Goal: Task Accomplishment & Management: Manage account settings

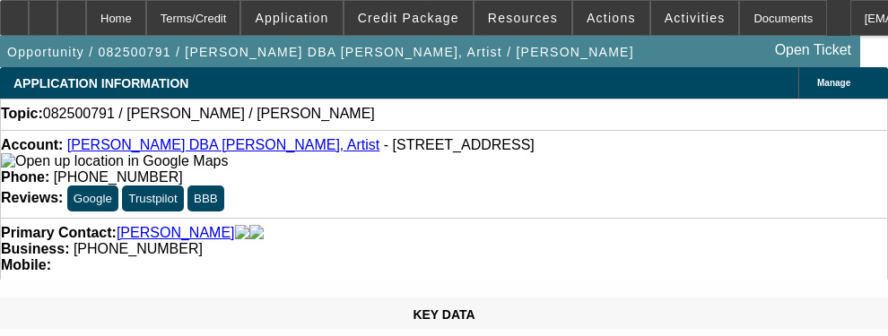
select select "0"
select select "2"
select select "0.1"
select select "4"
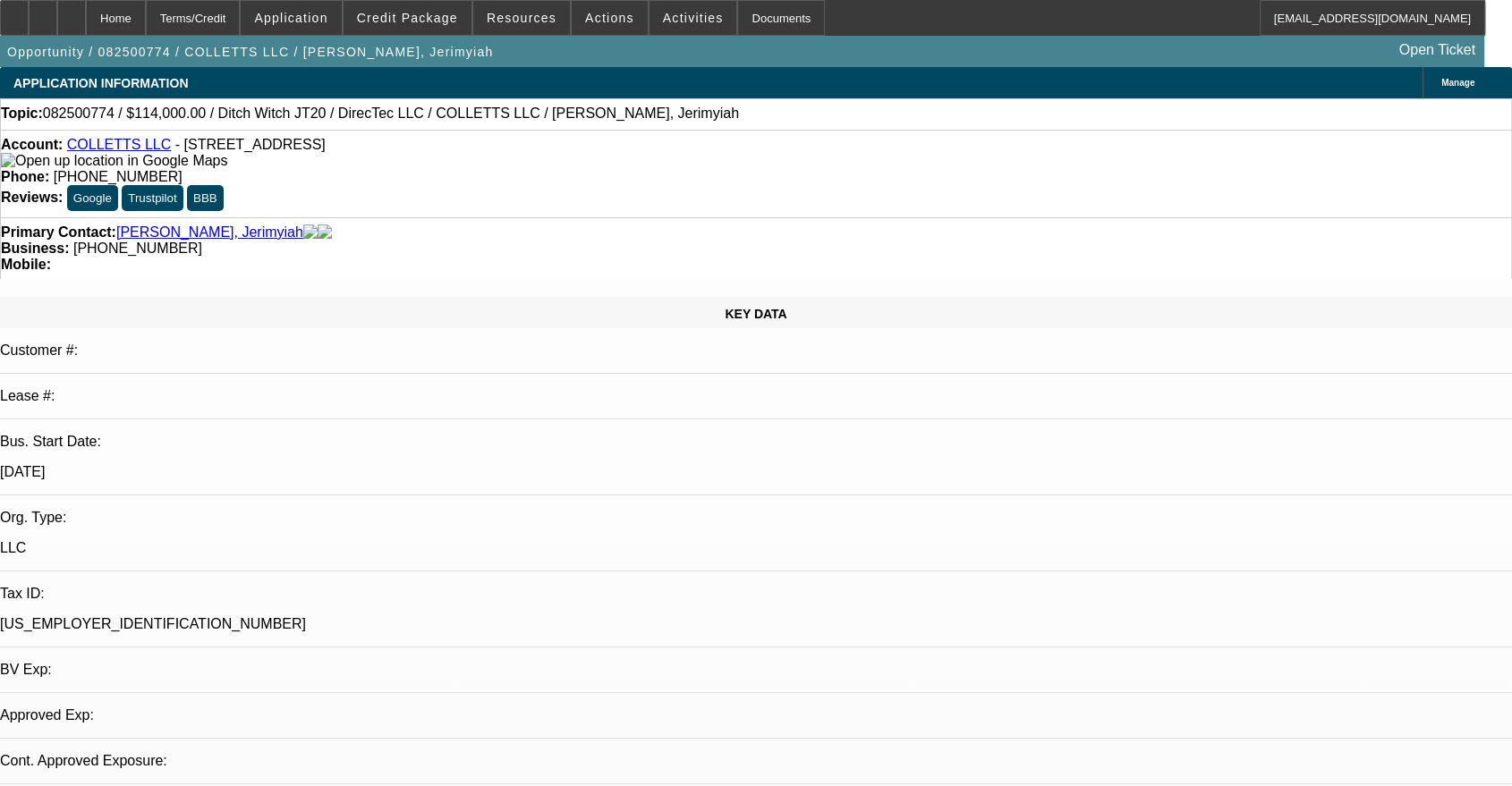
select select "2"
select select "0"
select select "6"
select select "2"
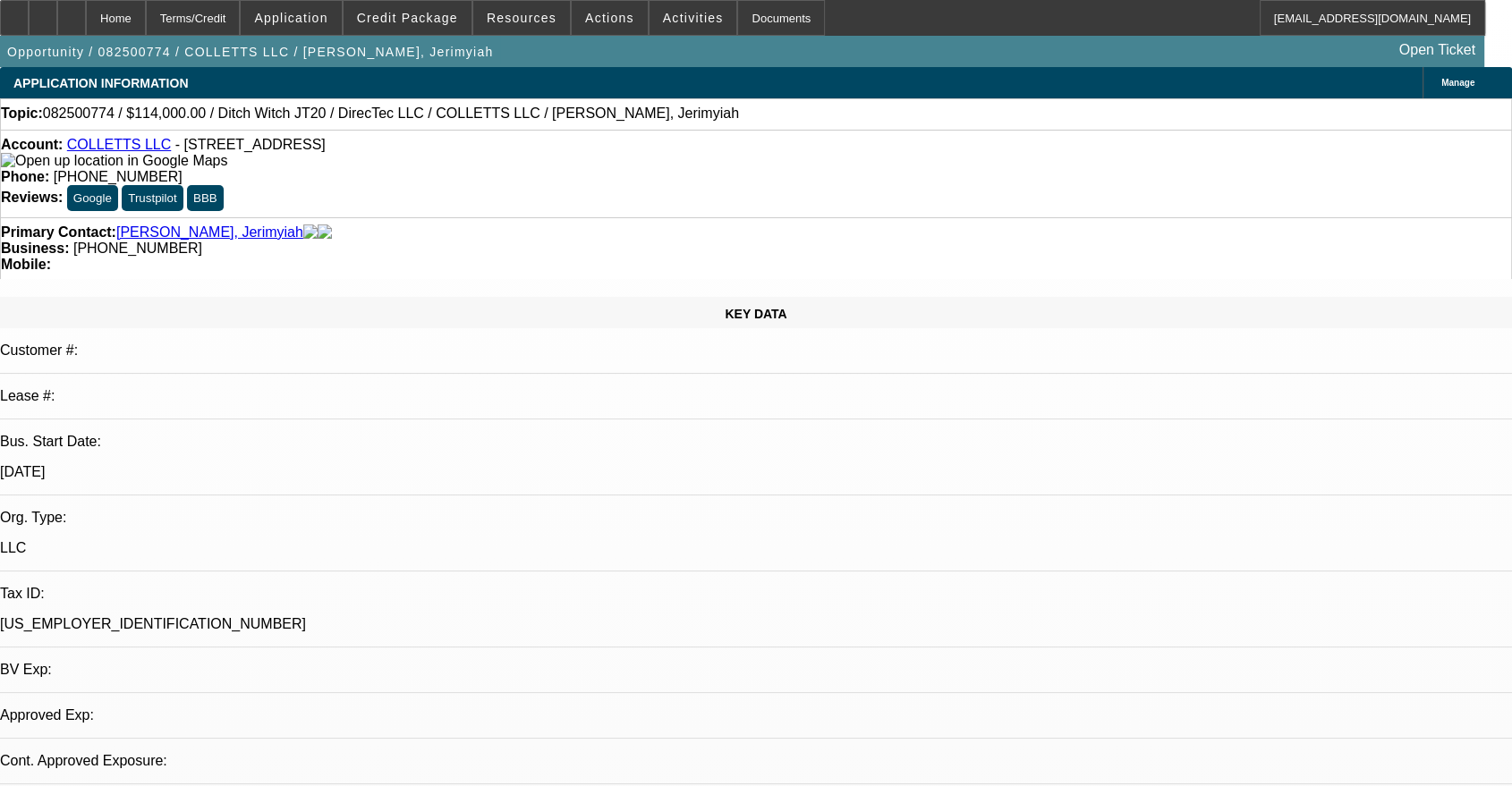
select select "2"
select select "0"
select select "6"
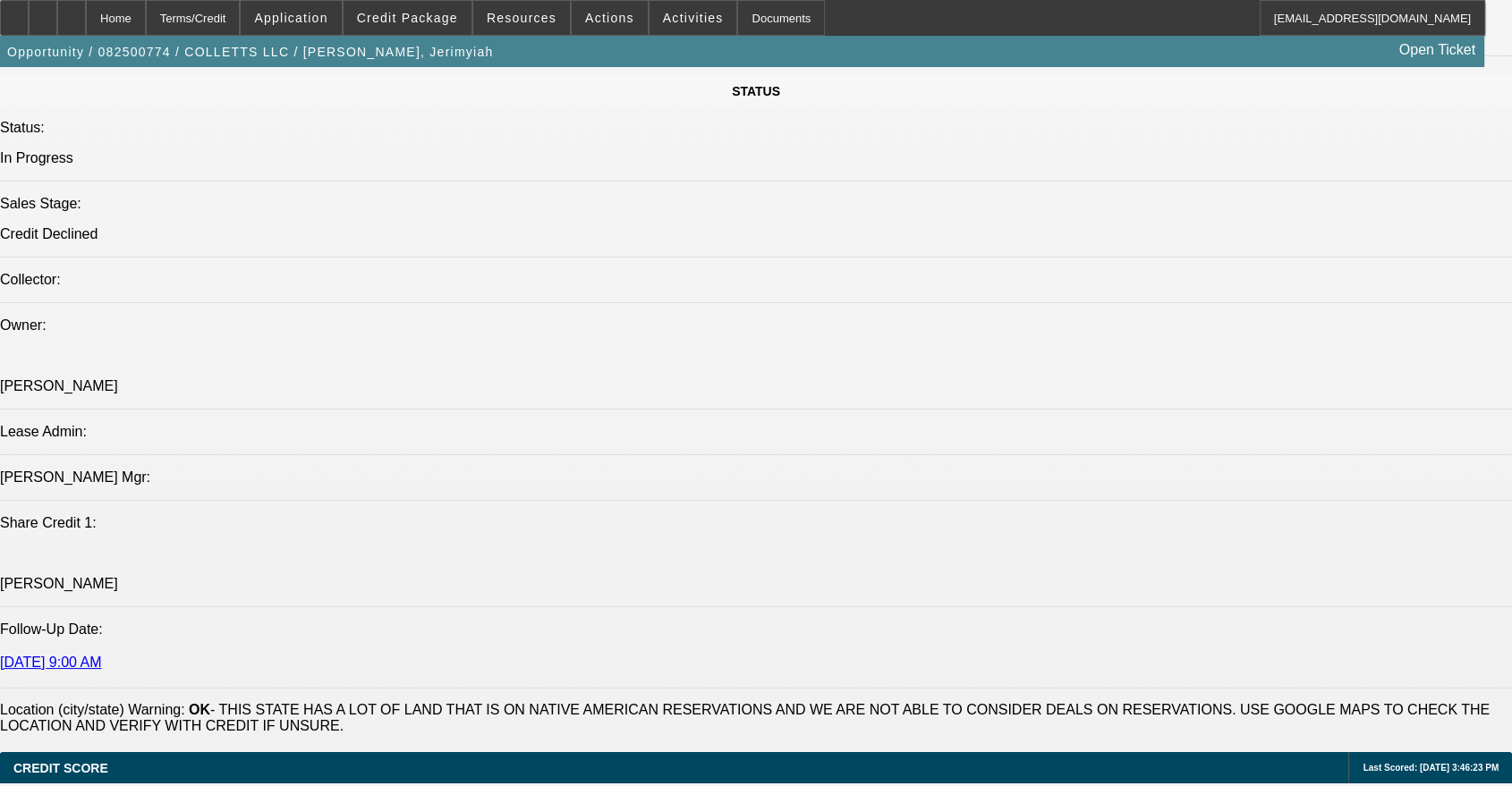
scroll to position [451, 0]
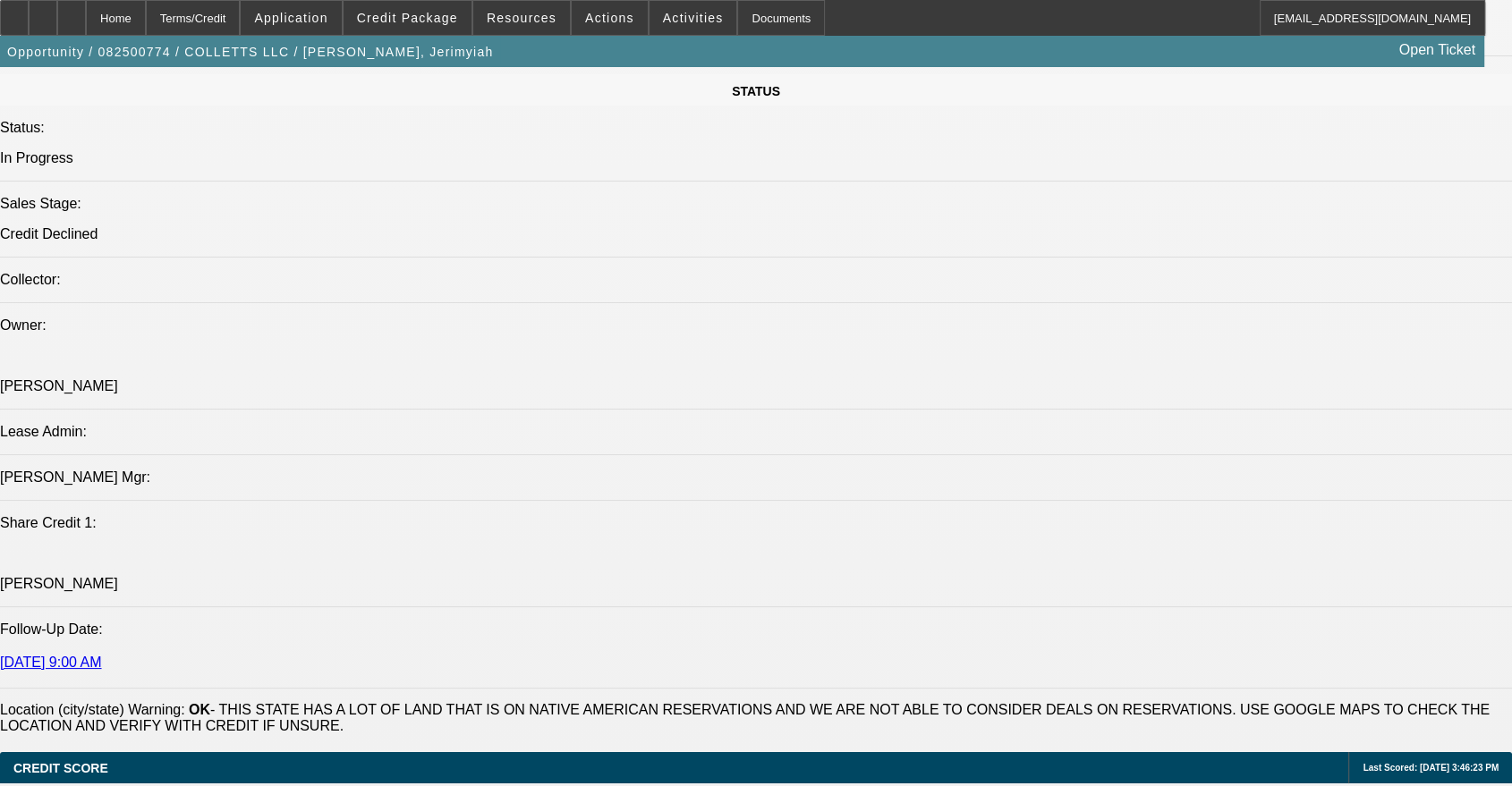
drag, startPoint x: 1405, startPoint y: 688, endPoint x: 1161, endPoint y: 694, distance: 244.1
copy td "christian-felix-flores@gocurrency.com"
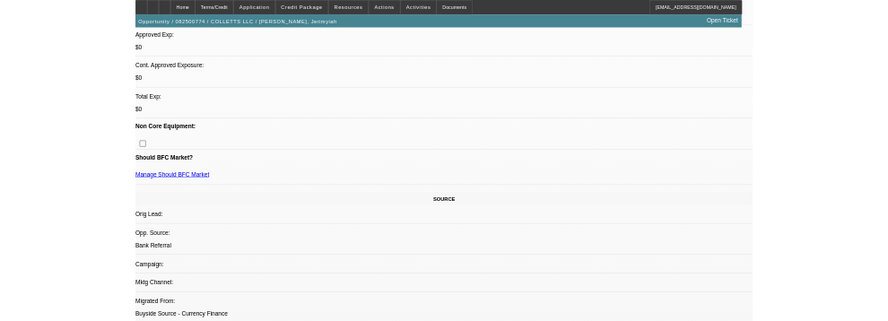
scroll to position [0, 0]
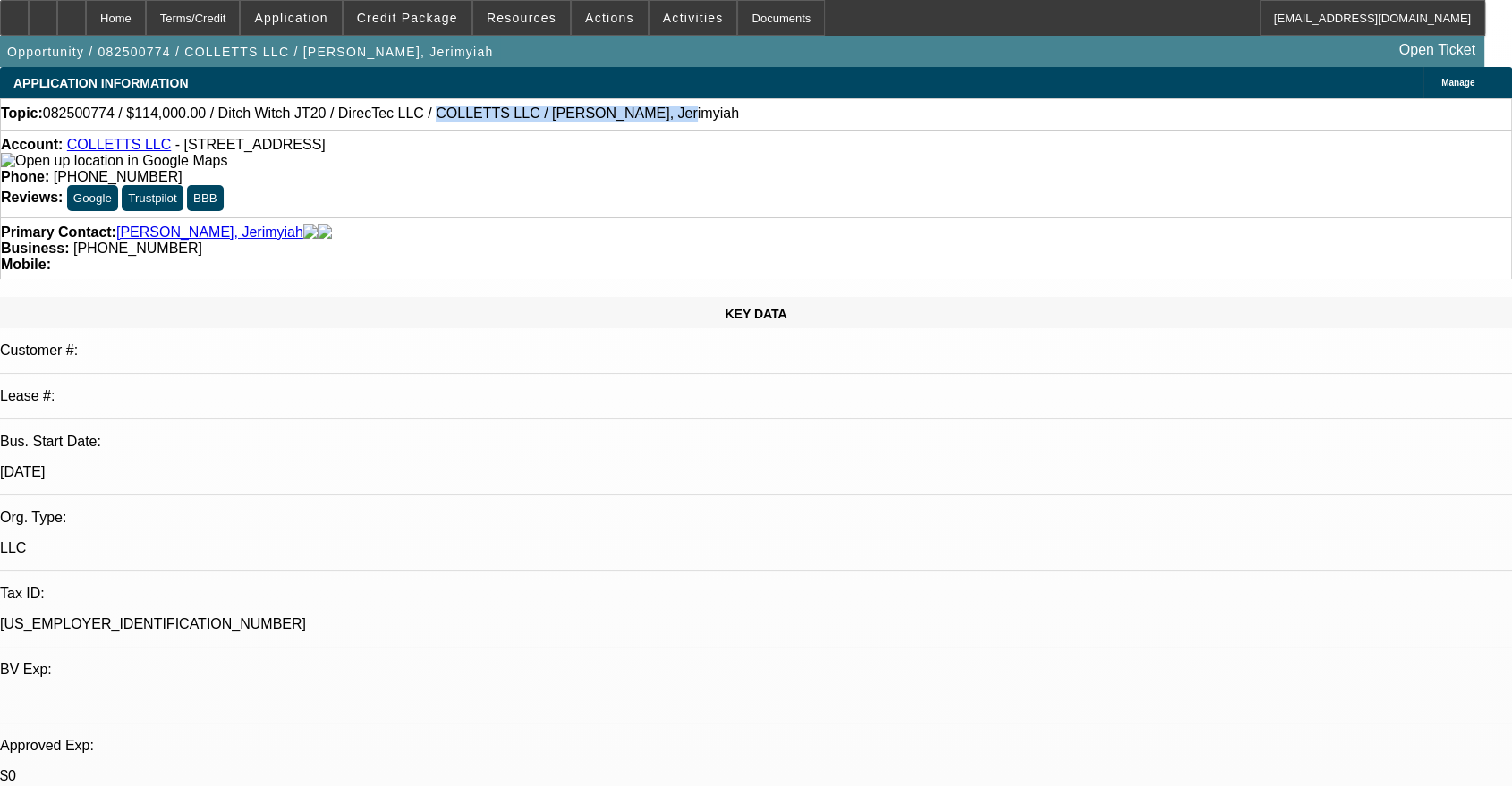
drag, startPoint x: 585, startPoint y: 119, endPoint x: 381, endPoint y: 120, distance: 204.0
click at [381, 120] on div "Topic: 082500774 / $114,000.00 / Ditch Witch JT20 / DirecTec LLC / COLLETTS LLC…" at bounding box center [756, 114] width 1510 height 16
copy span "COLLETTS LLC / Collett, Jerimyiah"
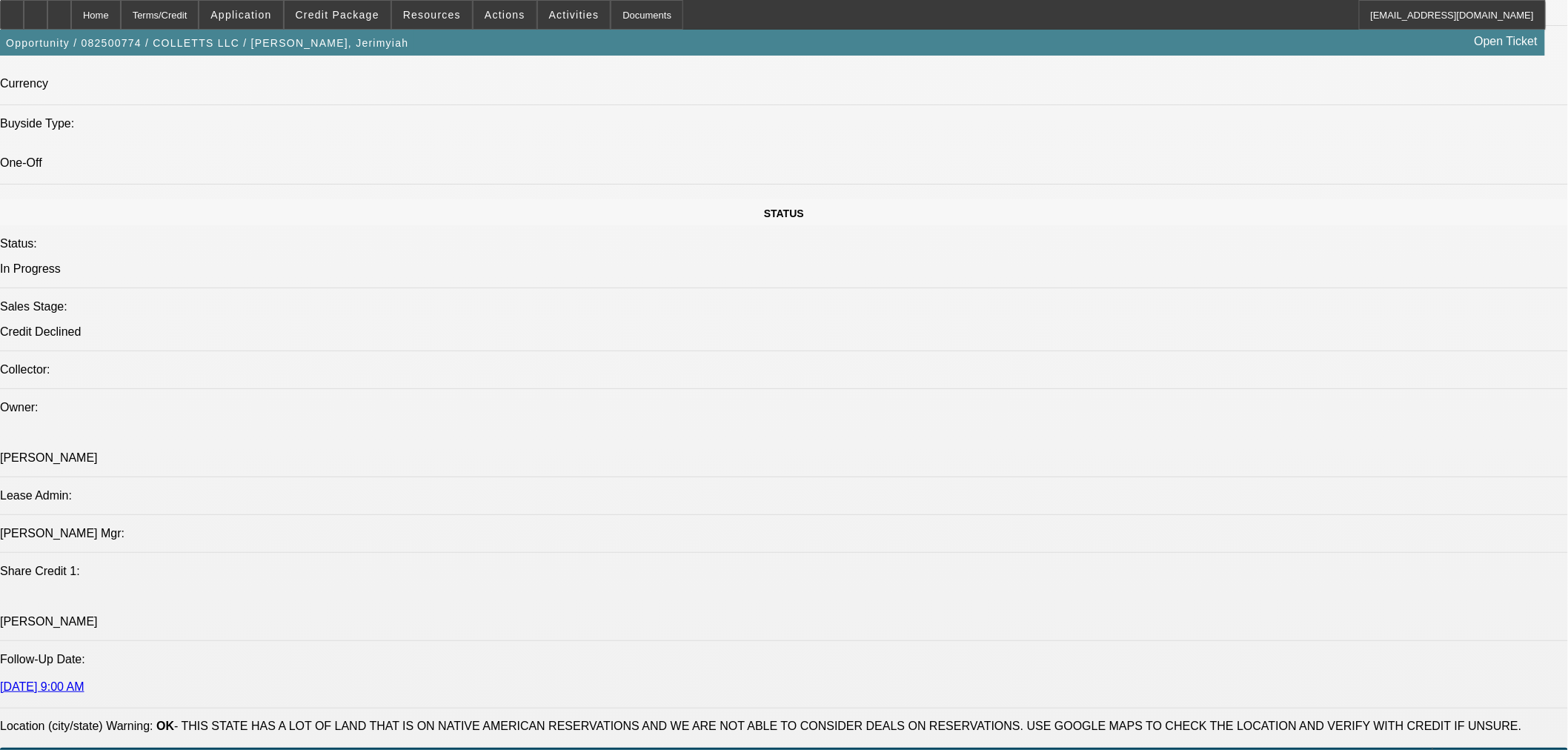
scroll to position [1783, 0]
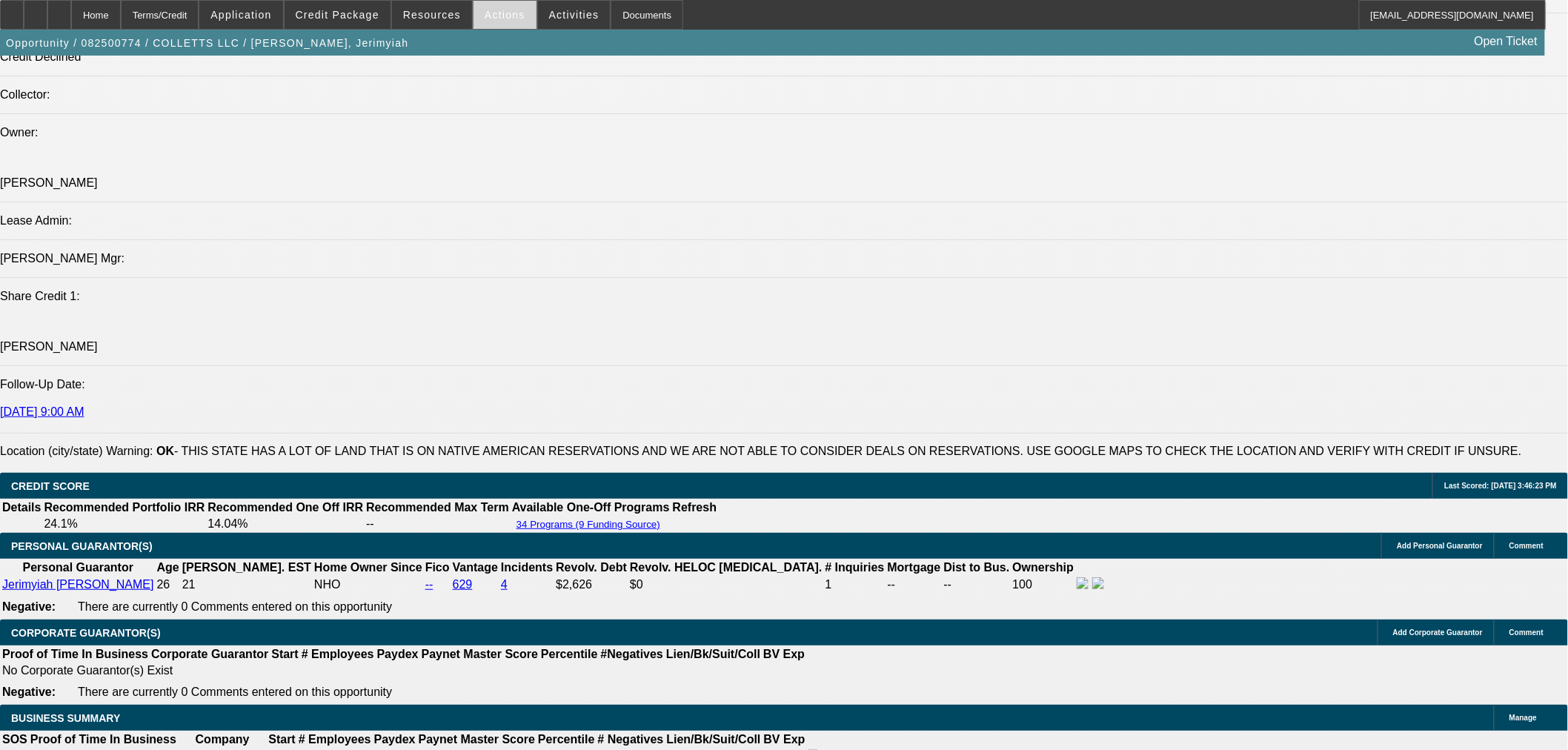
click at [485, 17] on span "Actions" at bounding box center [505, 15] width 40 height 12
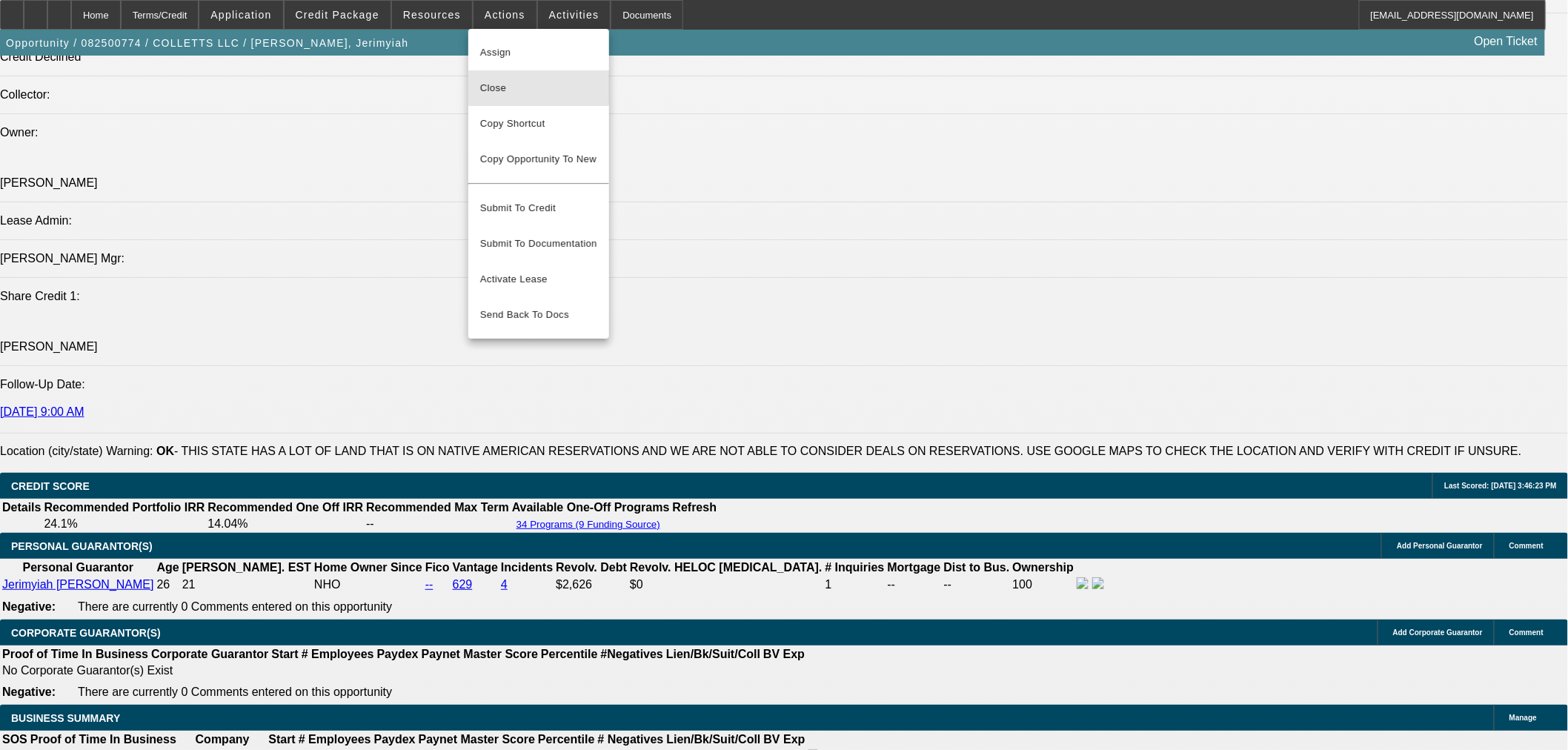
drag, startPoint x: 502, startPoint y: 79, endPoint x: 612, endPoint y: 127, distance: 120.0
click at [502, 80] on span "Close" at bounding box center [539, 88] width 117 height 18
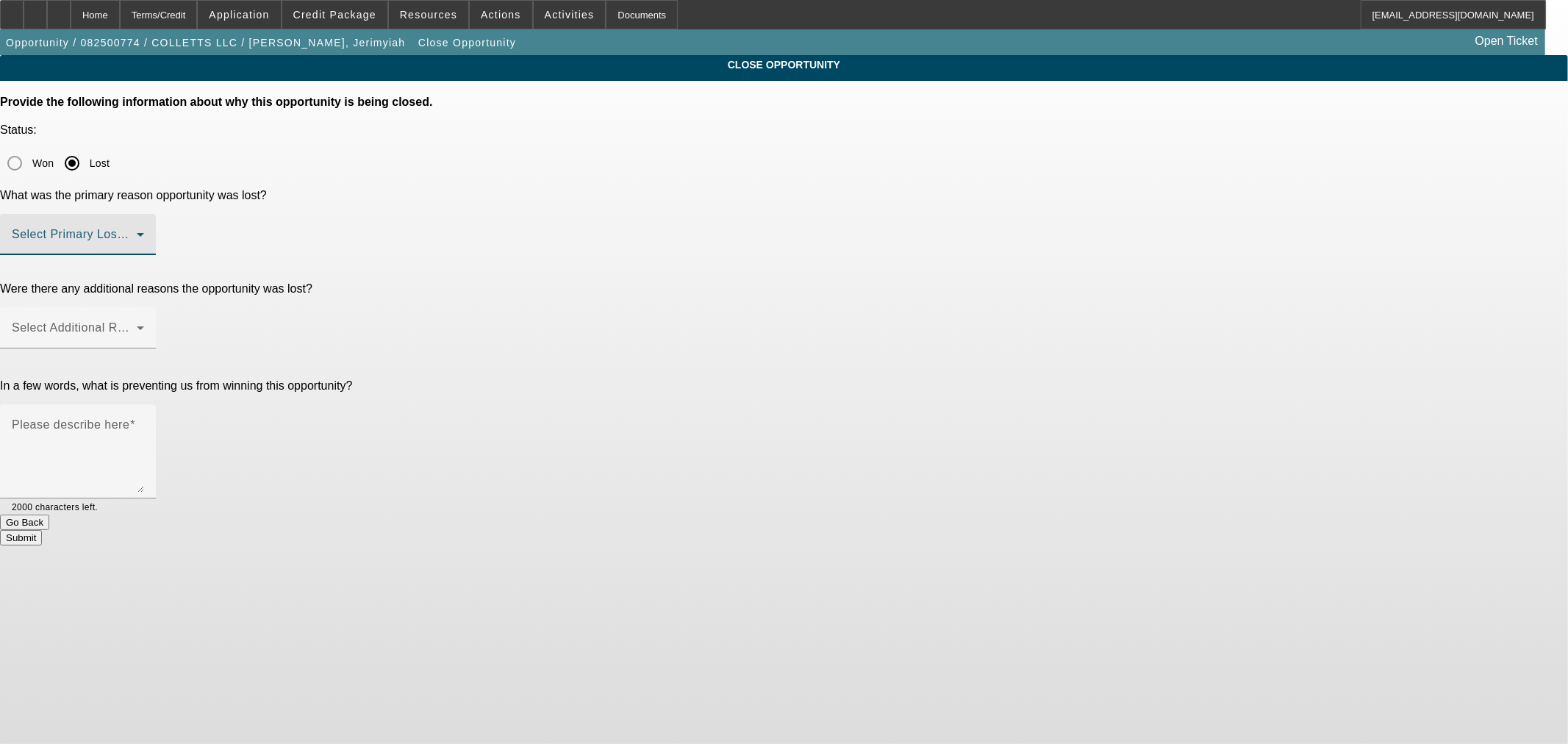
click at [137, 232] on span at bounding box center [74, 241] width 125 height 18
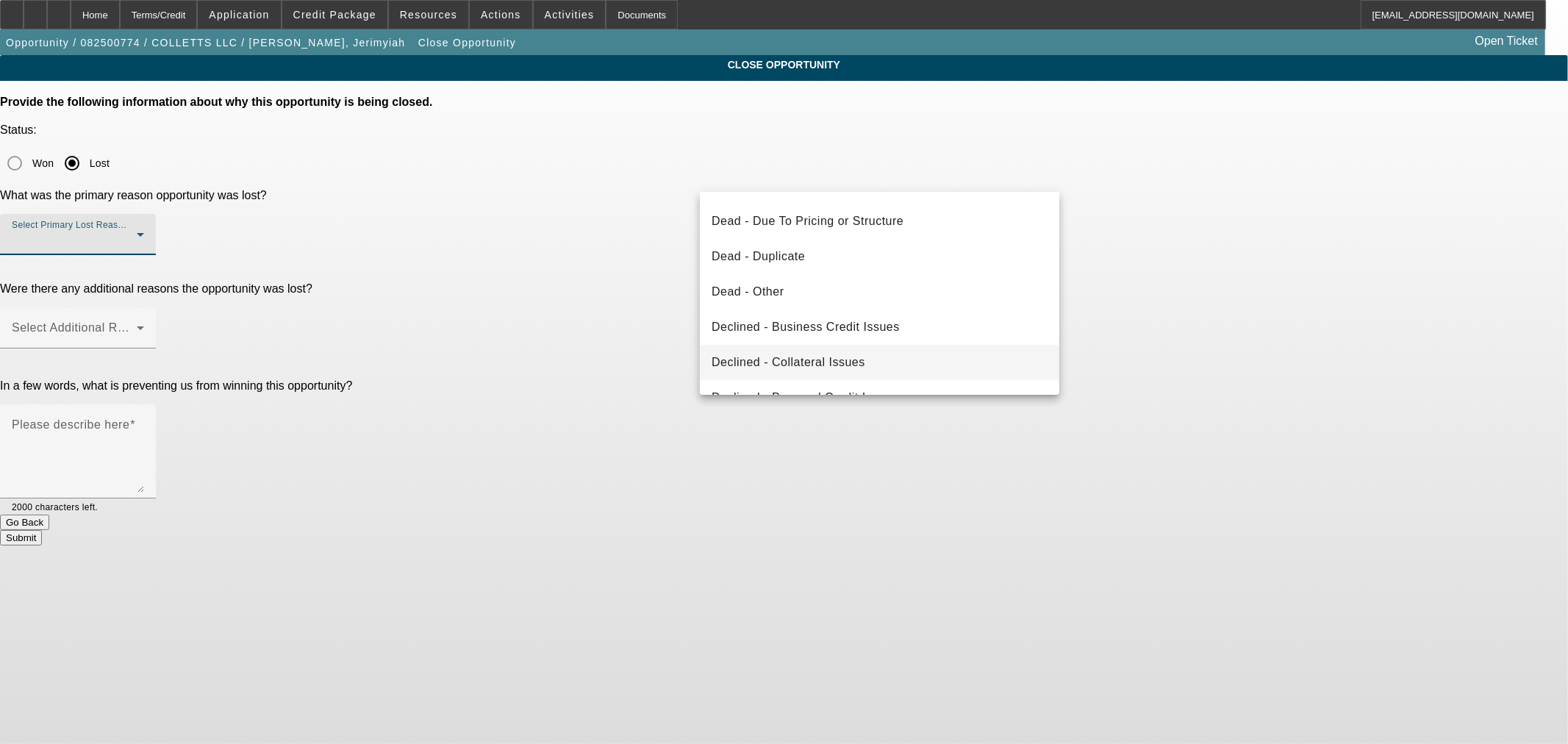
scroll to position [196, 0]
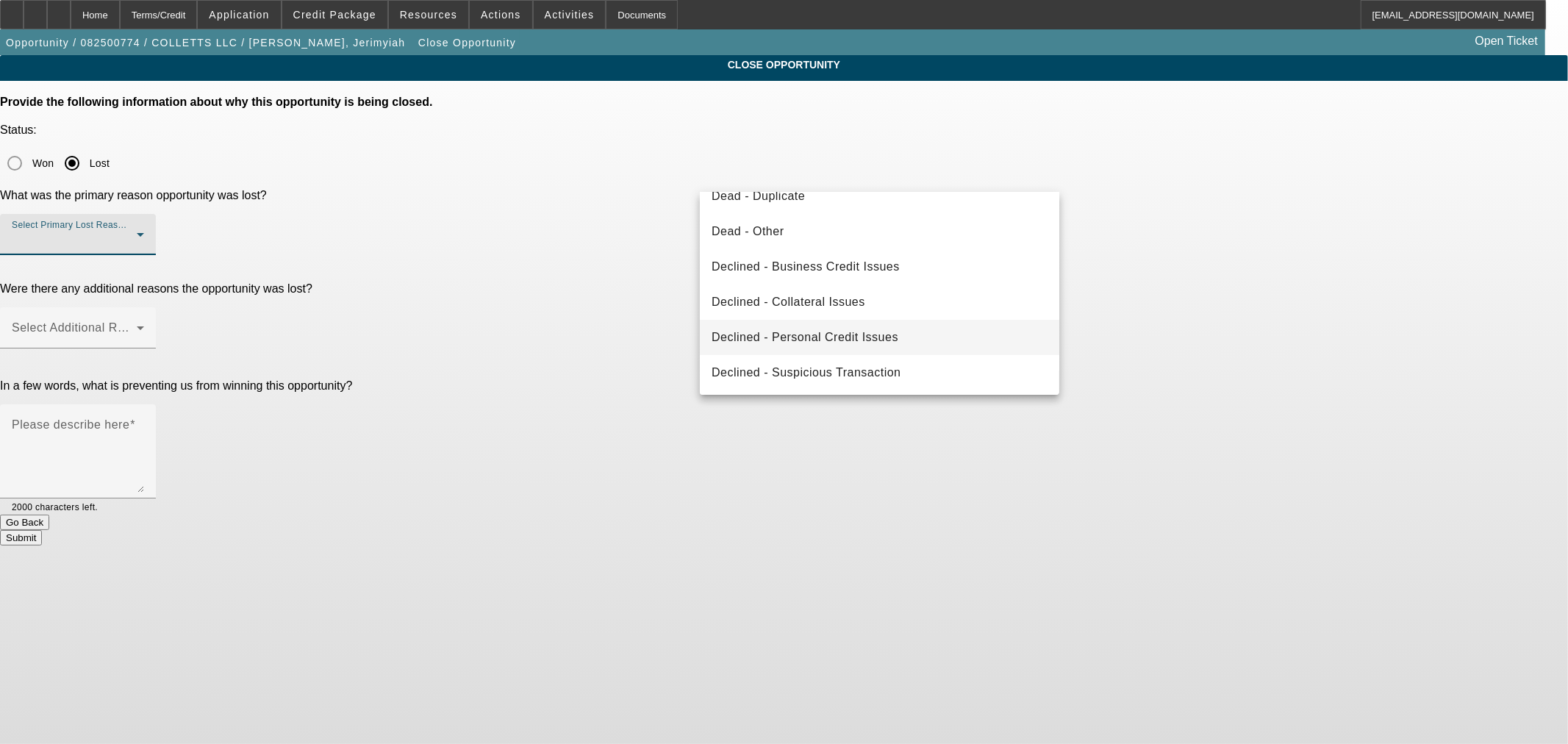
click at [798, 337] on span "Declined - Personal Credit Issues" at bounding box center [805, 338] width 187 height 18
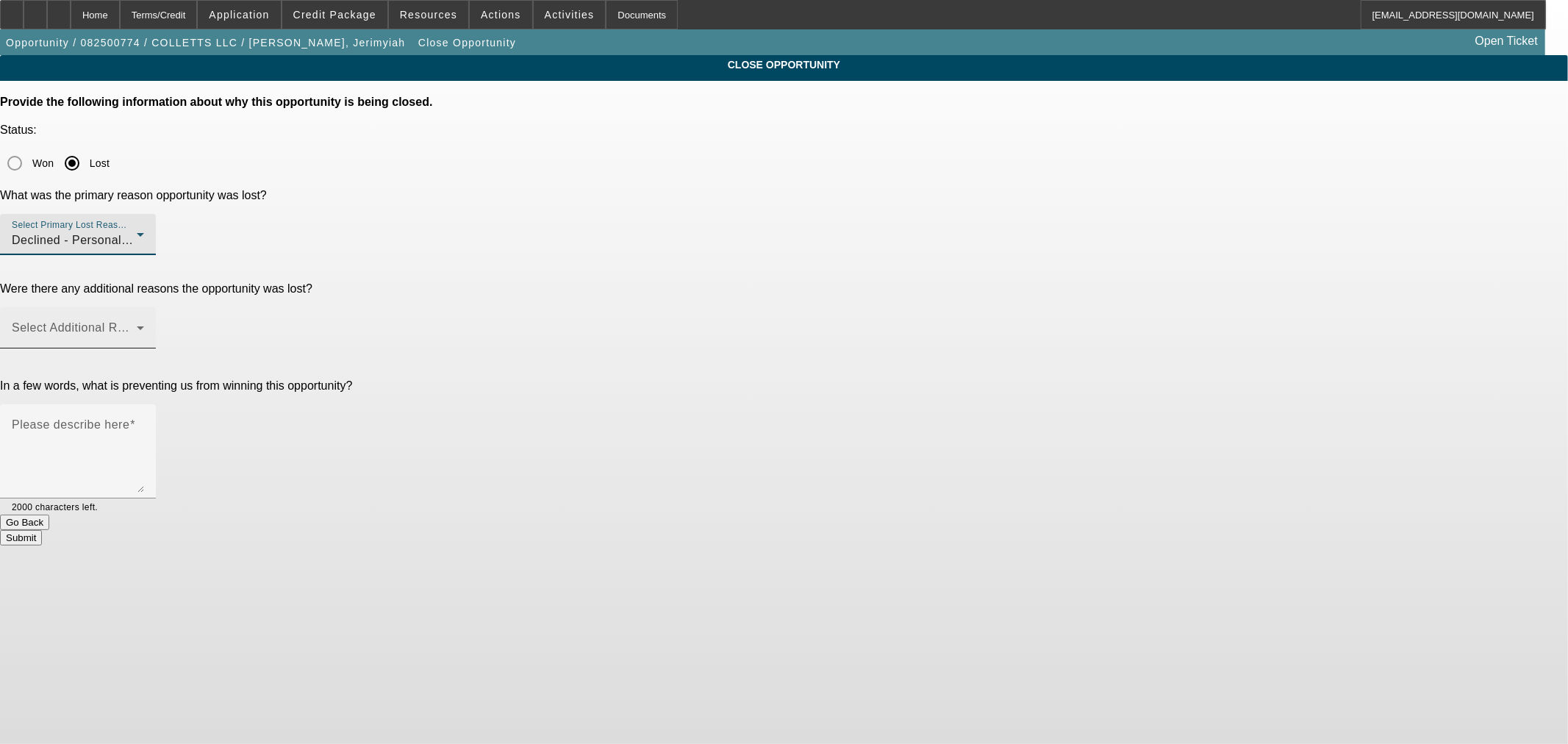
click at [137, 324] on span at bounding box center [74, 333] width 125 height 18
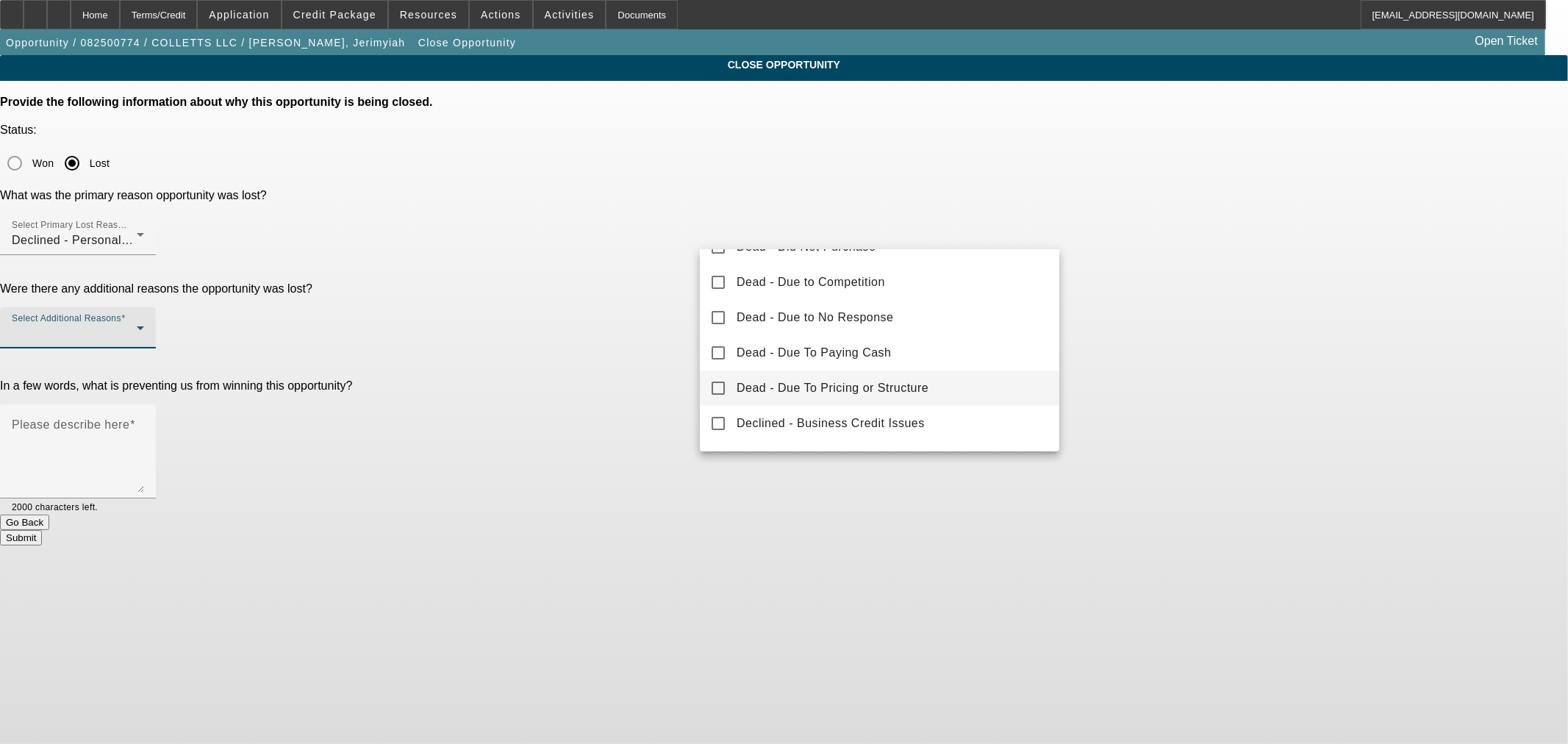
scroll to position [0, 0]
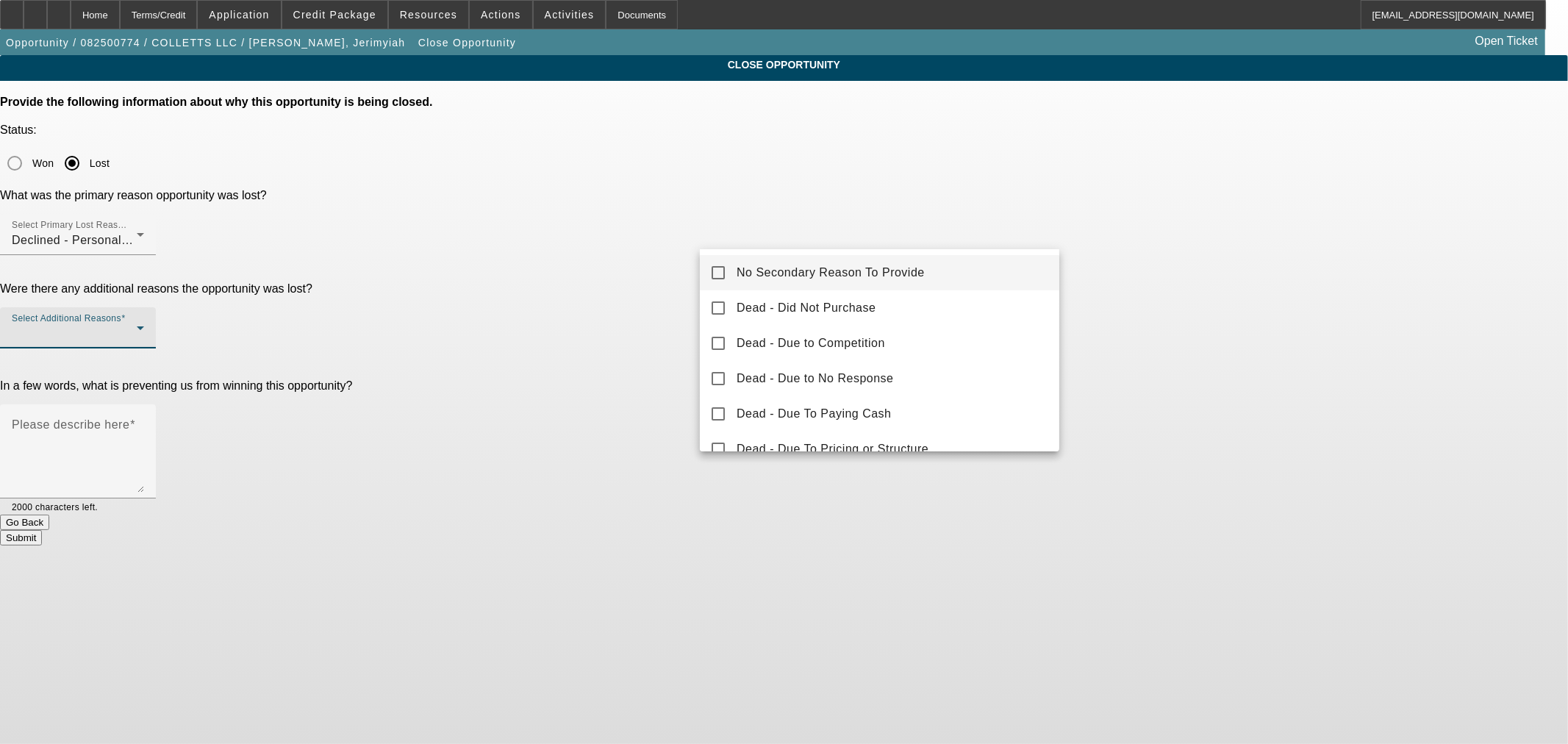
click at [794, 179] on div at bounding box center [784, 372] width 1568 height 744
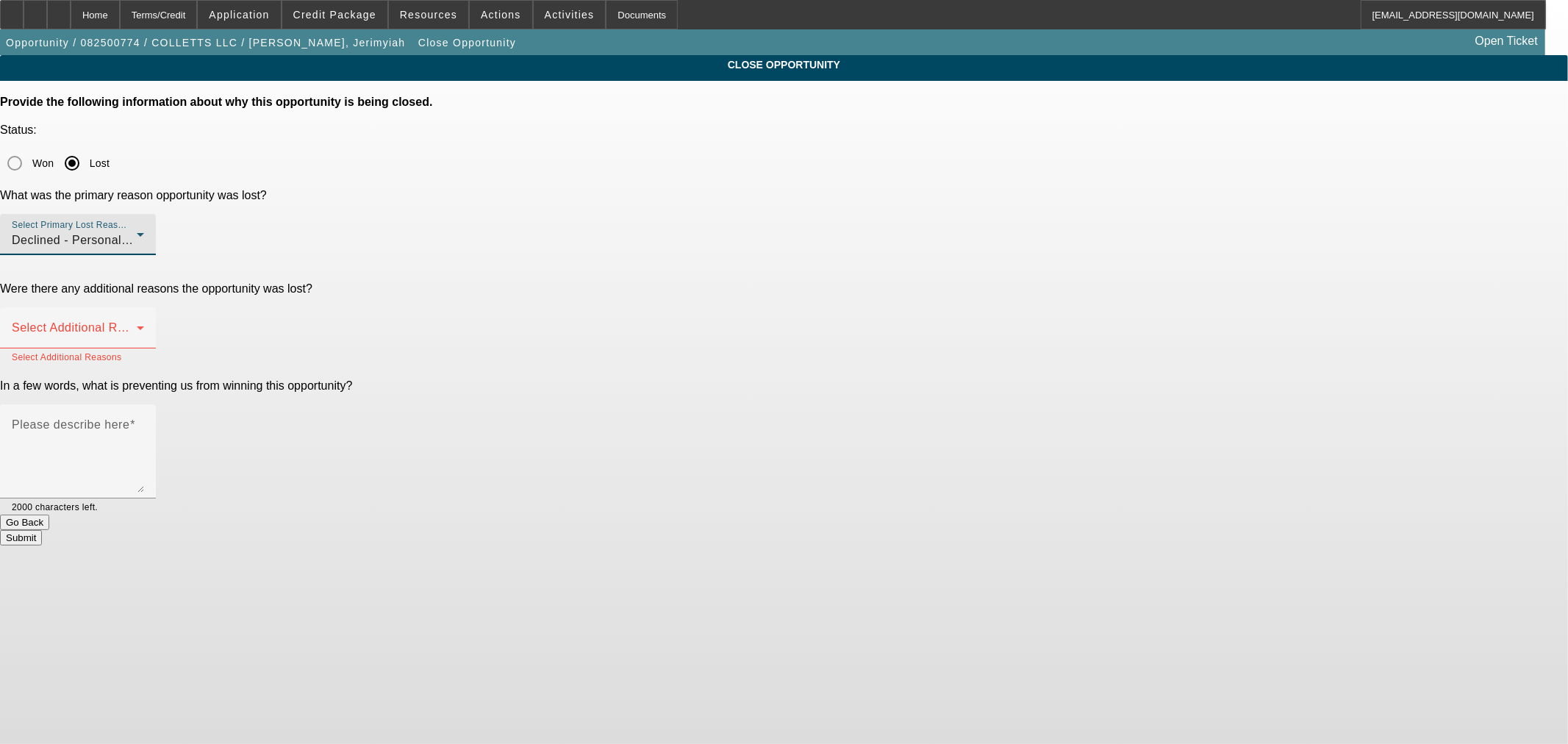
click at [137, 232] on div "Declined - Personal Credit Issues" at bounding box center [74, 241] width 125 height 18
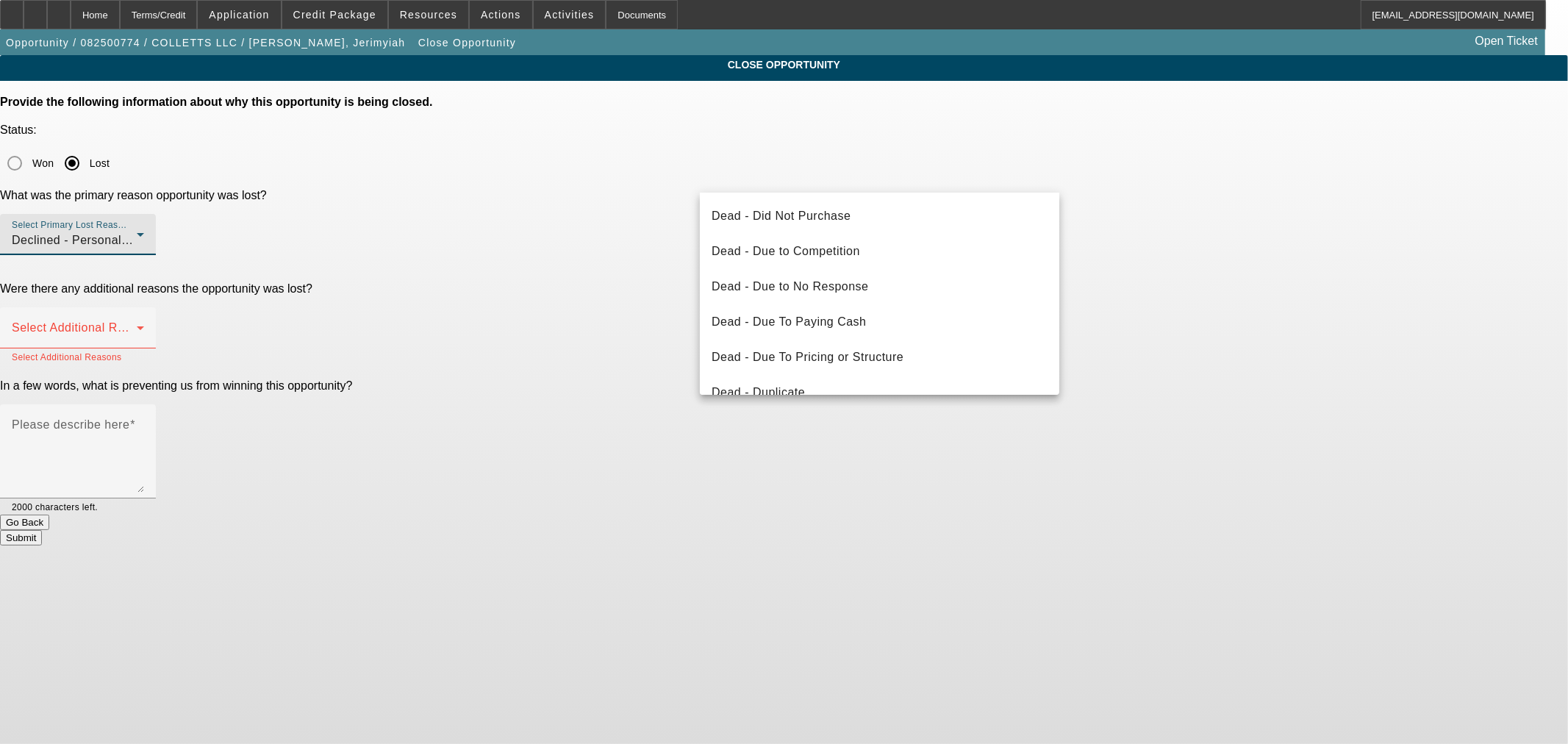
scroll to position [157, 0]
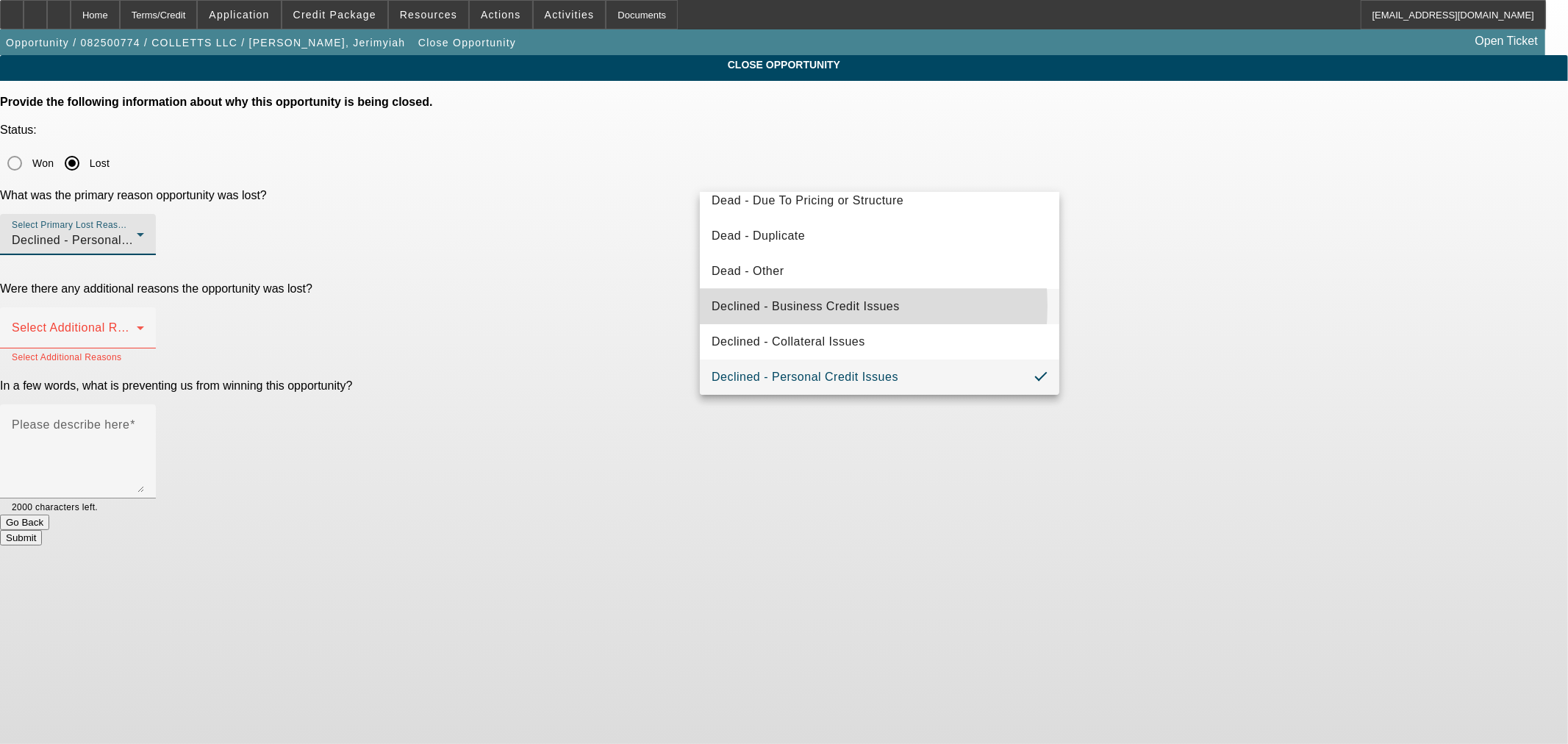
click at [781, 306] on span "Declined - Business Credit Issues" at bounding box center [806, 306] width 189 height 18
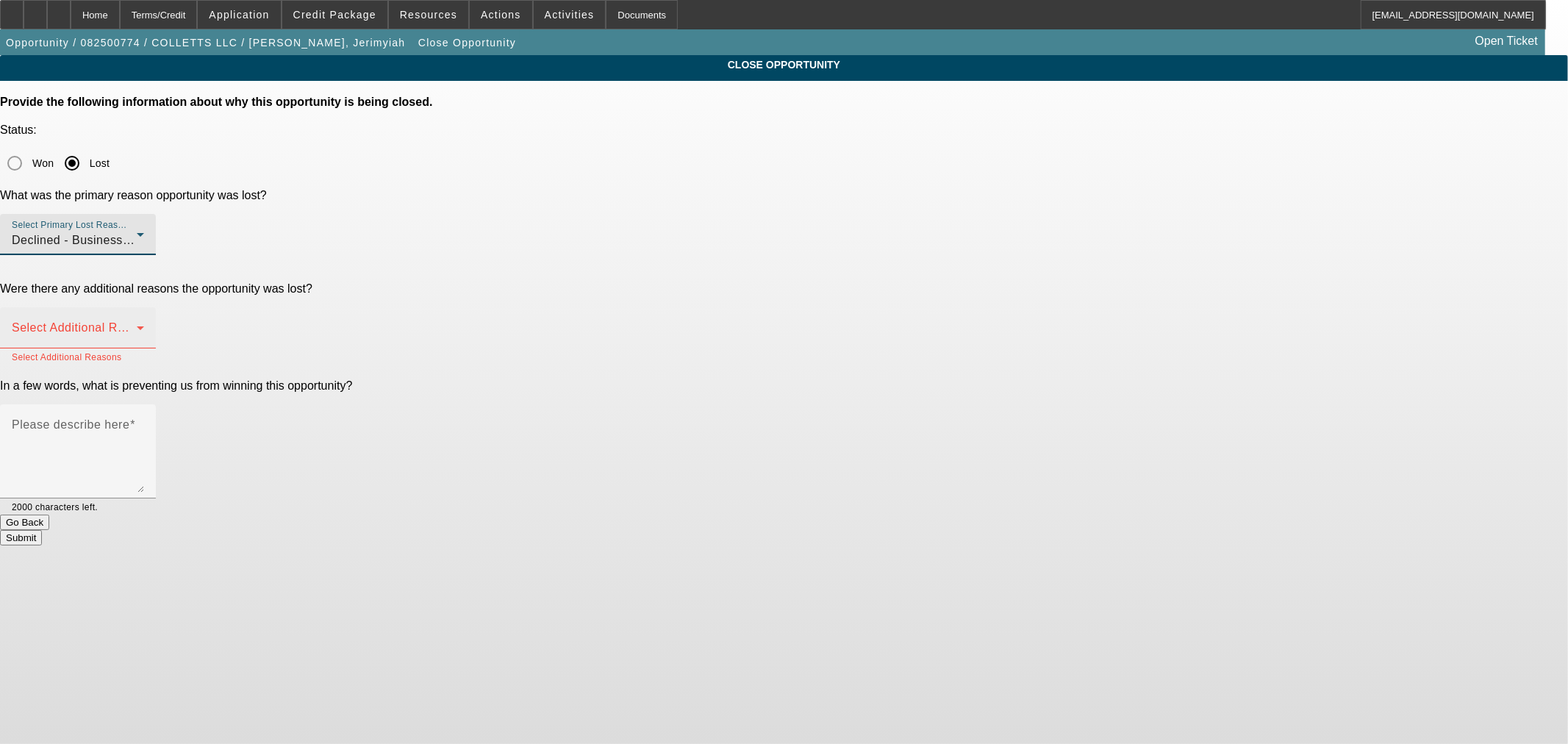
click at [157, 321] on mat-label "Select Additional Reasons" at bounding box center [84, 327] width 146 height 12
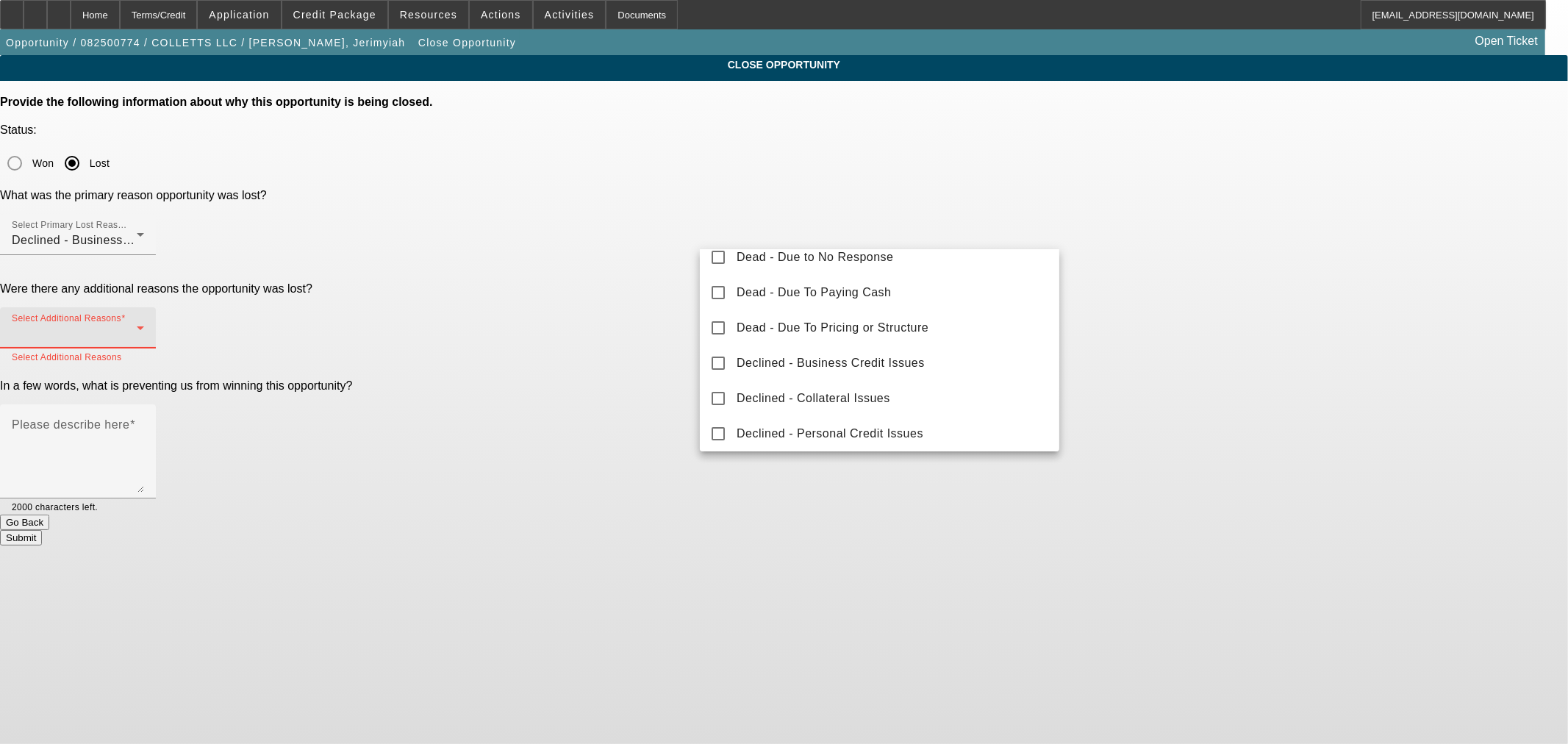
scroll to position [161, 0]
click at [810, 394] on span "Declined - Personal Credit Issues" at bounding box center [830, 393] width 187 height 18
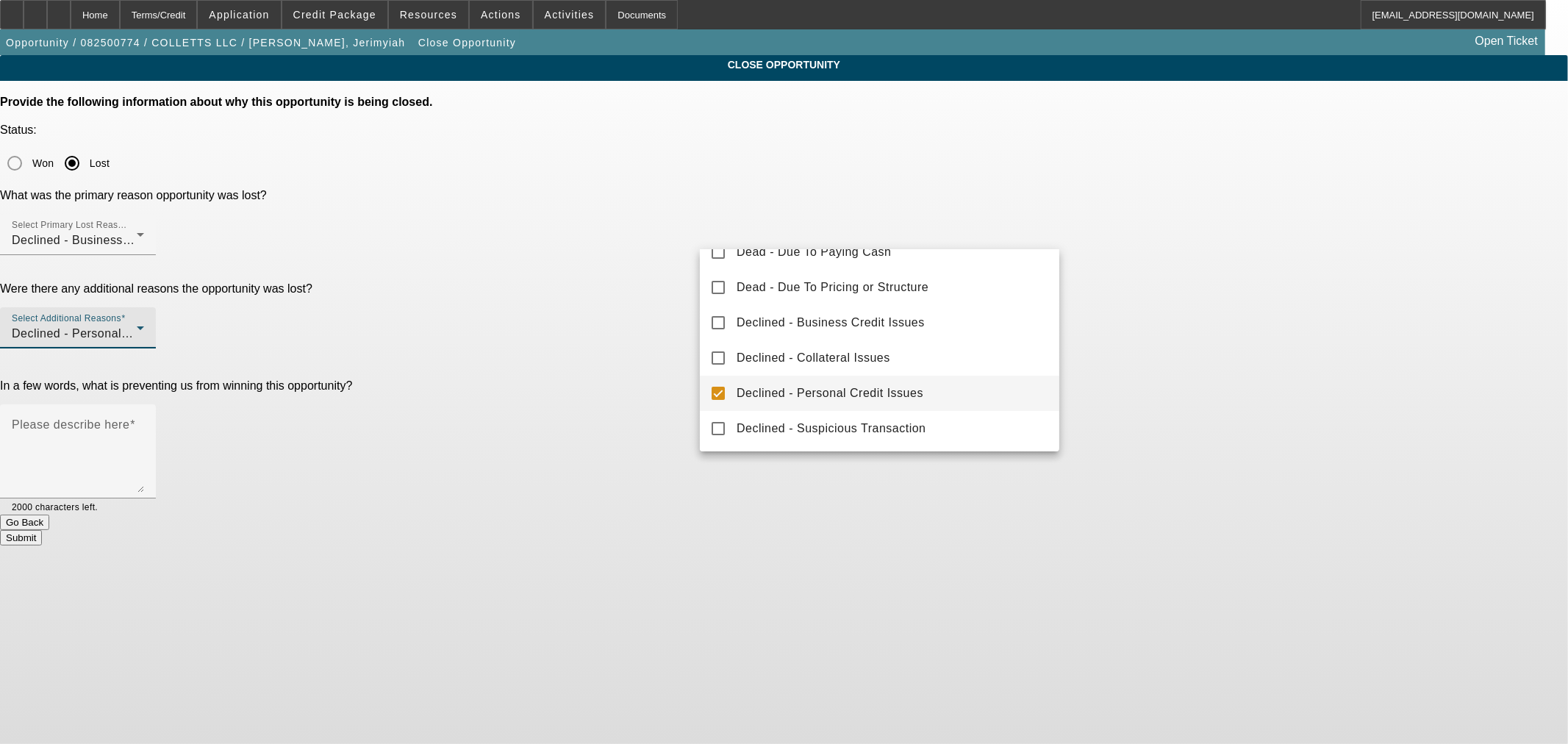
click at [667, 253] on div at bounding box center [784, 372] width 1568 height 744
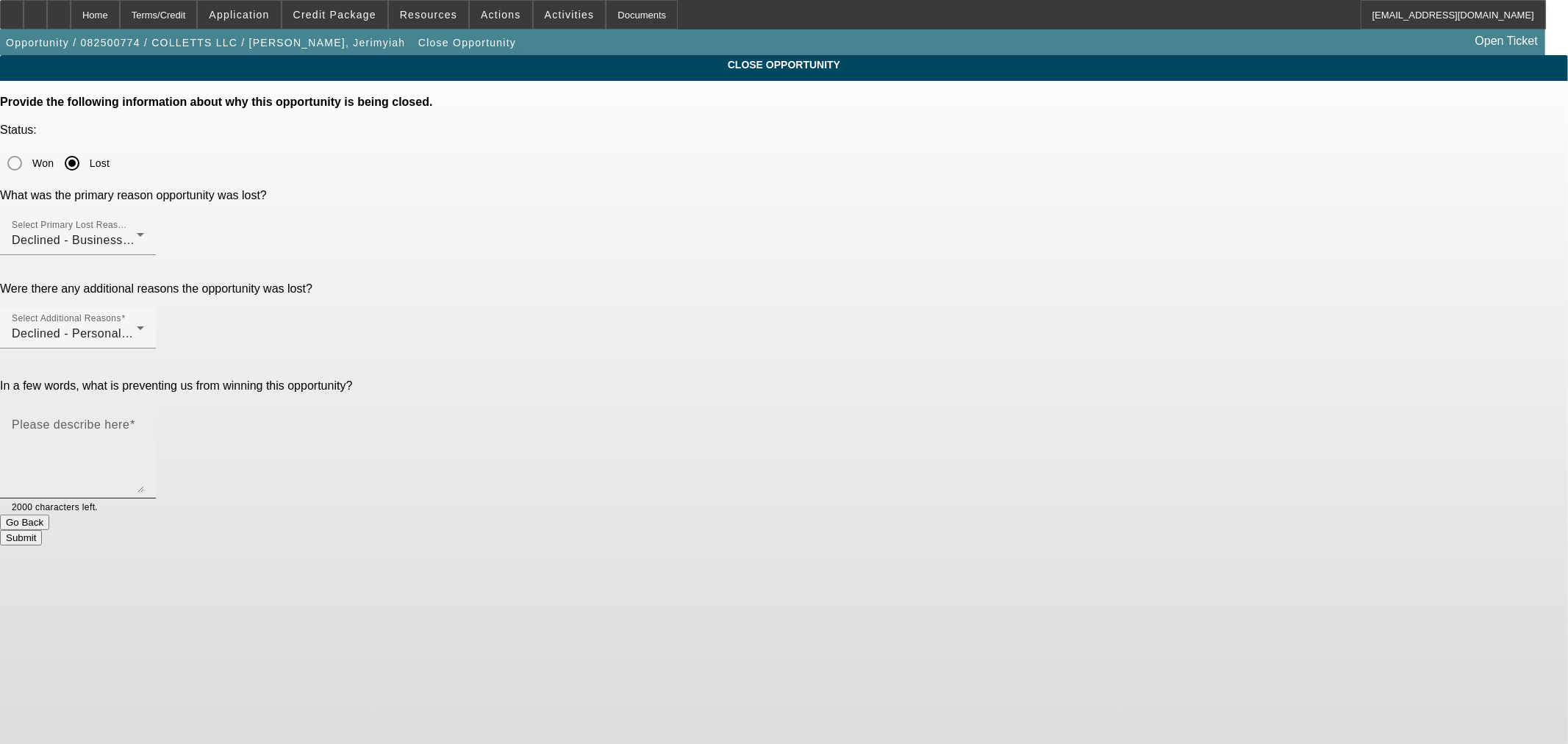
click at [130, 418] on mat-label "Please describe here" at bounding box center [70, 424] width 118 height 12
click at [144, 422] on textarea "Please describe here" at bounding box center [77, 457] width 132 height 70
paste textarea "• Non-homeowner • High installment debt around $250K • Negative bank balances •…"
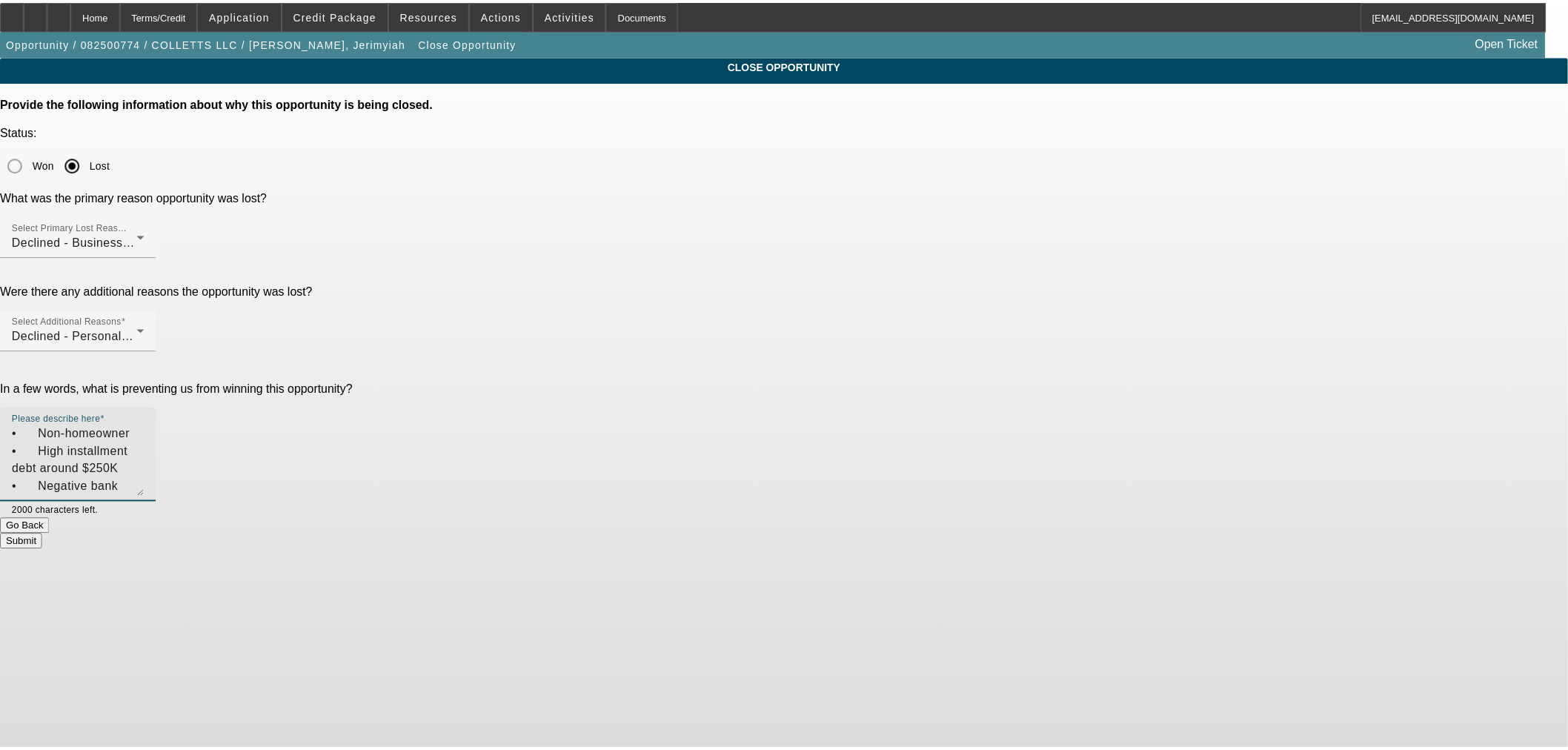
scroll to position [32, 0]
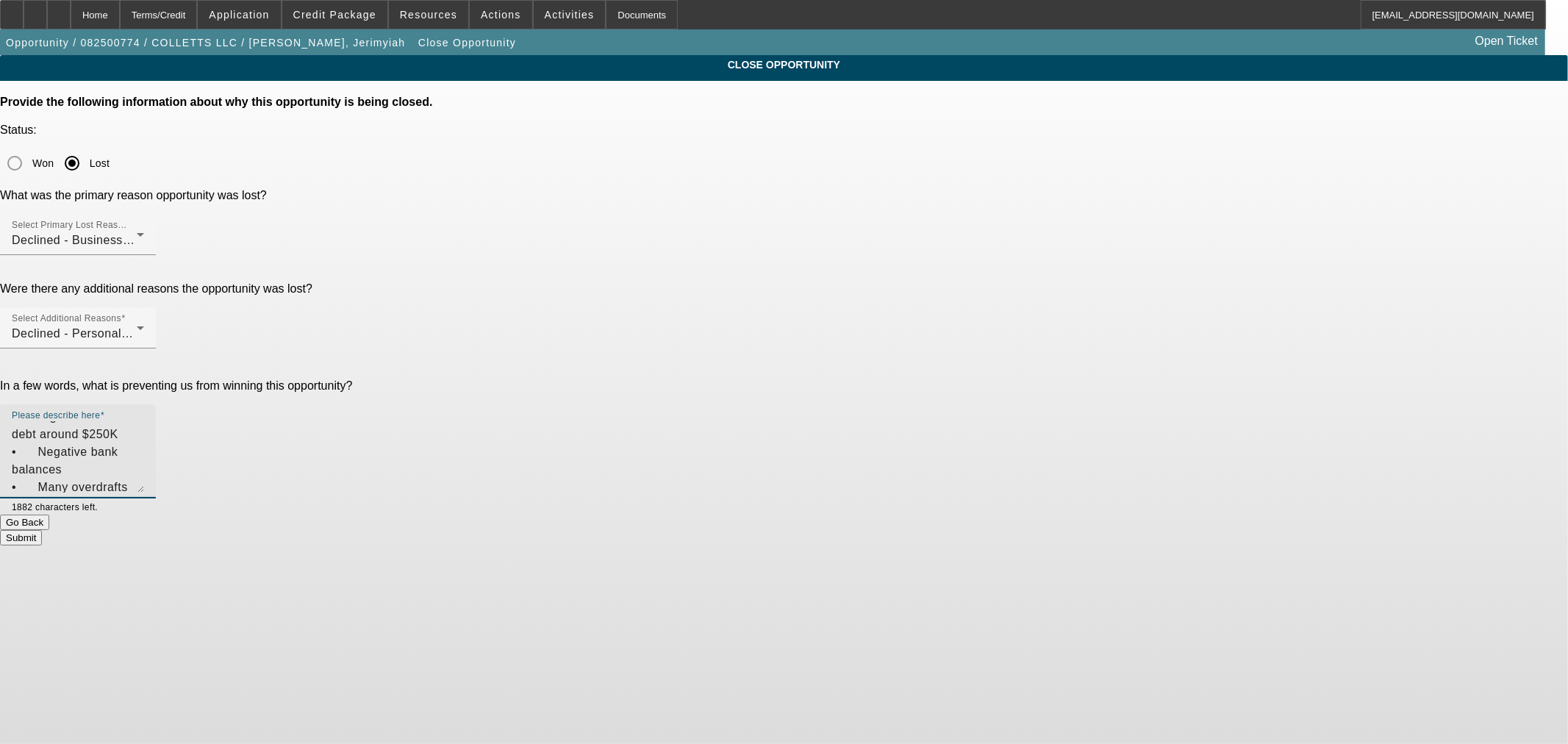
type textarea "• Non-homeowner • High installment debt around $250K • Negative bank balances •…"
click at [42, 530] on button "Submit" at bounding box center [20, 538] width 42 height 16
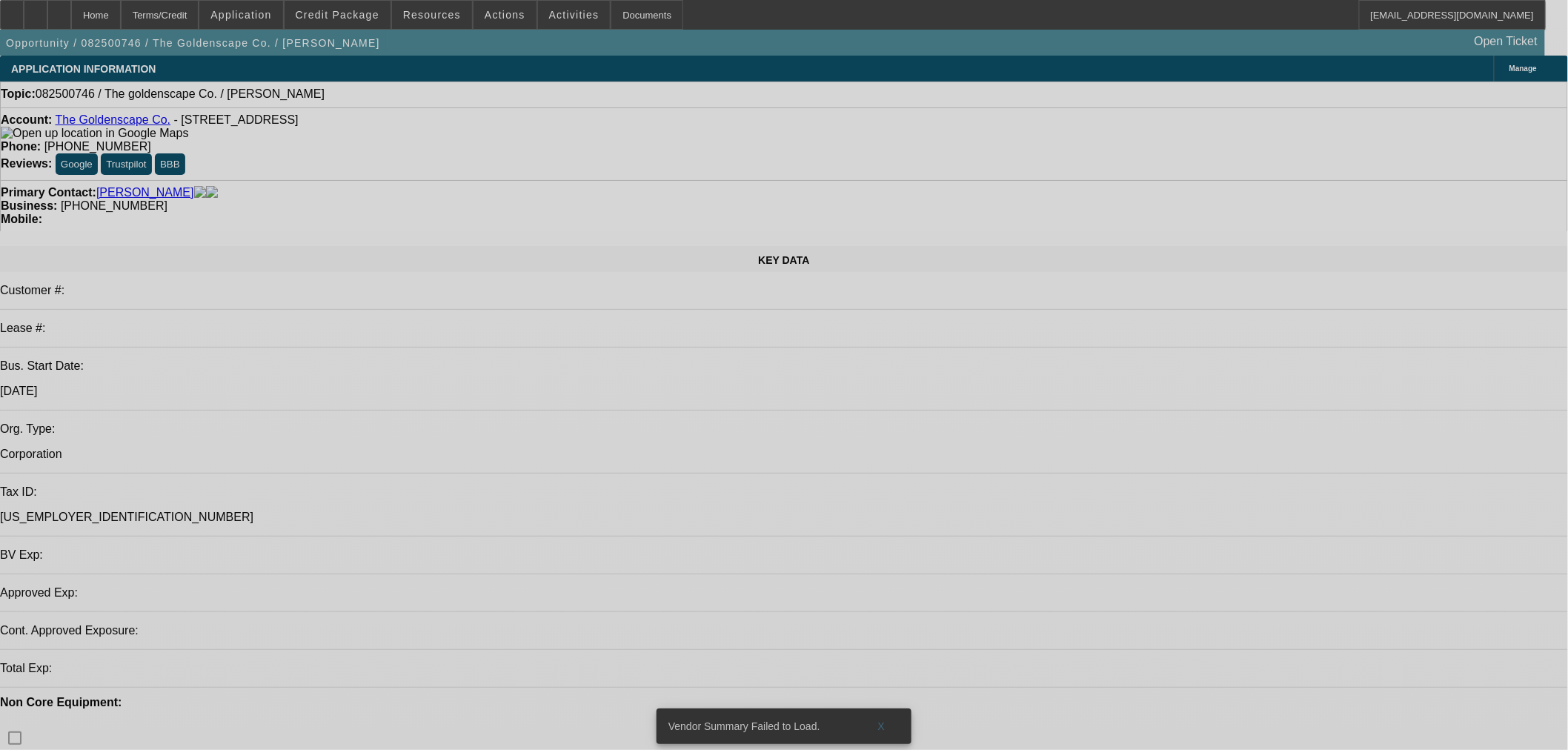
select select "0"
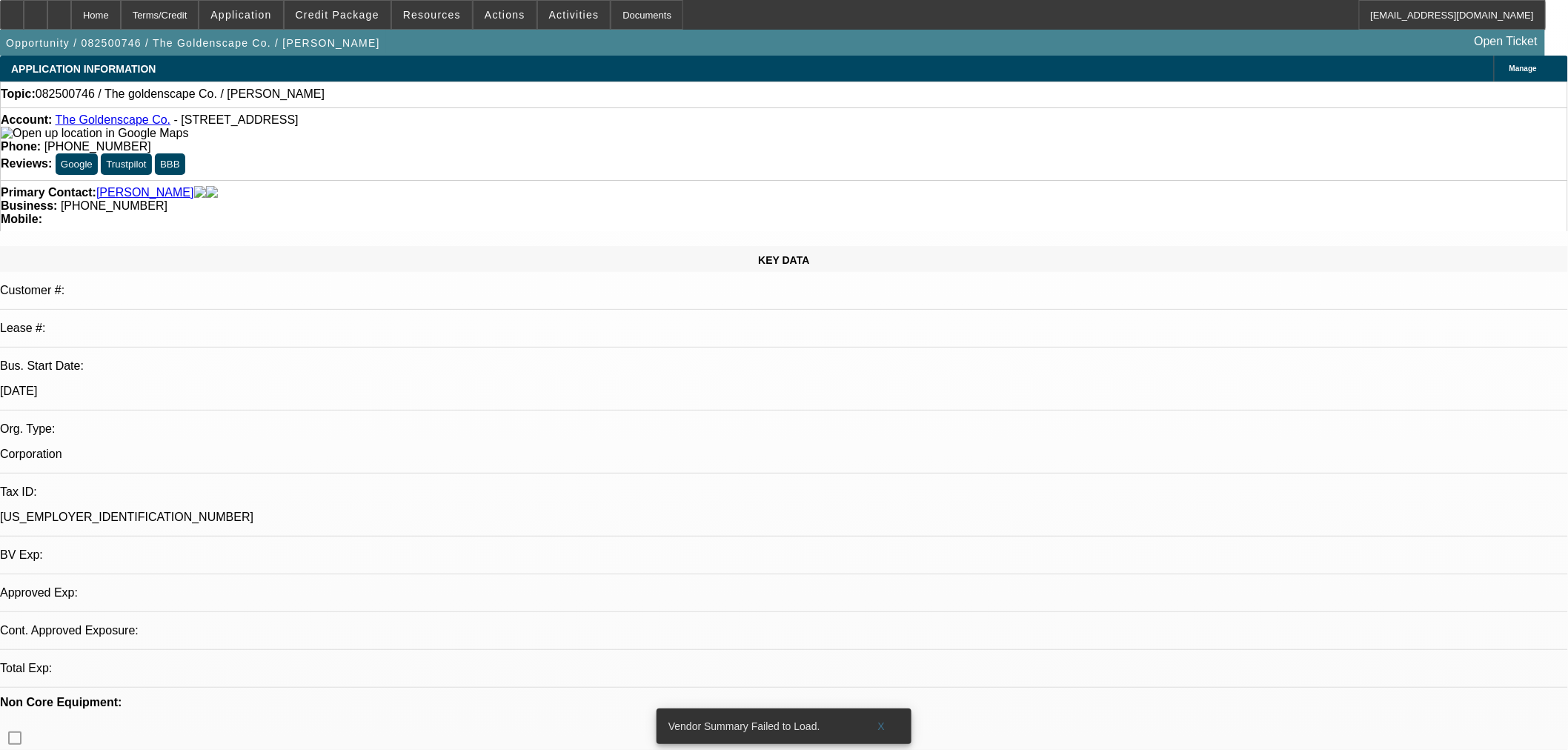
select select "2"
select select "0.1"
select select "4"
click at [136, 125] on link "The Goldenscape Co." at bounding box center [112, 119] width 116 height 12
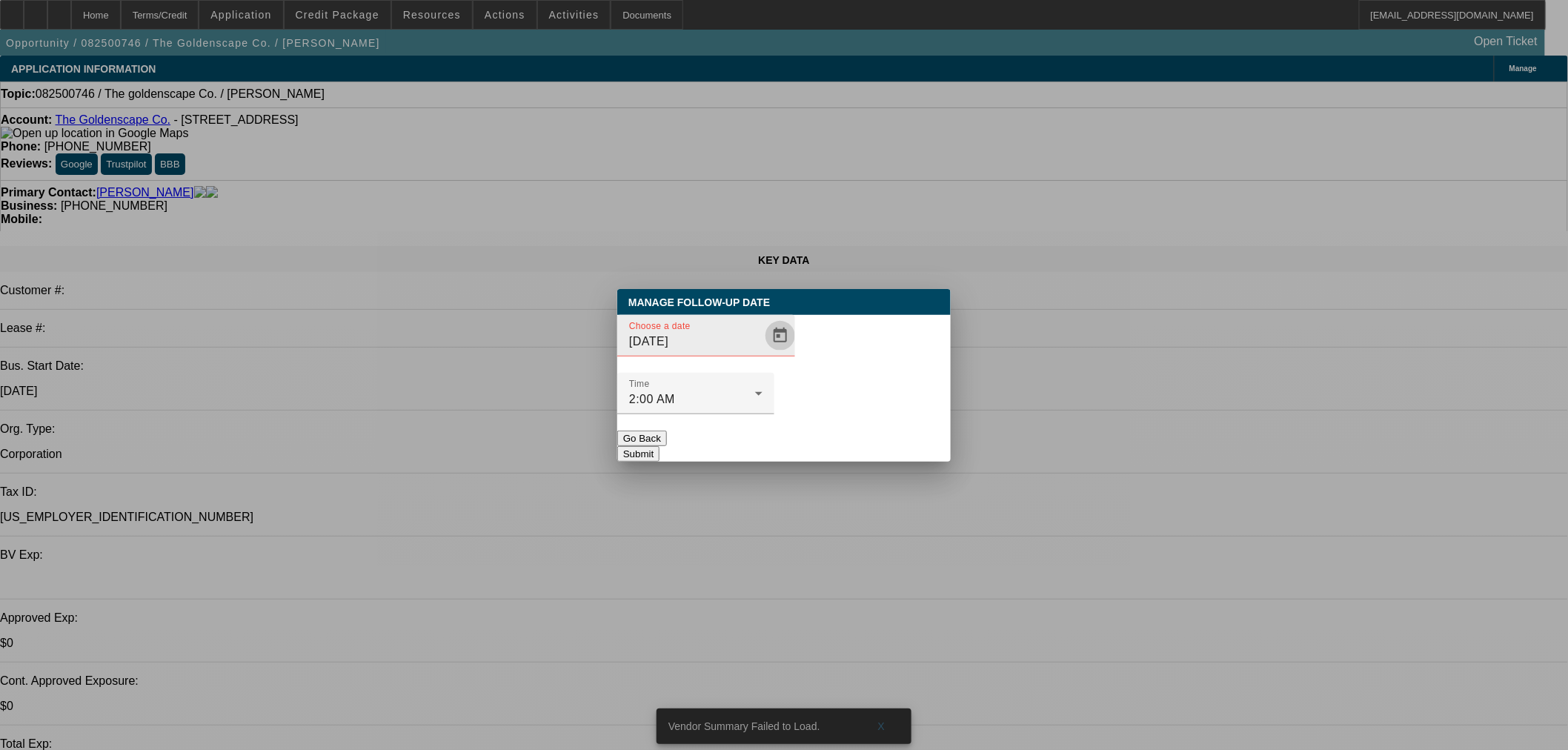
click at [763, 354] on span "Open calendar" at bounding box center [780, 335] width 36 height 36
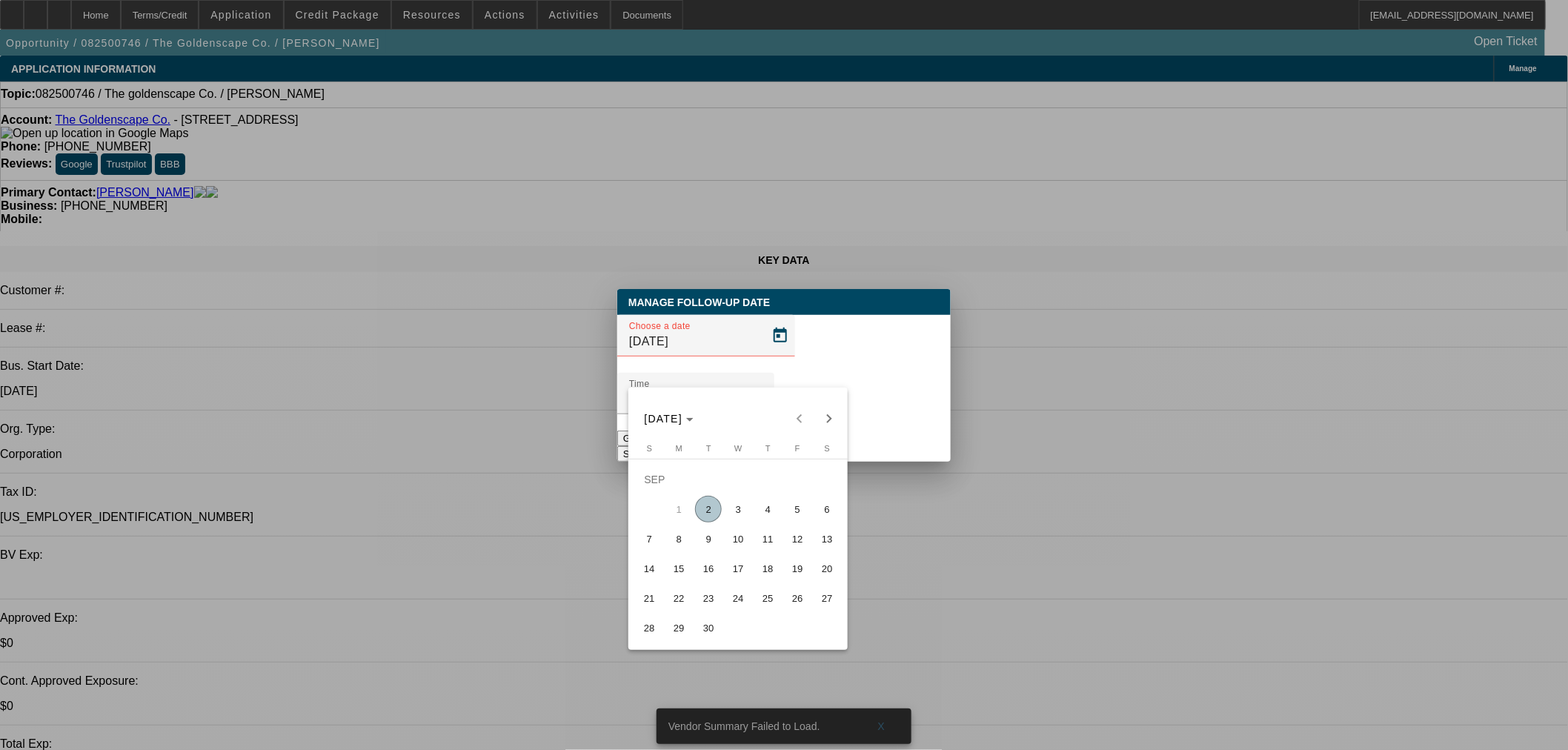
click at [706, 542] on span "9" at bounding box center [708, 539] width 26 height 26
type input "9/9/2025"
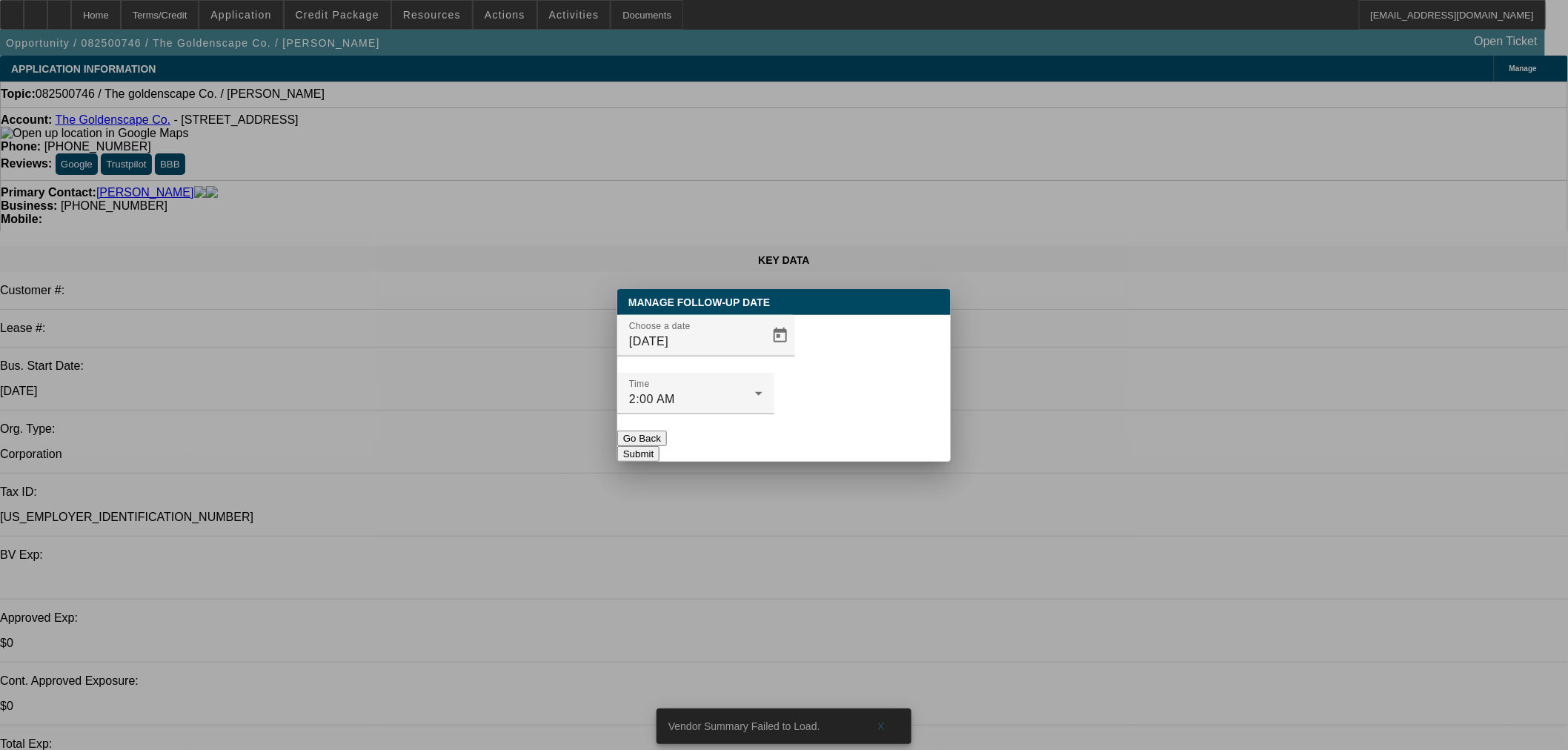
click at [659, 446] on button "Submit" at bounding box center [638, 453] width 42 height 16
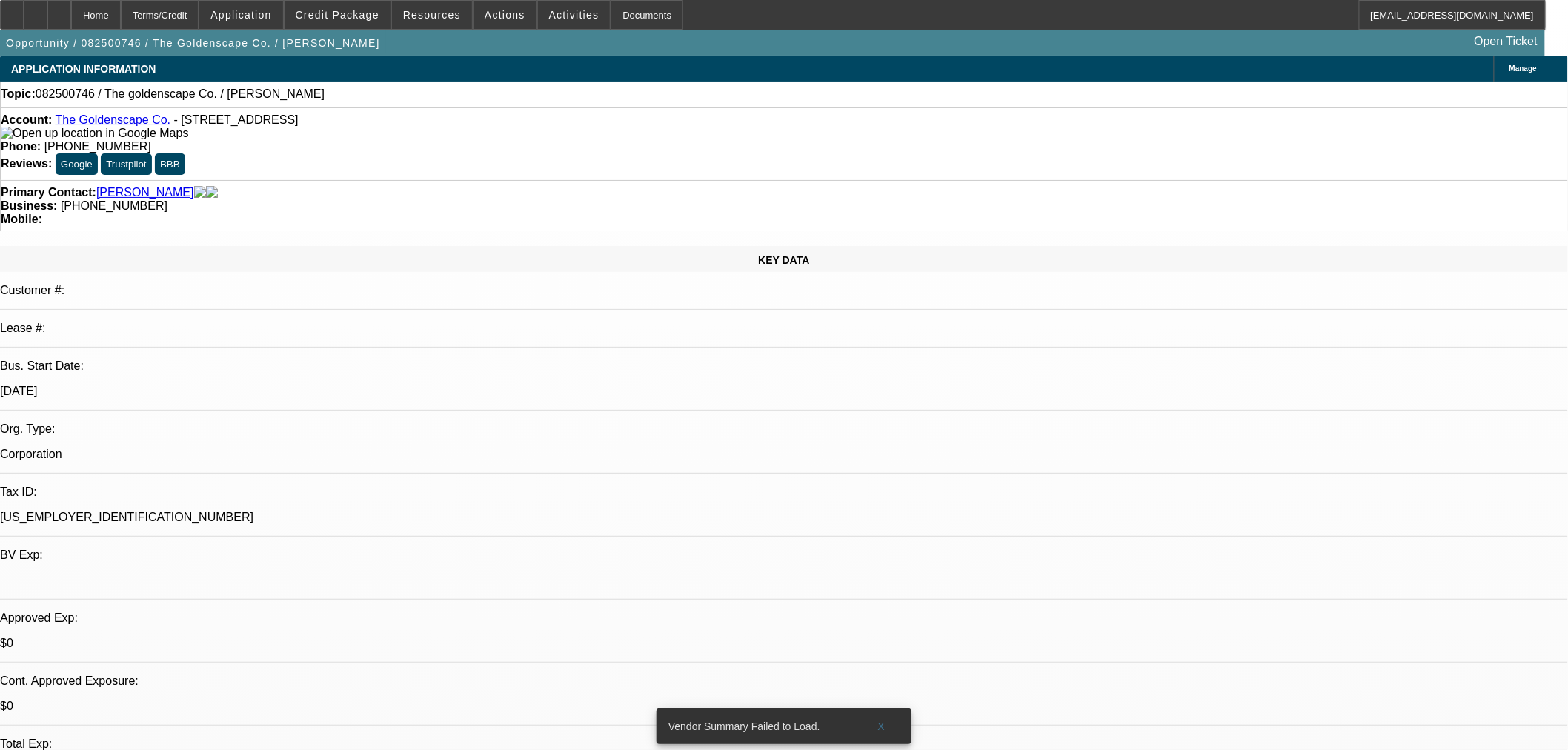
radio input "true"
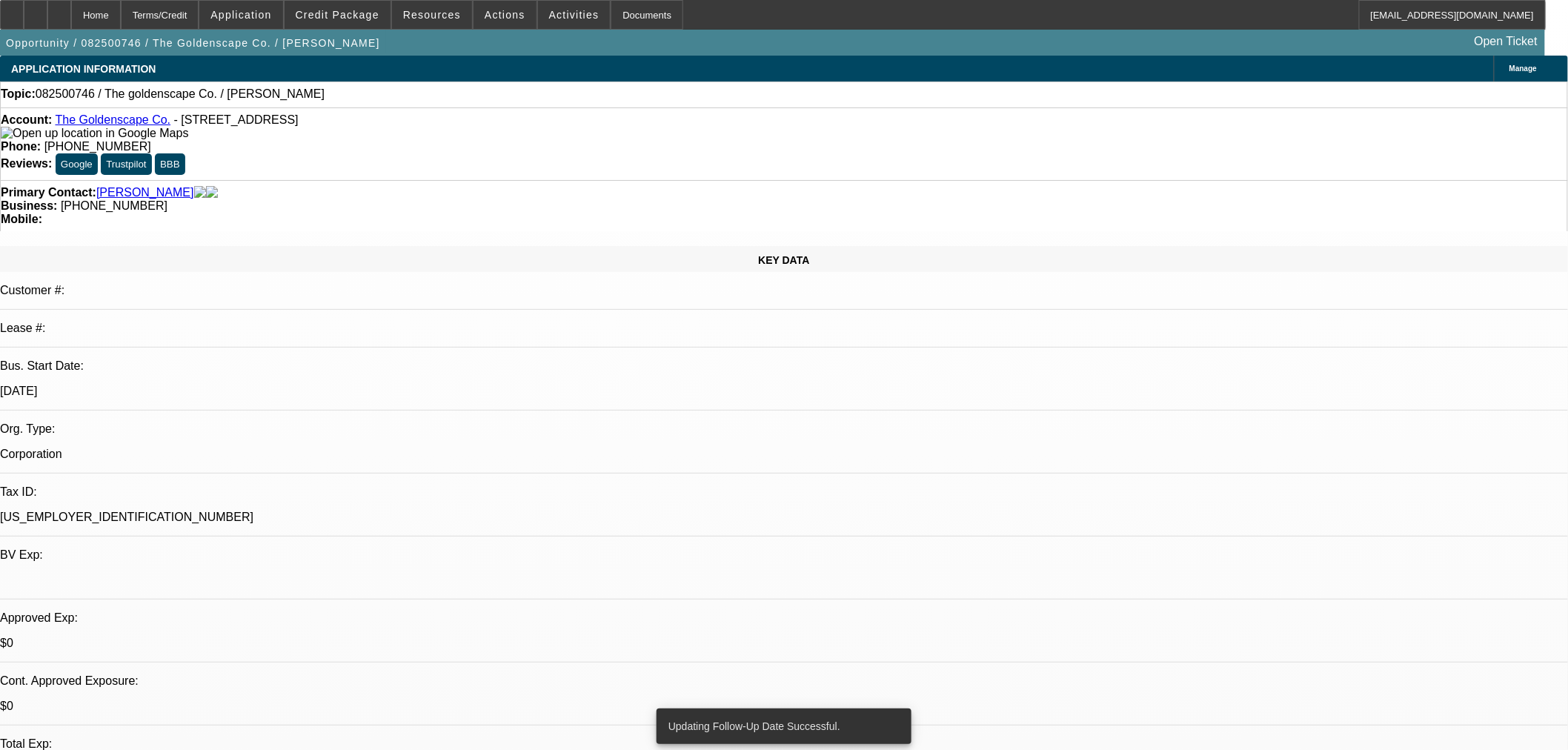
type textarea "Emailed Anthony. Close out in a week if no update."
radio input "true"
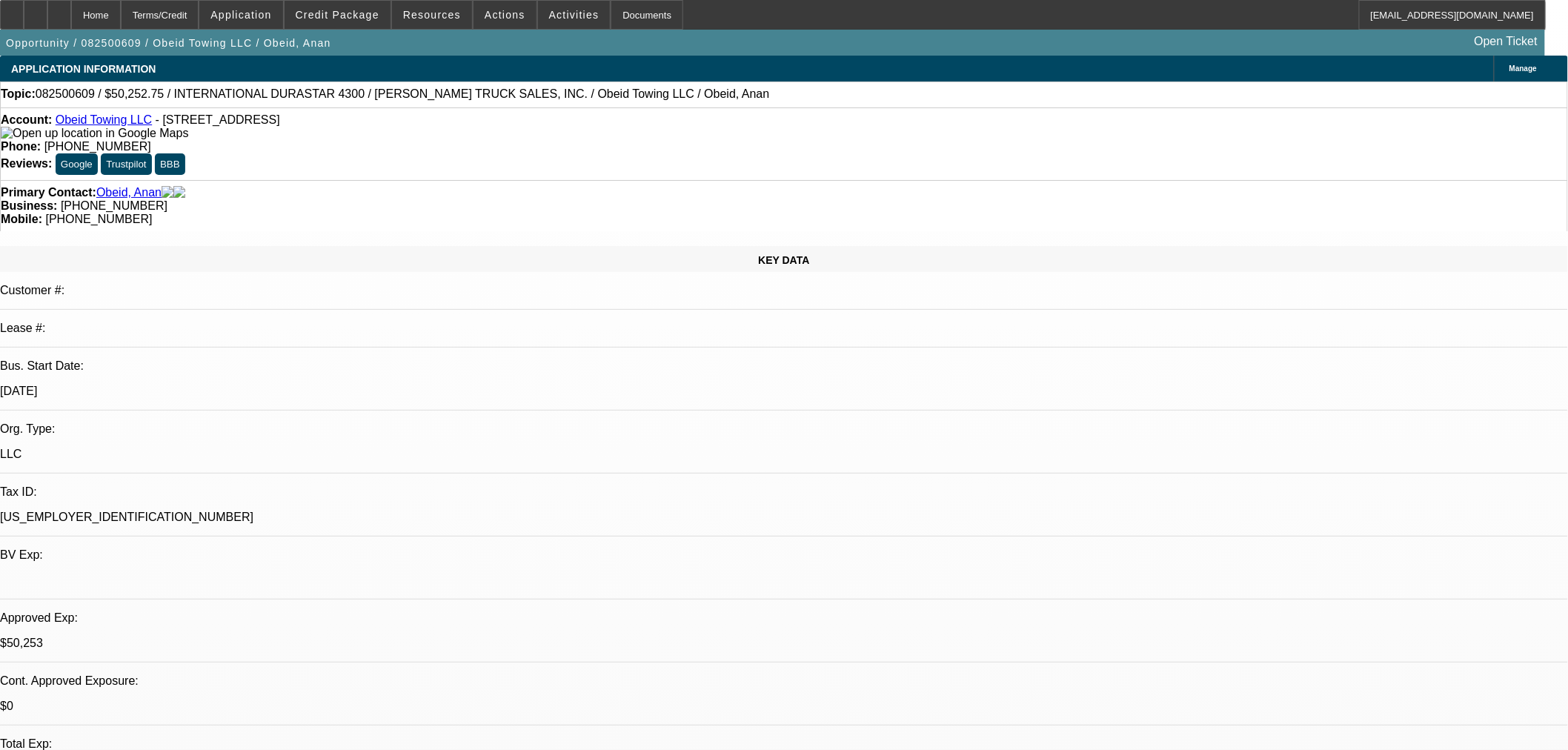
select select "0"
select select "2"
select select "0"
select select "6"
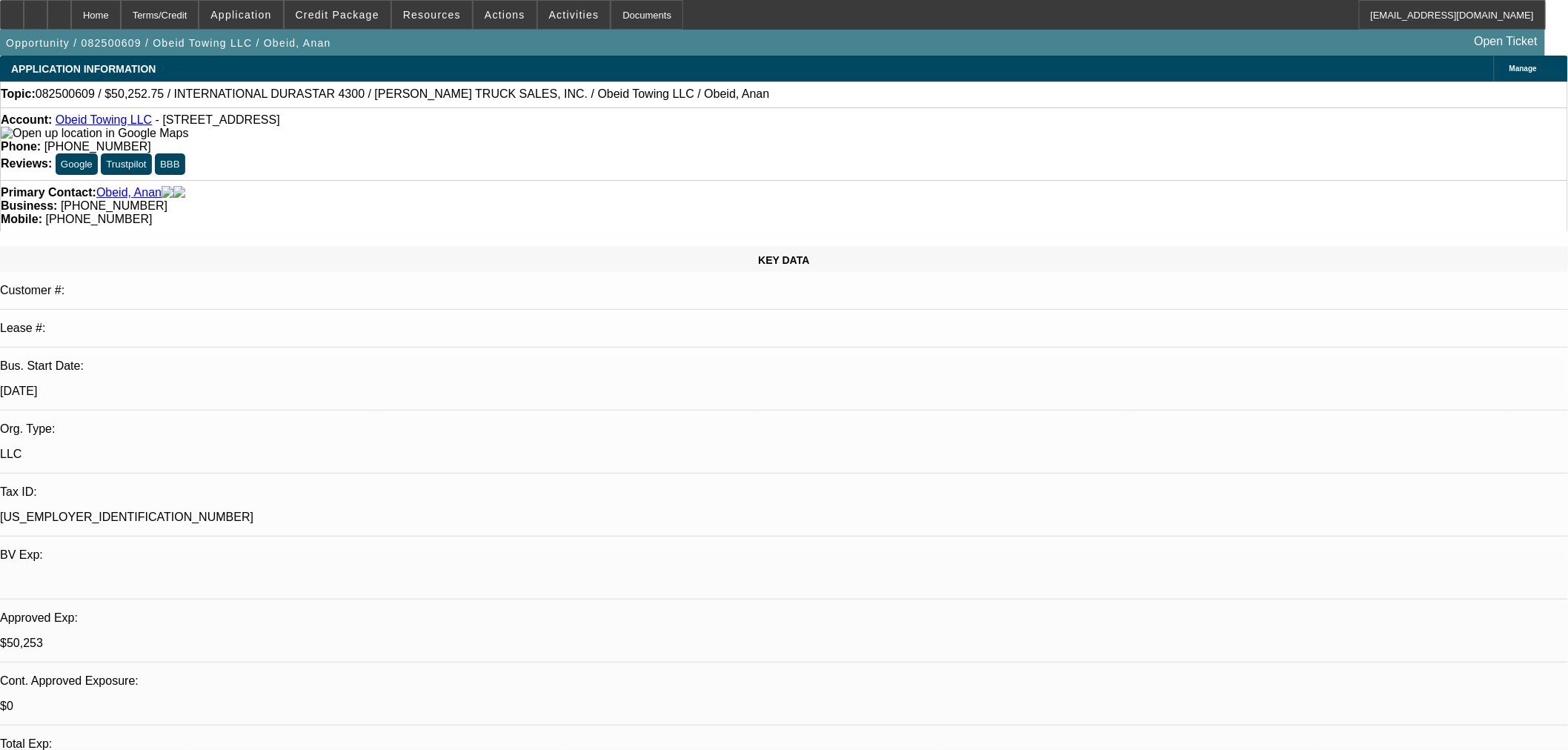
select select "0"
select select "2"
select select "0"
select select "6"
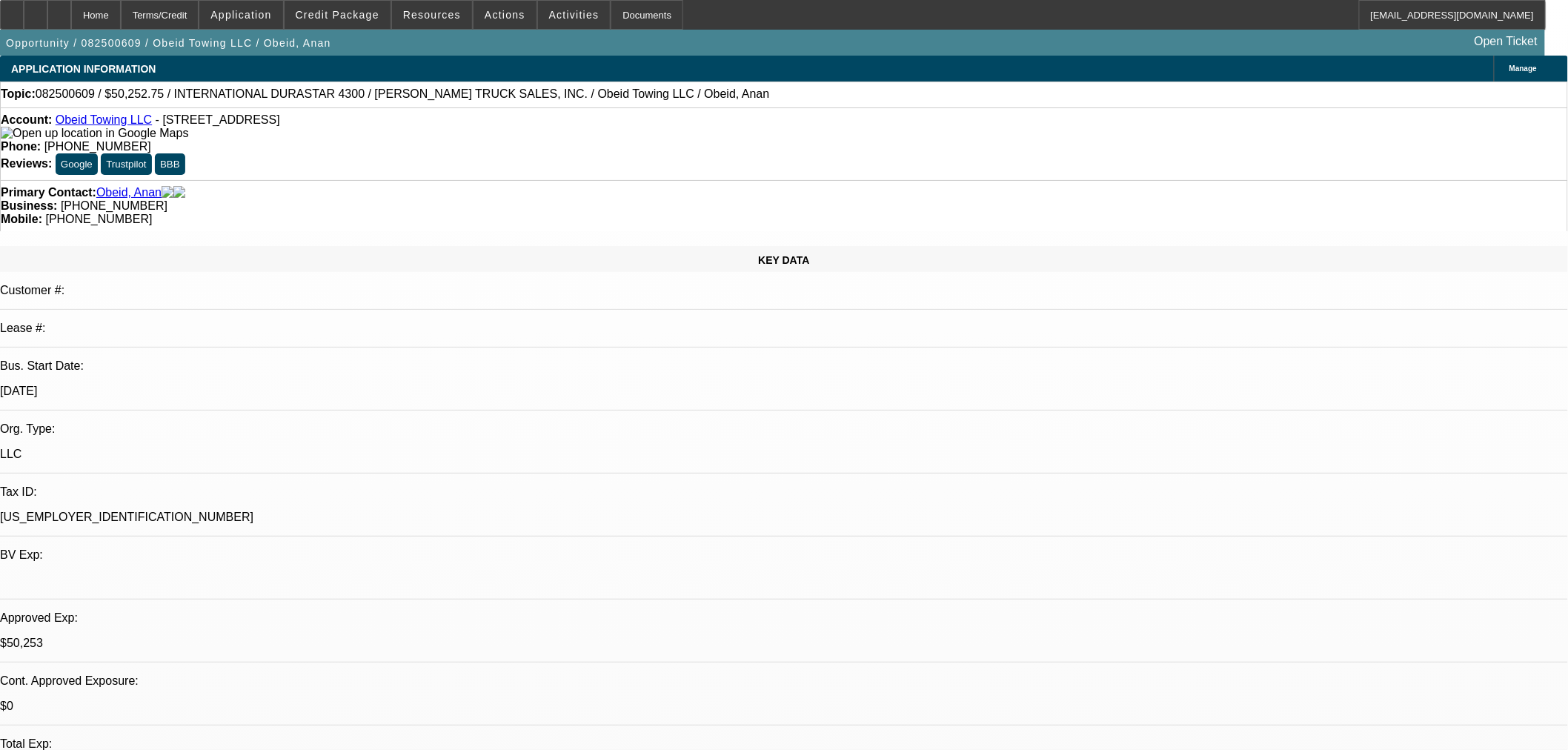
scroll to position [137, 0]
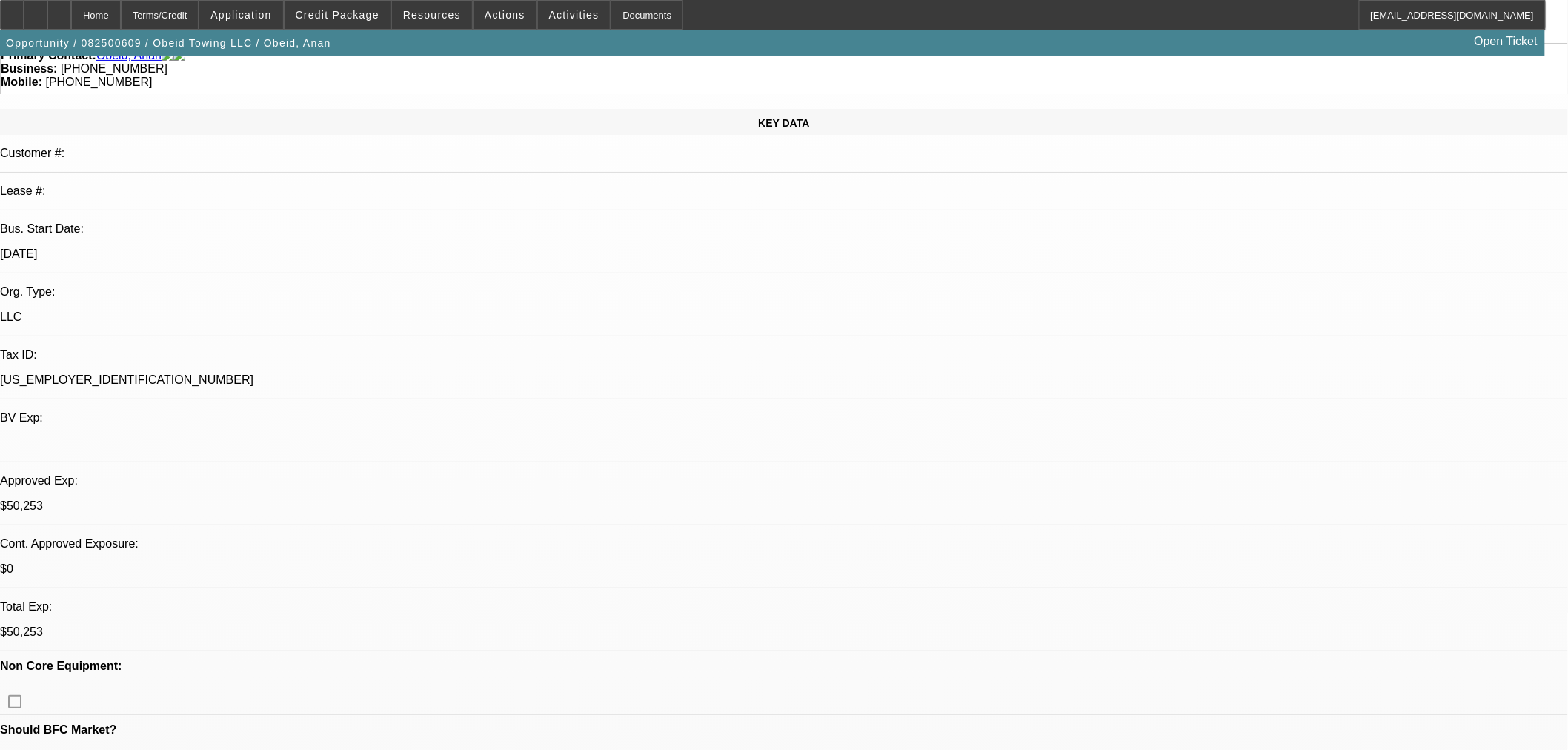
drag, startPoint x: 1372, startPoint y: 638, endPoint x: 1186, endPoint y: 642, distance: 186.0
copy tr "brian-crawford@gocurrency.com"
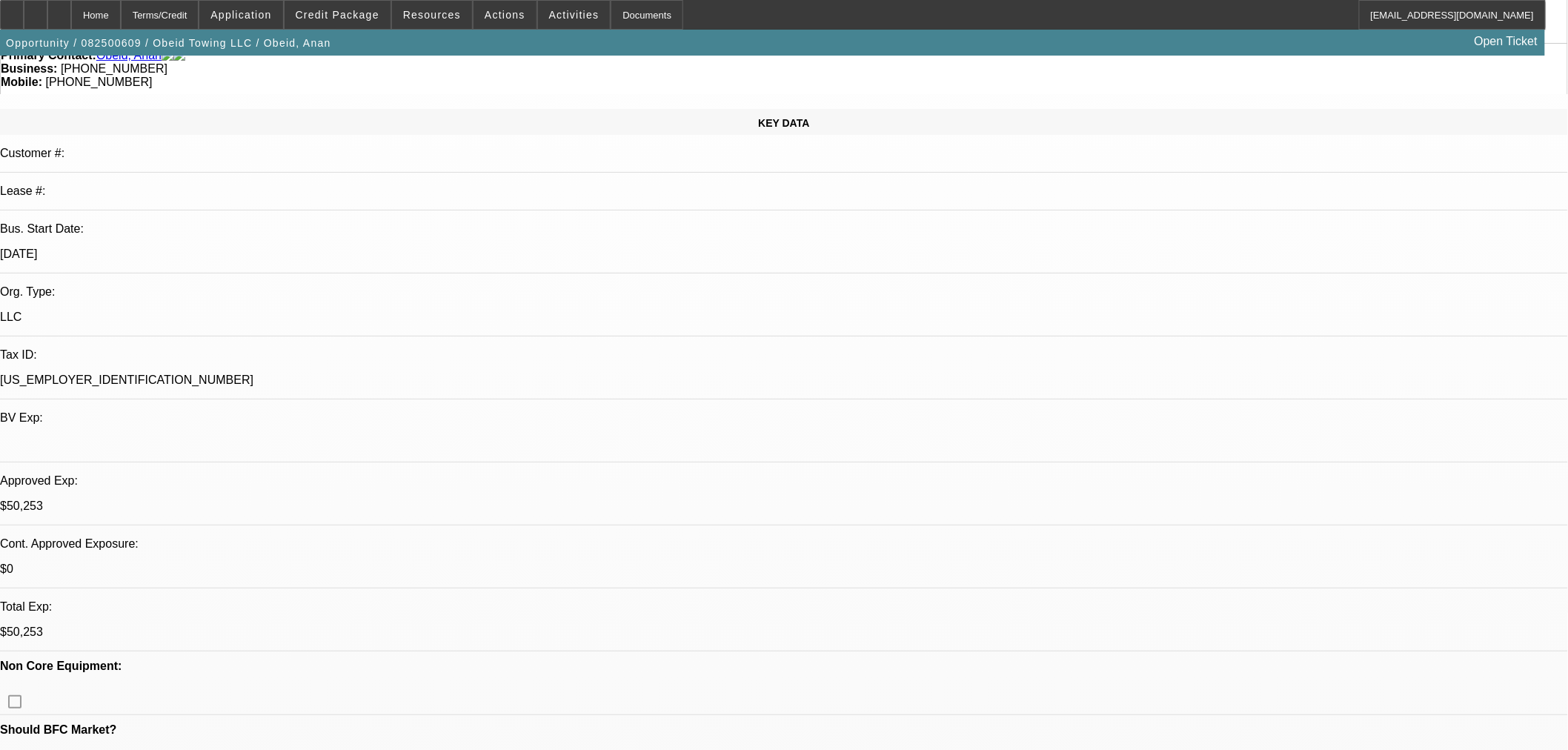
scroll to position [0, 0]
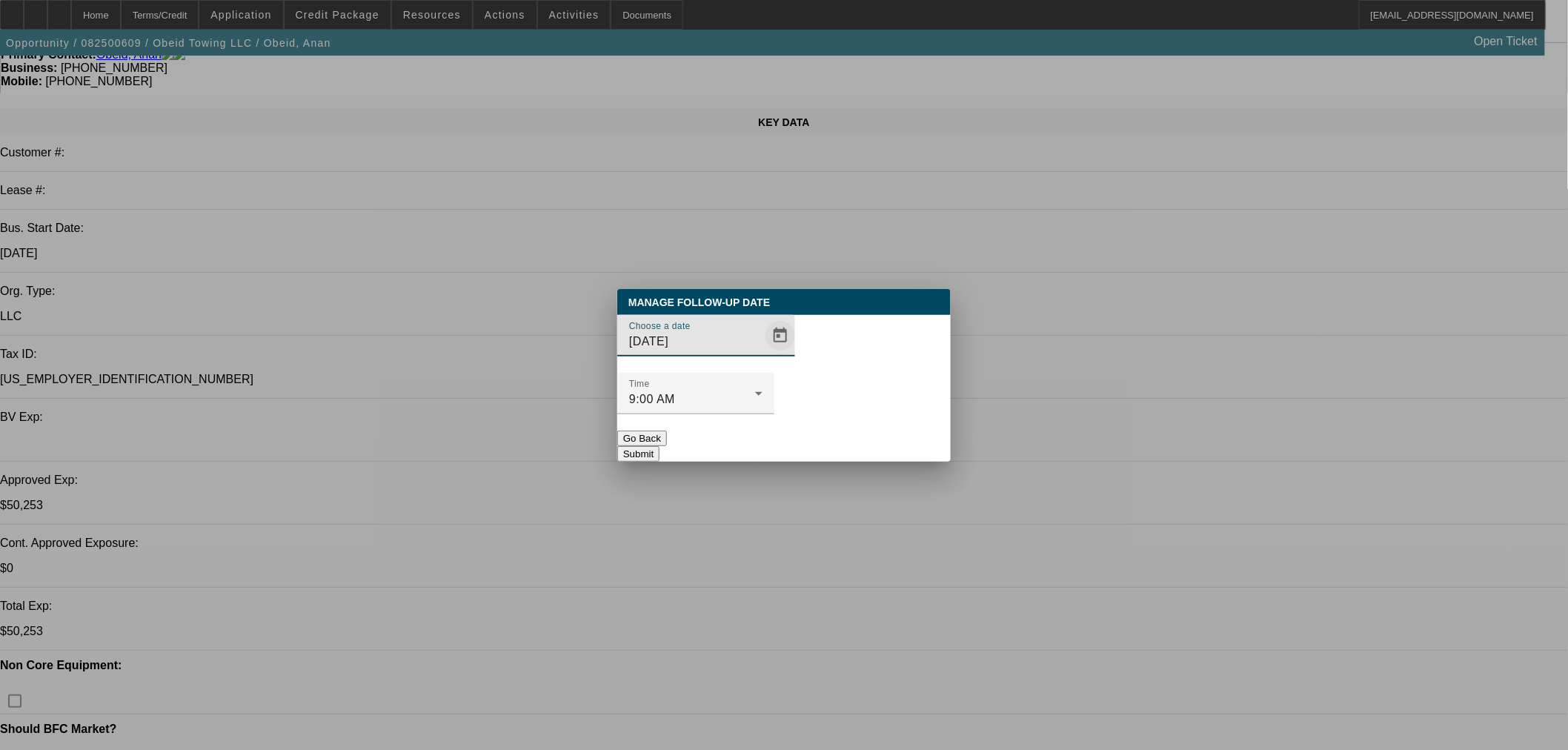
click at [763, 354] on span "Open calendar" at bounding box center [780, 335] width 36 height 36
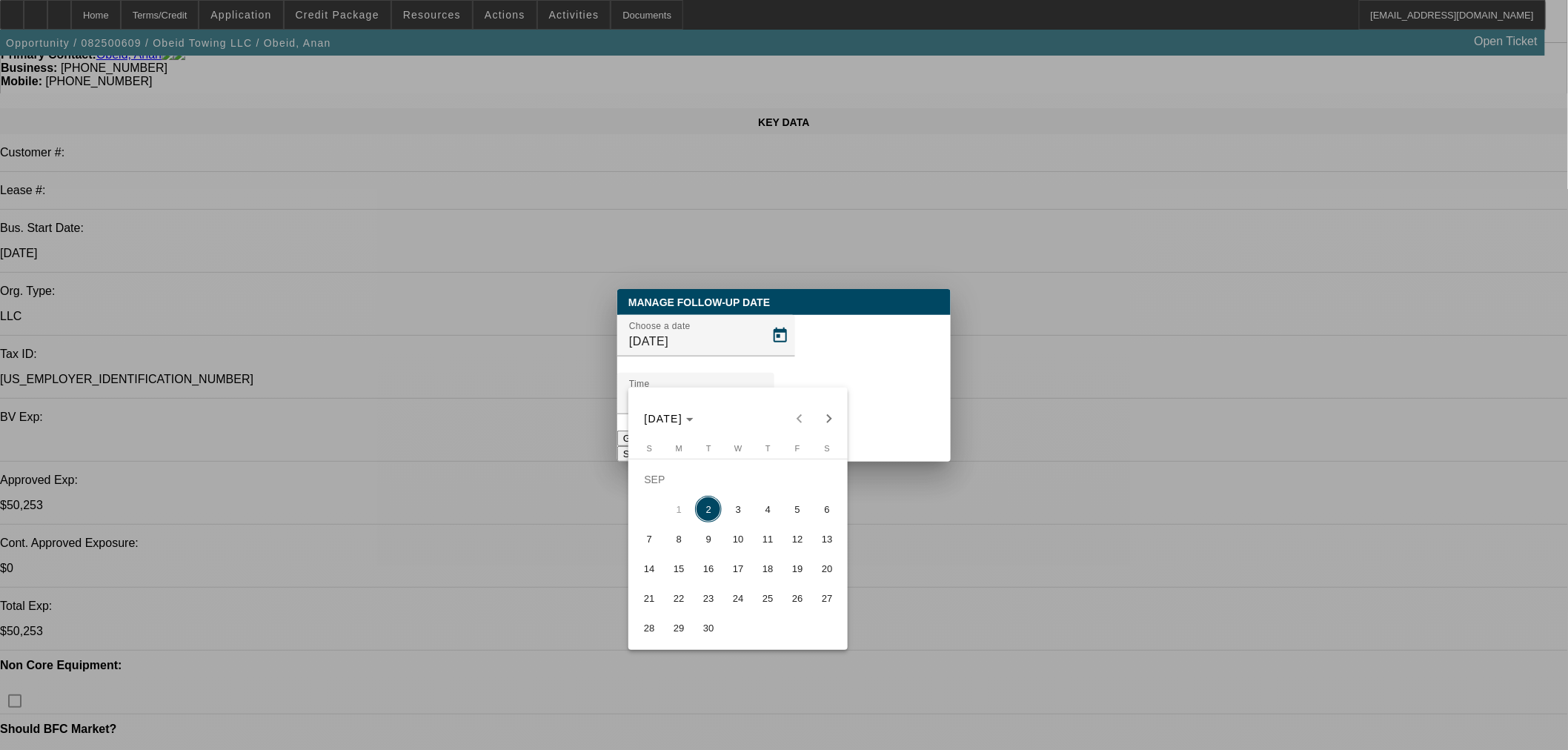
click at [706, 564] on span "16" at bounding box center [708, 568] width 26 height 26
type input "9/16/2025"
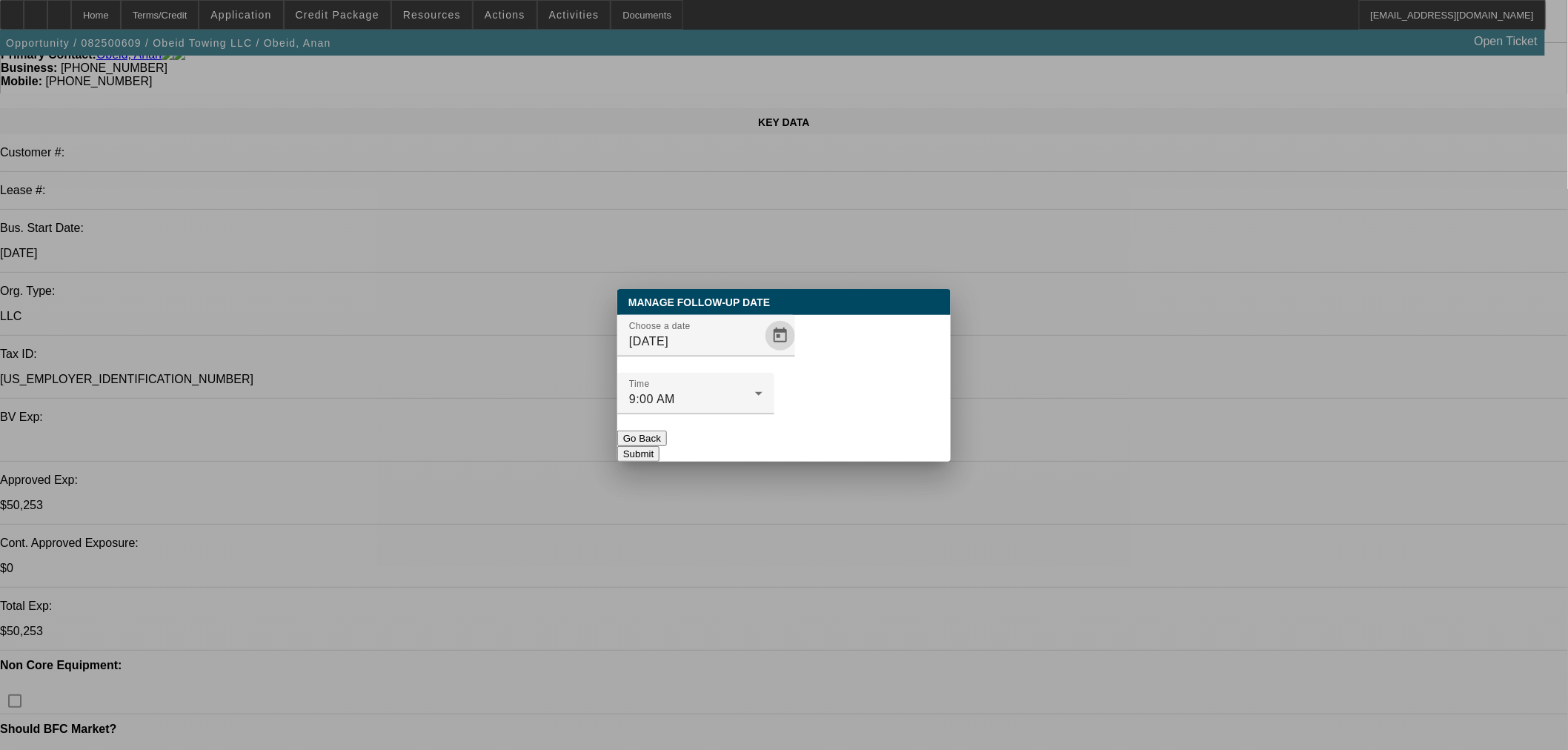
click at [774, 414] on div at bounding box center [696, 422] width 157 height 17
click at [659, 446] on button "Submit" at bounding box center [638, 453] width 42 height 16
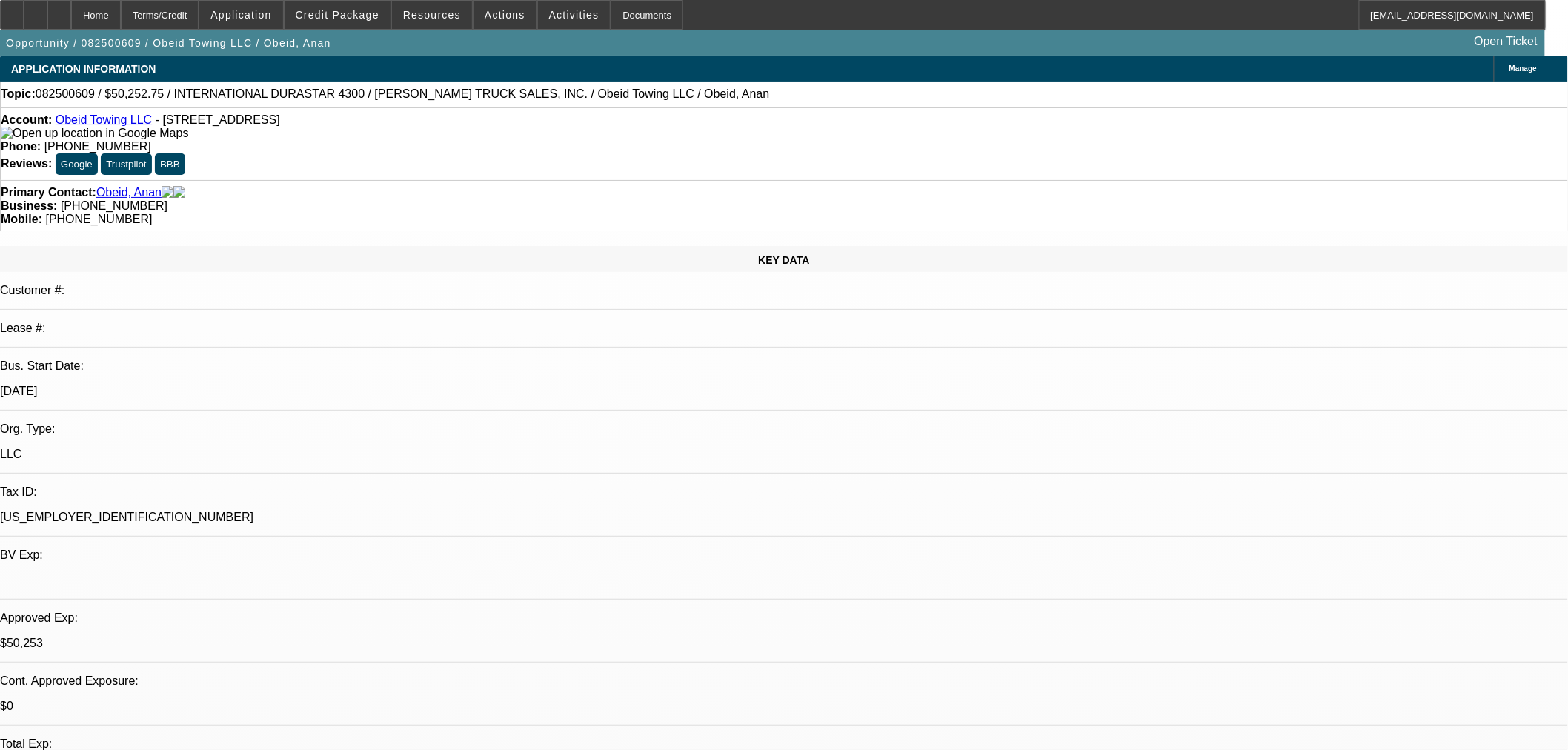
scroll to position [137, 0]
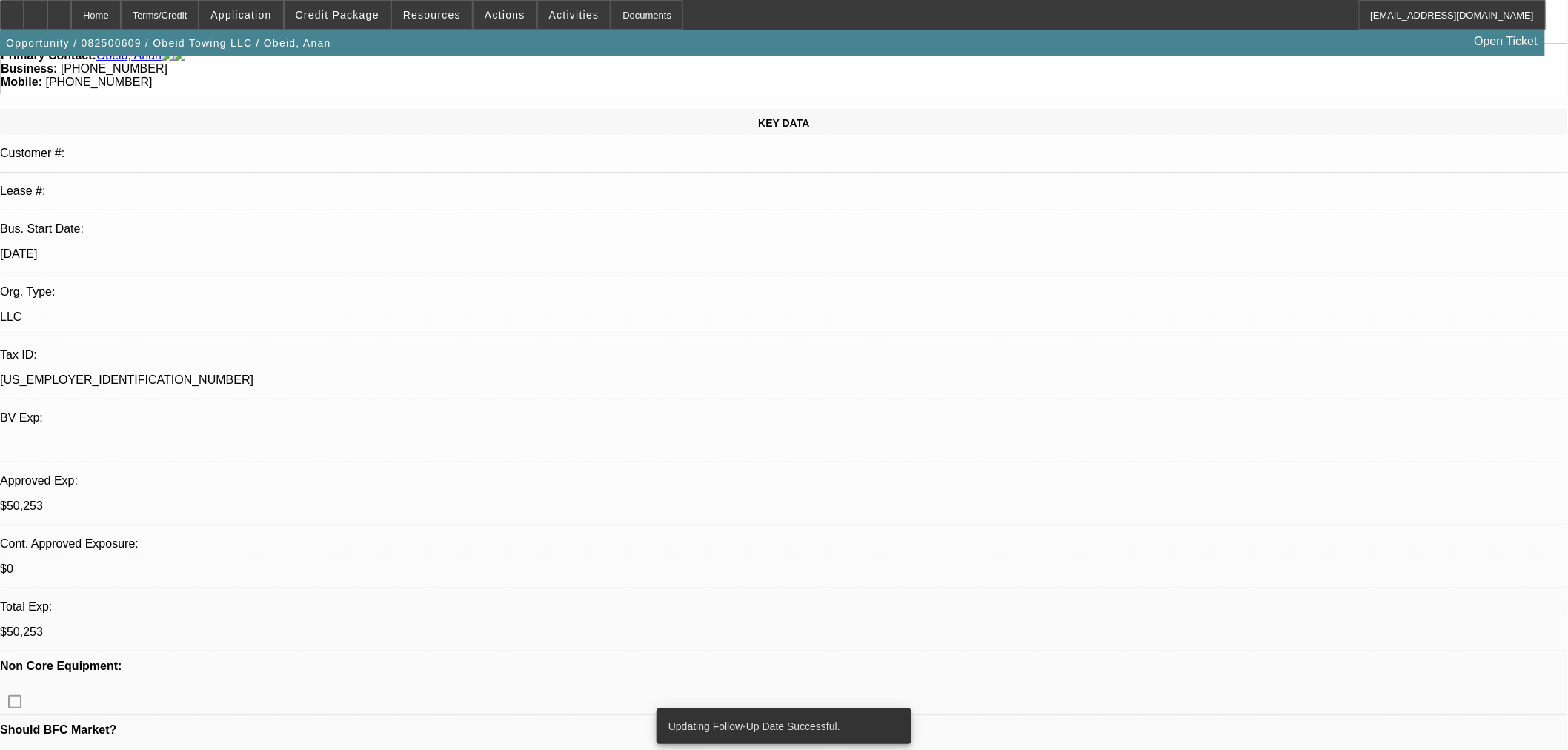
drag, startPoint x: 1264, startPoint y: 241, endPoint x: 1262, endPoint y: 282, distance: 41.0
radio input "true"
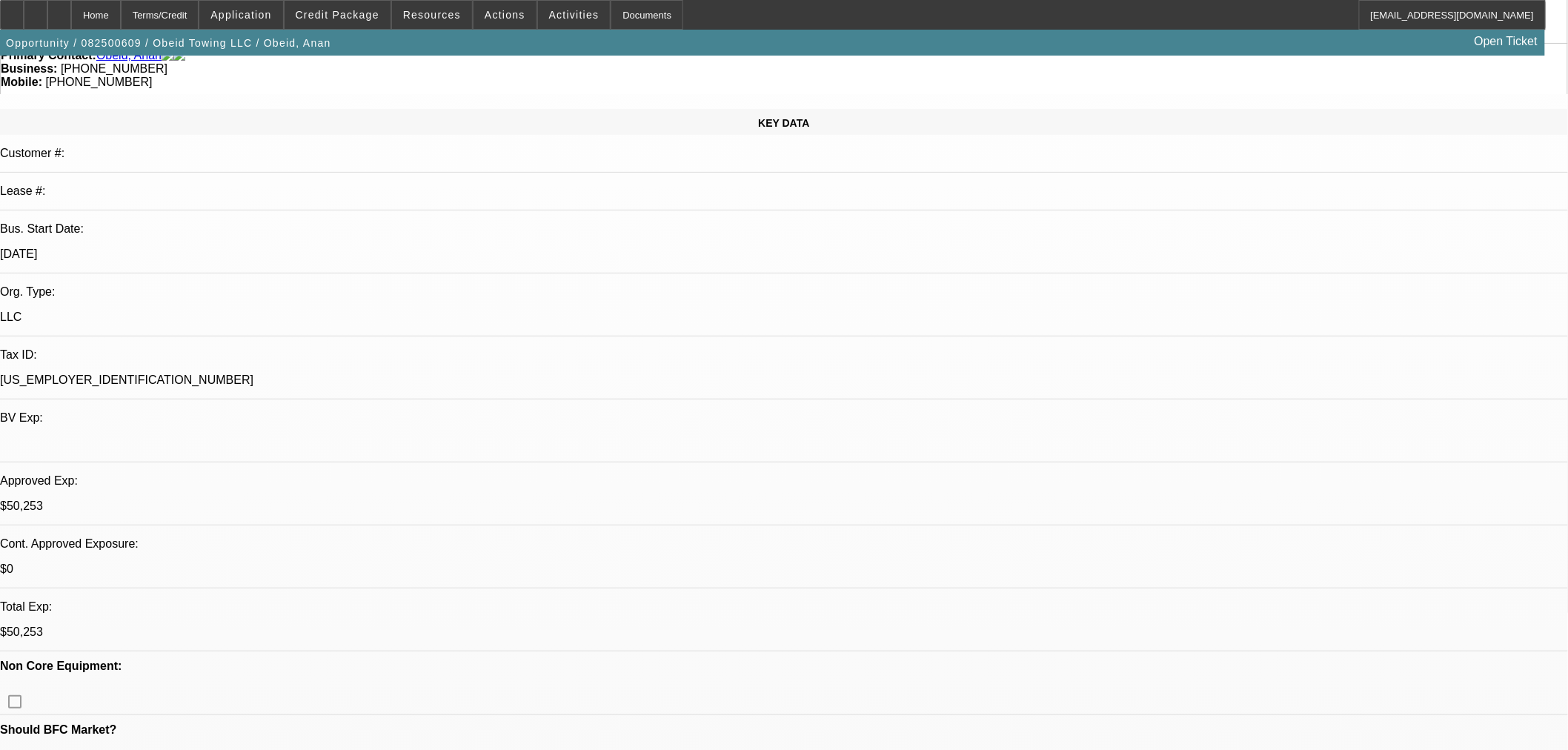
type textarea "FU [DATE] if no update."
radio input "true"
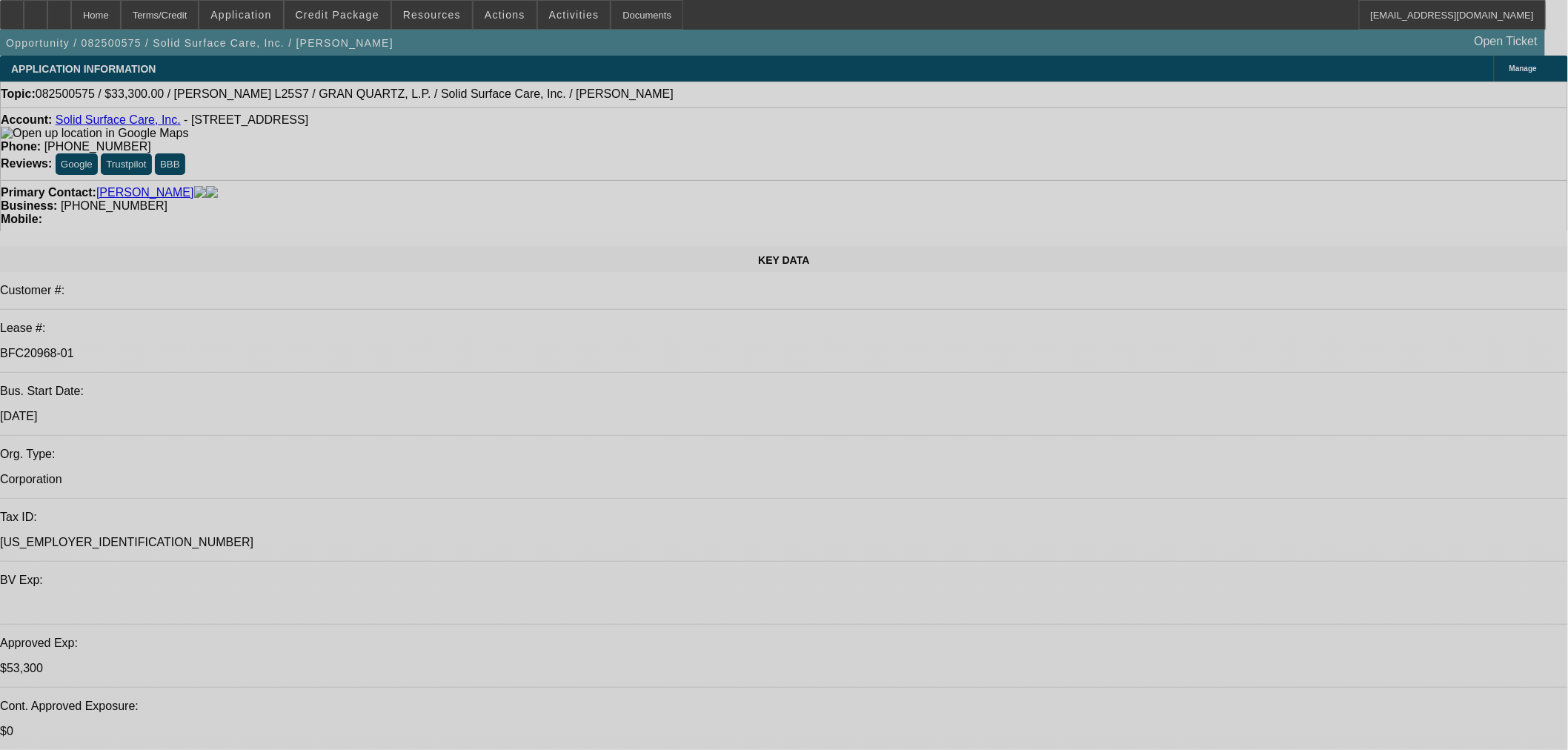
select select "0"
select select "2"
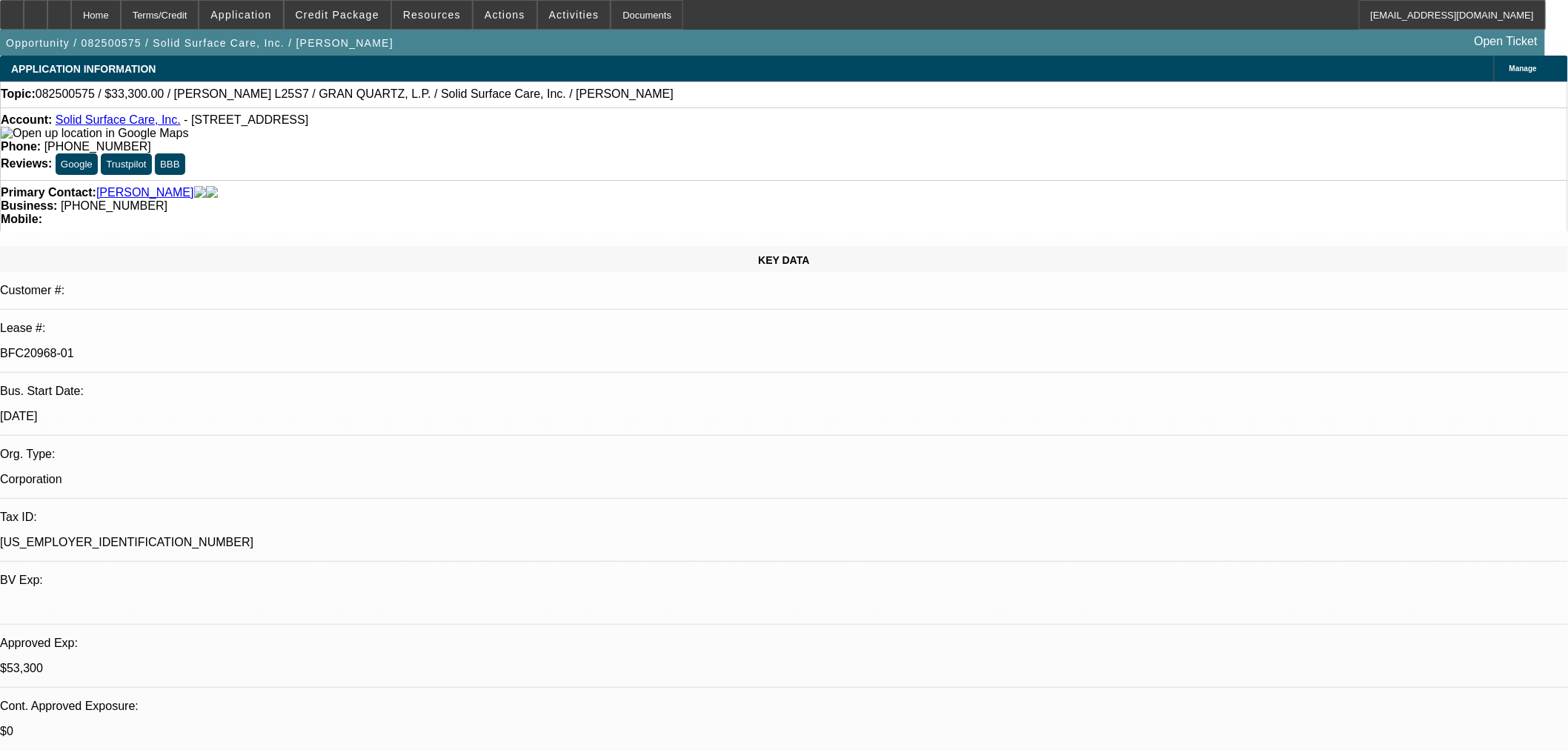
select select "0"
select select "6"
select select "0"
select select "2"
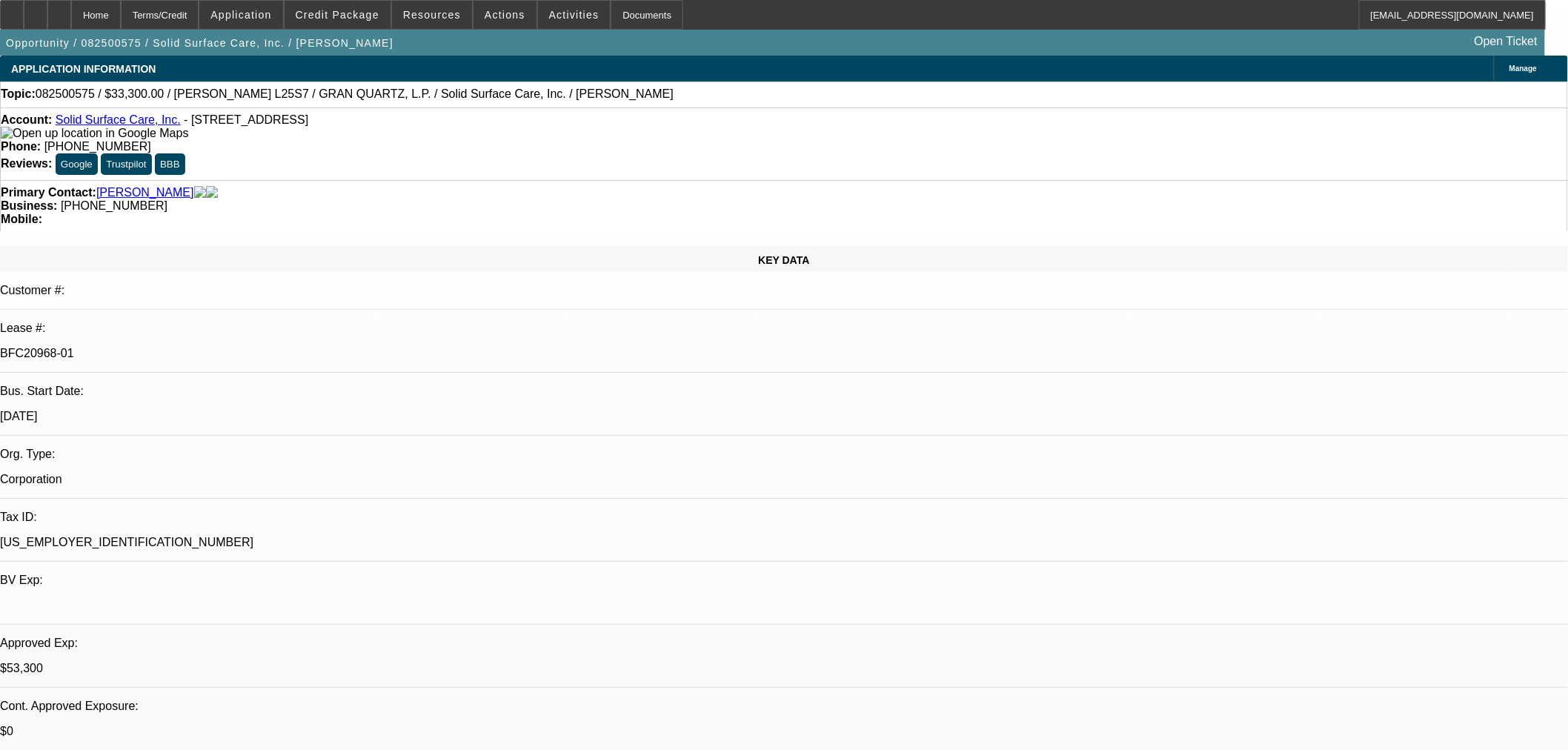
select select "0"
select select "6"
select select "0"
select select "2"
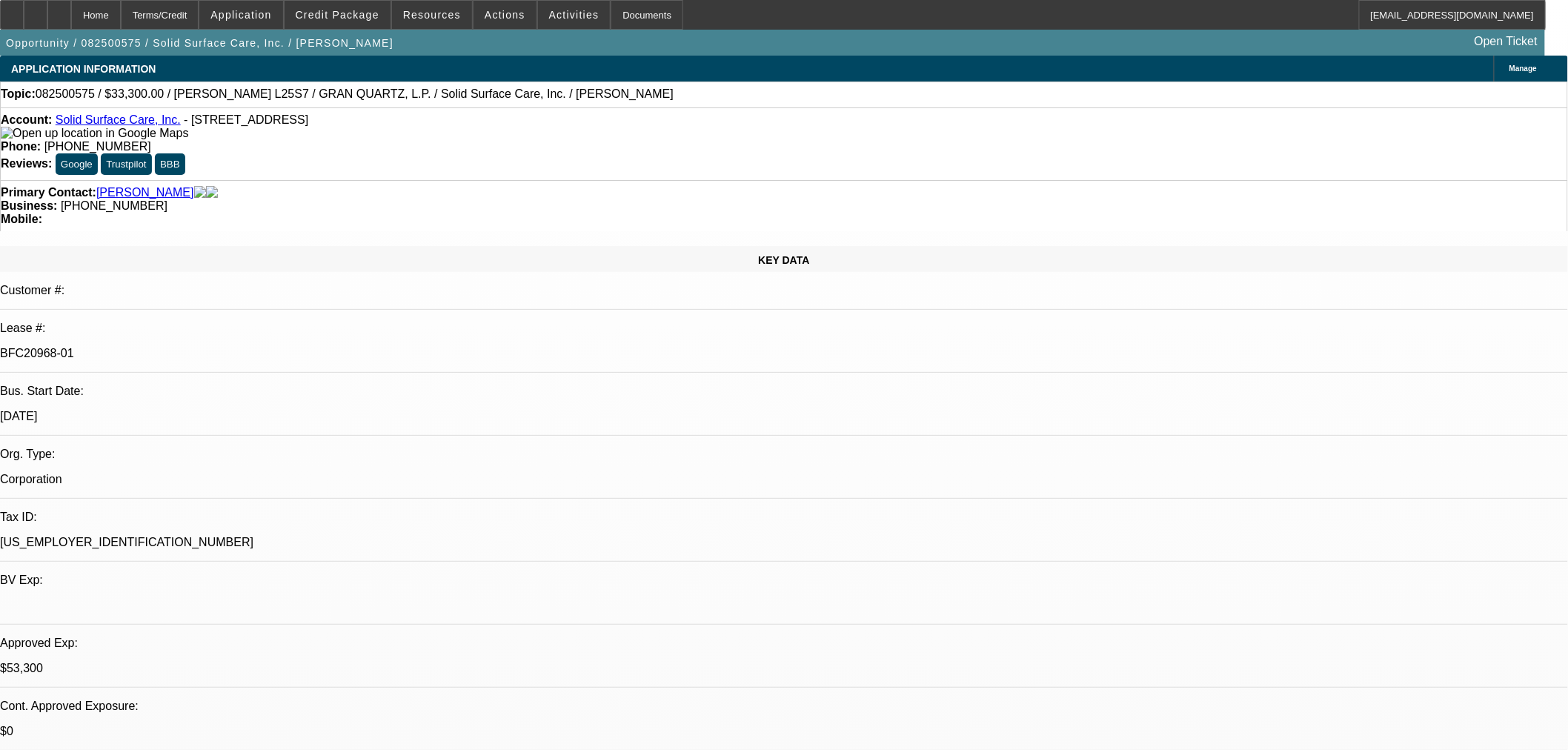
select select "0"
select select "6"
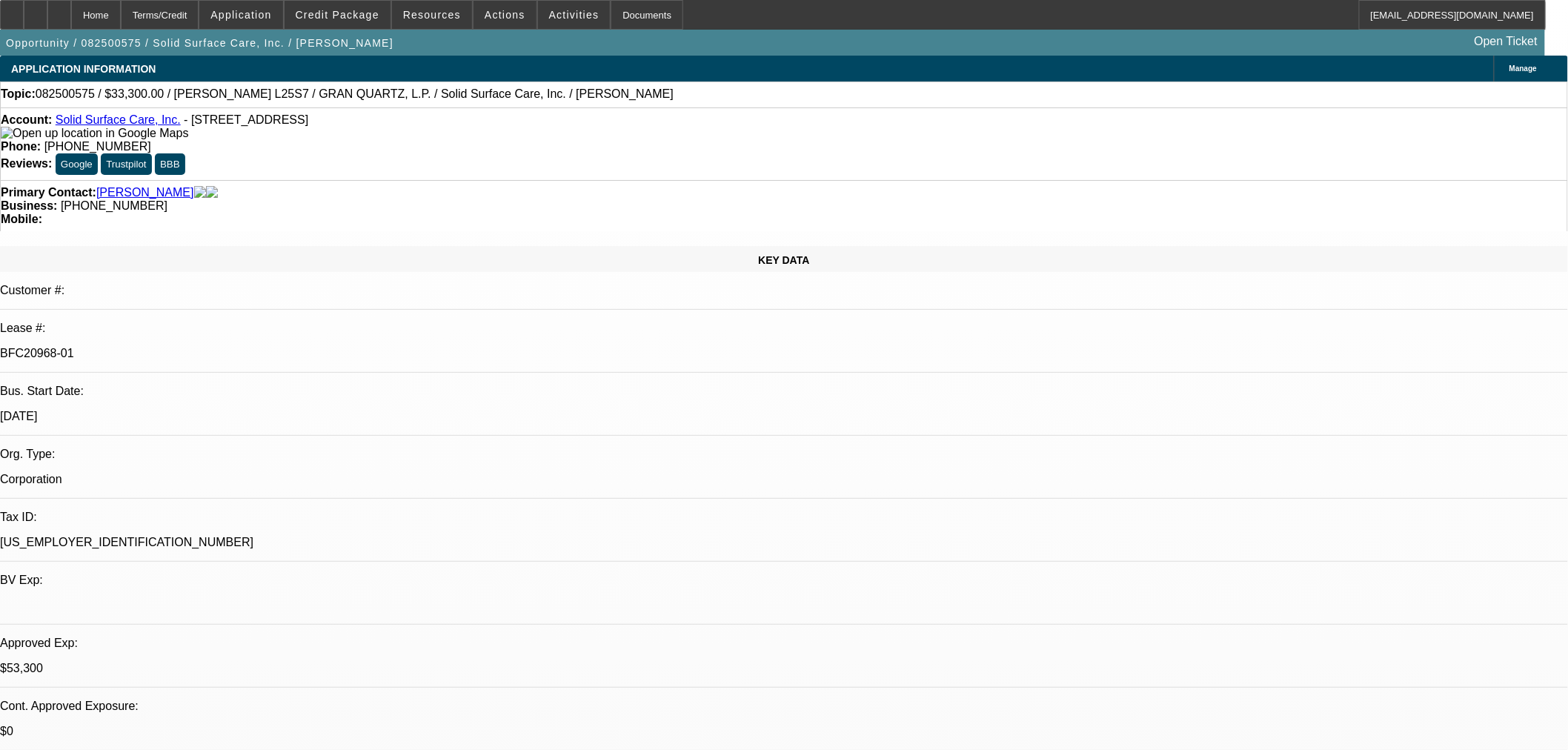
click at [1344, 180] on span "Reply All" at bounding box center [1353, 182] width 40 height 11
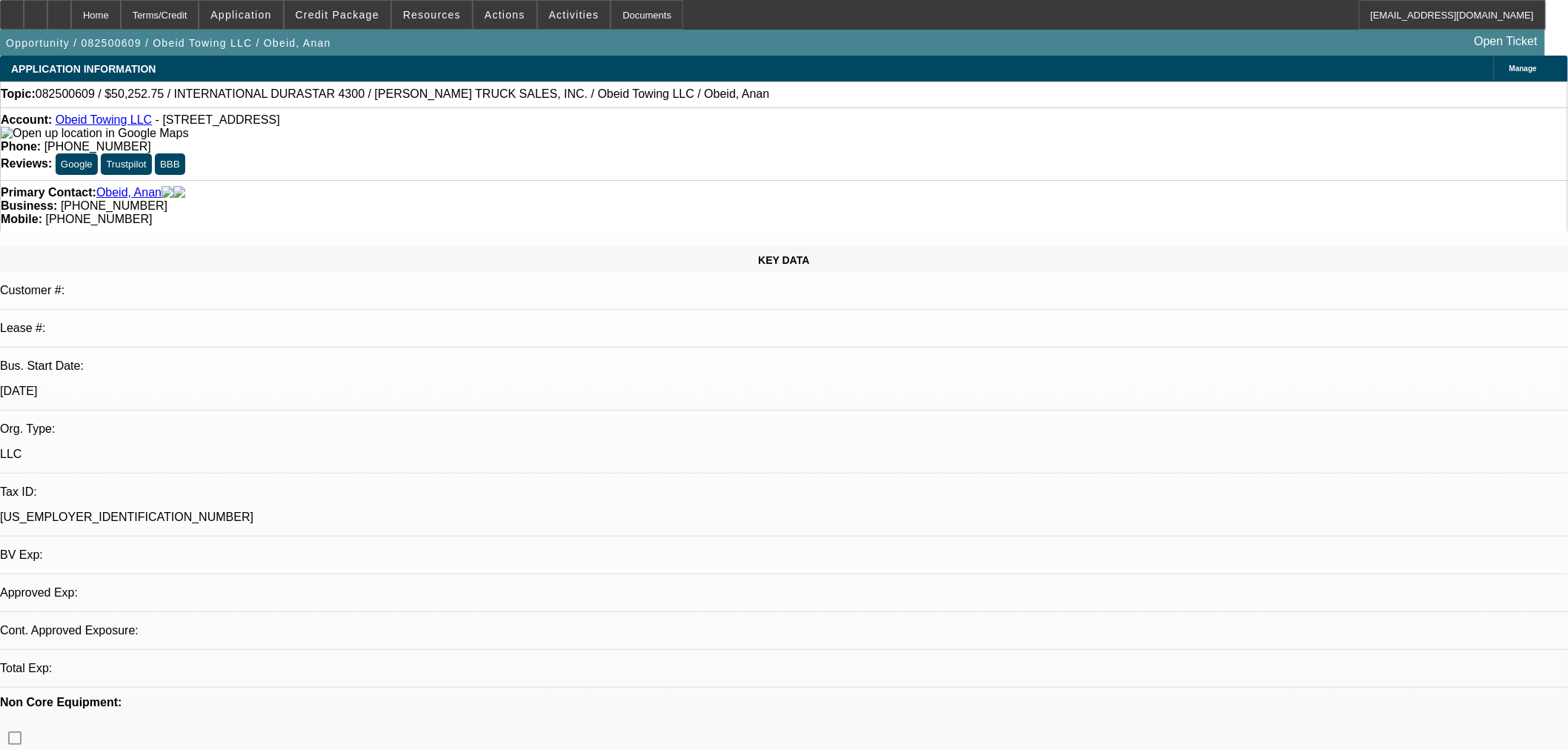
select select "0"
select select "2"
select select "0"
select select "6"
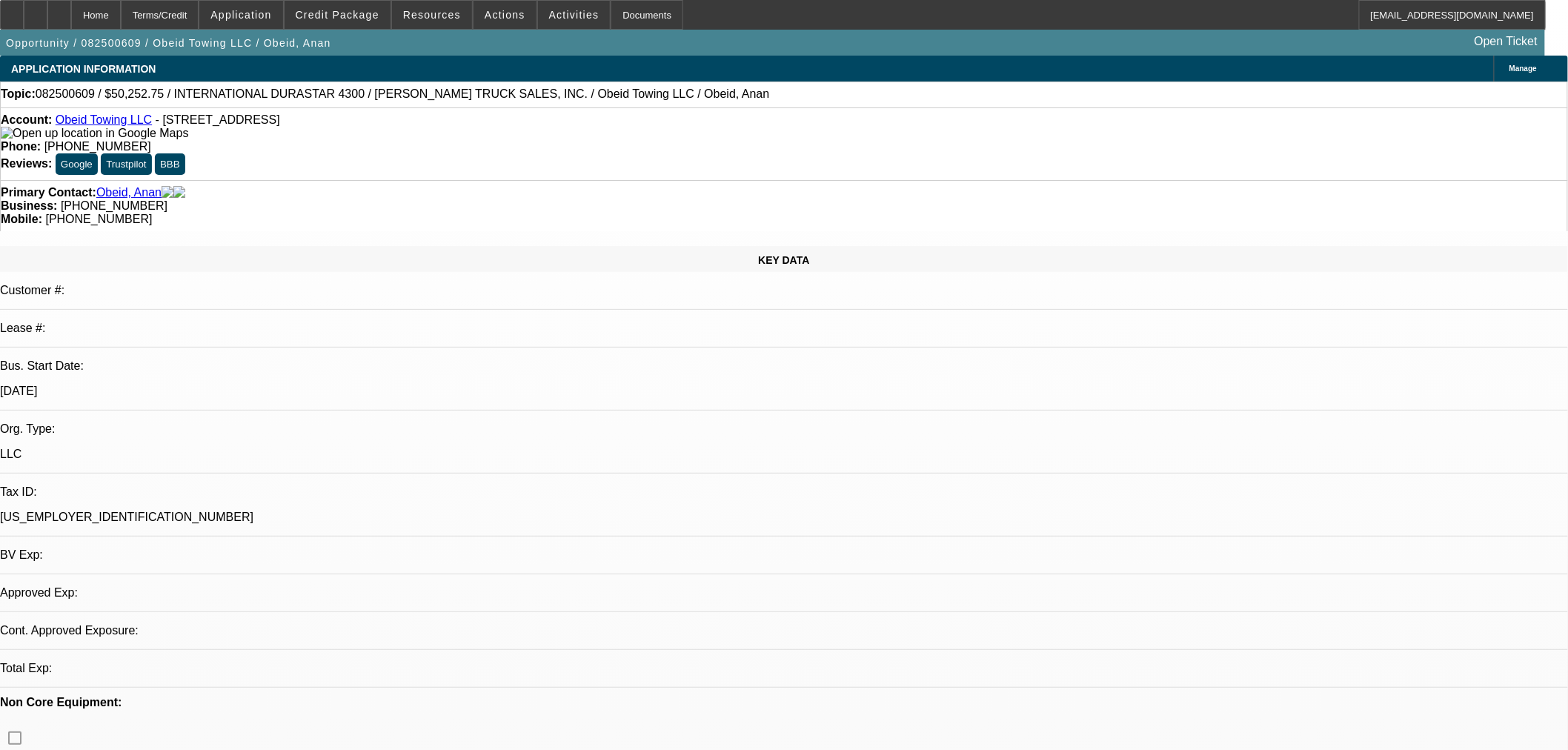
select select "0"
select select "2"
select select "0"
select select "6"
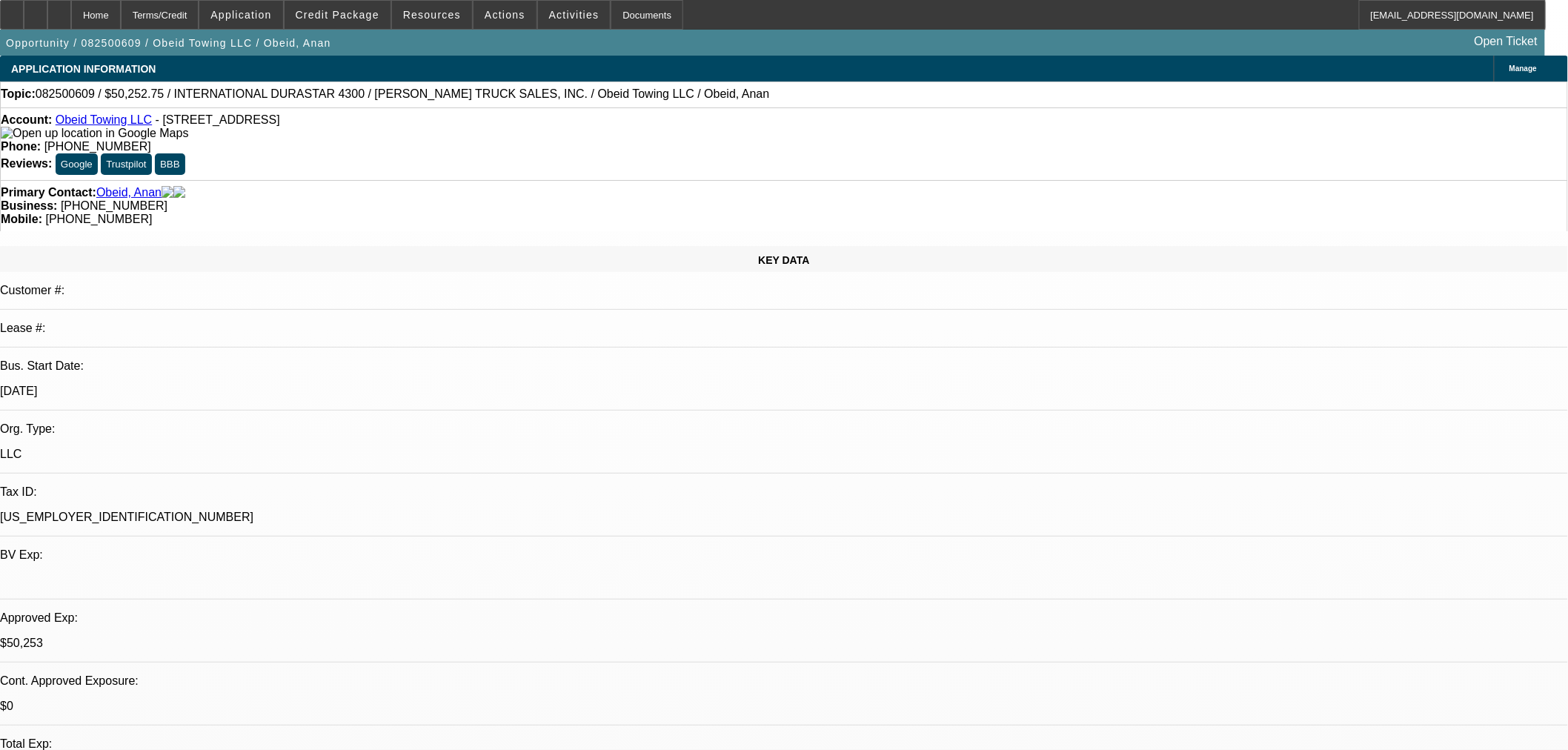
radio input "false"
radio input "true"
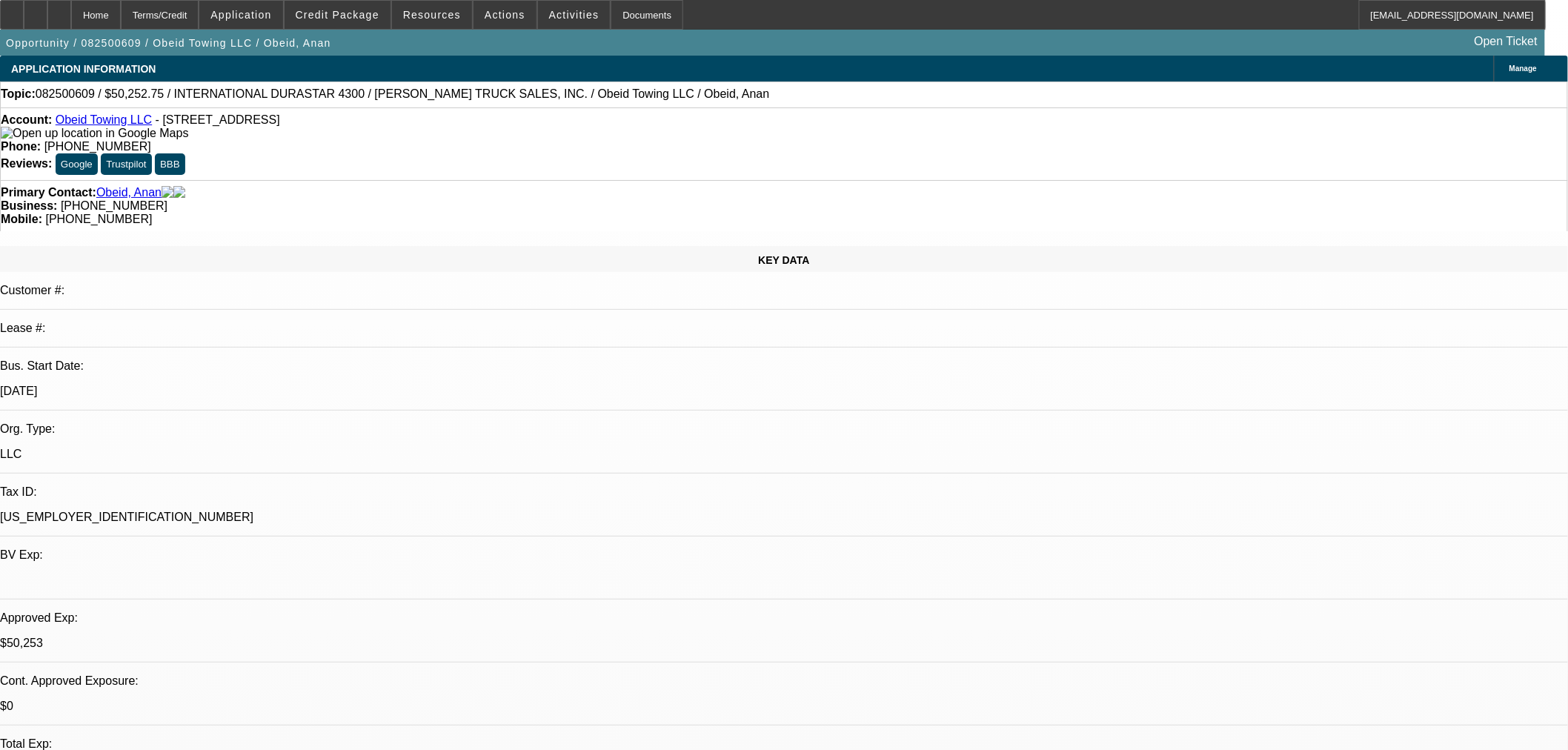
type textarea "E"
type textarea "Truck sold. Customer and rep are looking for a different truck."
radio input "true"
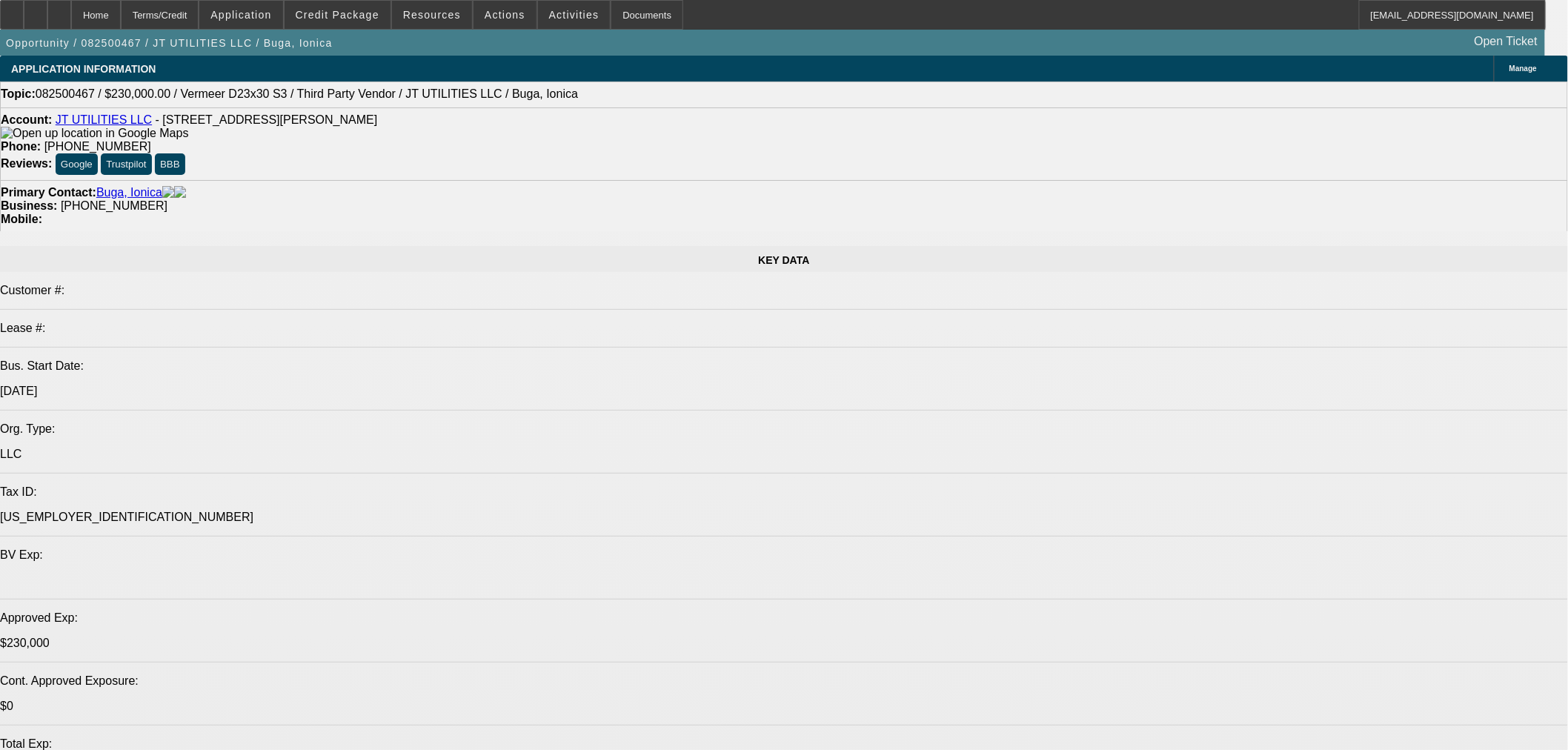
select select "0"
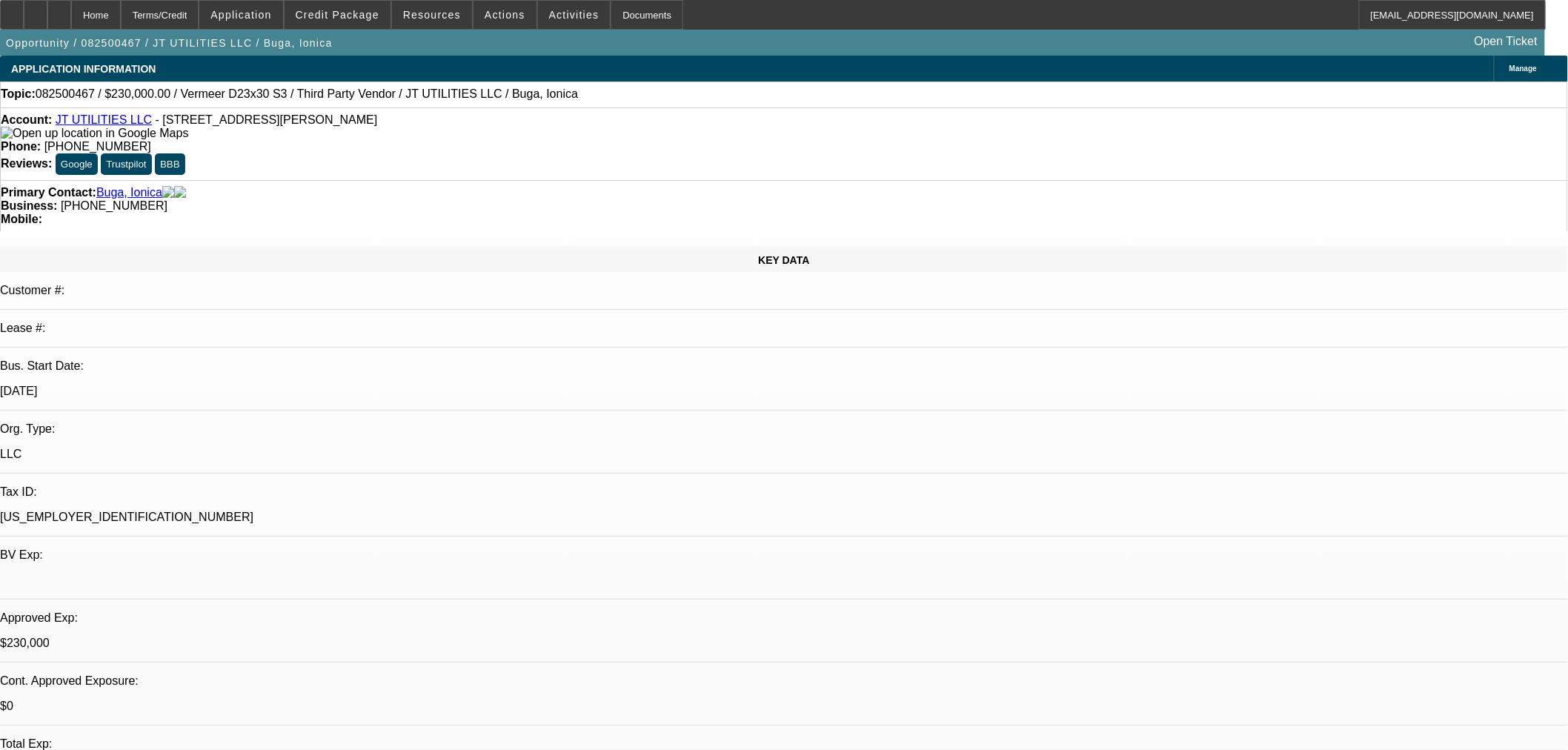
select select "2"
select select "0"
select select "6"
select select "0"
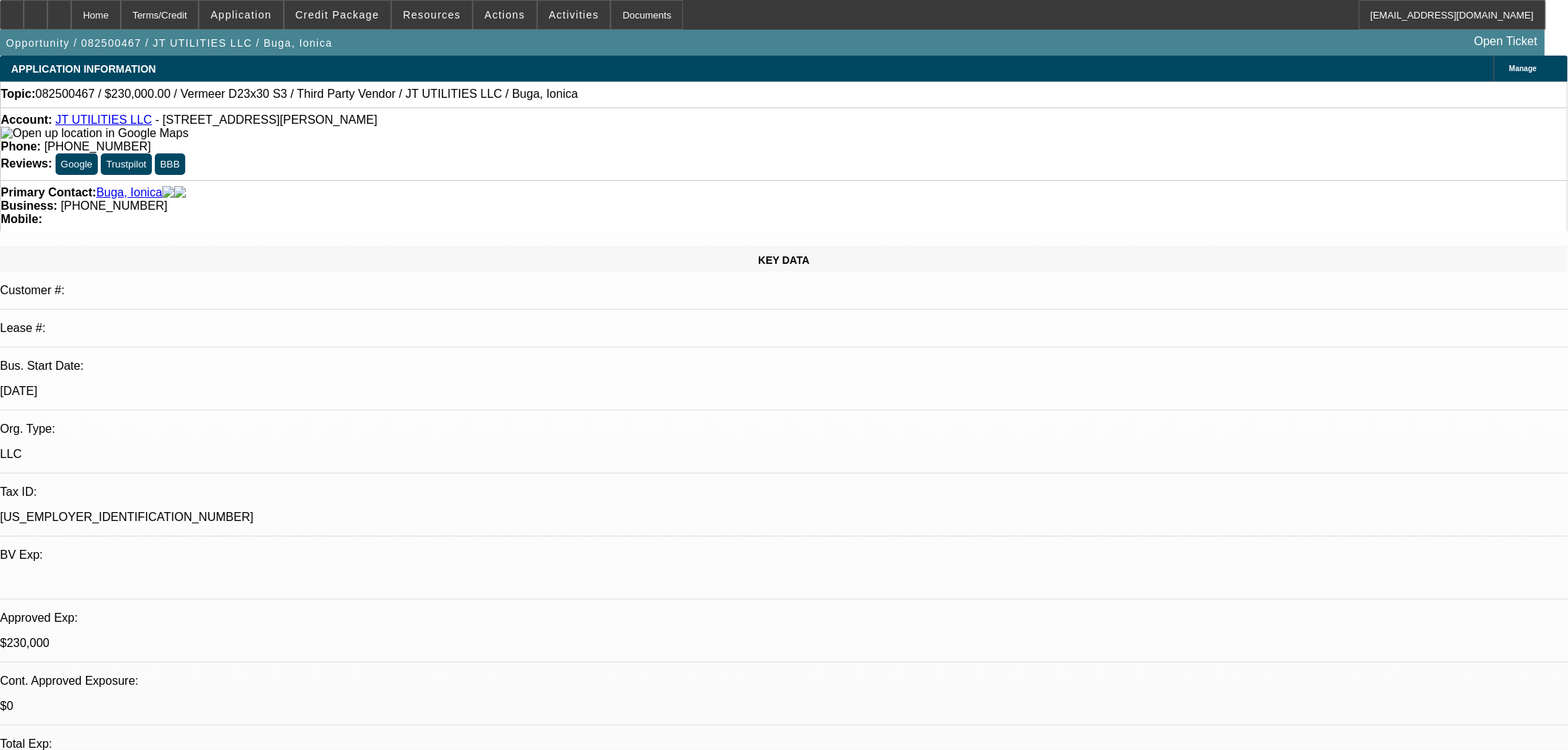
select select "2"
select select "0"
select select "6"
select select "0"
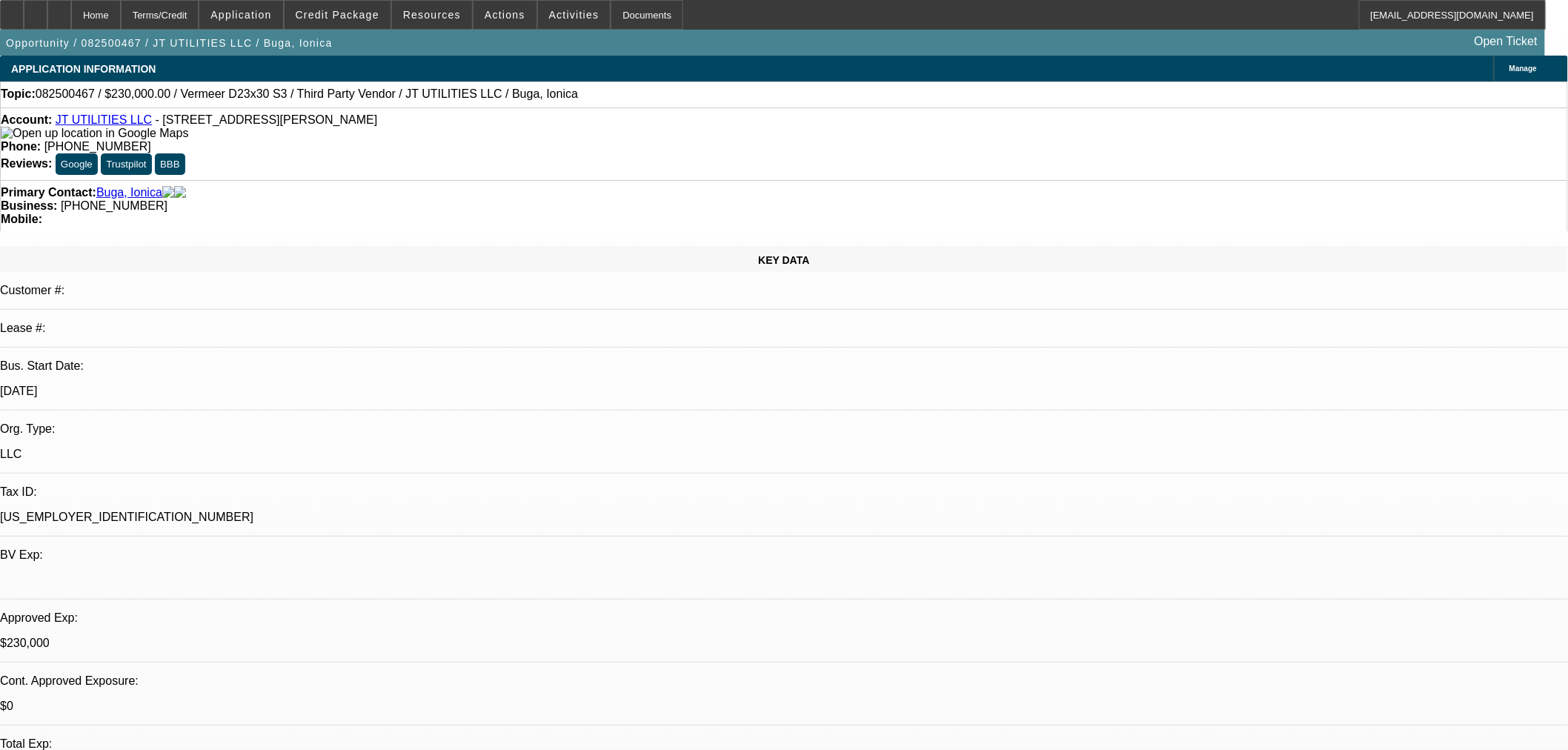
select select "2"
select select "0"
select select "6"
select select "0"
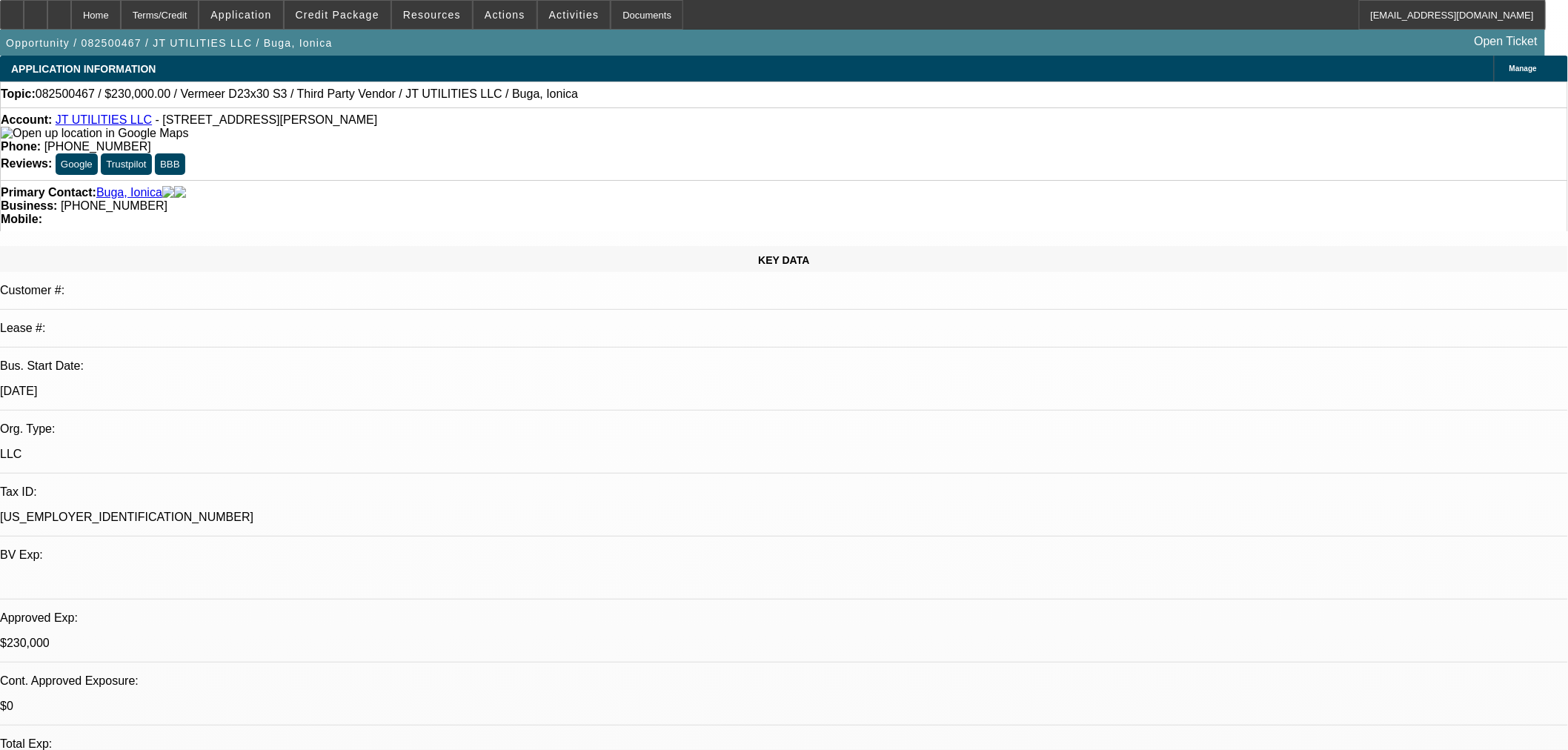
select select "2"
select select "0"
select select "6"
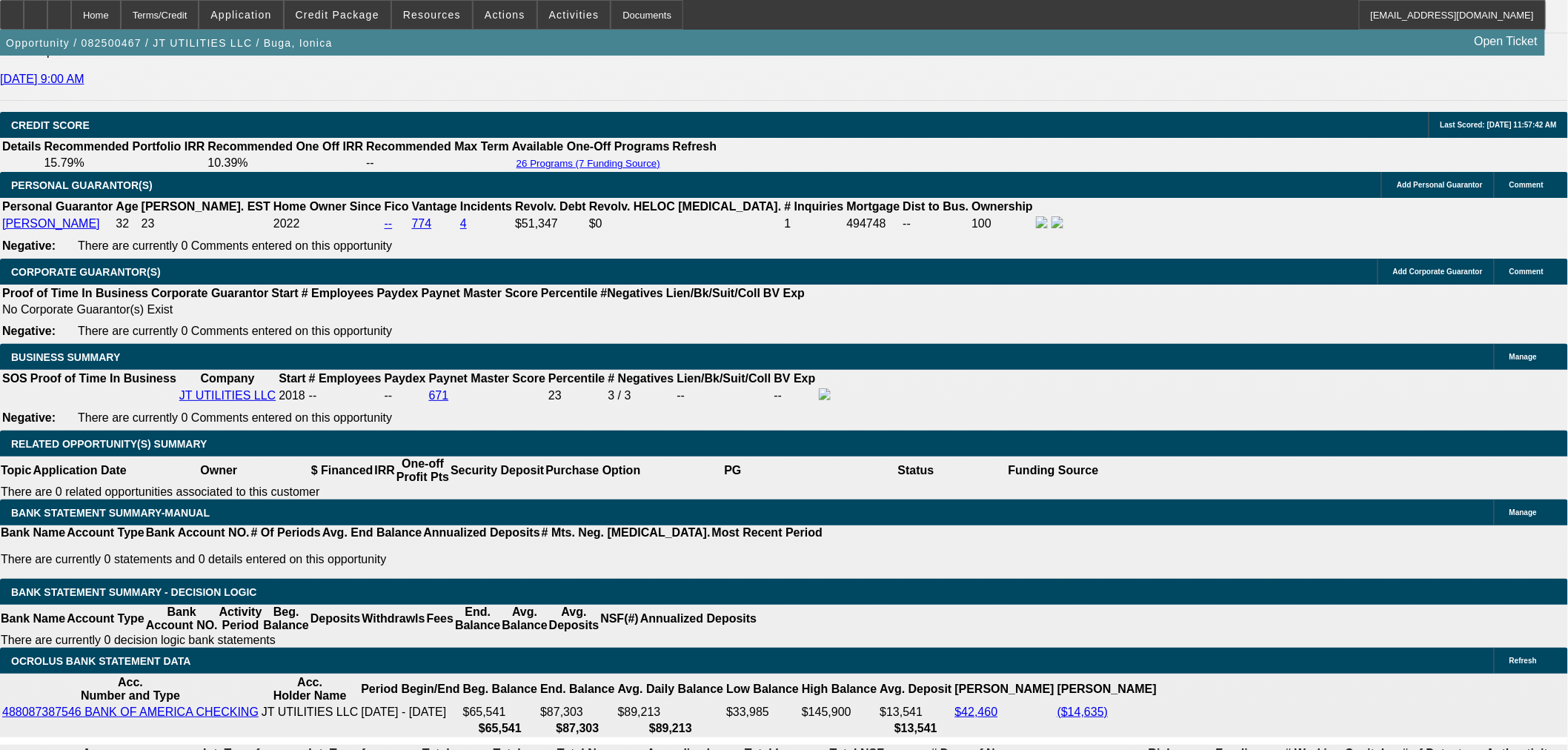
scroll to position [2058, 0]
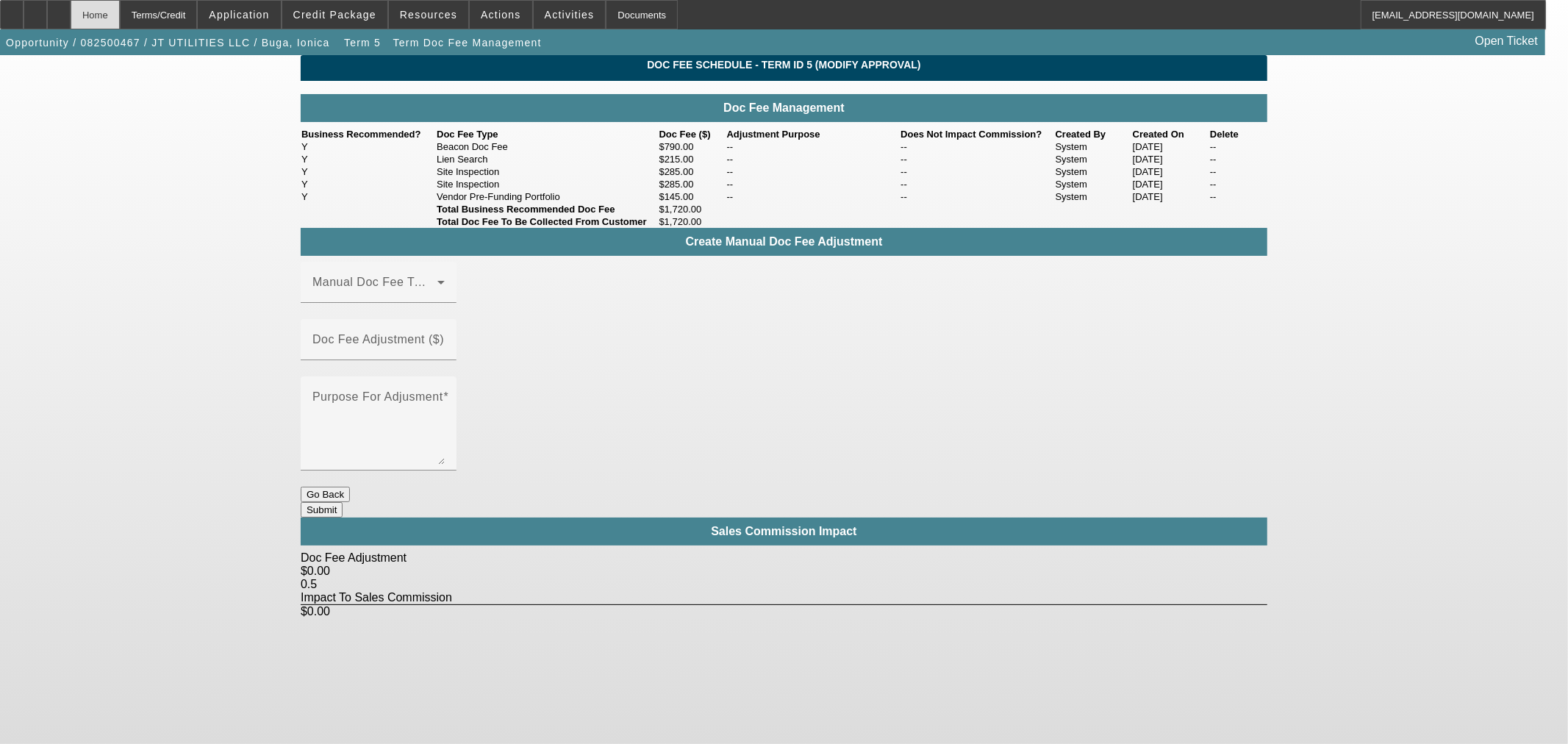
click at [120, 11] on div "Home" at bounding box center [95, 15] width 49 height 29
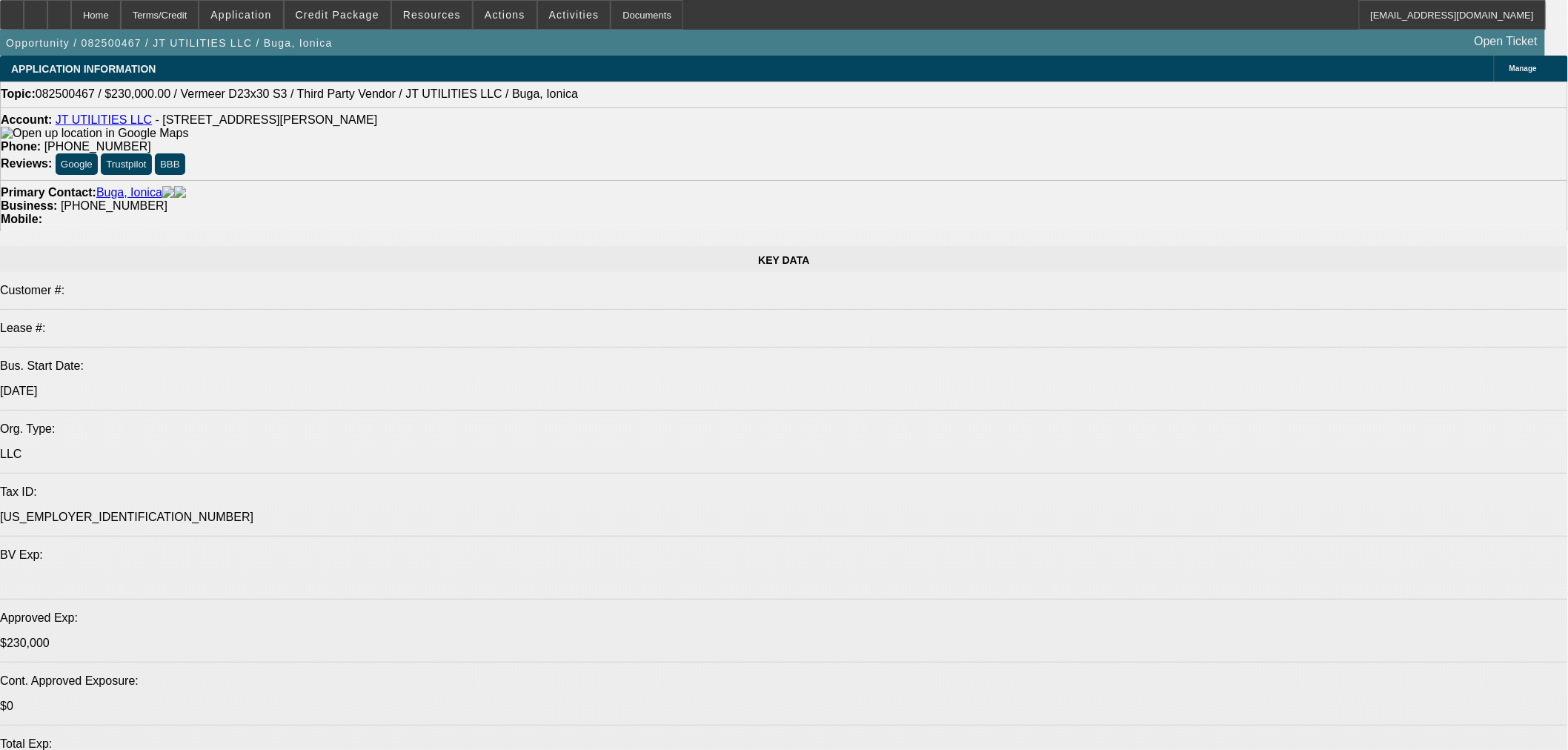
select select "0"
select select "2"
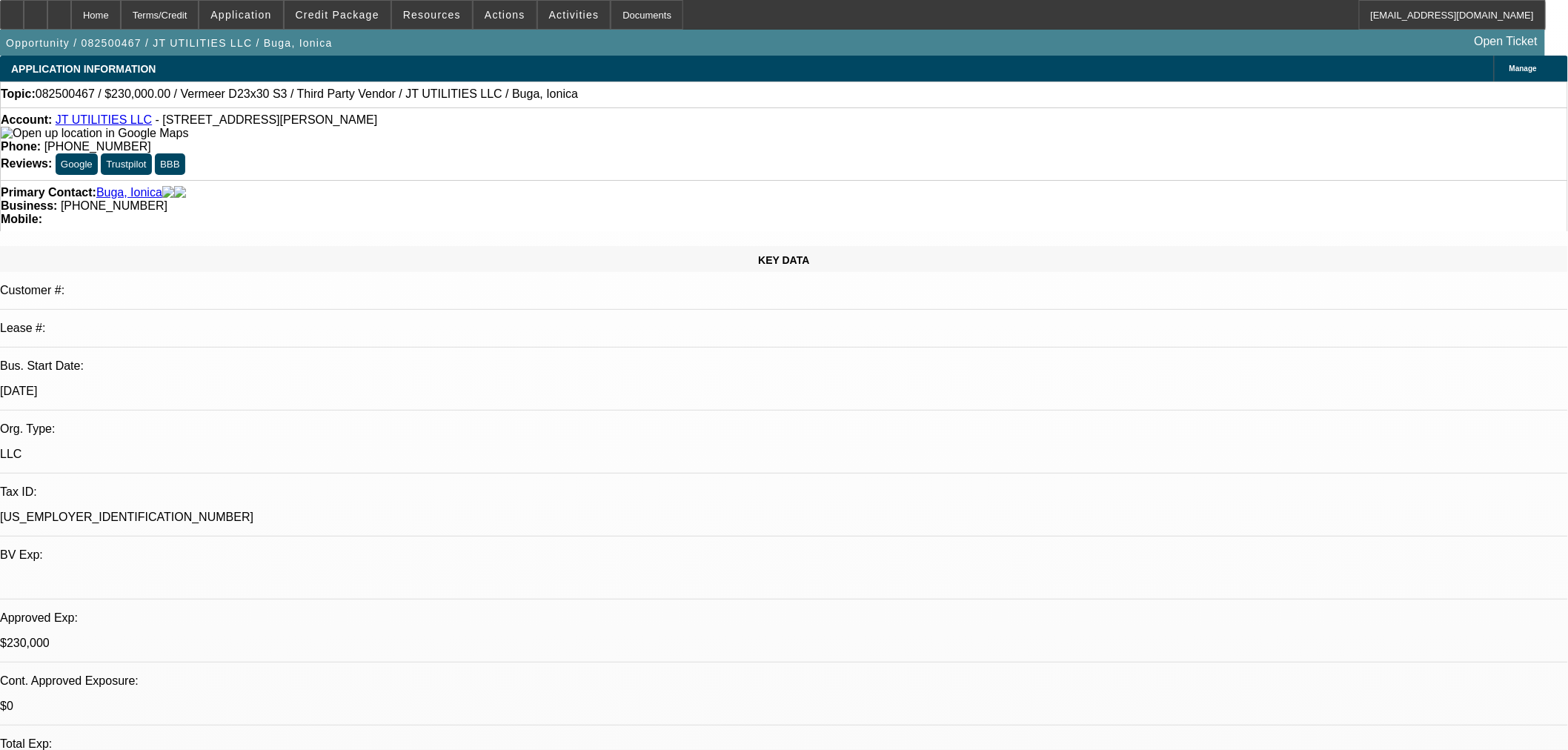
select select "2"
select select "0"
select select "6"
select select "0"
select select "2"
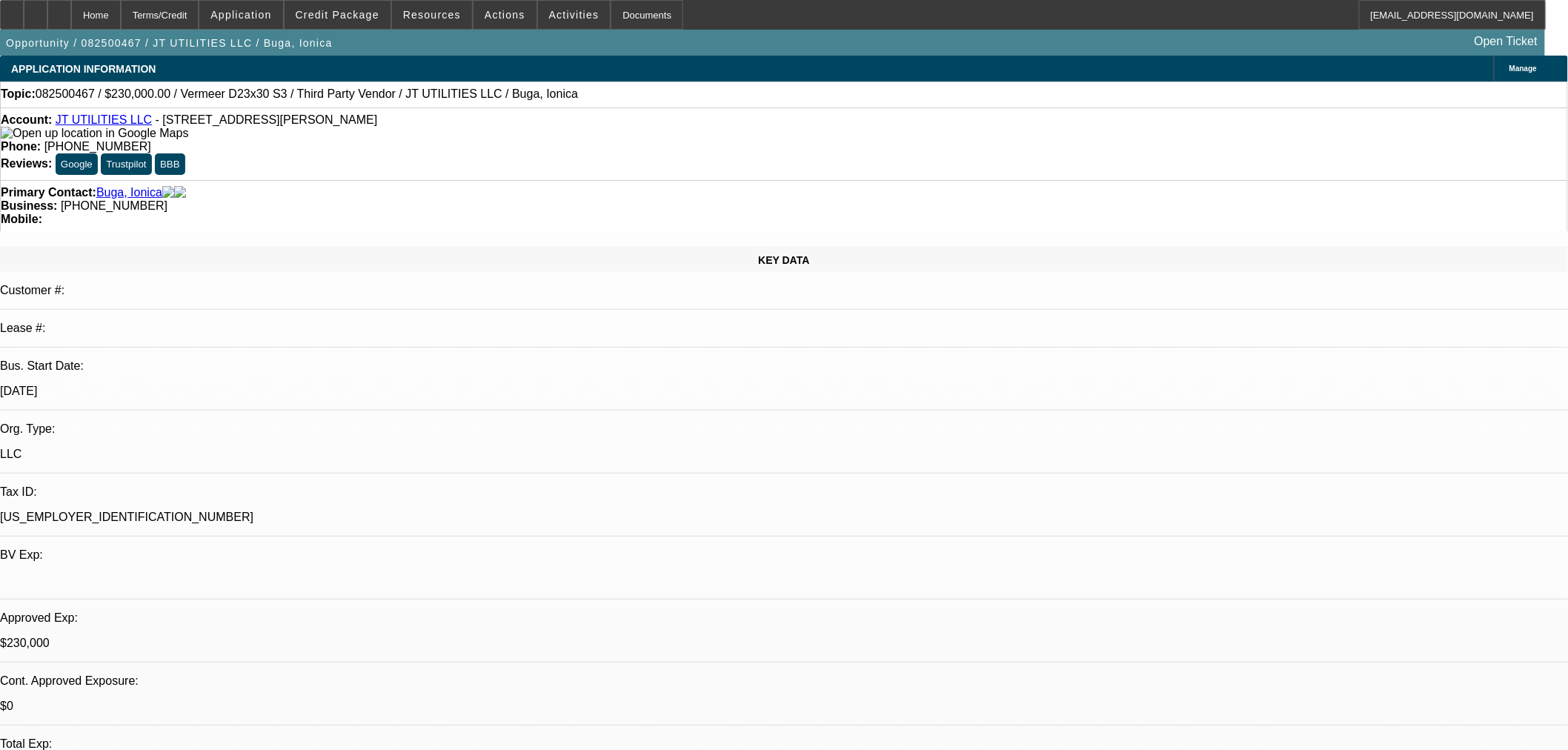
select select "2"
select select "0"
select select "6"
select select "0"
select select "2"
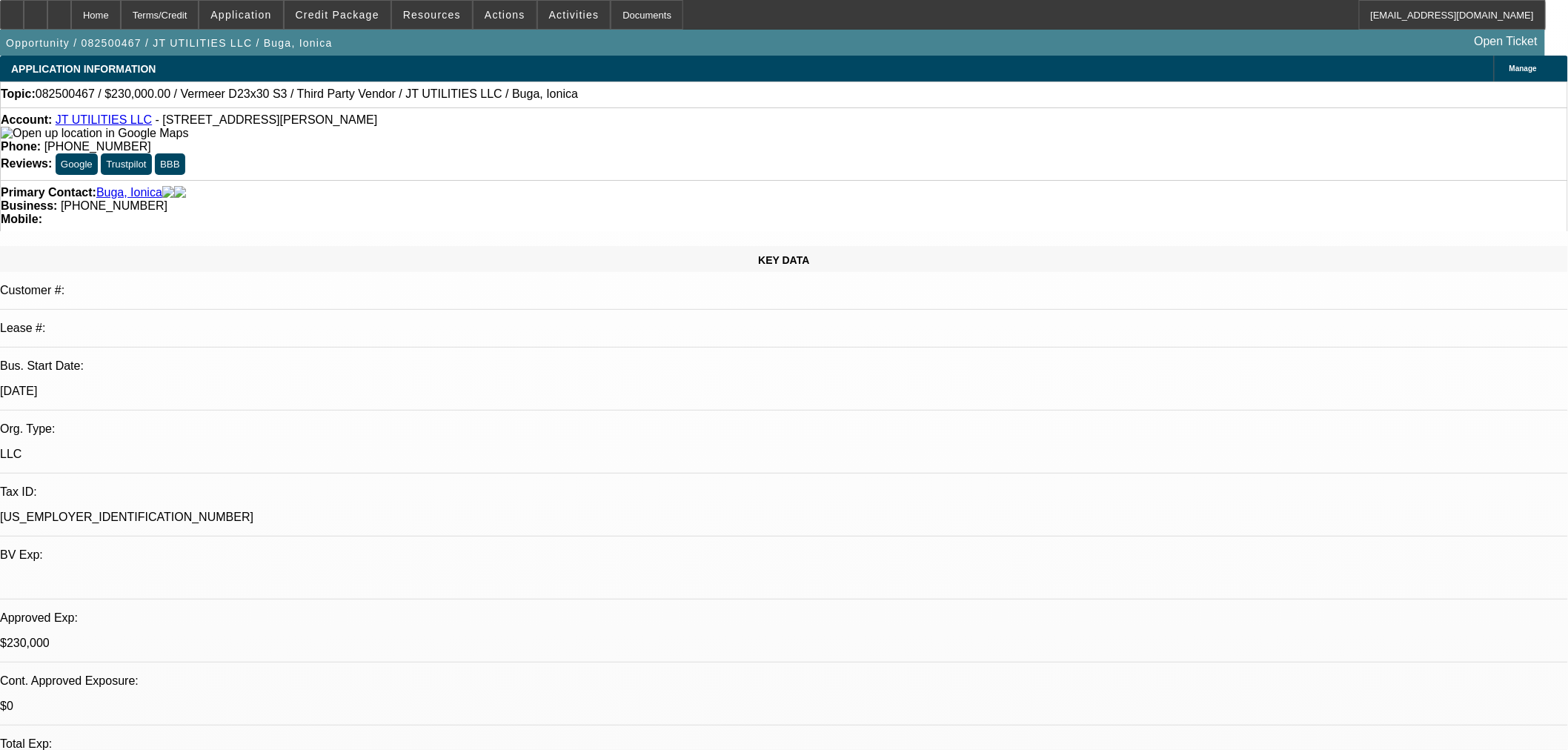
select select "2"
select select "0"
select select "6"
select select "0"
select select "2"
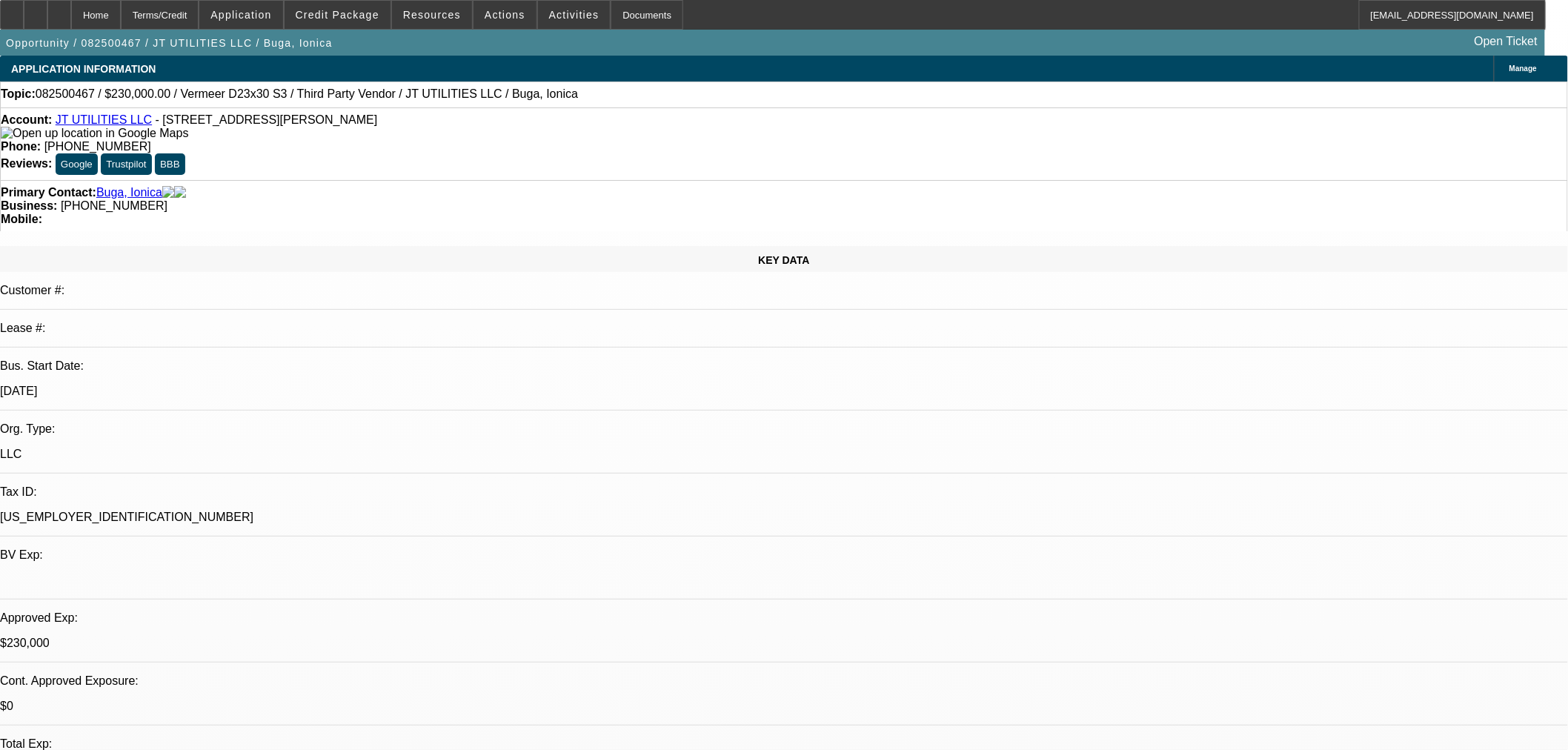
select select "2"
select select "0"
select select "6"
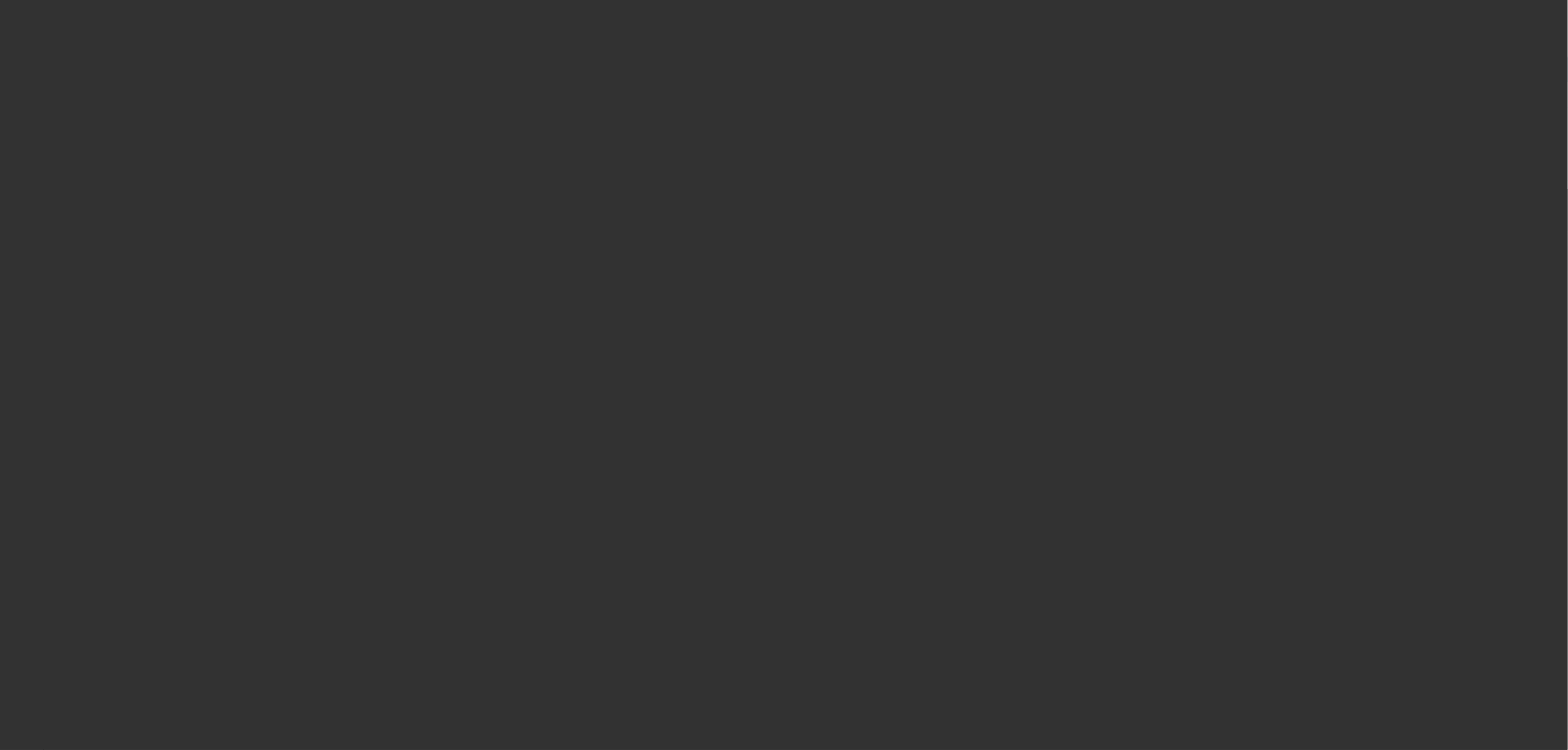
click at [764, 354] on span "Open calendar" at bounding box center [780, 335] width 36 height 36
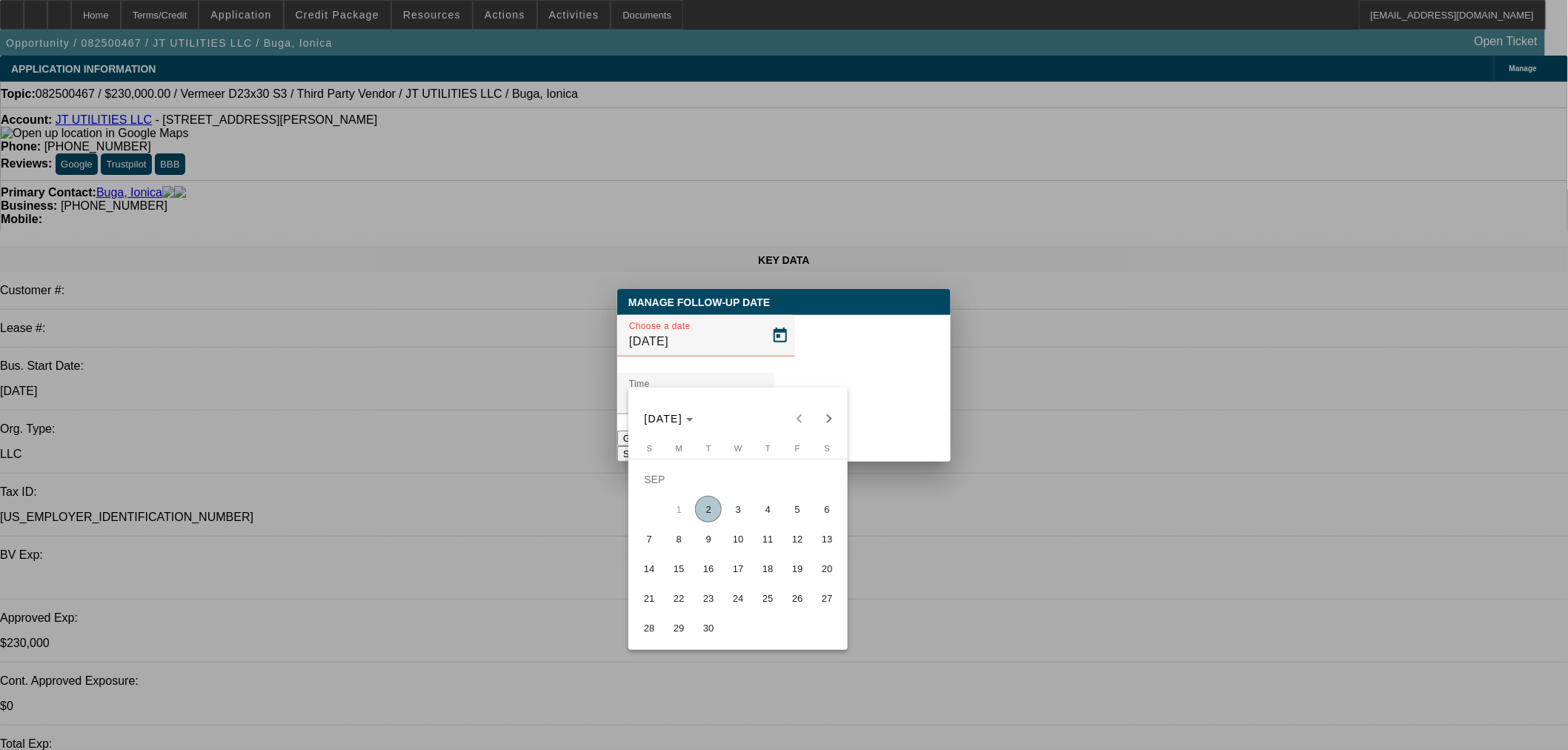
click at [743, 521] on span "3" at bounding box center [738, 509] width 26 height 26
type input "9/3/2025"
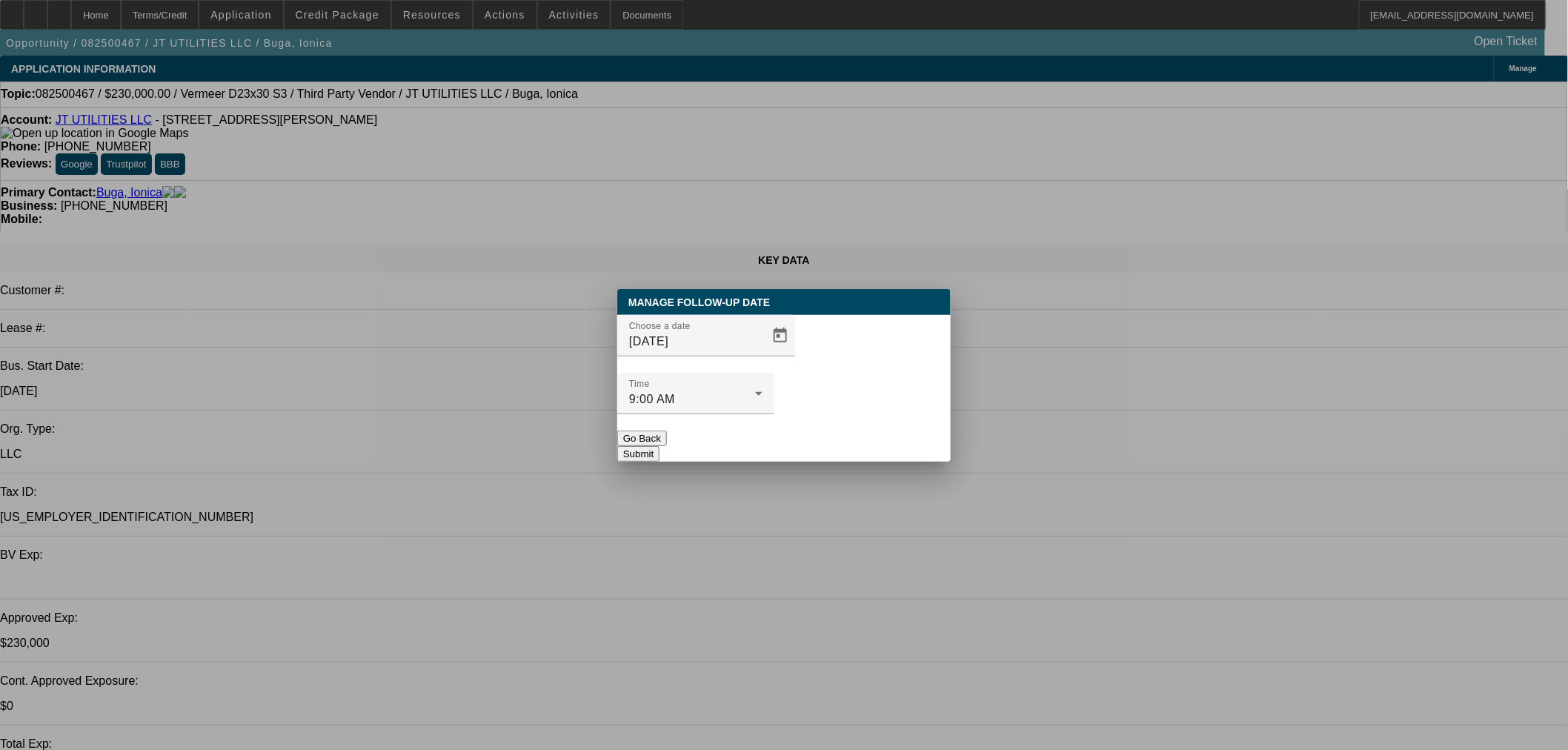
click at [659, 446] on button "Submit" at bounding box center [638, 453] width 42 height 16
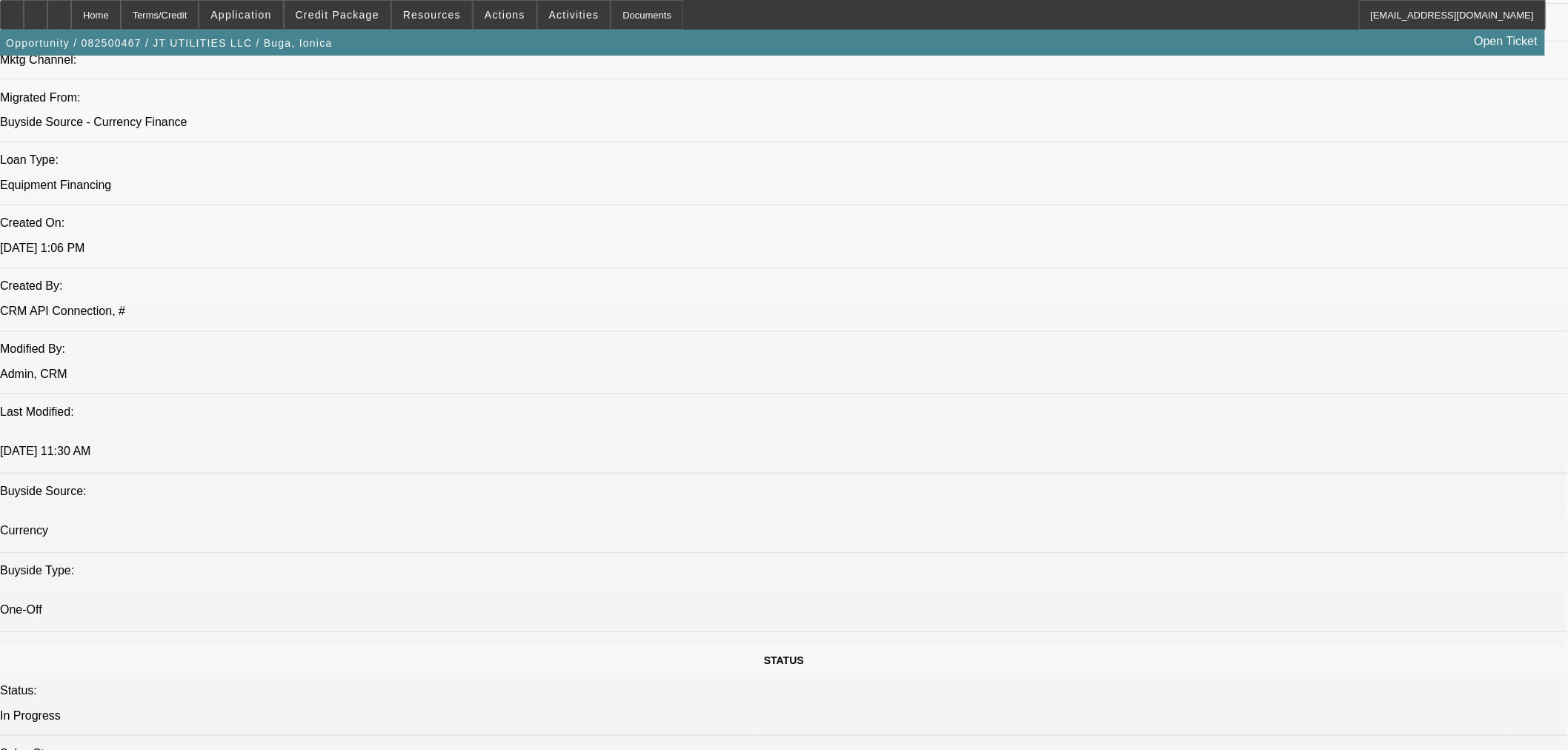
scroll to position [1372, 0]
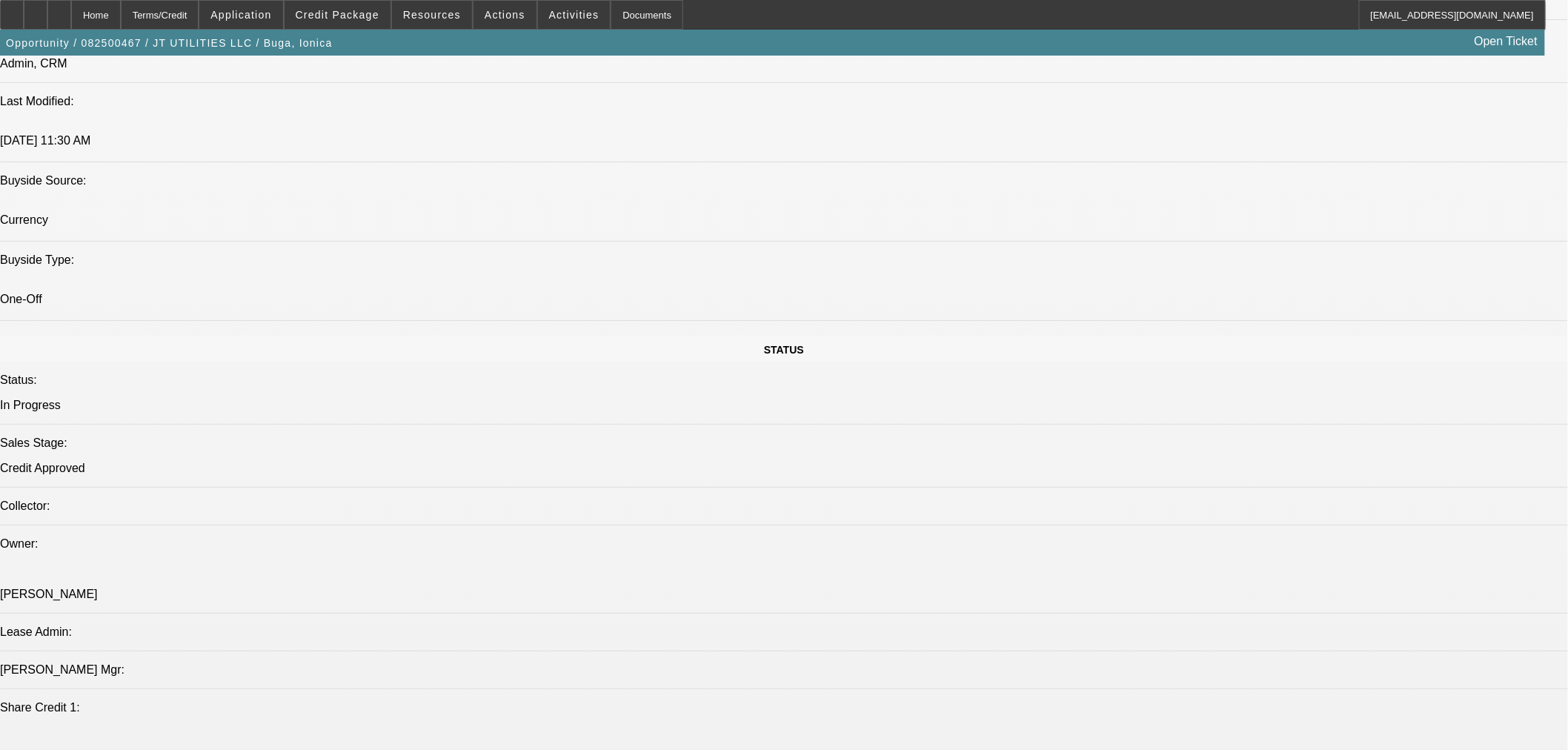
drag, startPoint x: 1263, startPoint y: 548, endPoint x: 1181, endPoint y: 558, distance: 82.6
copy td "(480) 586-2518"
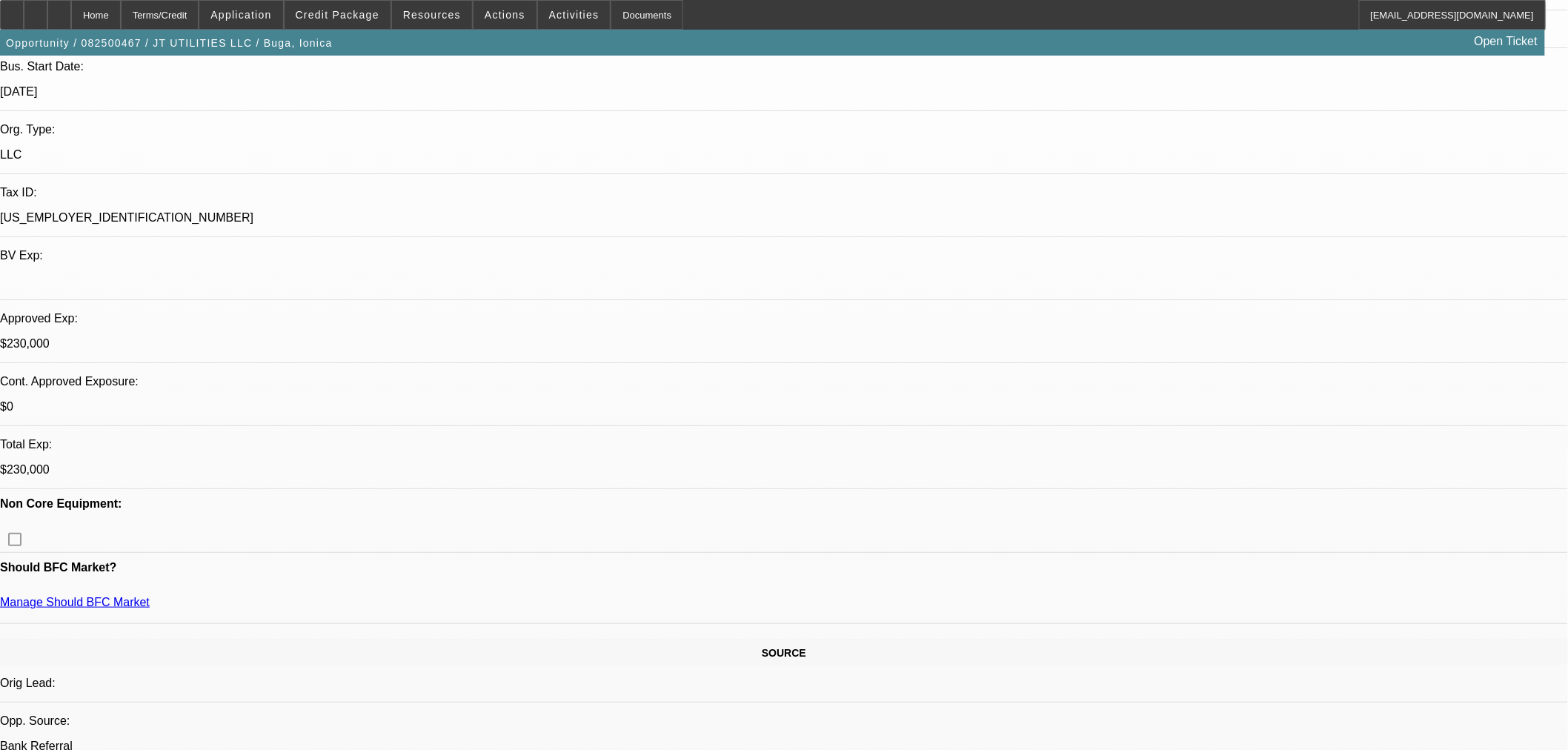
scroll to position [0, 0]
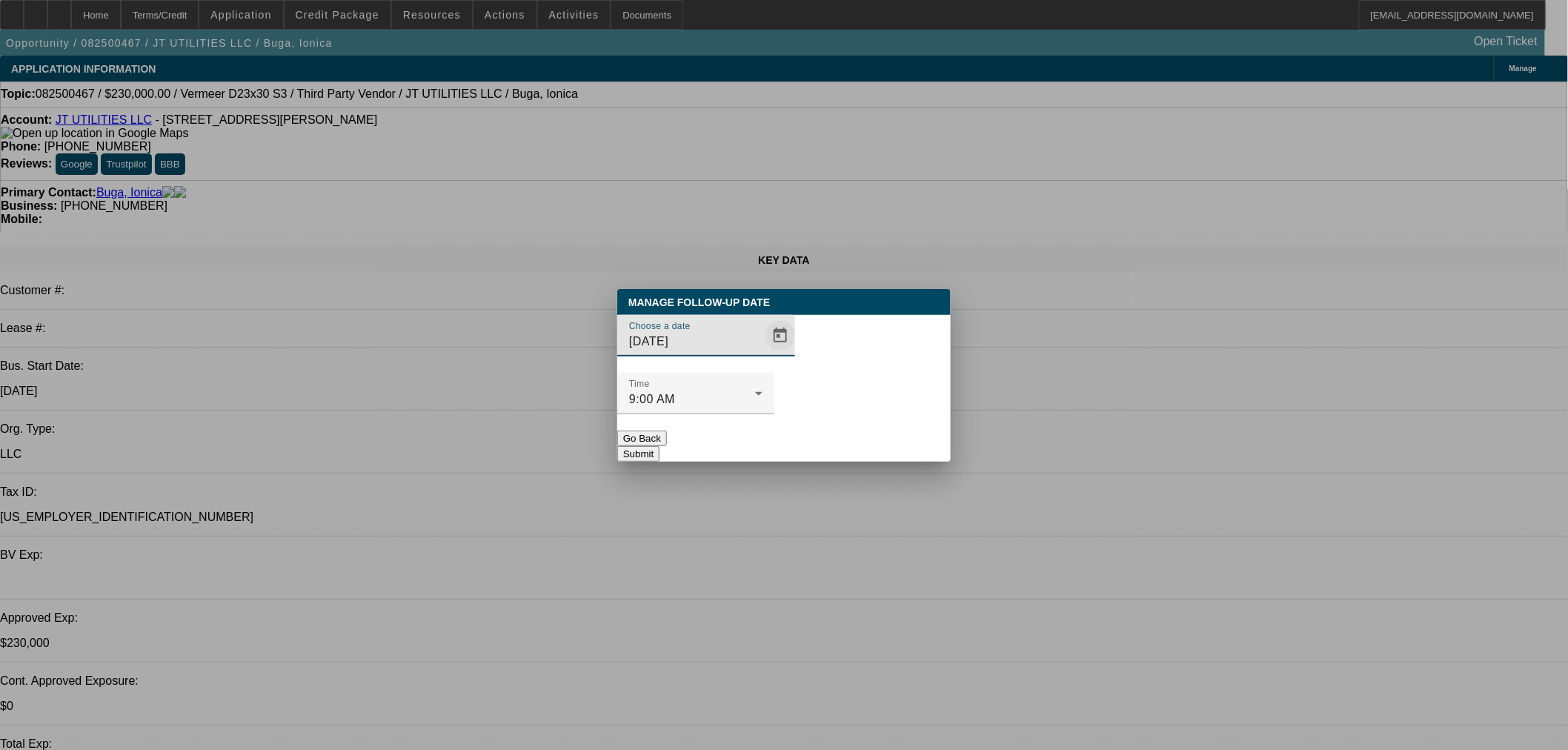
click at [763, 354] on span "Open calendar" at bounding box center [780, 335] width 36 height 36
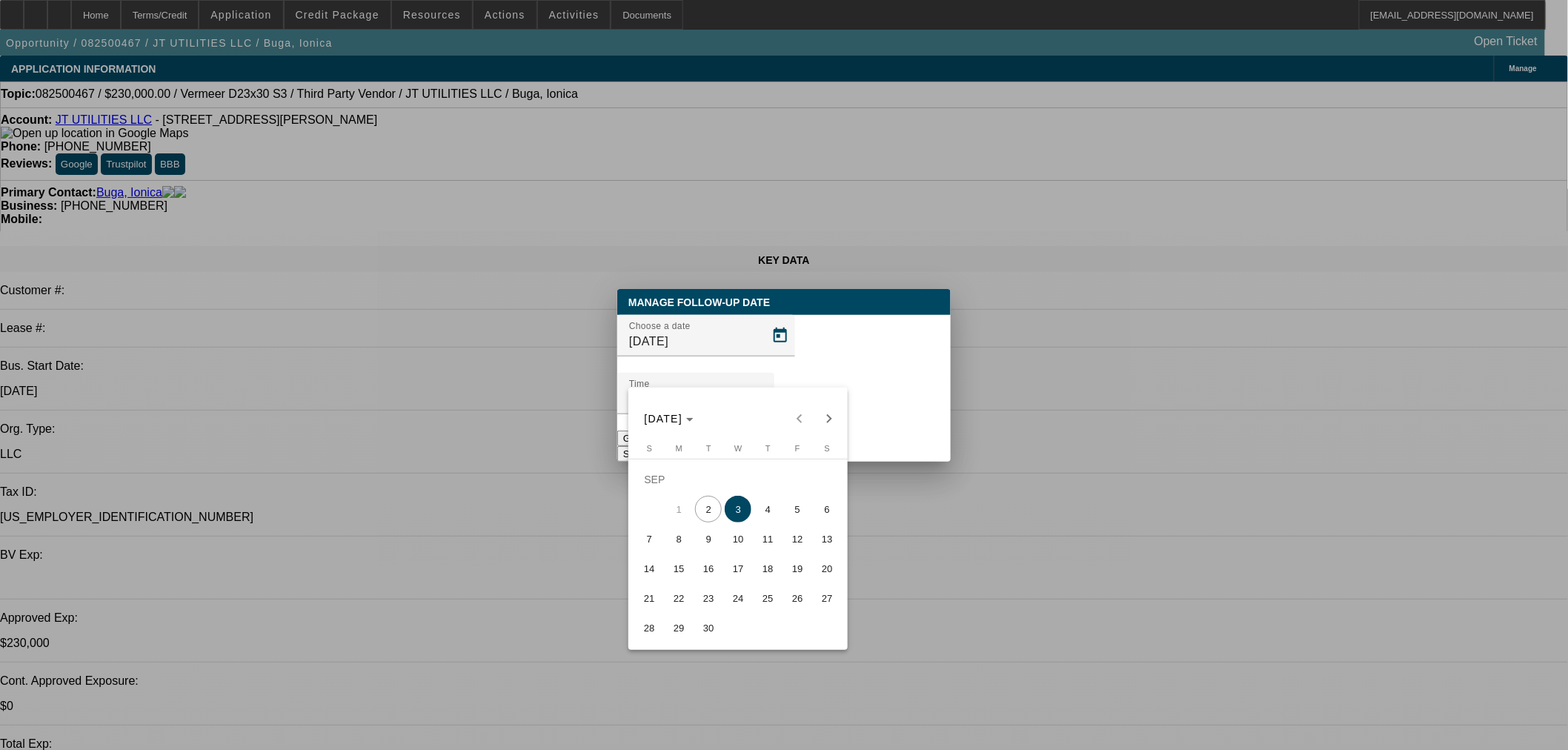
click at [716, 516] on span "2" at bounding box center [708, 509] width 26 height 26
type input "9/2/2025"
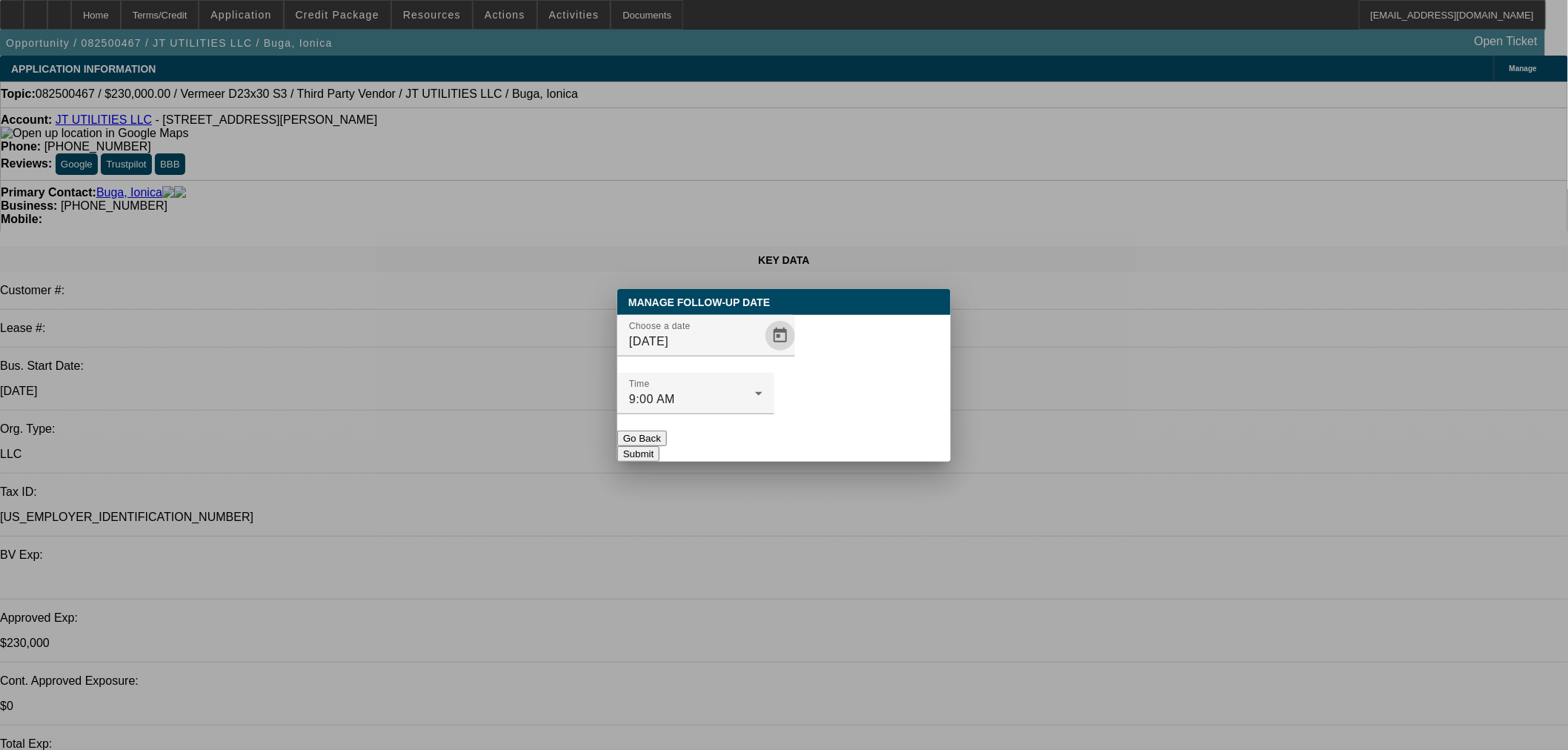
click at [659, 446] on button "Submit" at bounding box center [638, 453] width 42 height 16
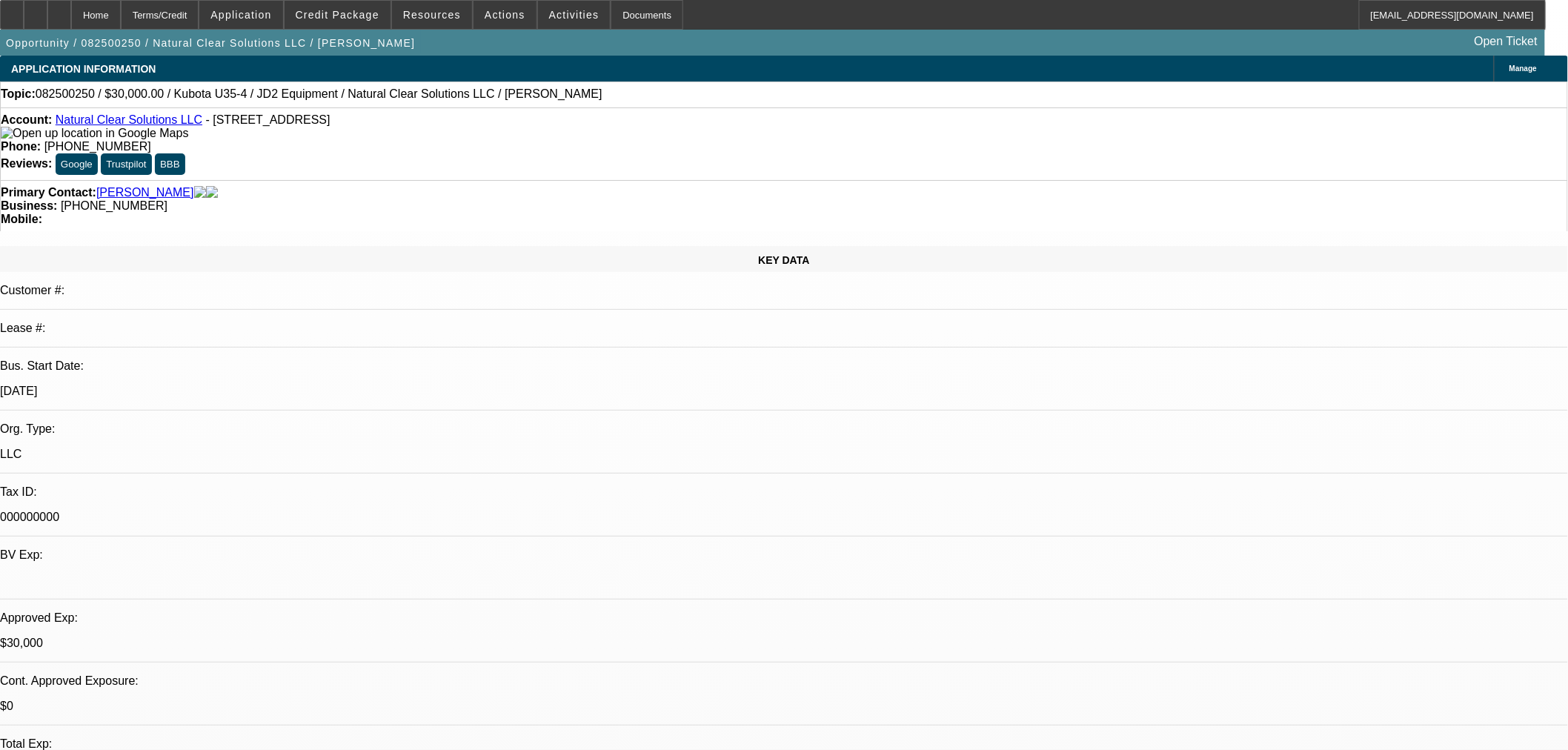
select select "0"
select select "2"
select select "0"
select select "6"
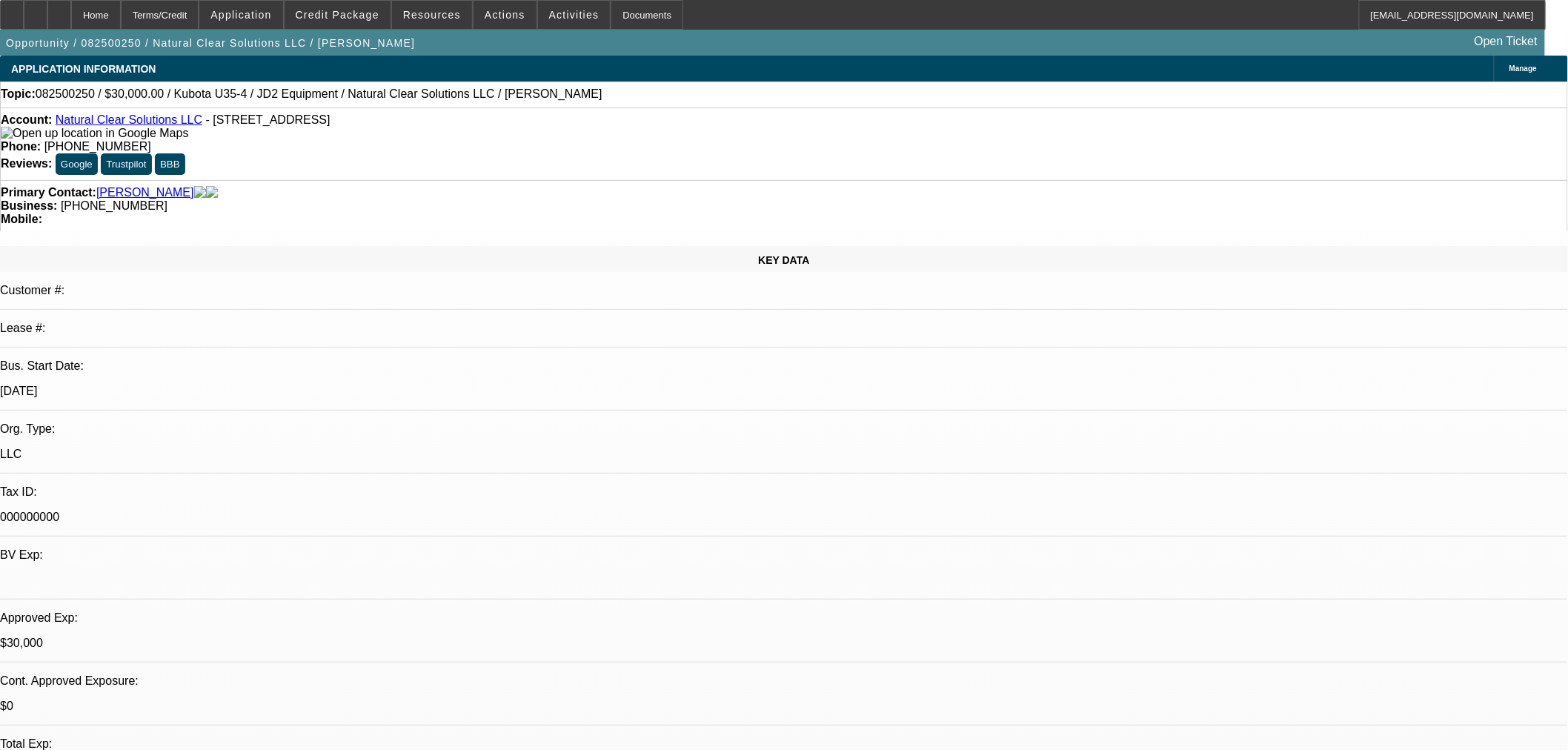
select select "0.15"
select select "2"
select select "0"
select select "6"
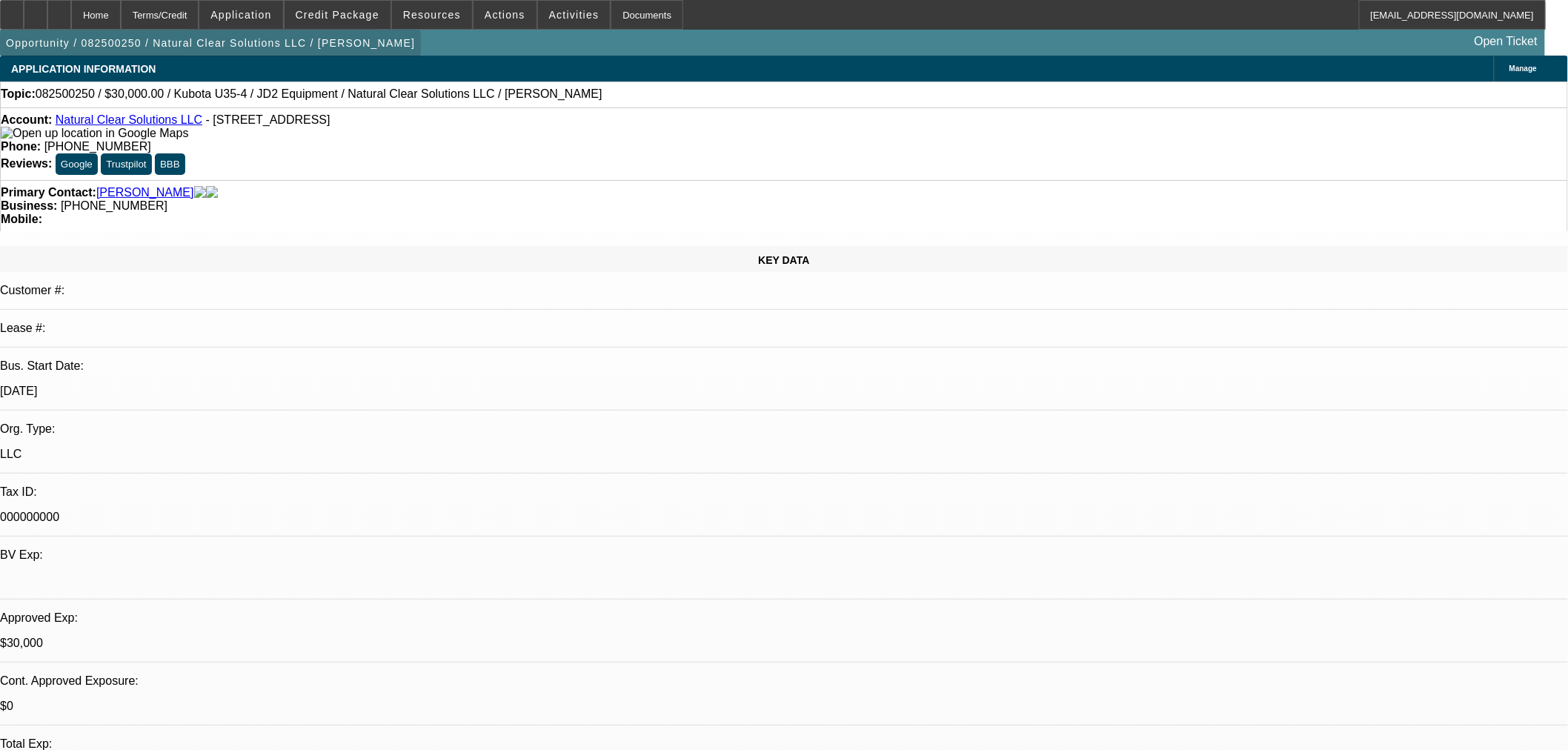
click at [306, 47] on span "Opportunity / 082500250 / Natural Clear Solutions LLC / [PERSON_NAME]" at bounding box center [210, 43] width 409 height 12
drag, startPoint x: 362, startPoint y: 98, endPoint x: 306, endPoint y: 104, distance: 56.3
click at [306, 101] on div "Topic: 082500250 / $30,000.00 / Kubota U35-4 / JD2 Equipment / Natural Clear So…" at bounding box center [784, 94] width 1566 height 13
copy span "Natural Clear"
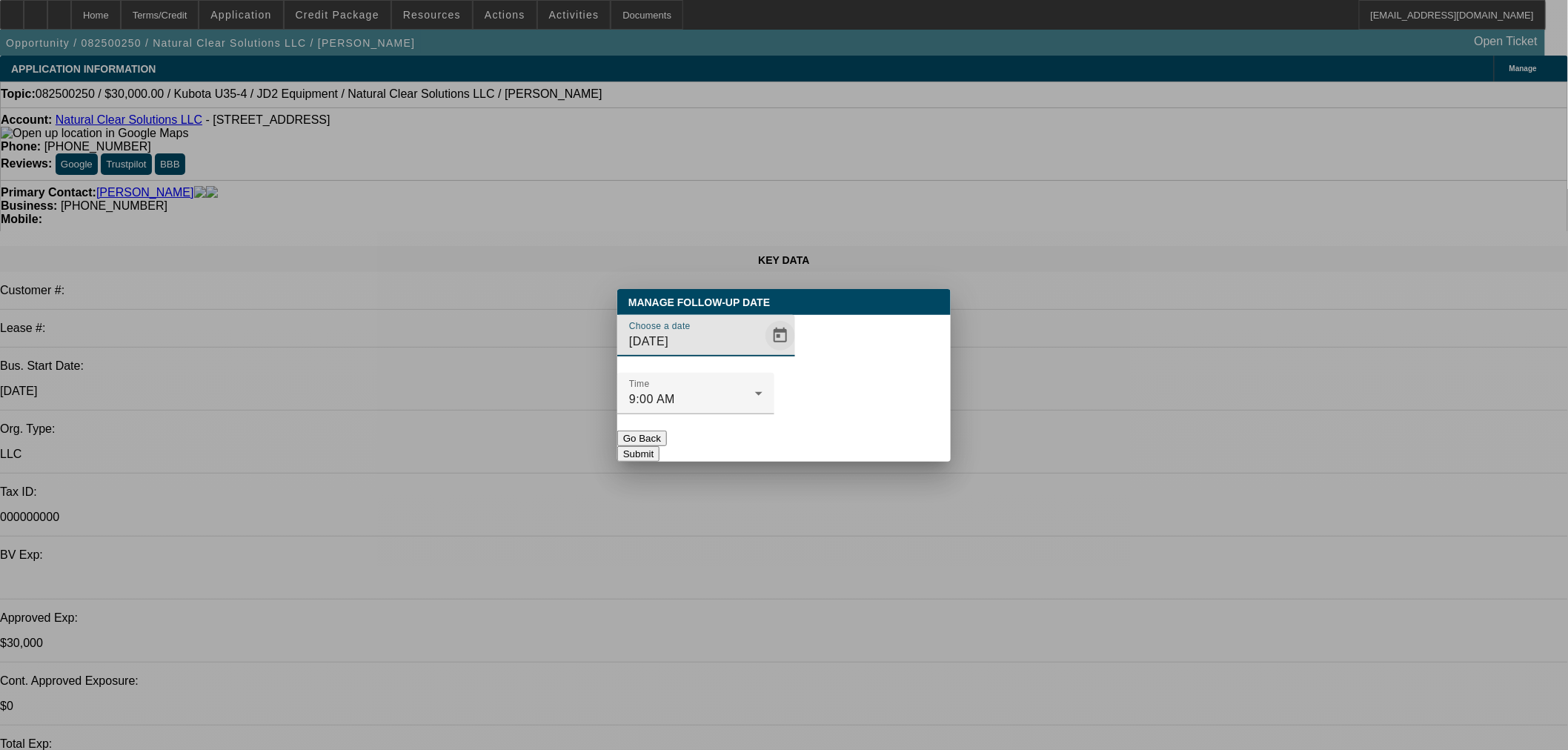
click at [763, 354] on span "Open calendar" at bounding box center [780, 335] width 36 height 36
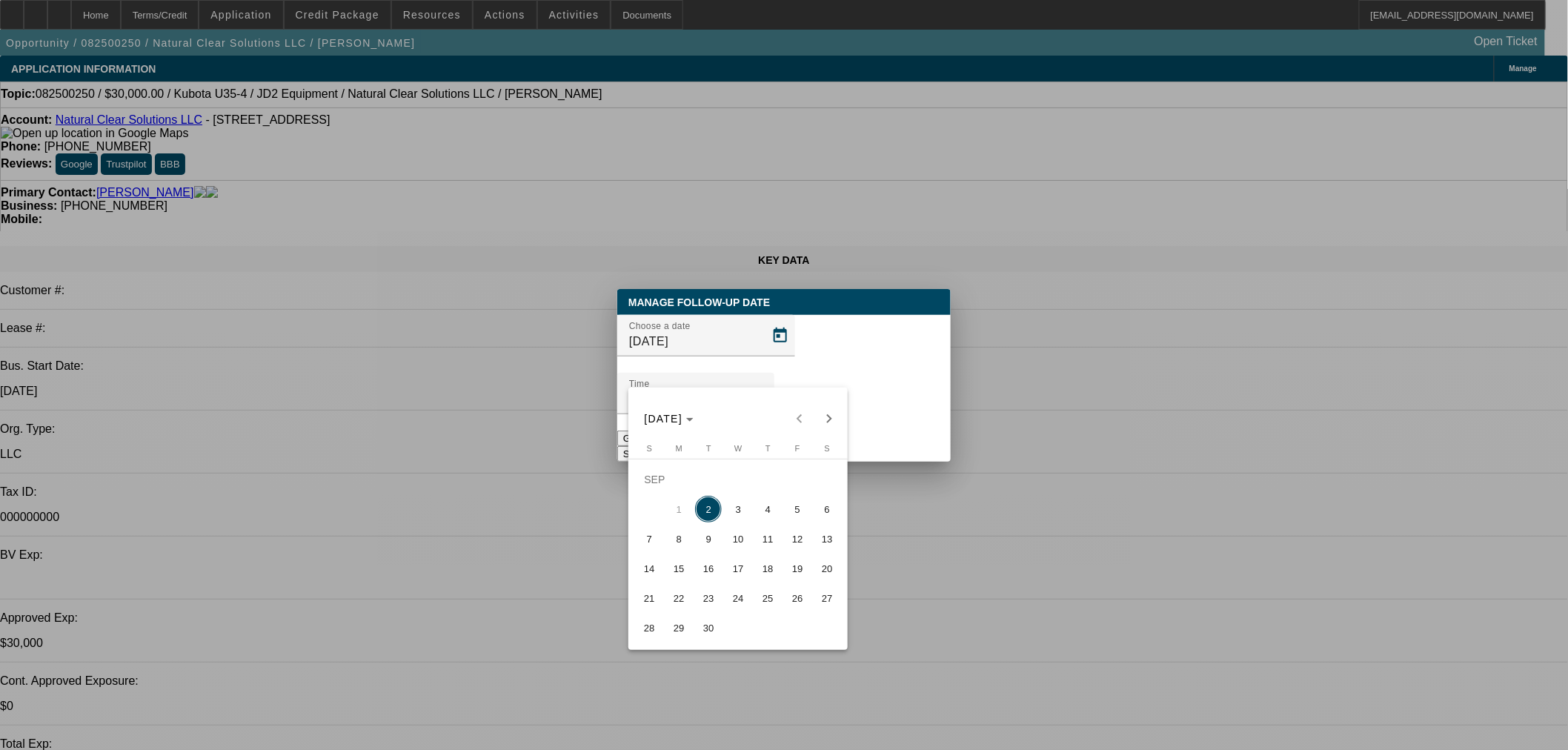
click at [705, 571] on span "16" at bounding box center [708, 568] width 26 height 26
type input "9/16/2025"
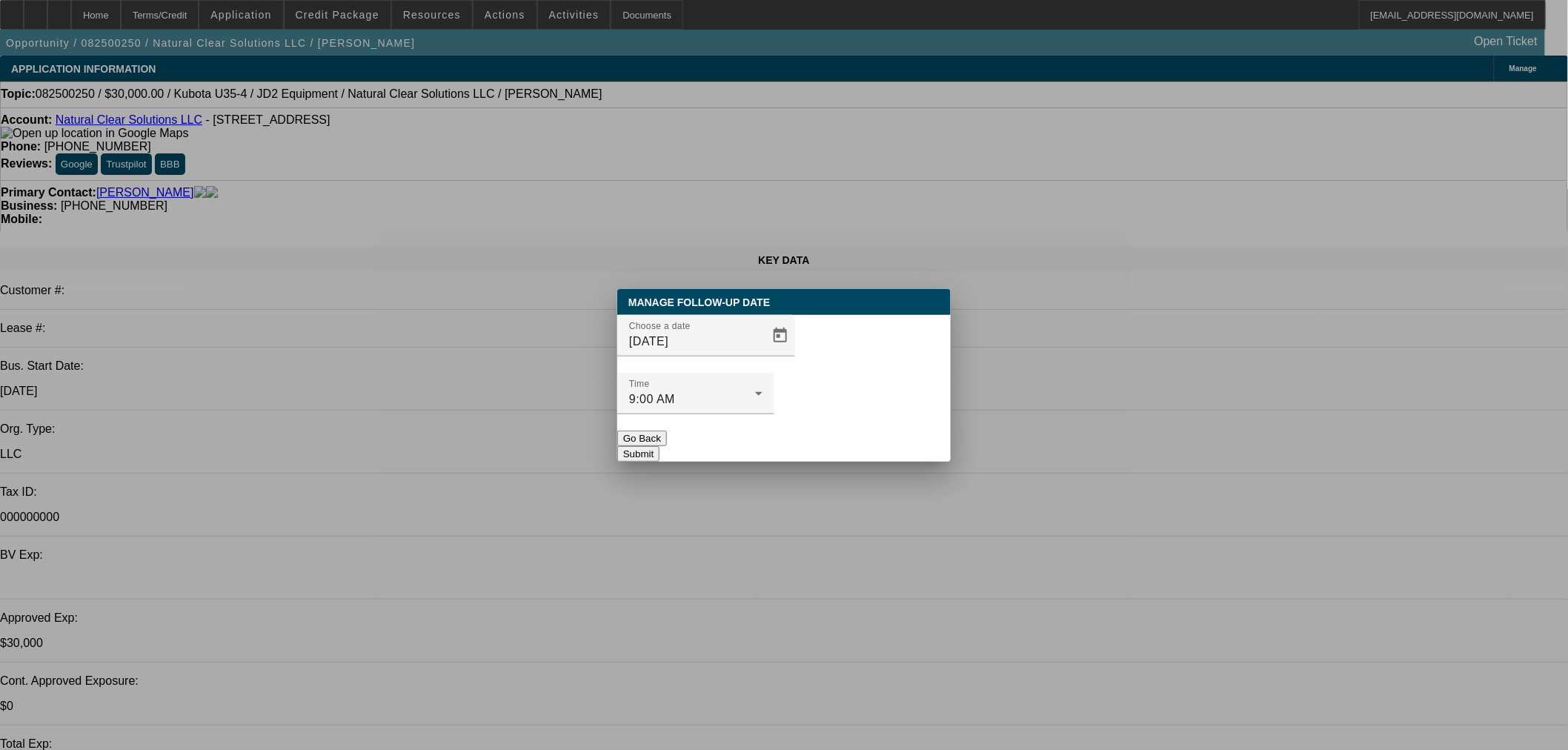
click at [659, 446] on button "Submit" at bounding box center [638, 453] width 42 height 16
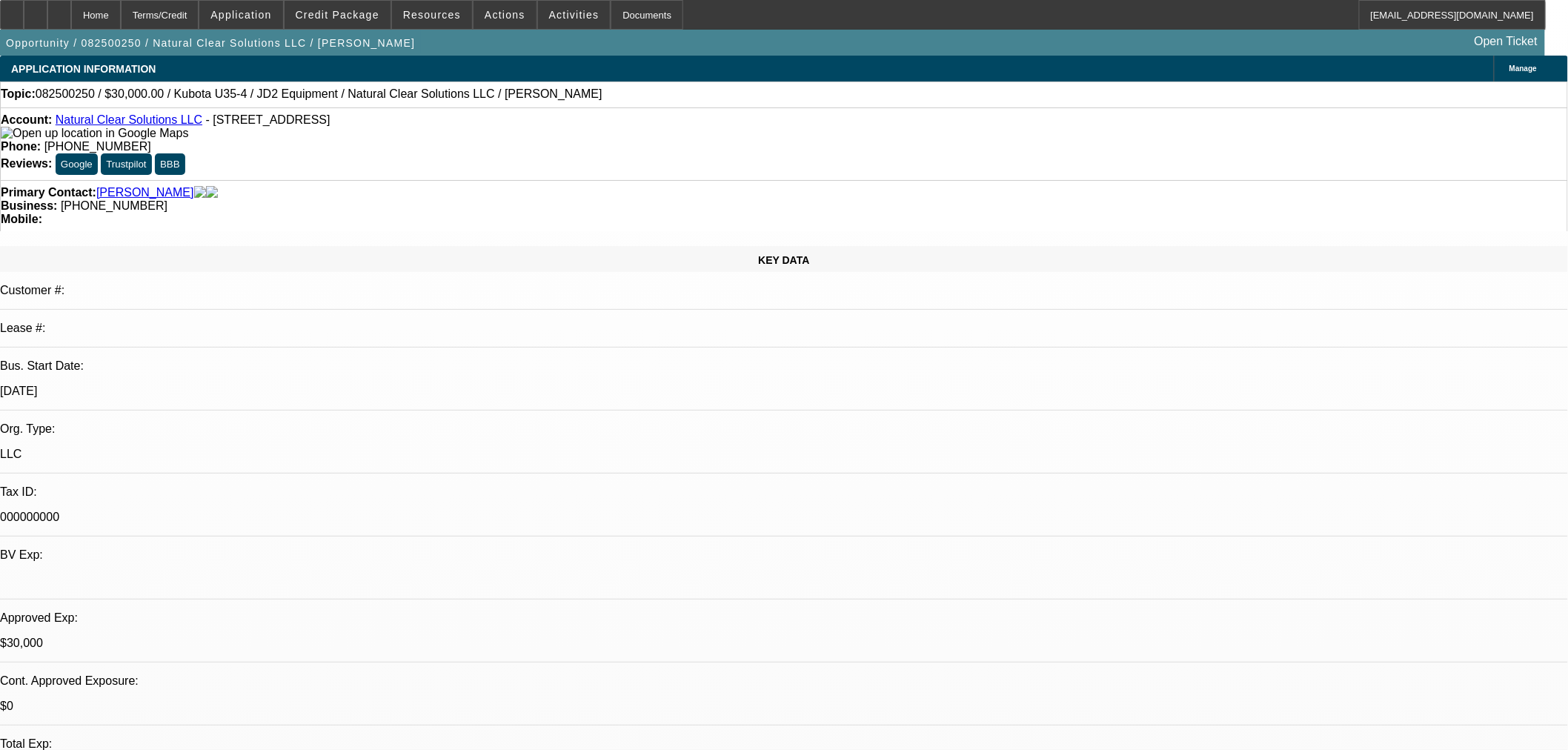
radio input "true"
type textarea "Close out in 2 weeks if no change."
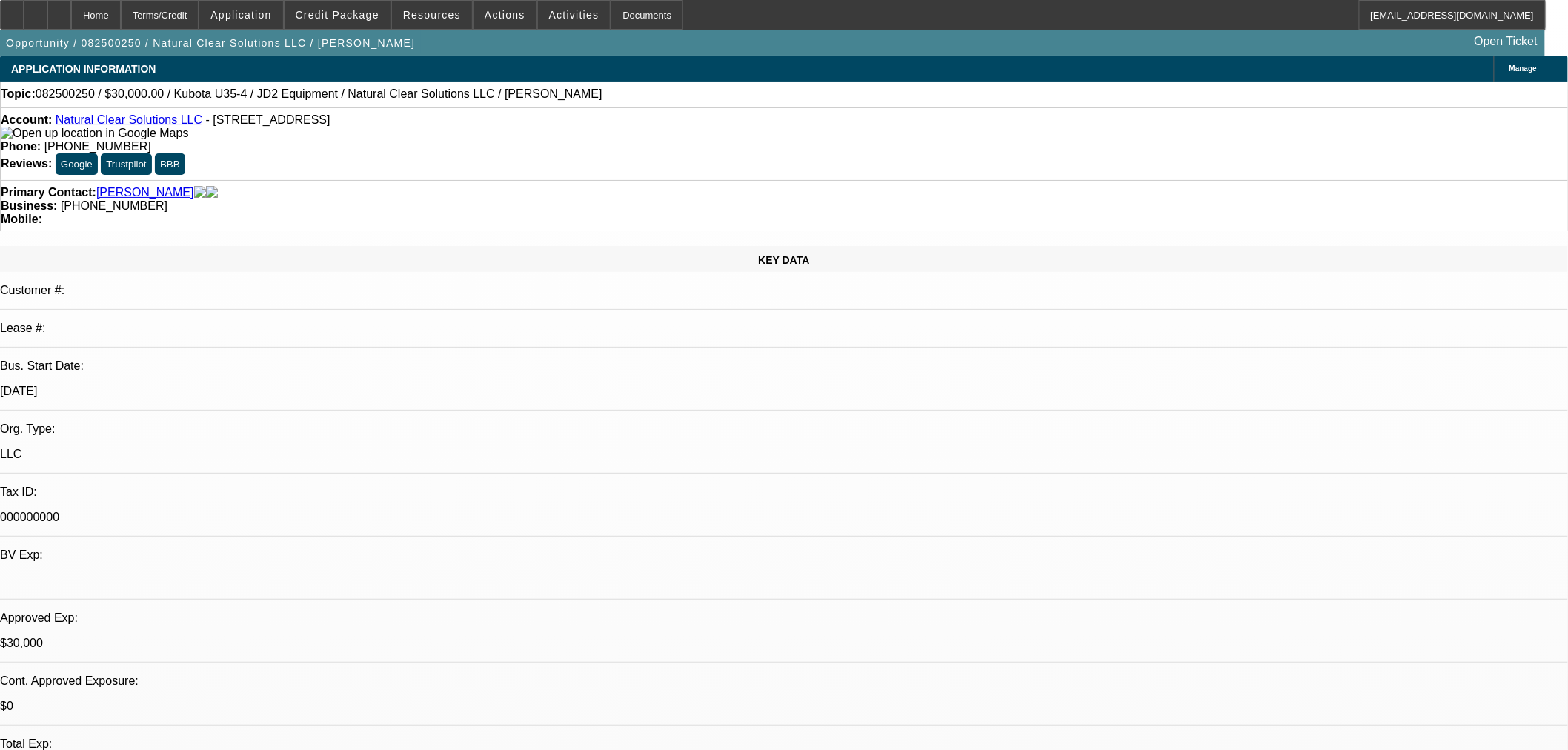
radio input "true"
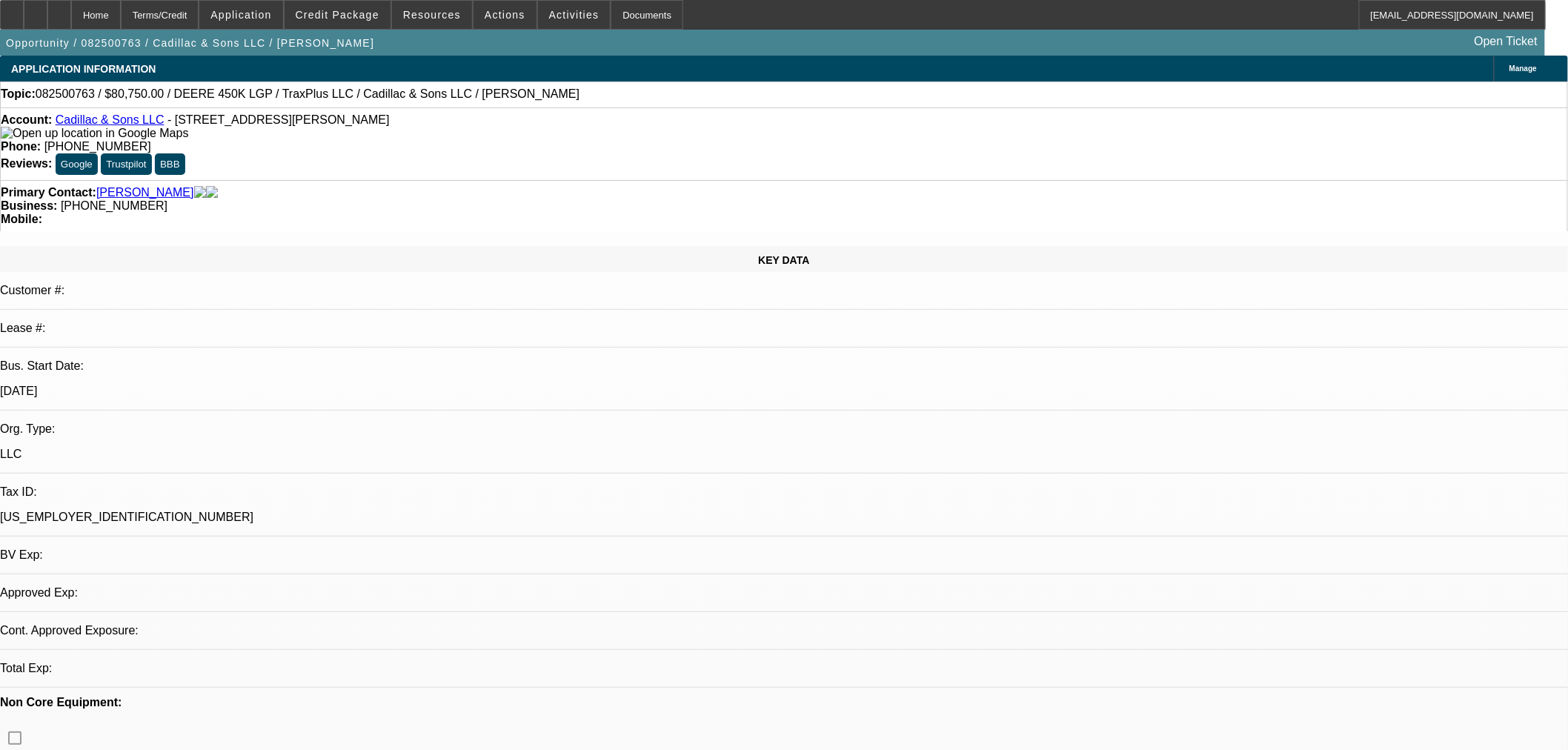
select select "0.15"
select select "2"
select select "0"
select select "2"
select select "6"
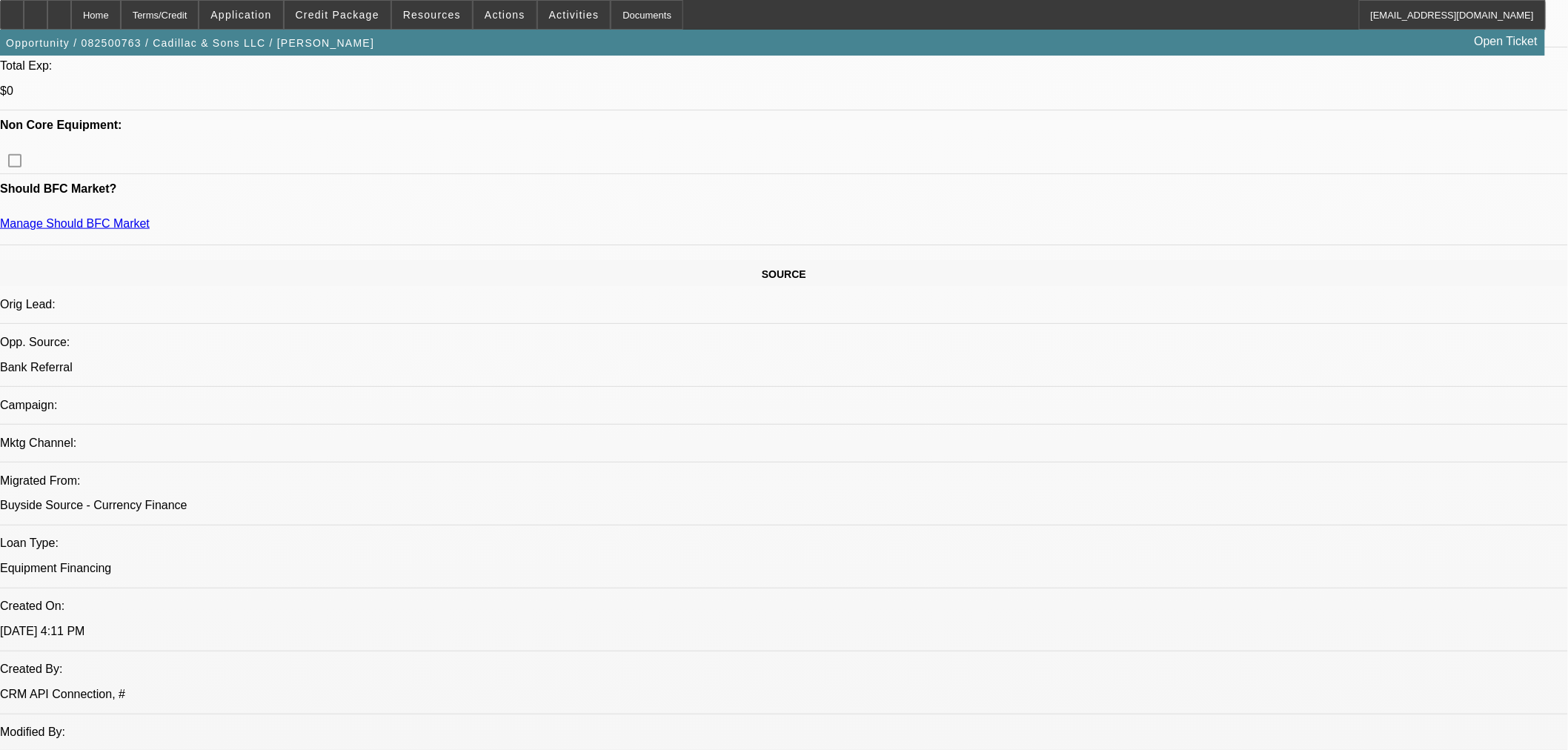
scroll to position [824, 0]
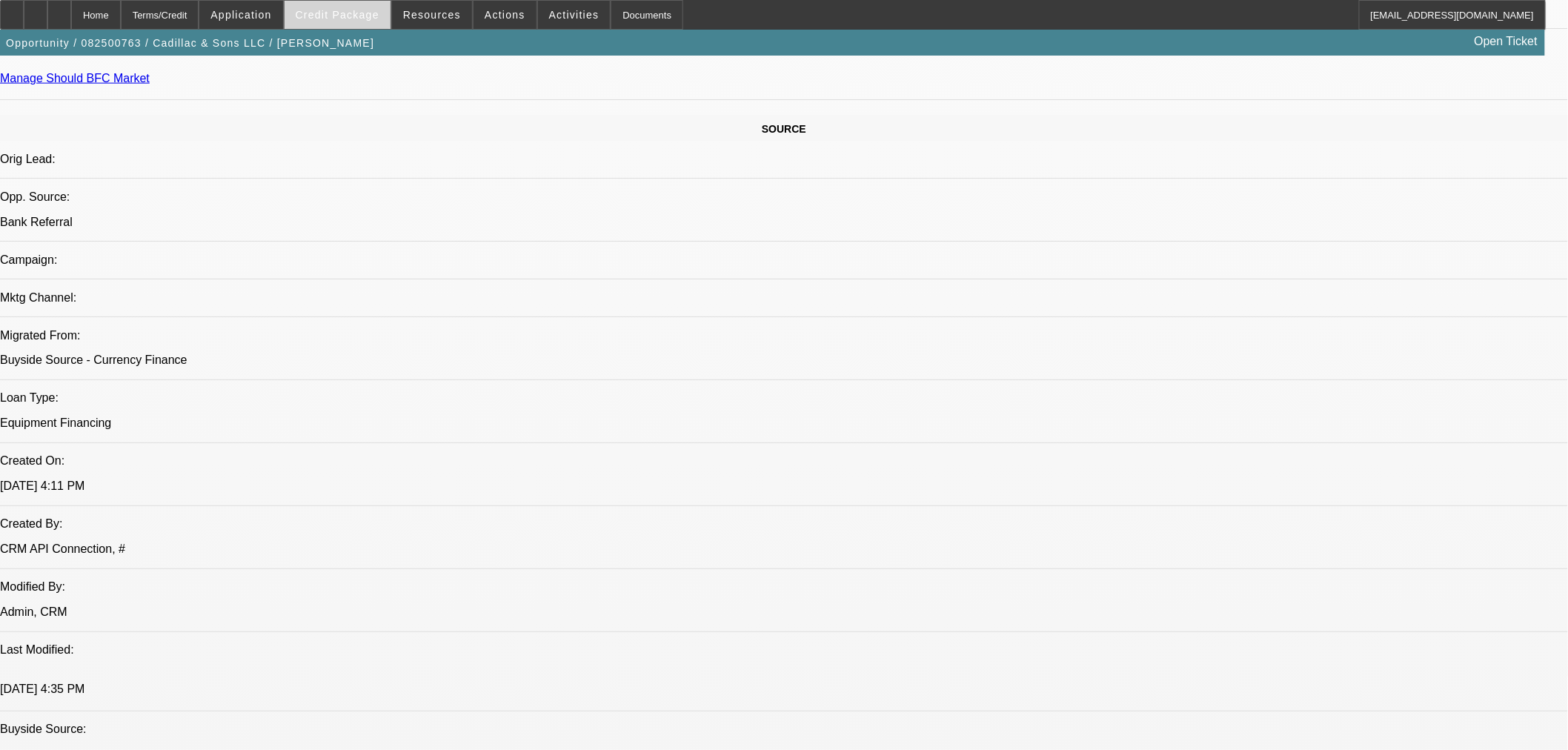
click at [356, 18] on span "Credit Package" at bounding box center [337, 15] width 83 height 12
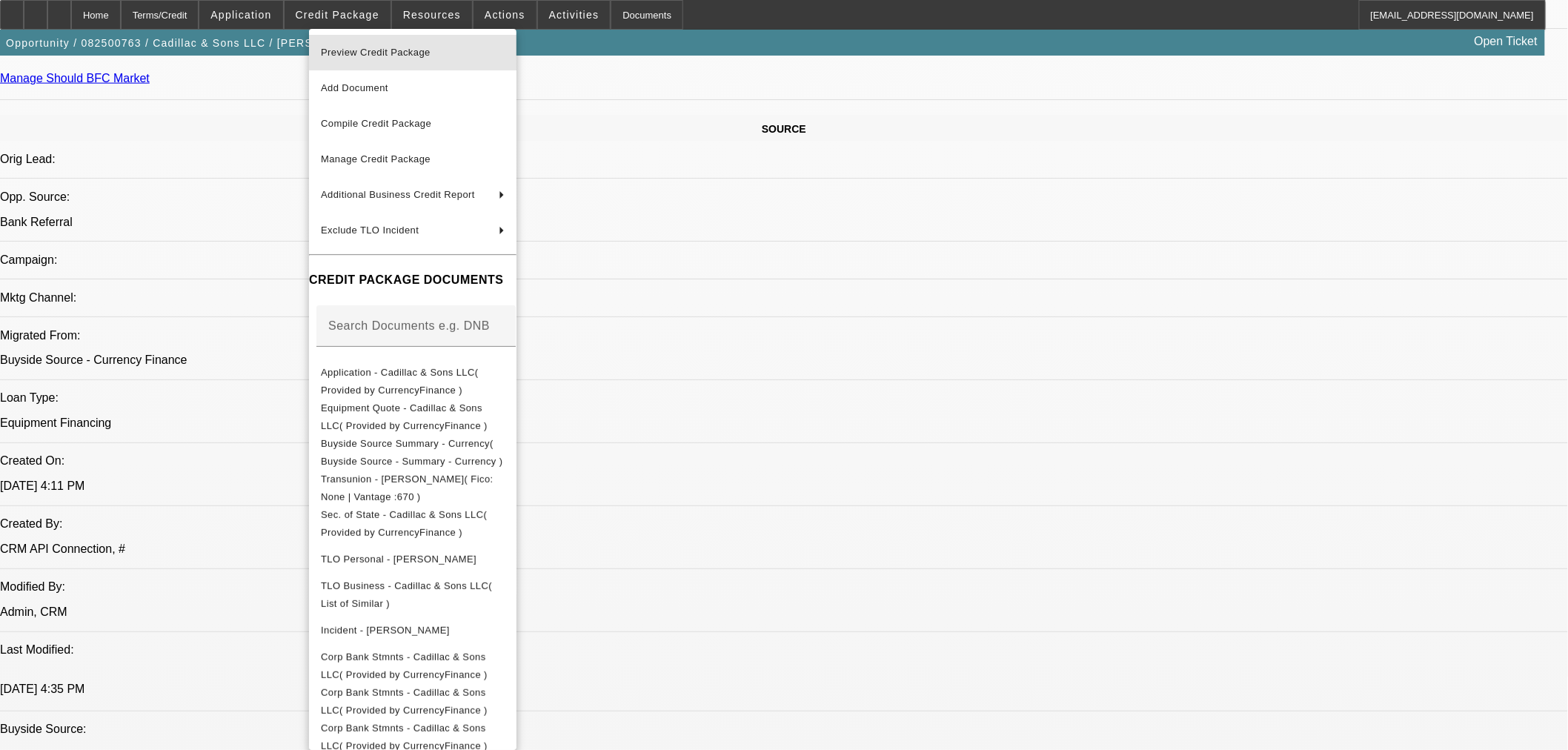
click at [379, 50] on span "Preview Credit Package" at bounding box center [375, 52] width 110 height 11
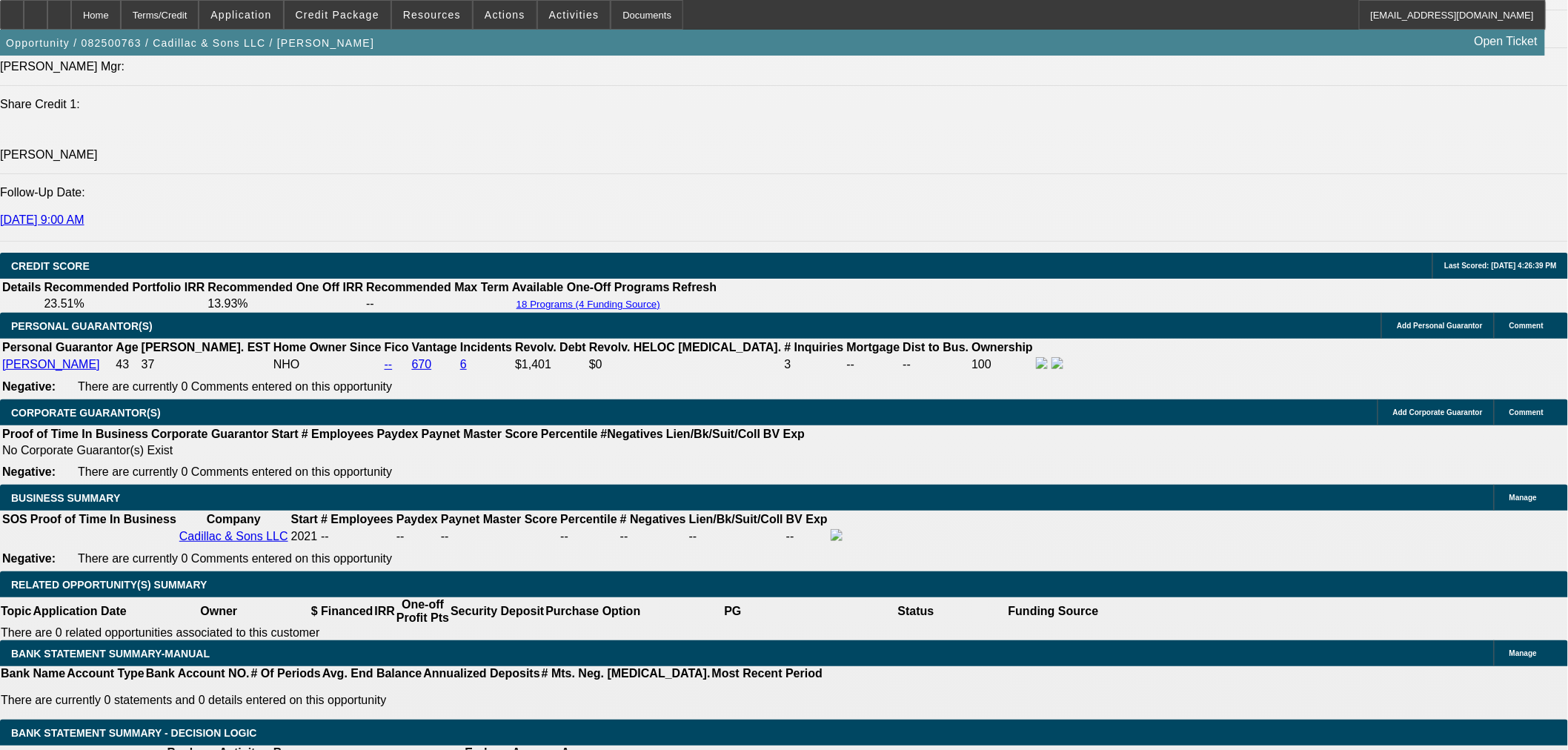
scroll to position [1920, 0]
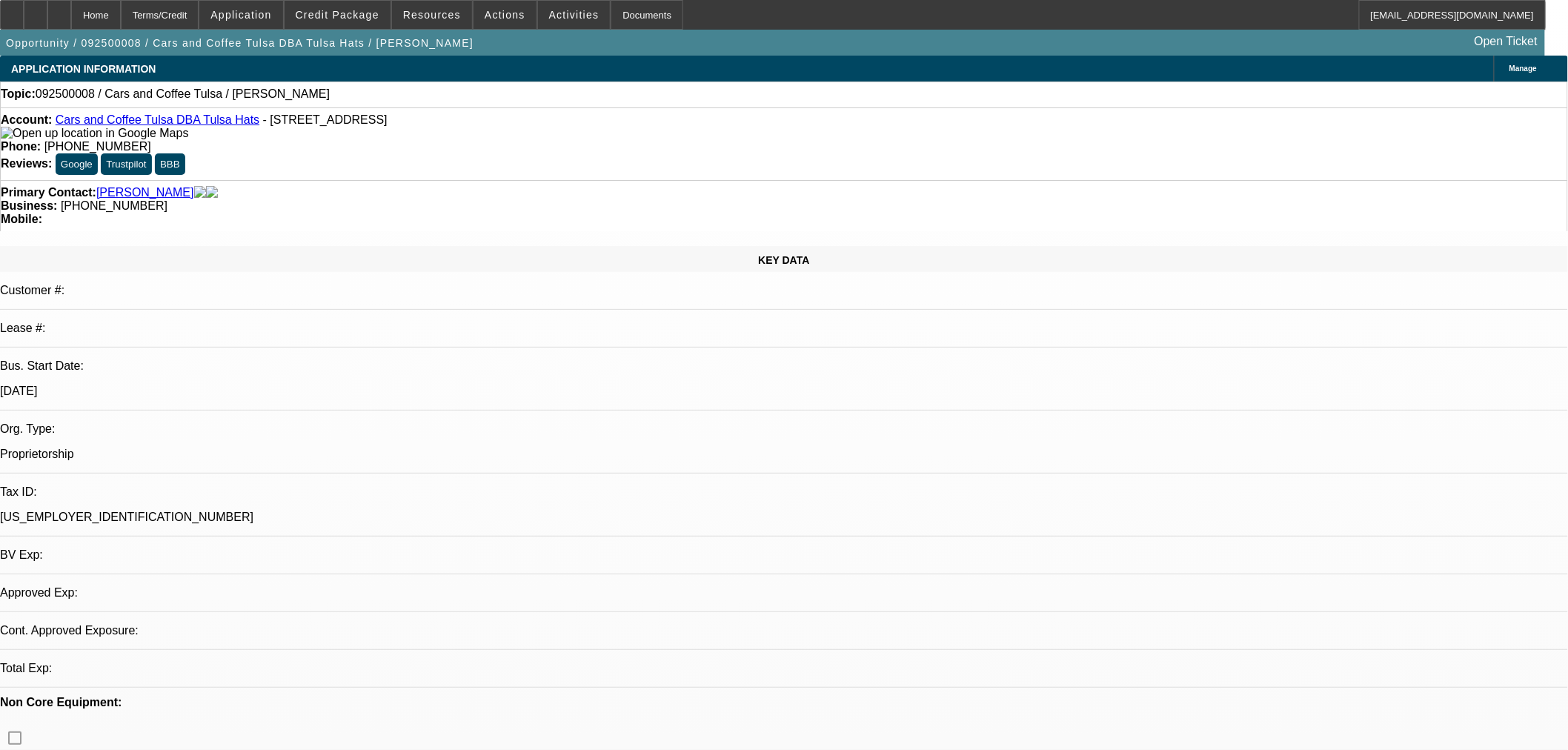
select select "0"
select select "2"
select select "0.1"
select select "4"
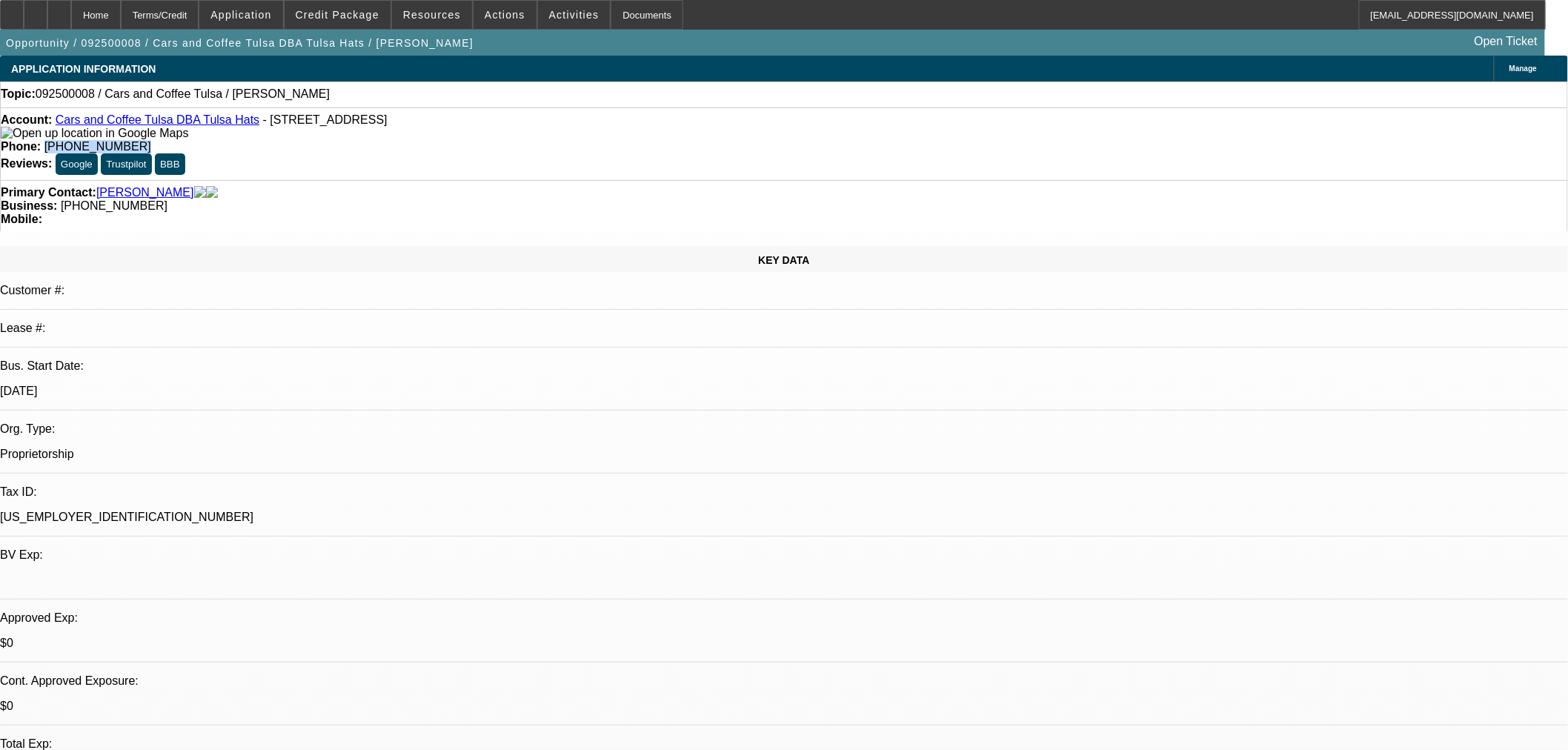
drag, startPoint x: 644, startPoint y: 125, endPoint x: 569, endPoint y: 126, distance: 75.0
click at [569, 140] on div "Phone: [PHONE_NUMBER]" at bounding box center [784, 147] width 1566 height 13
copy span "[PHONE_NUMBER]"
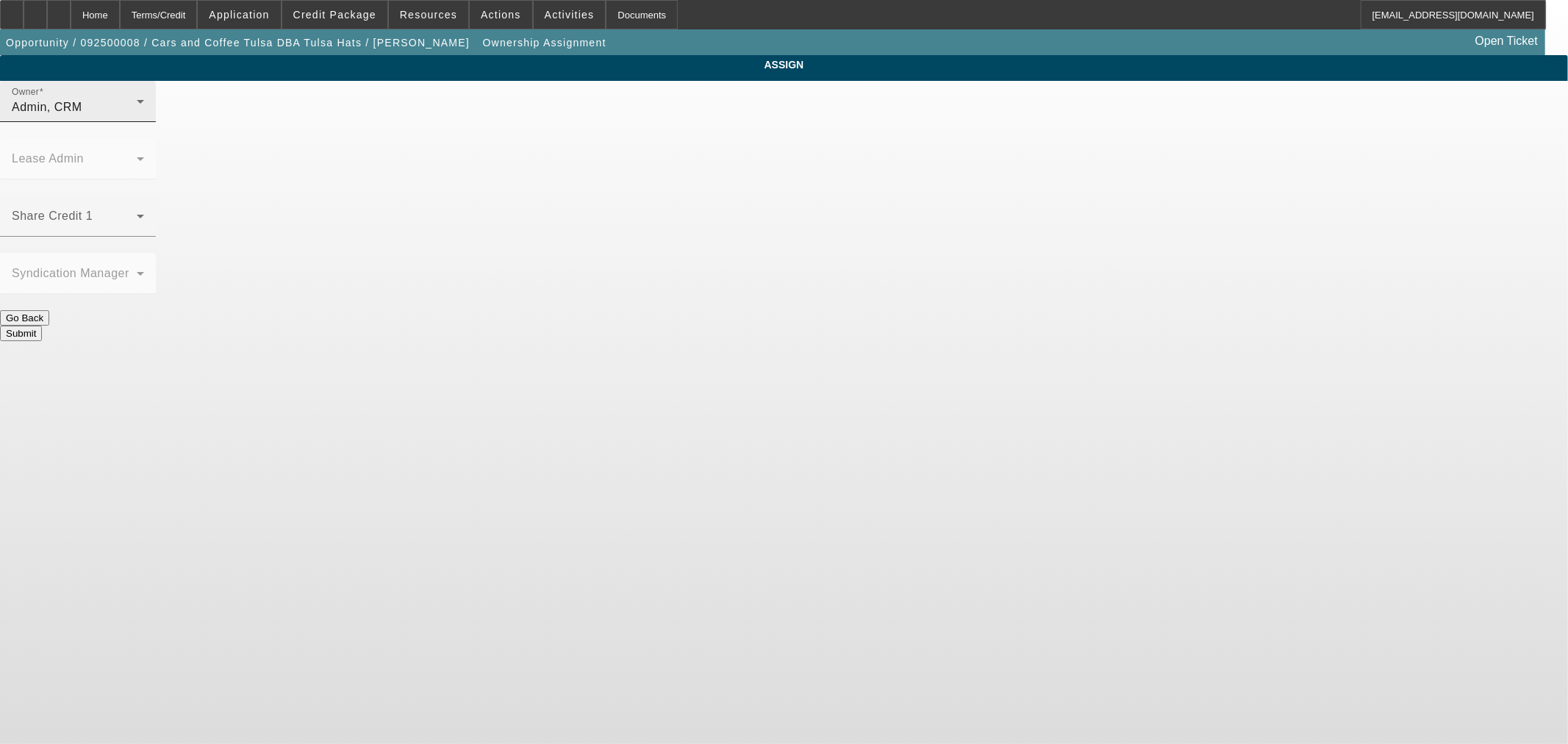
click at [137, 116] on div "Admin, CRM" at bounding box center [74, 107] width 125 height 18
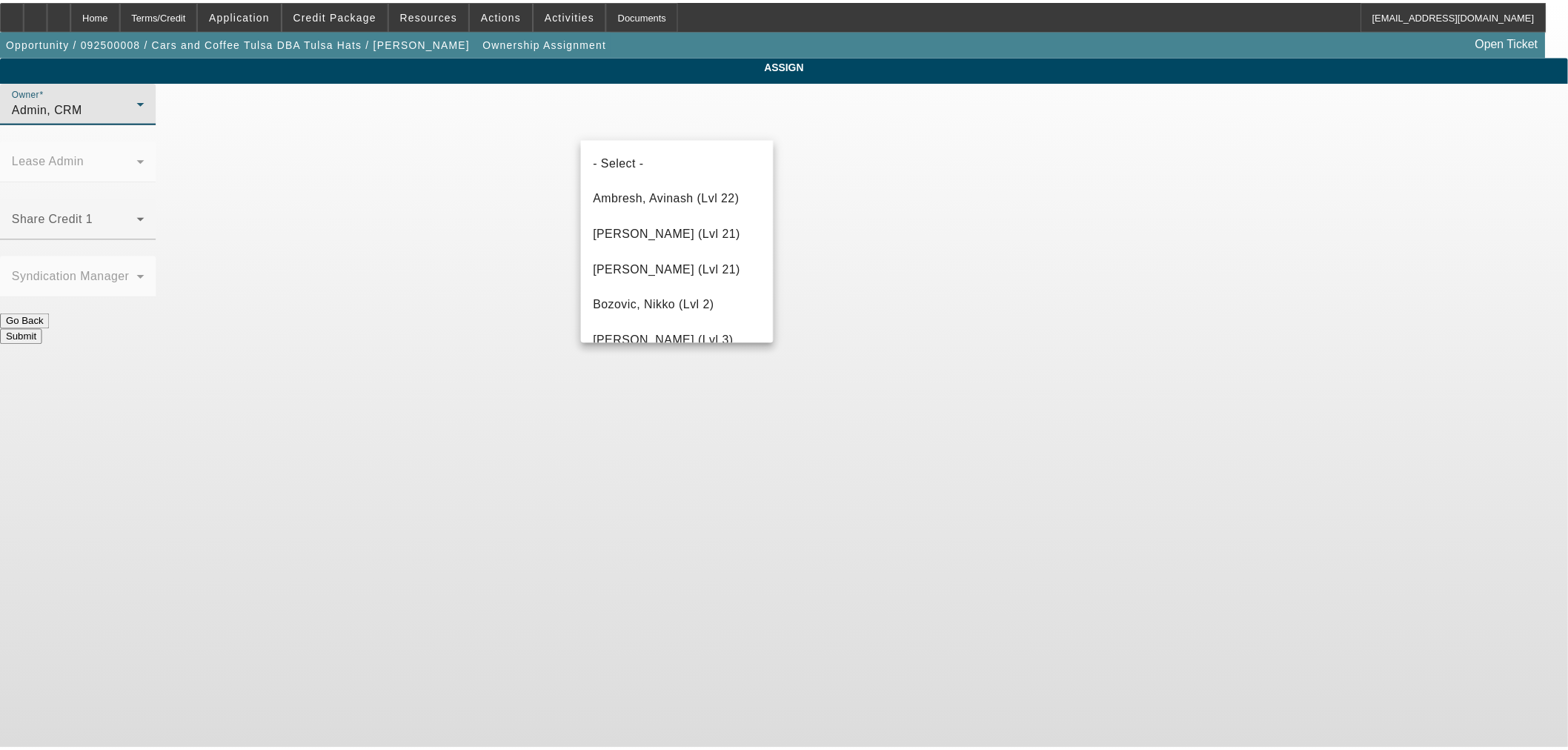
scroll to position [2183, 0]
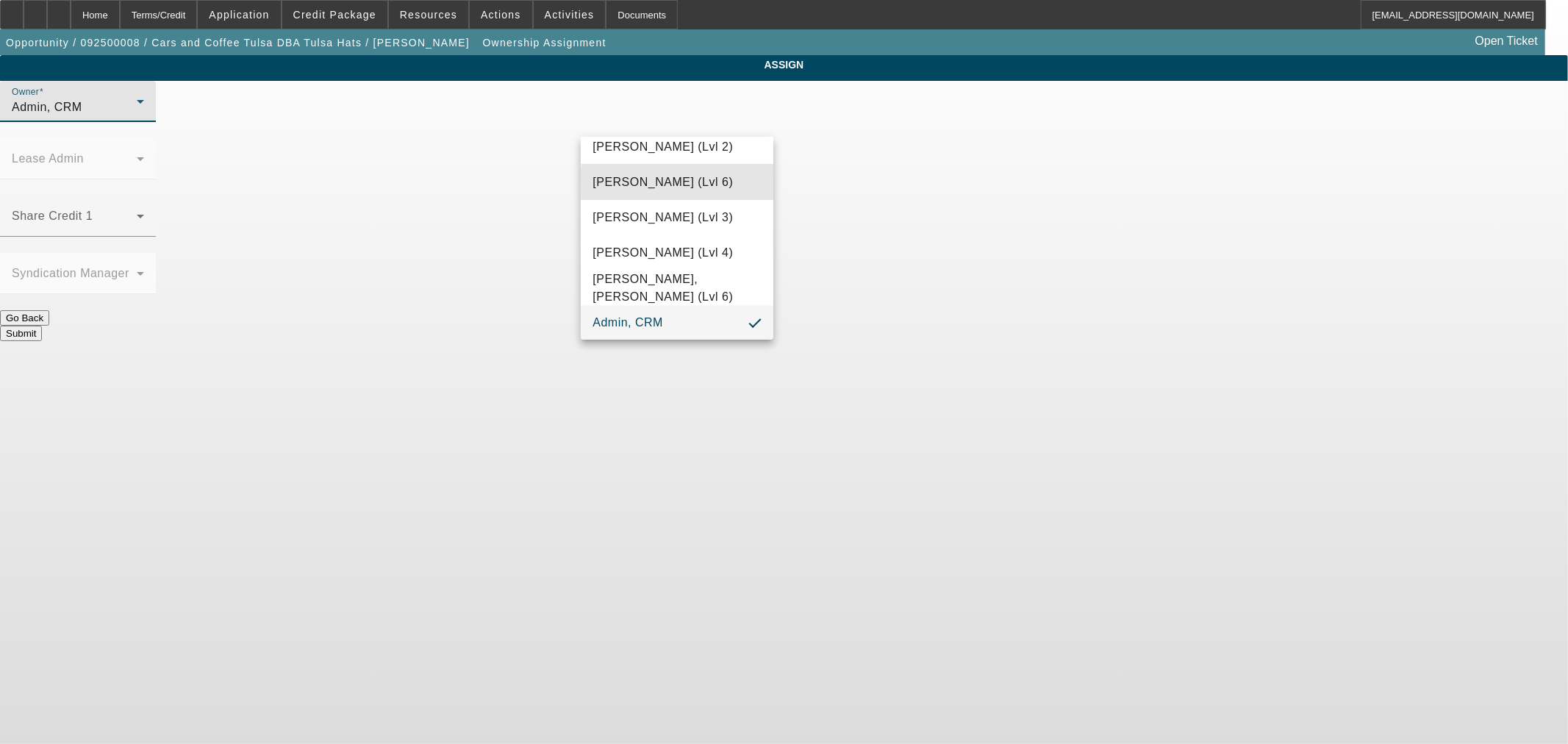
drag, startPoint x: 721, startPoint y: 182, endPoint x: 783, endPoint y: 224, distance: 74.9
click at [721, 182] on span "Wesolowski, John (Lvl 6)" at bounding box center [662, 183] width 140 height 18
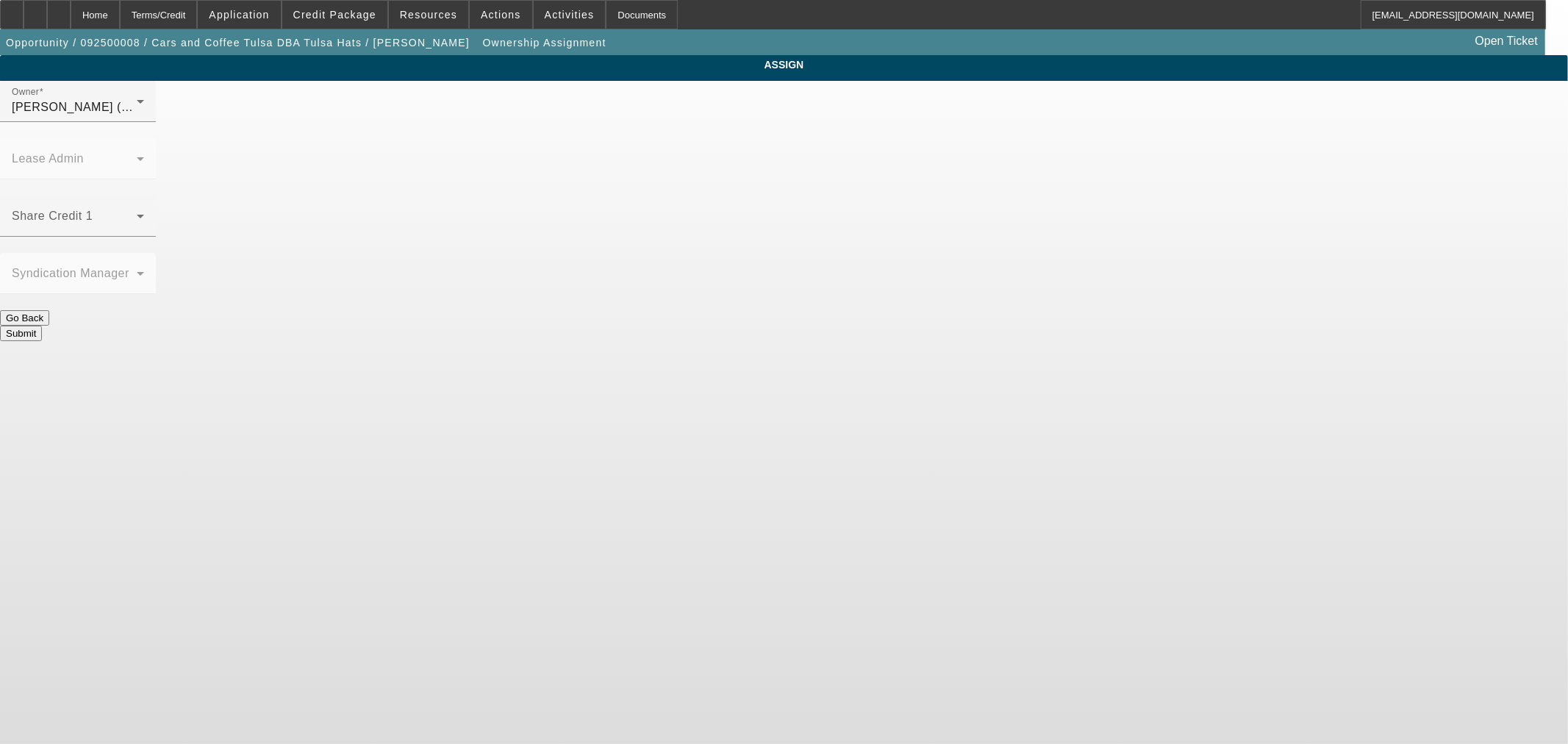
click at [42, 325] on button "Submit" at bounding box center [20, 333] width 42 height 16
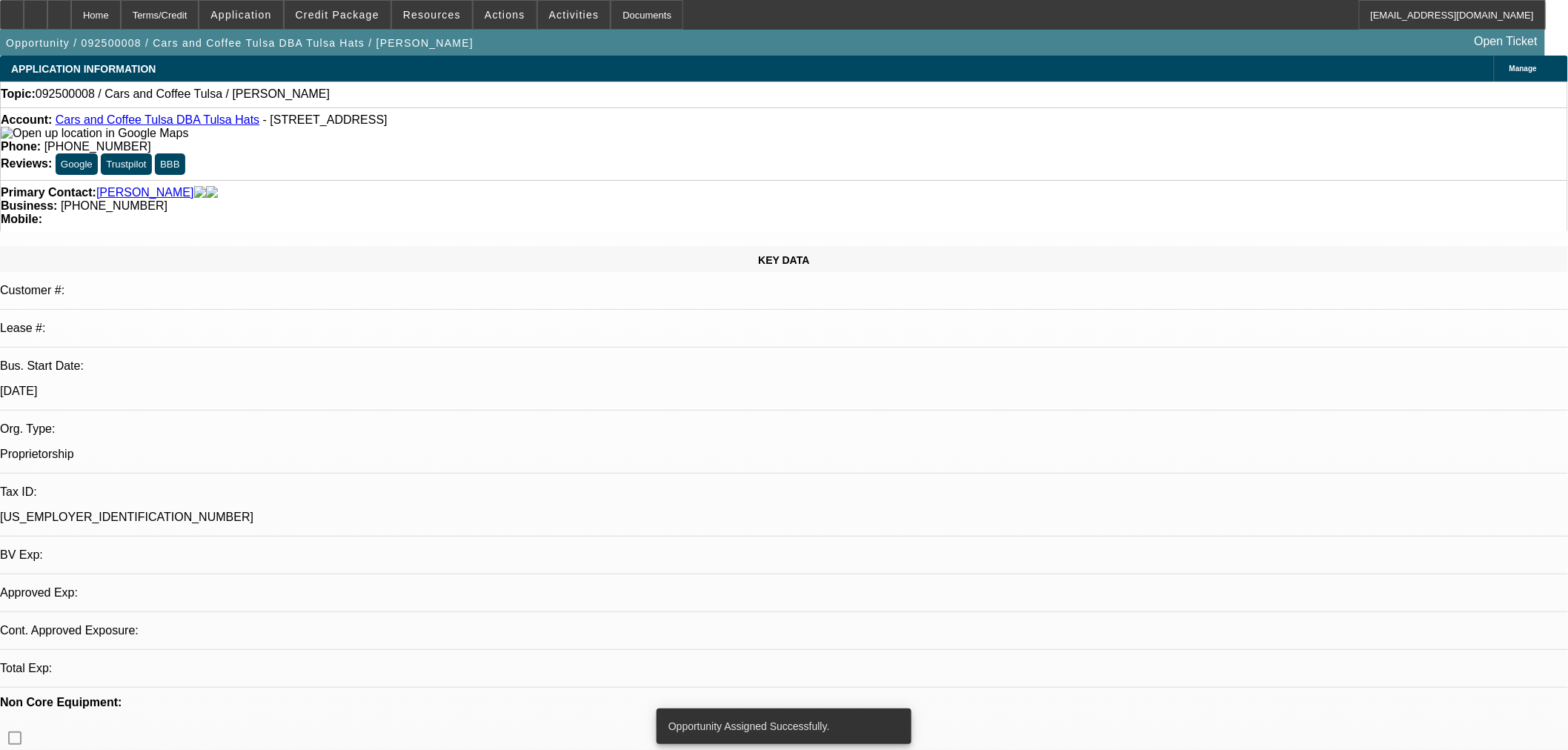
select select "0"
select select "2"
select select "0.1"
select select "4"
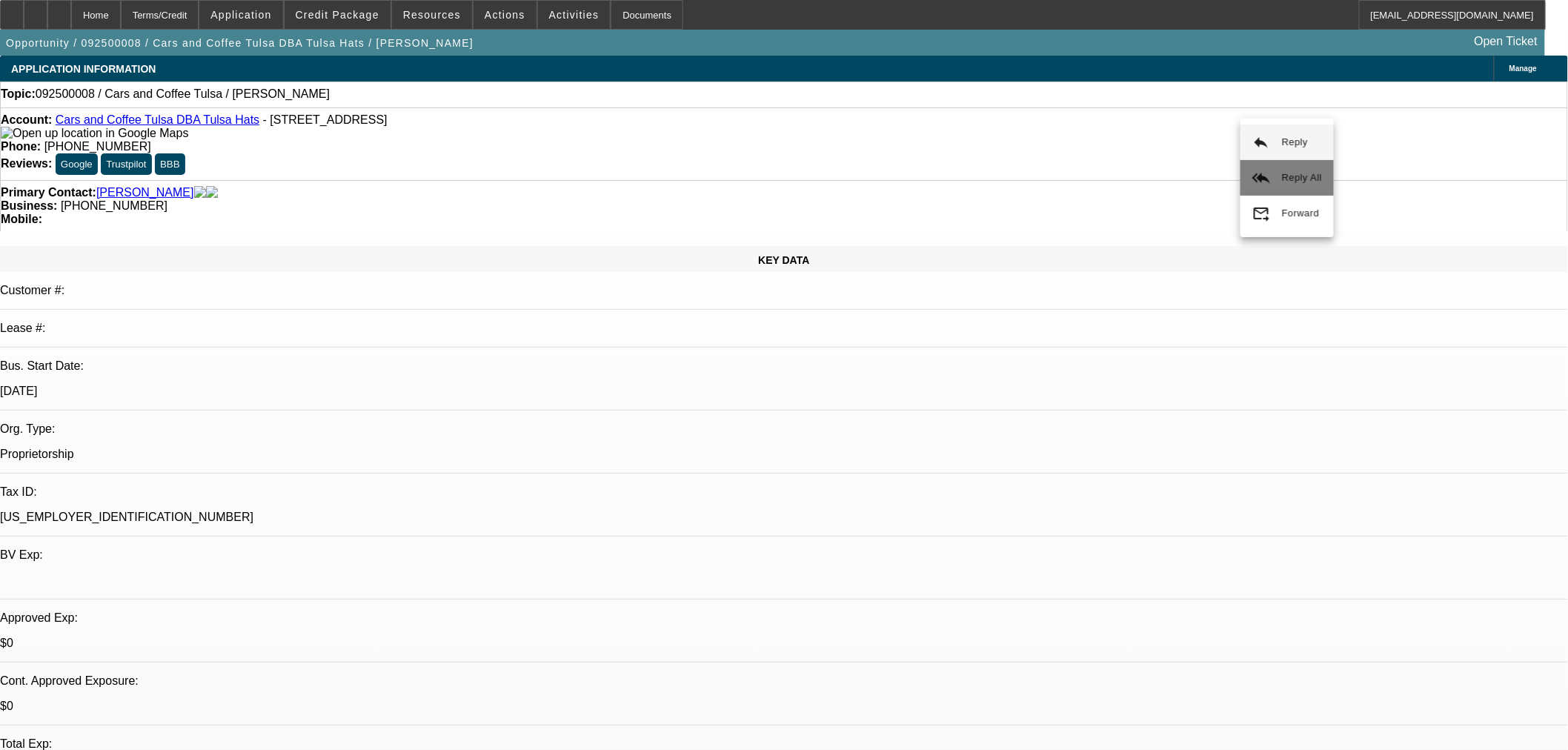
click at [1302, 173] on span "Reply All" at bounding box center [1302, 177] width 40 height 11
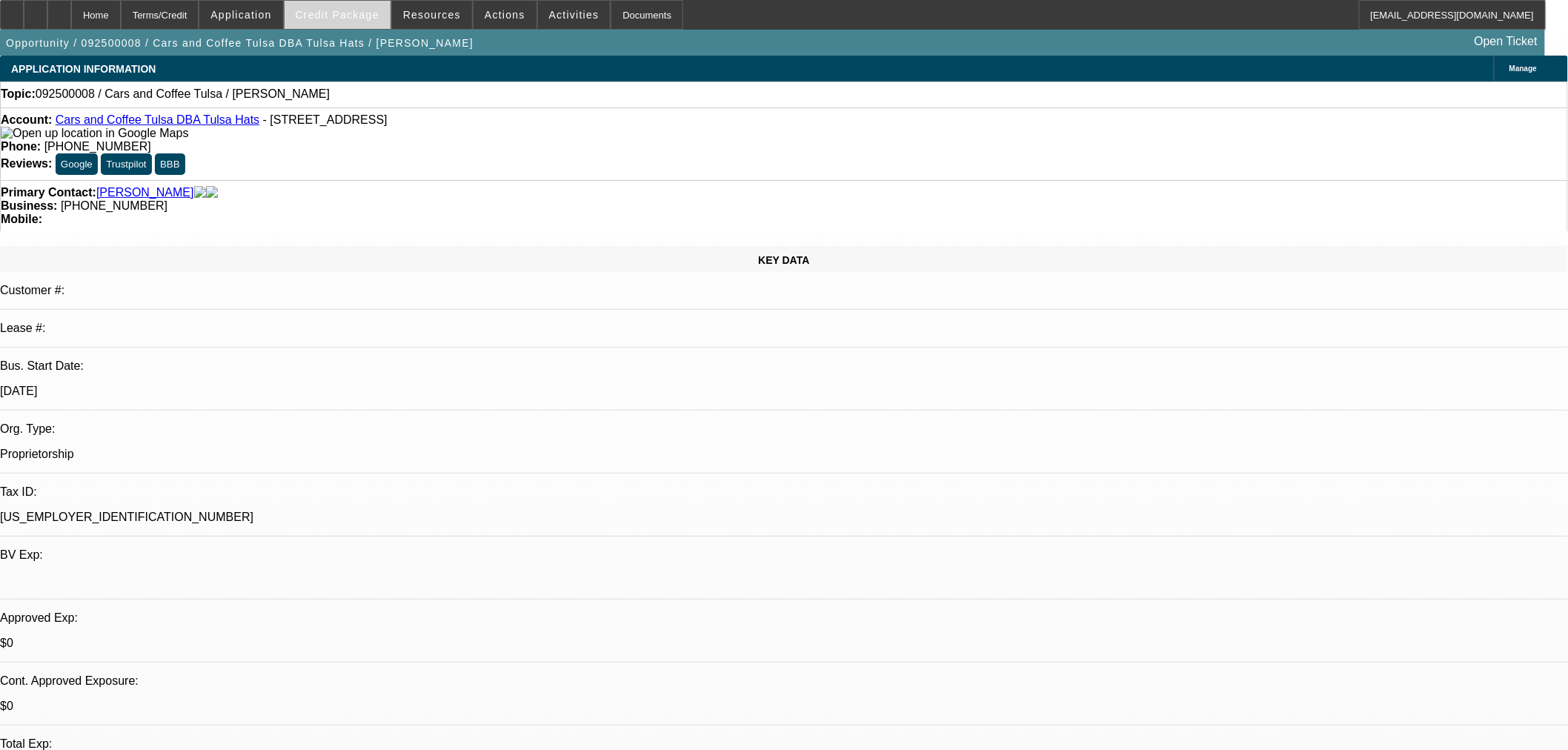
click at [356, 10] on span "Credit Package" at bounding box center [337, 15] width 83 height 12
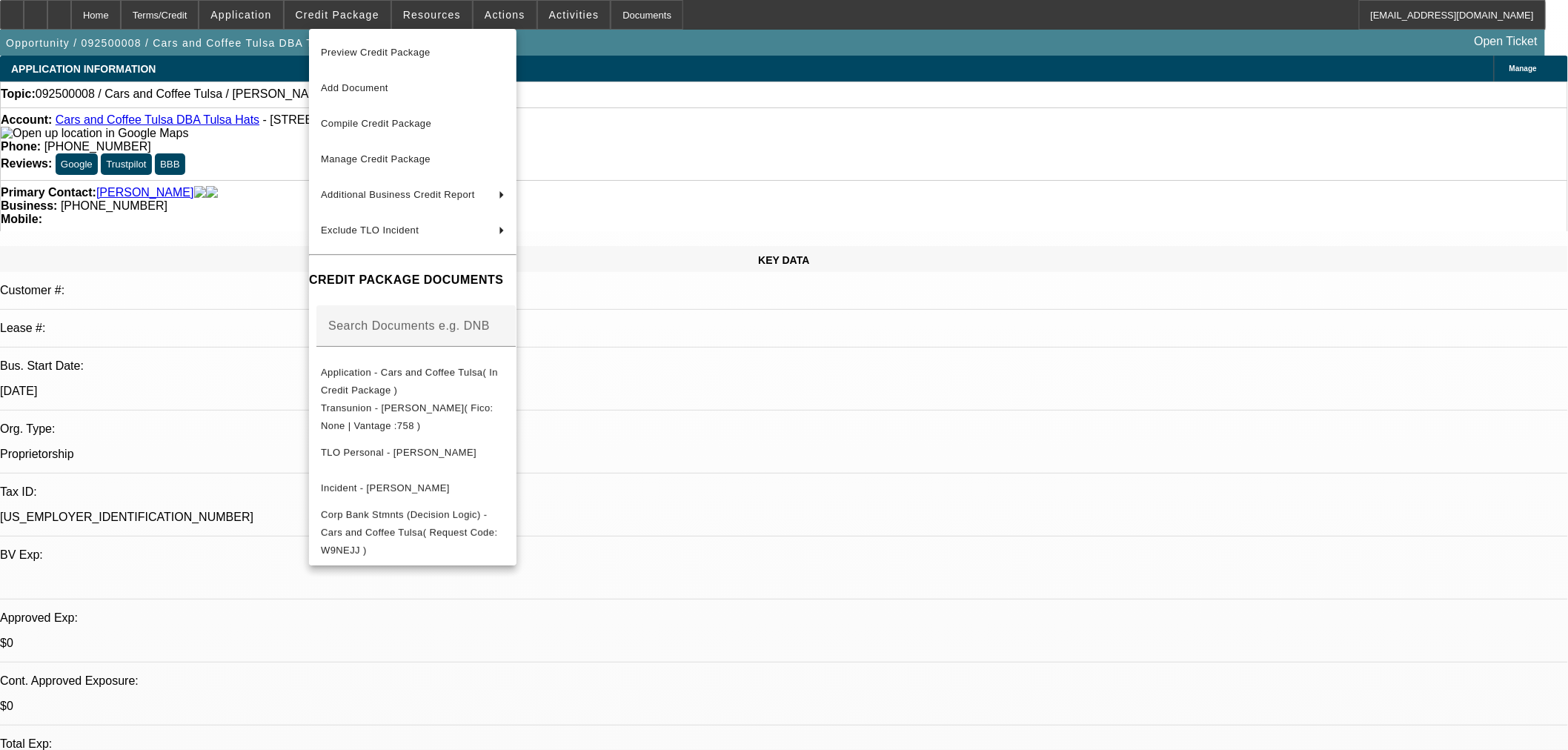
click at [887, 464] on div at bounding box center [784, 375] width 1568 height 750
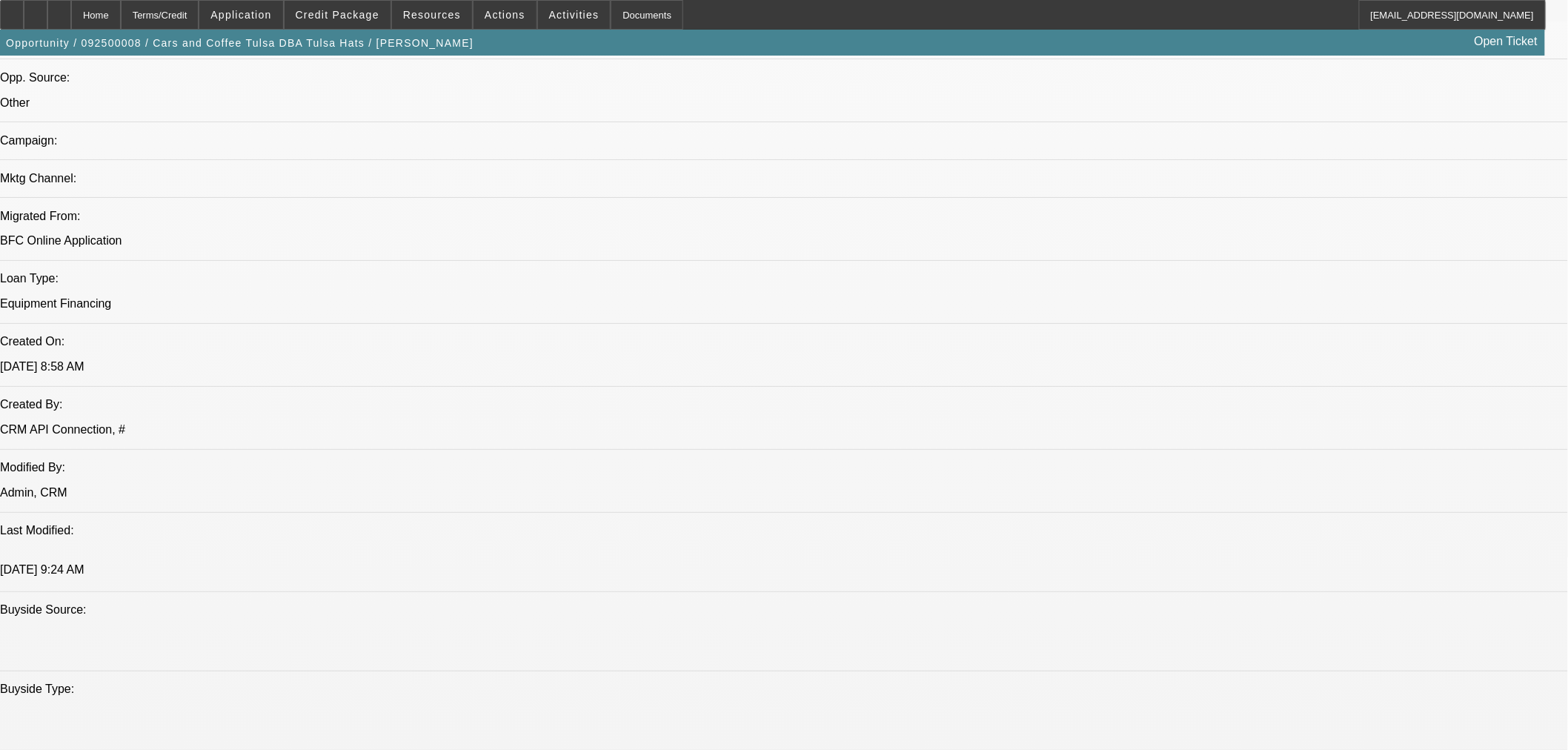
scroll to position [1234, 0]
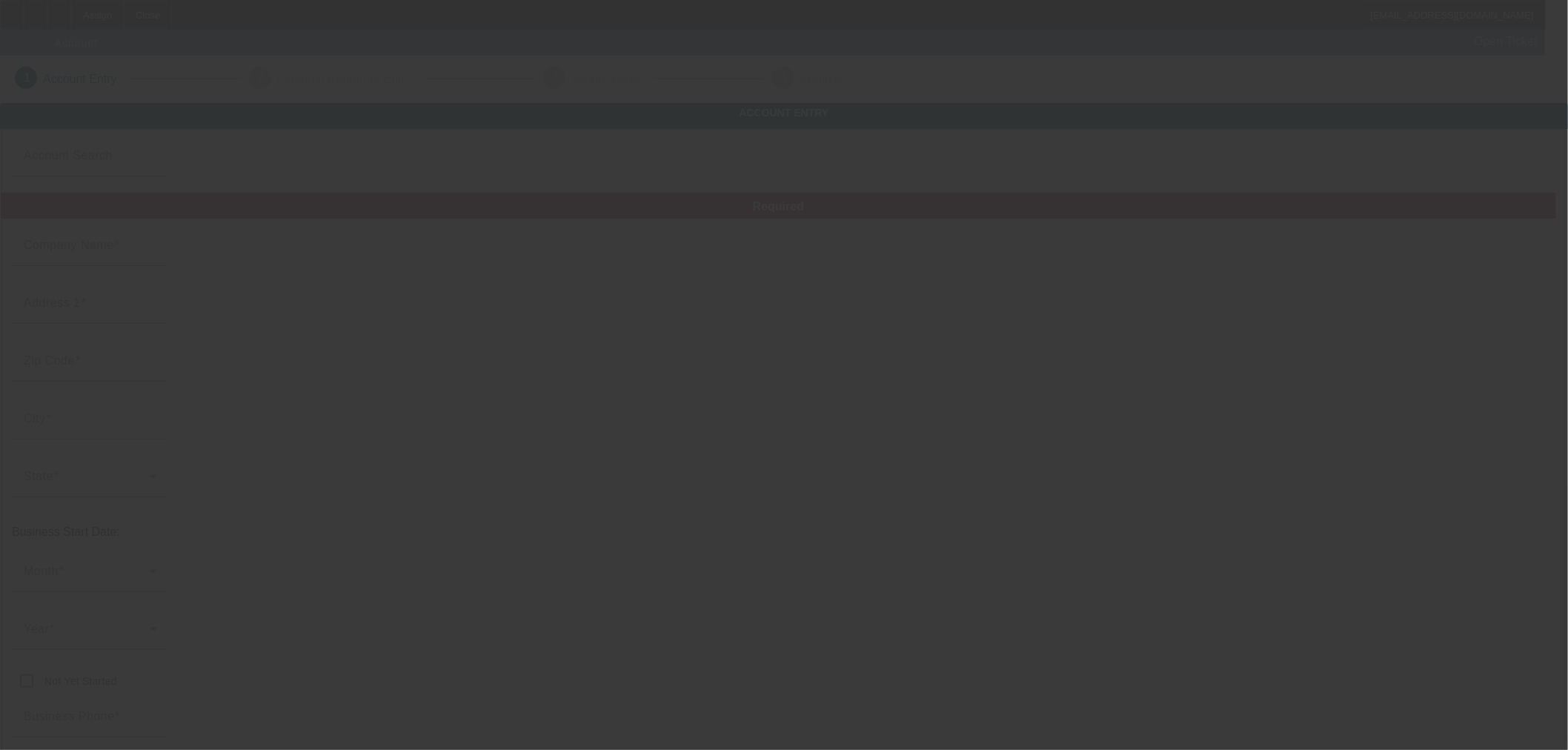
type input "Currency"
type input "MKKB Transport LLC"
type input "106 Spell Cv"
type input "39073"
type input "[GEOGRAPHIC_DATA]"
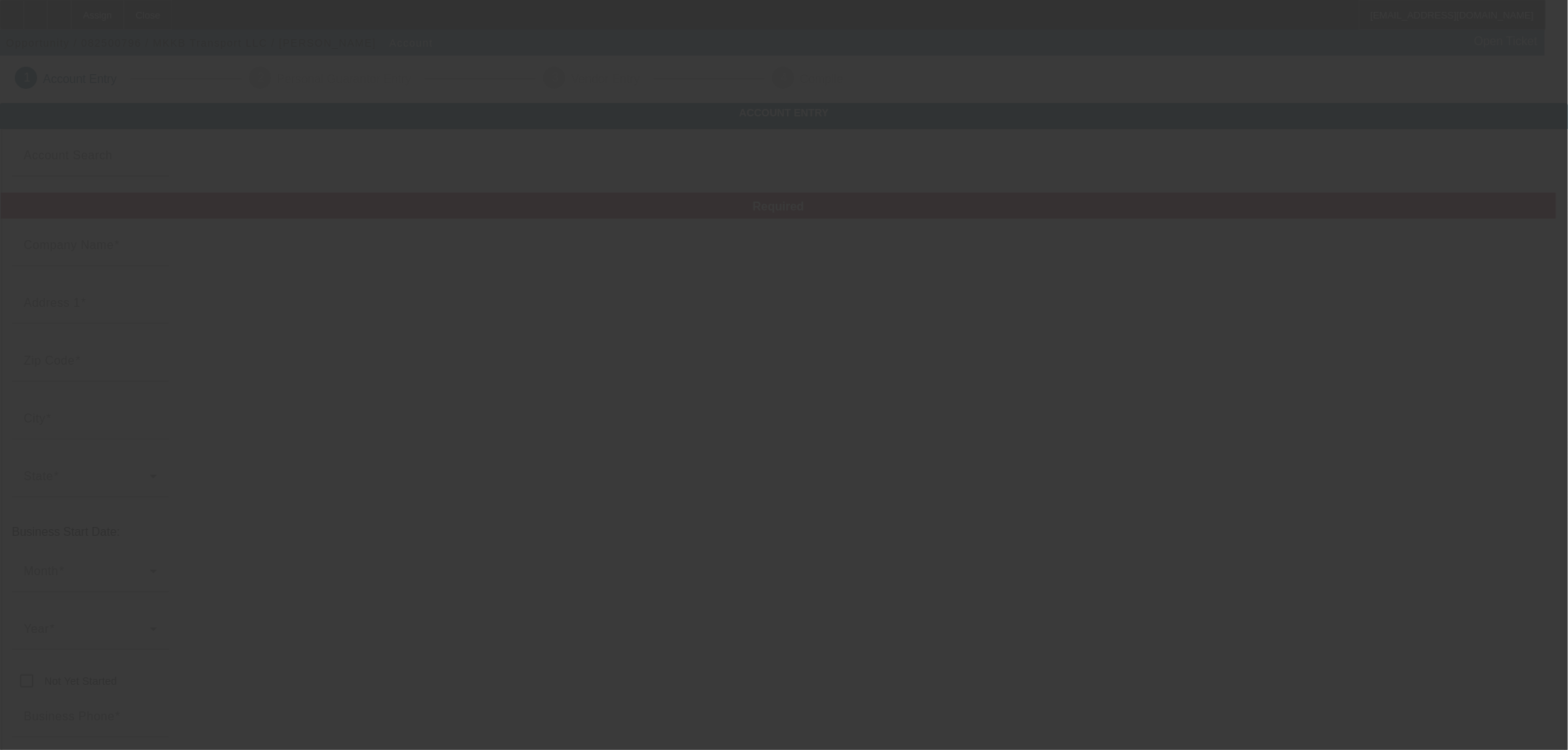
type input "[PHONE_NUMBER]"
type input "872054988"
type input "Mecca Services LLC"
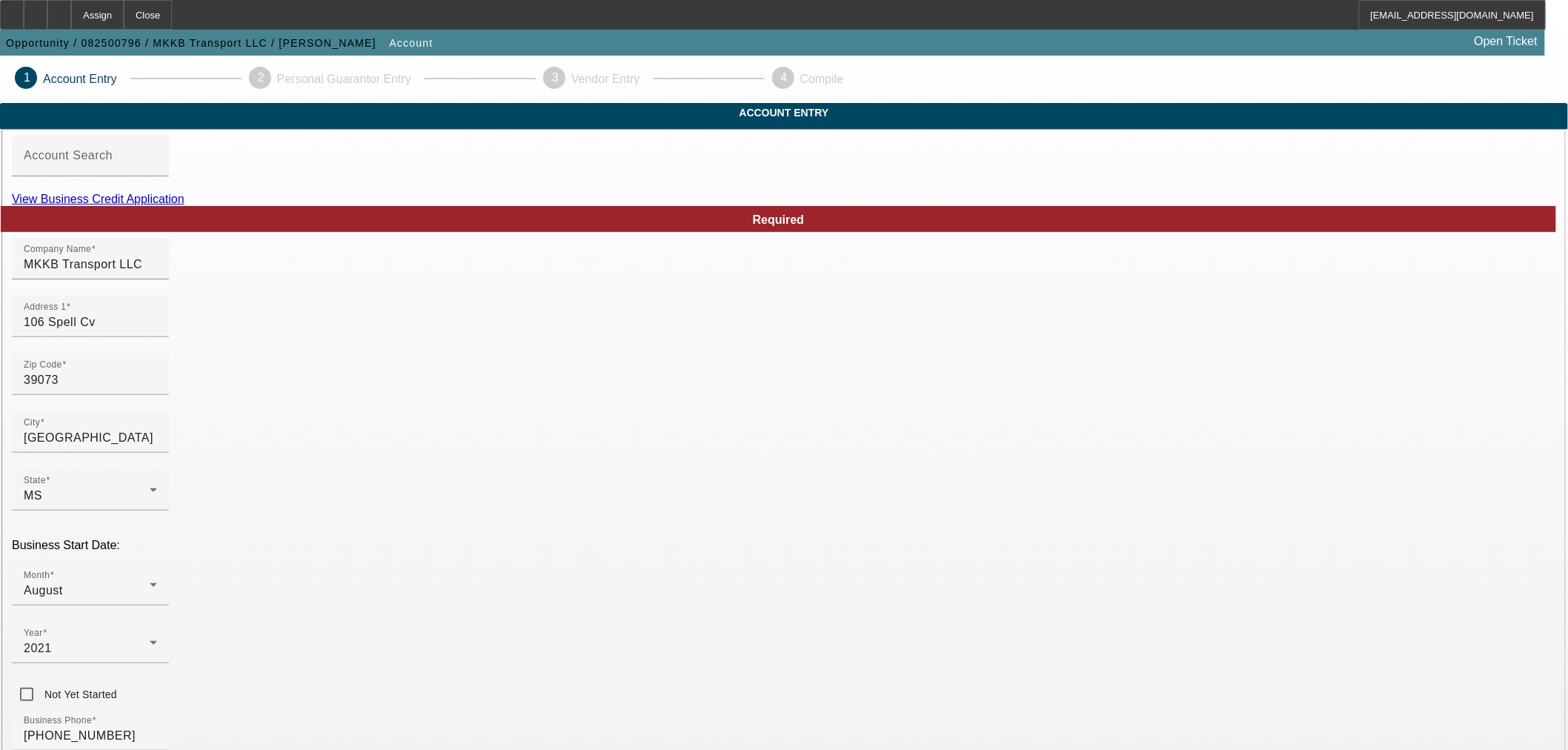
click at [184, 205] on link "View Business Credit Application" at bounding box center [97, 198] width 173 height 12
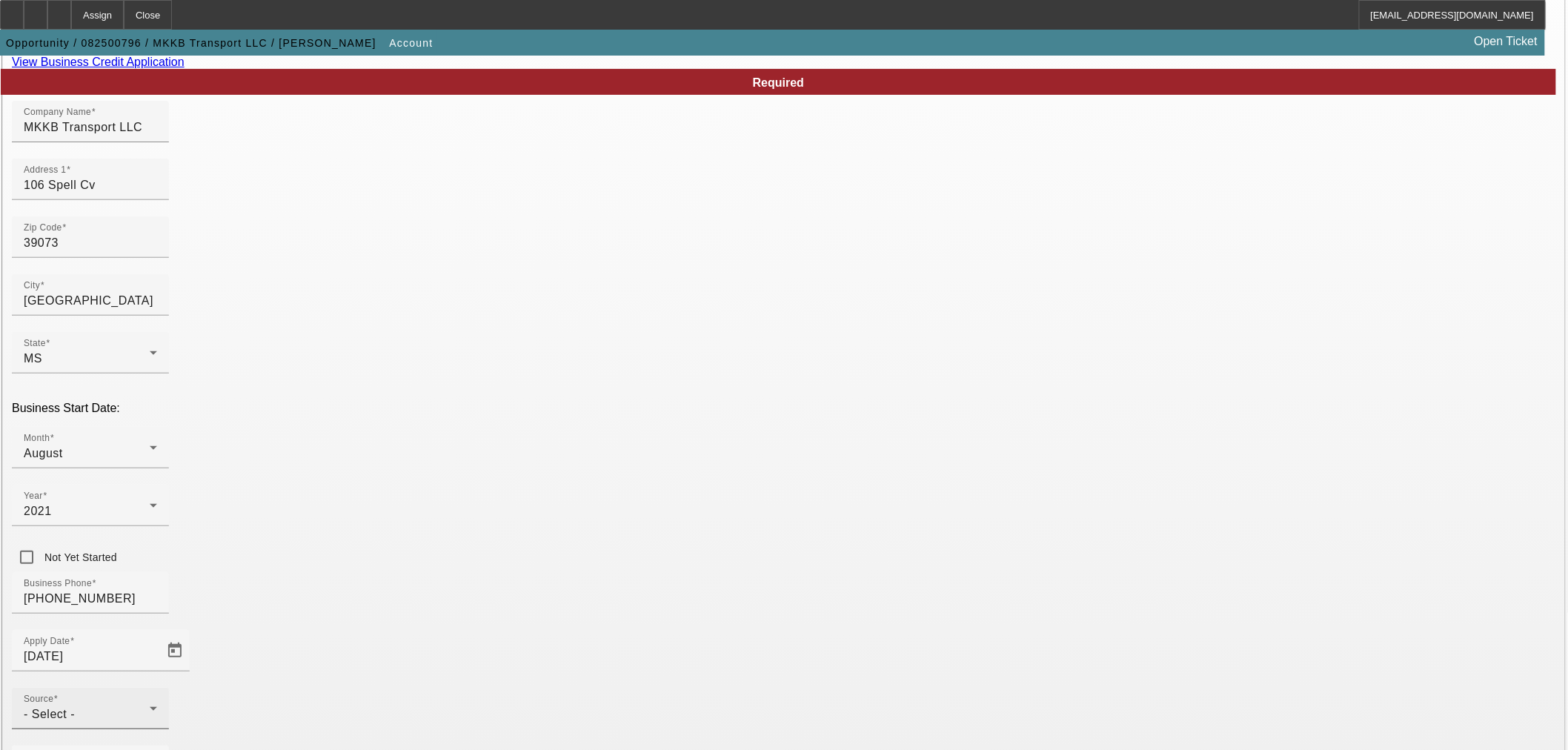
click at [150, 705] on div "- Select -" at bounding box center [87, 714] width 126 height 18
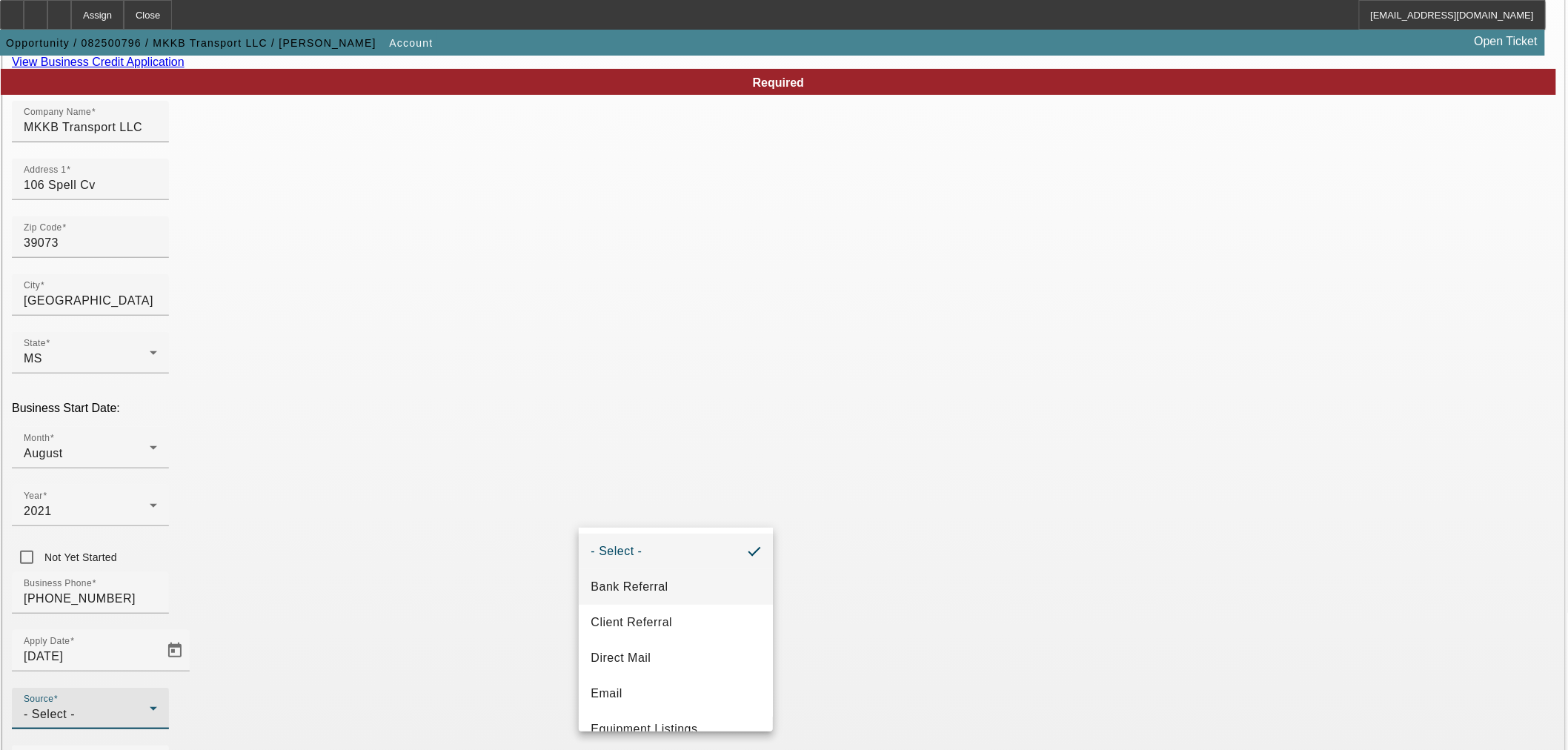
click at [692, 584] on mat-option "Bank Referral" at bounding box center [676, 586] width 194 height 36
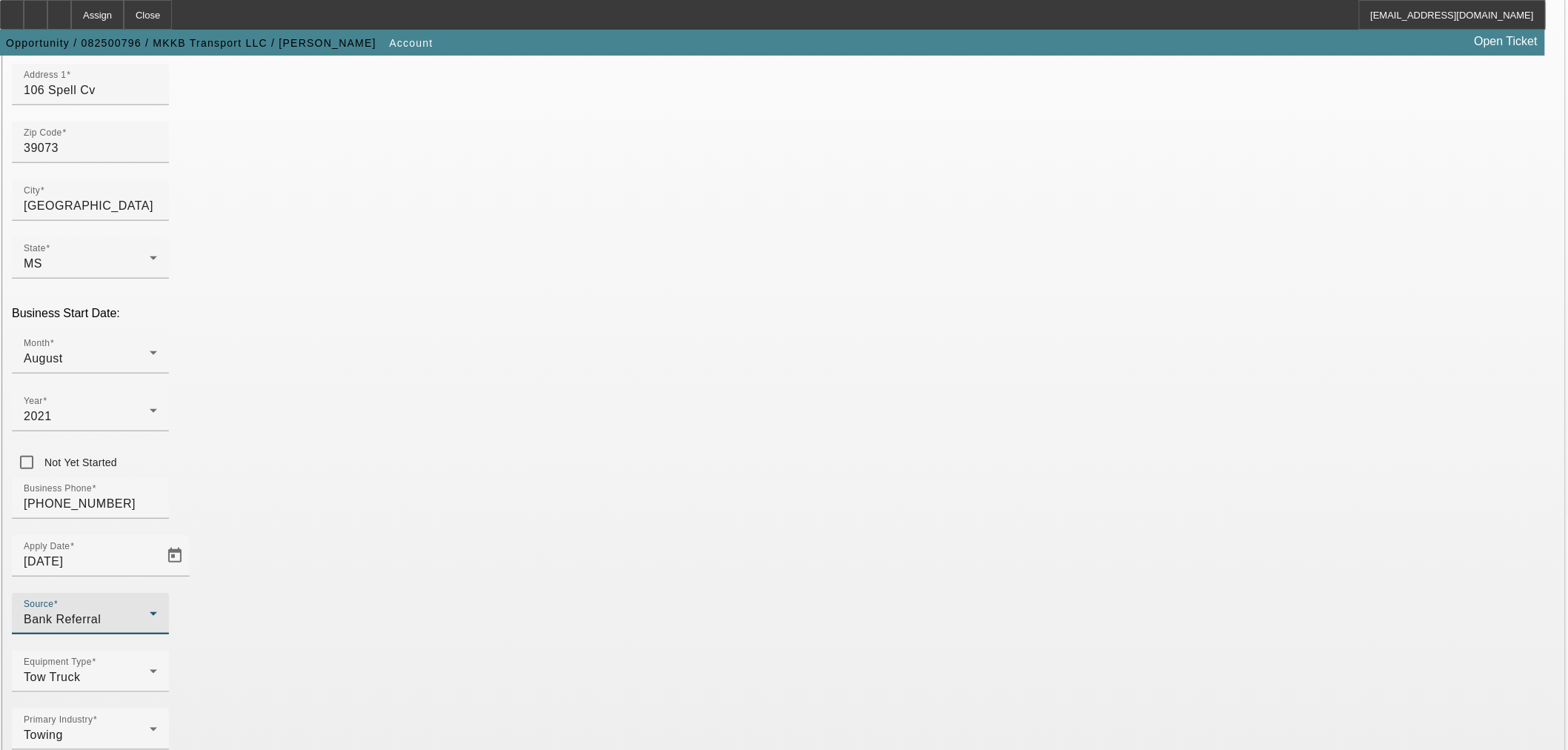
scroll to position [274, 0]
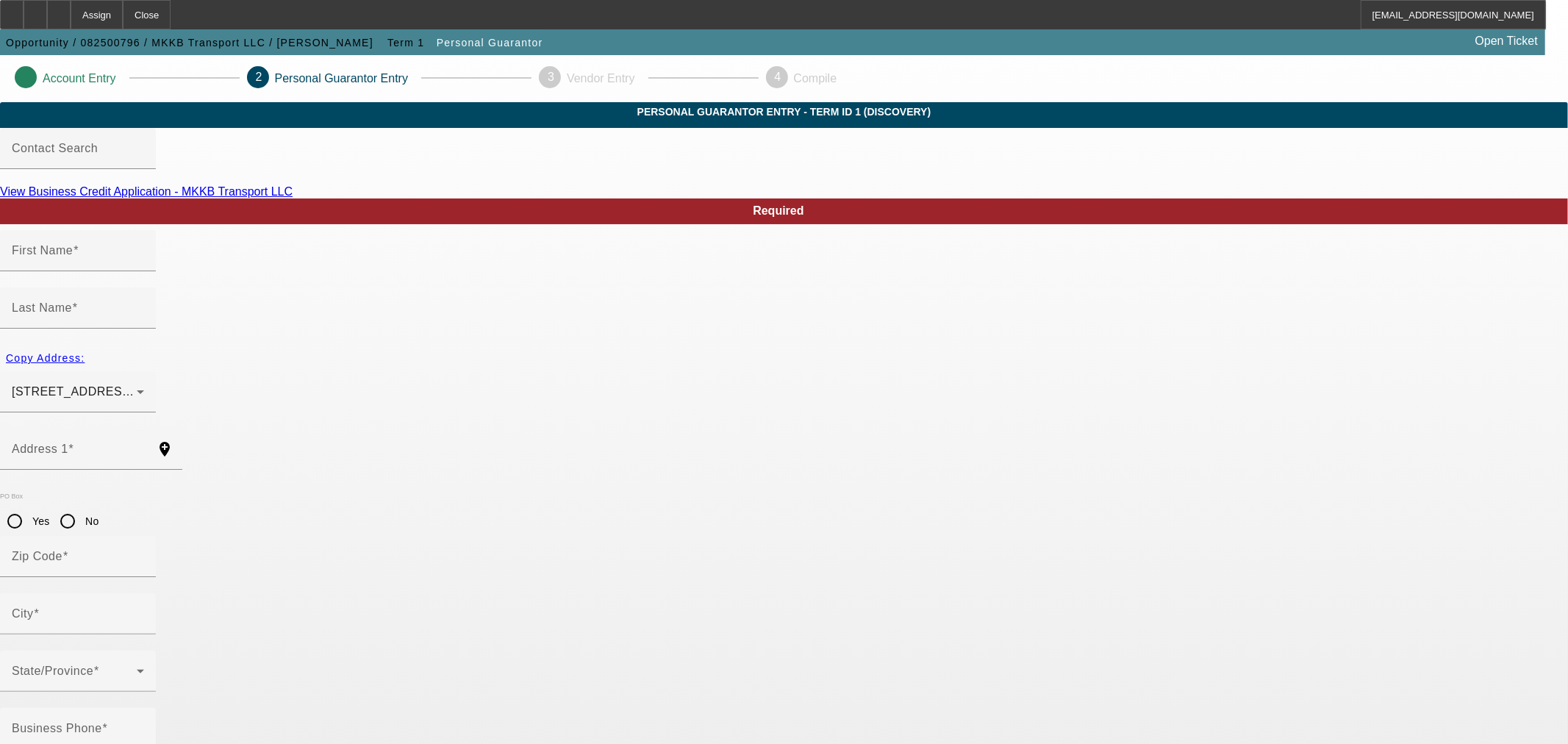
type input "Teresa"
type input "Van Houten"
type input "718 Amesbury Rd"
radio input "true"
type input "77316"
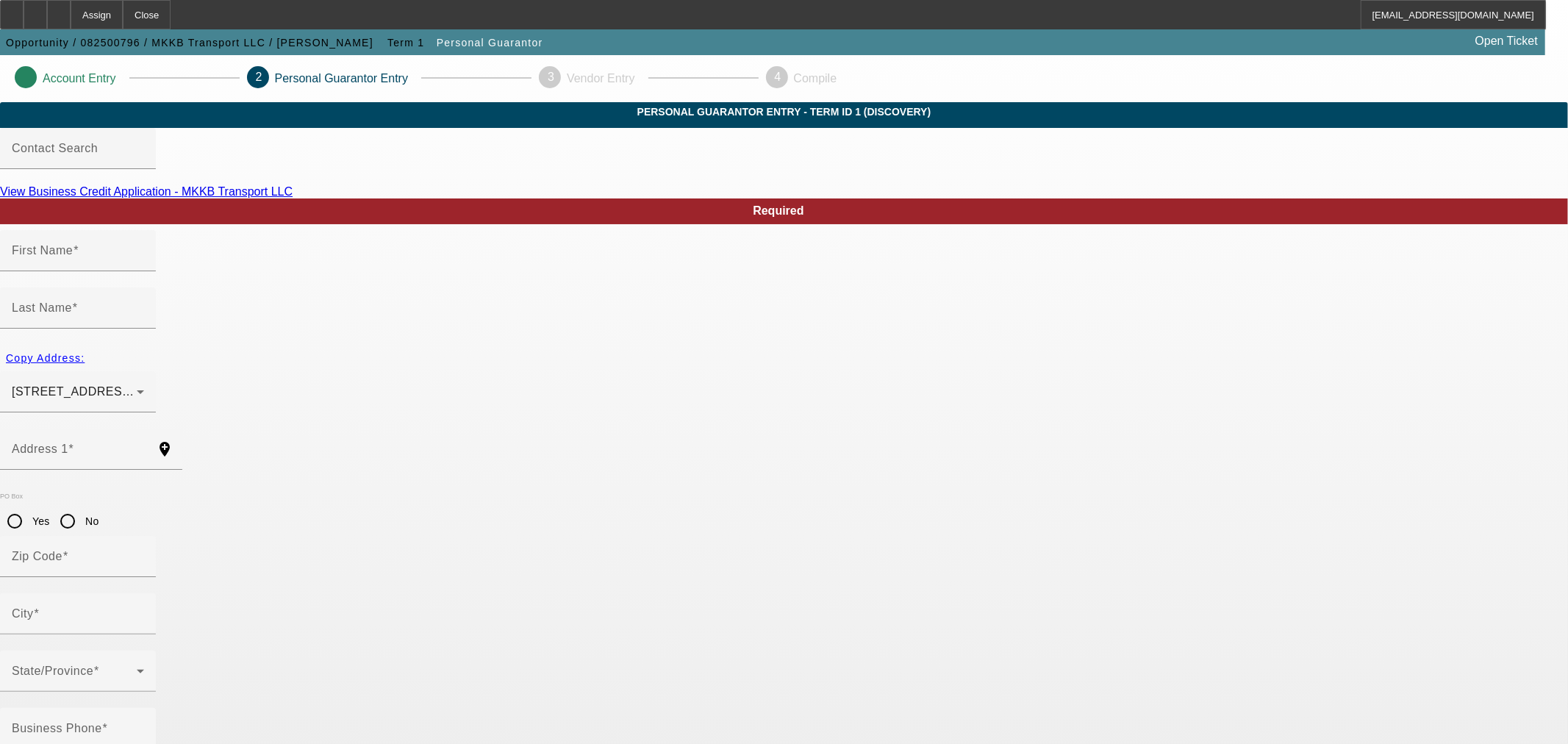
type input "Montgomery"
type input "(575) 640-2325"
type input "80"
type input "242-11-1737"
type input "teresvanhouten@sbcglobal.net"
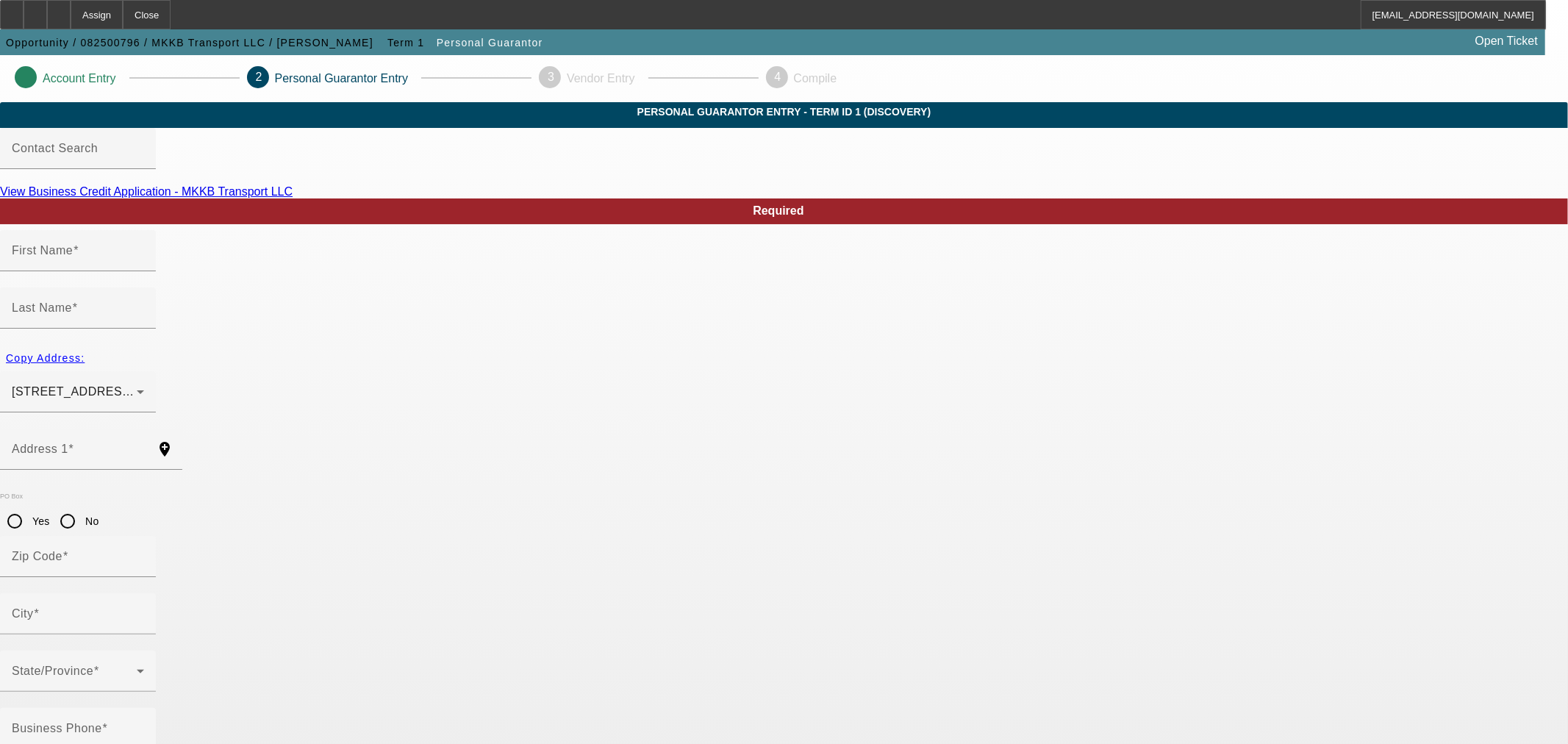
type input "S"
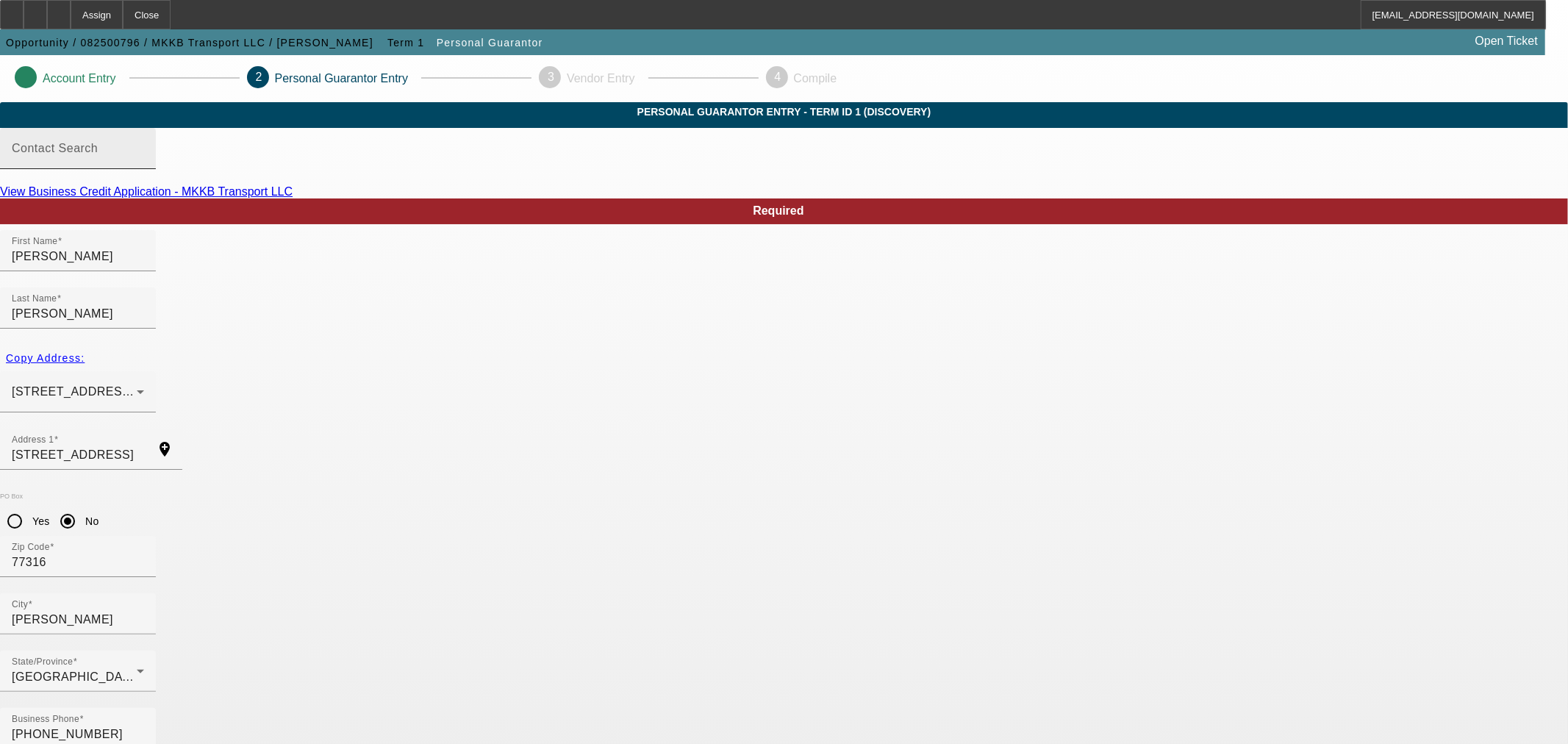
click at [144, 169] on div "Contact Search" at bounding box center [77, 148] width 132 height 41
click at [144, 163] on input "Contact Search" at bounding box center [77, 155] width 132 height 18
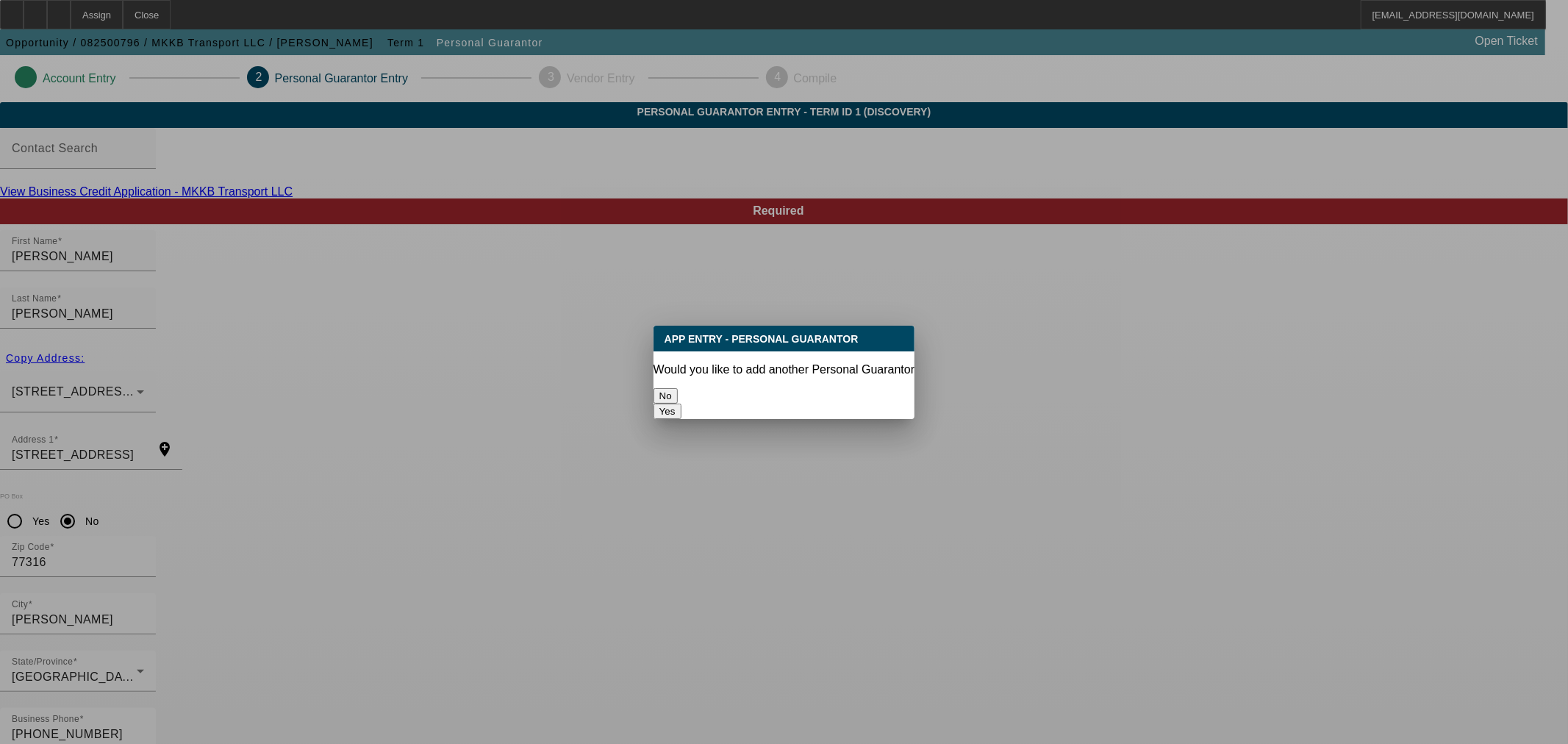
click at [678, 392] on button "No" at bounding box center [666, 396] width 25 height 16
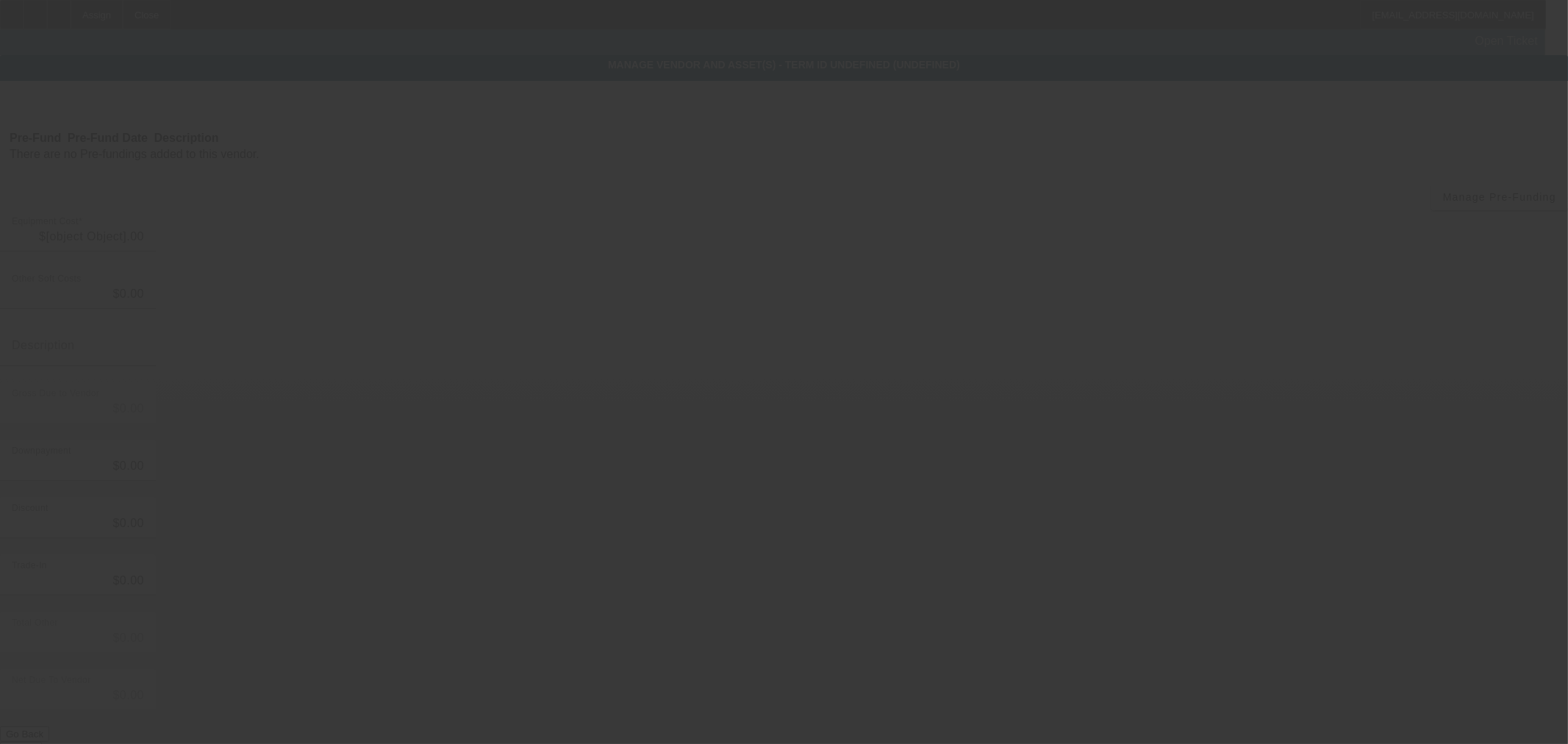
type input "$55,000.00"
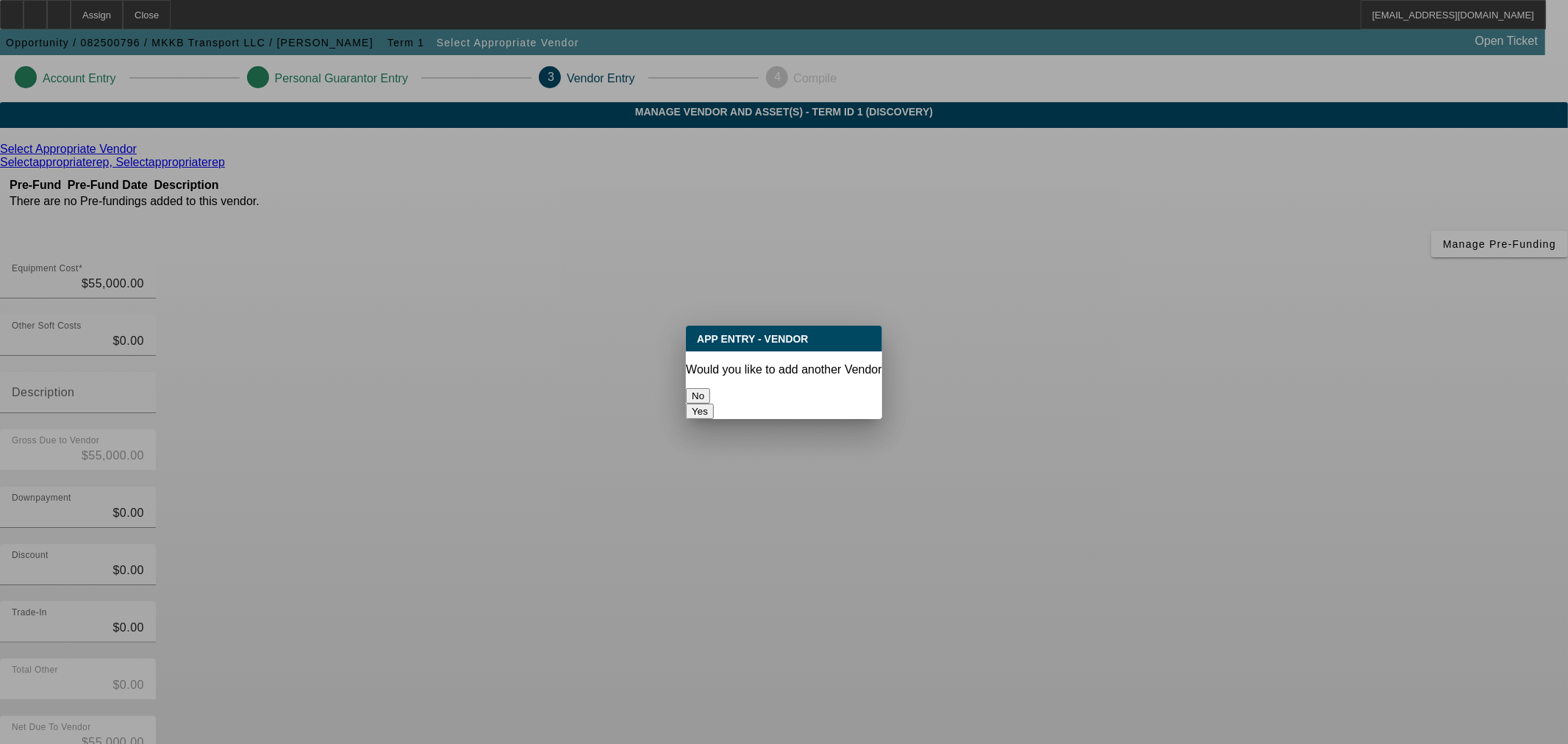
click at [710, 388] on button "No" at bounding box center [698, 396] width 25 height 16
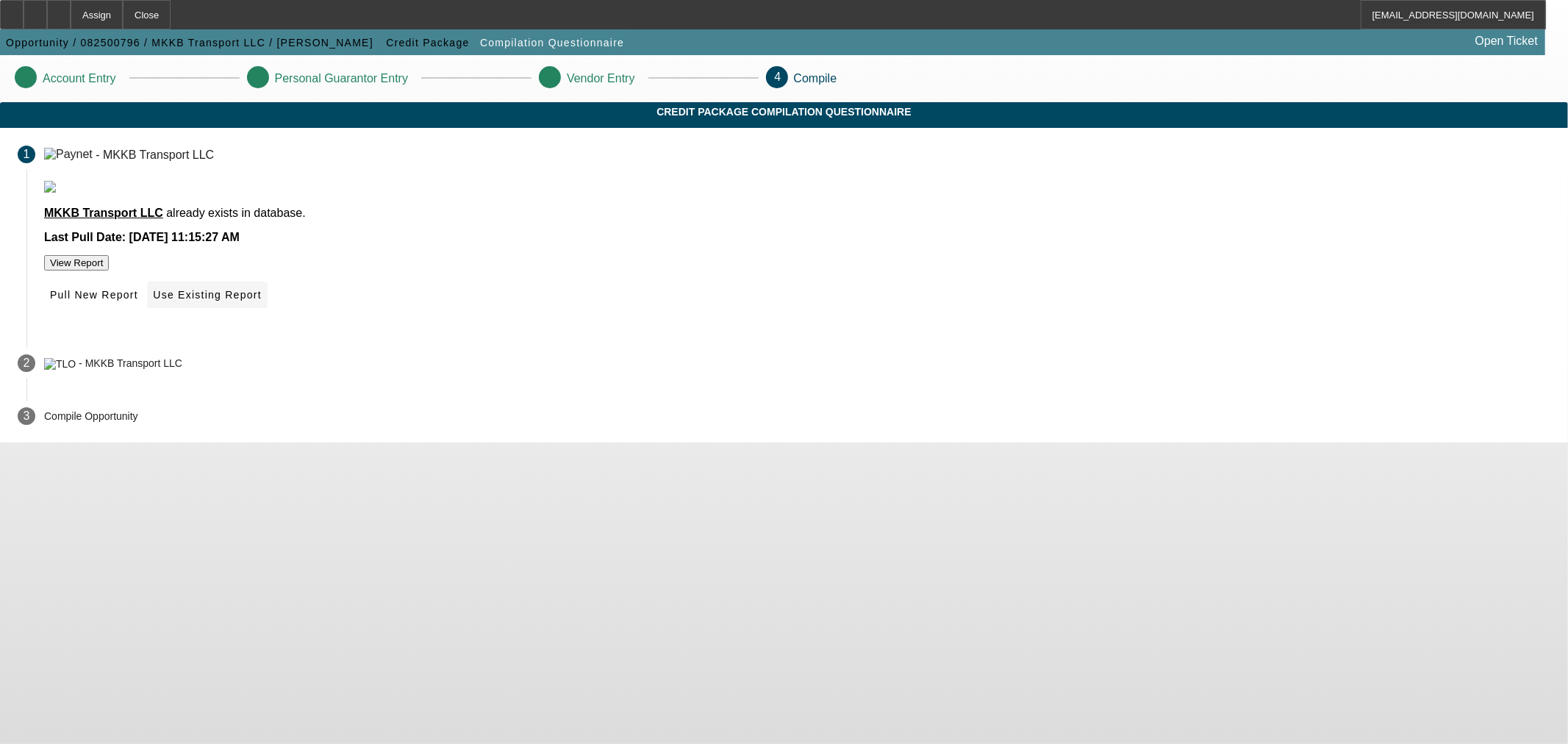
click at [261, 301] on span "Use Existing Report" at bounding box center [207, 295] width 108 height 11
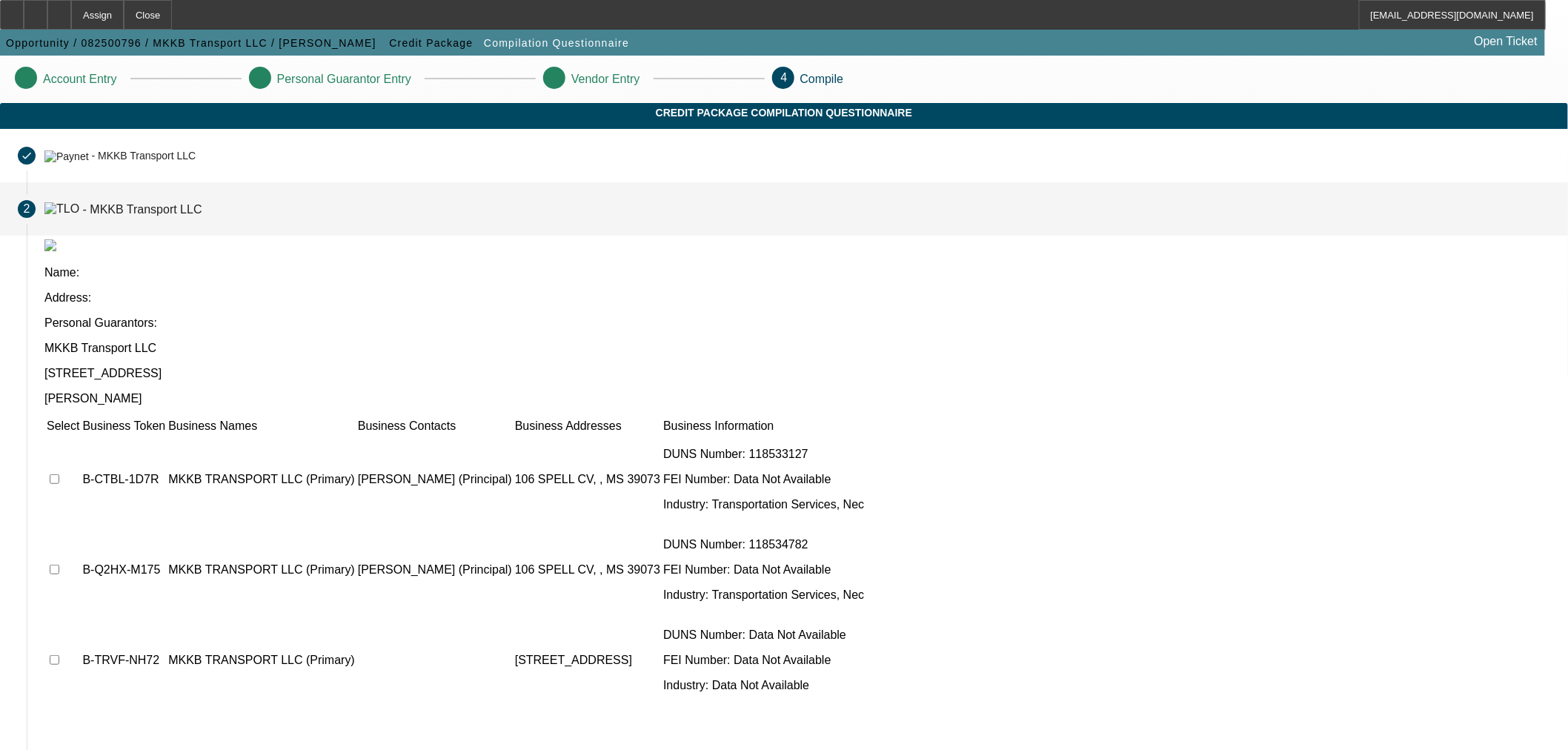
click at [59, 474] on input "checkbox" at bounding box center [55, 479] width 10 height 10
checkbox input "true"
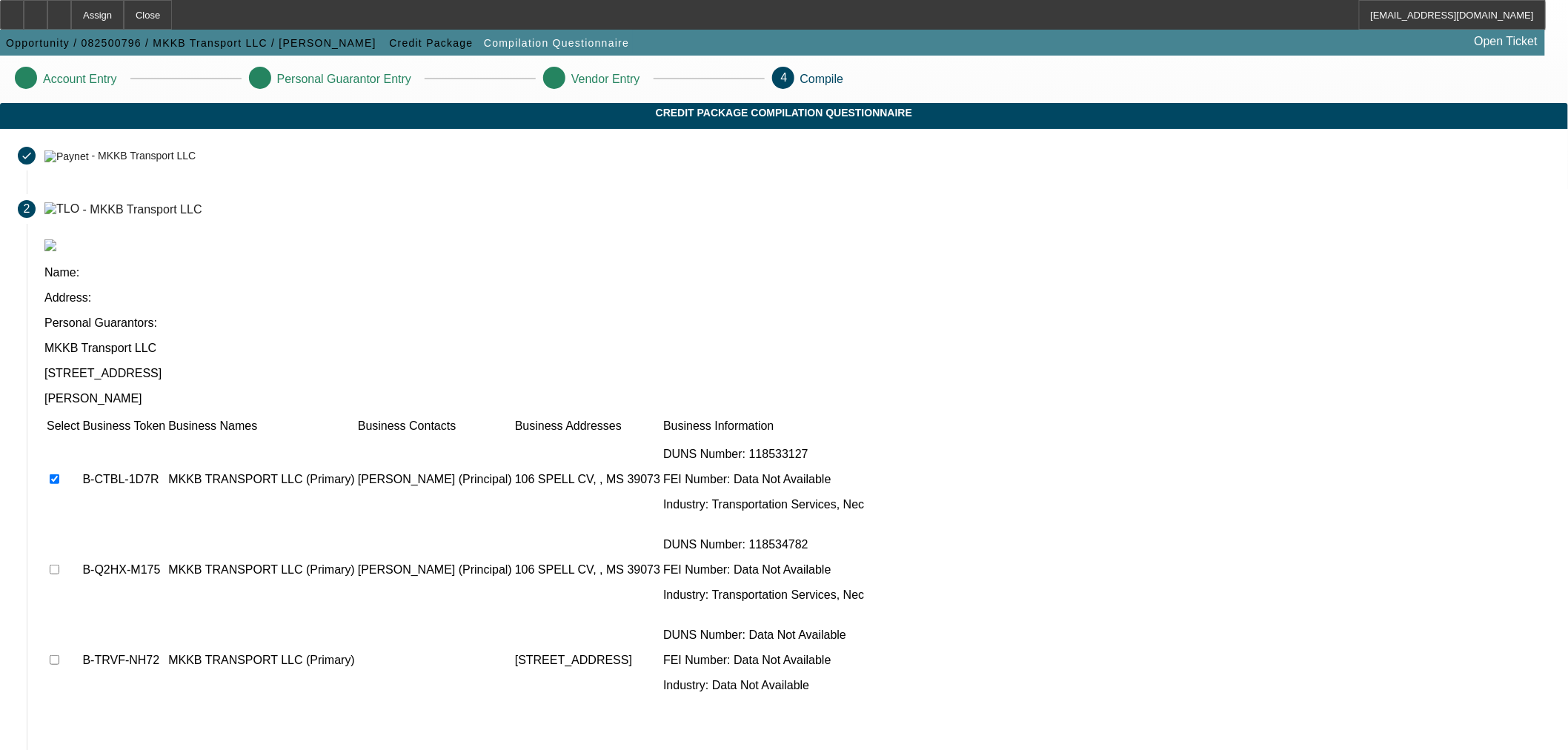
click at [59, 564] on input "checkbox" at bounding box center [55, 569] width 10 height 10
checkbox input "true"
drag, startPoint x: 402, startPoint y: 480, endPoint x: 426, endPoint y: 483, distance: 24.2
click at [80, 615] on td at bounding box center [63, 660] width 34 height 89
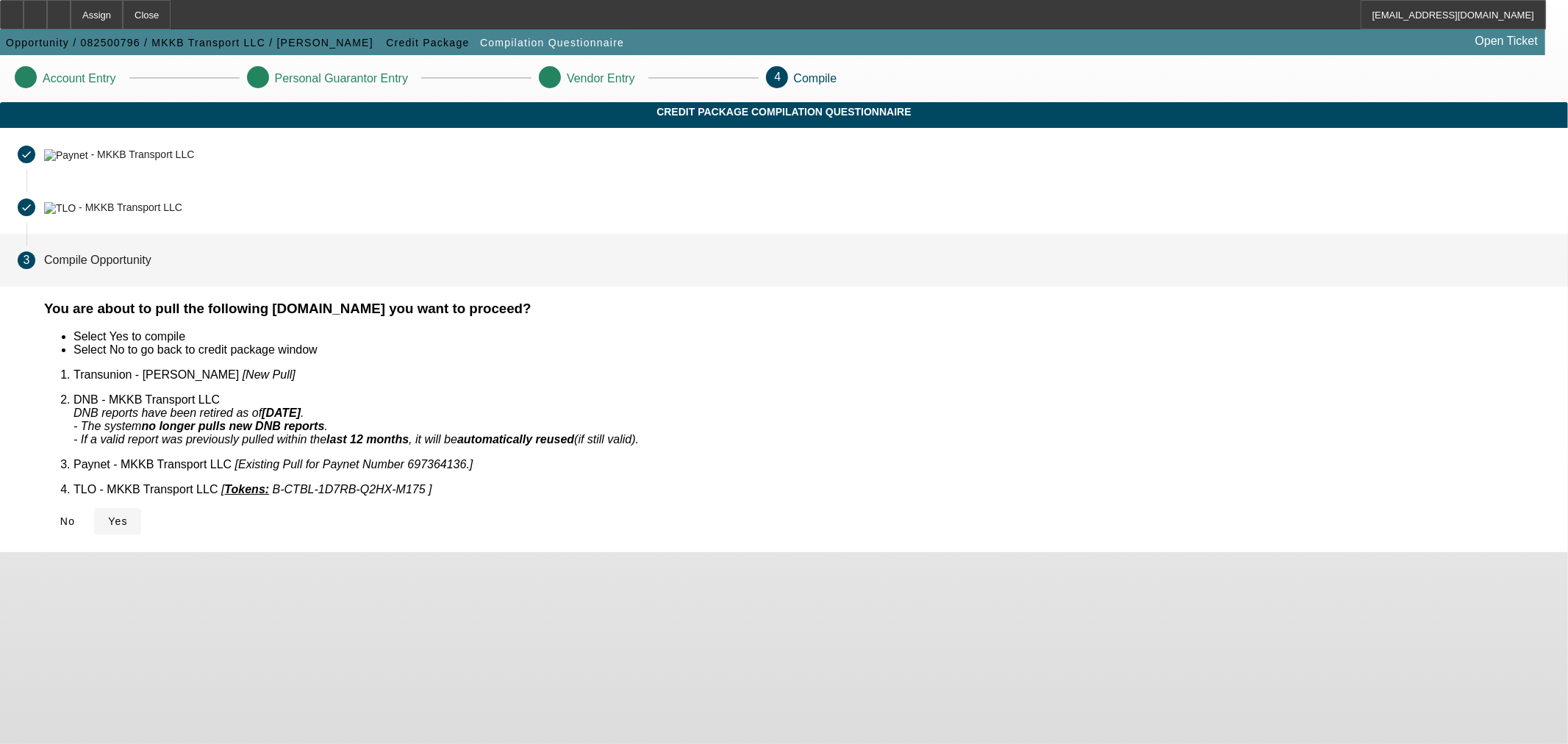
click at [128, 515] on span "Yes" at bounding box center [118, 521] width 20 height 11
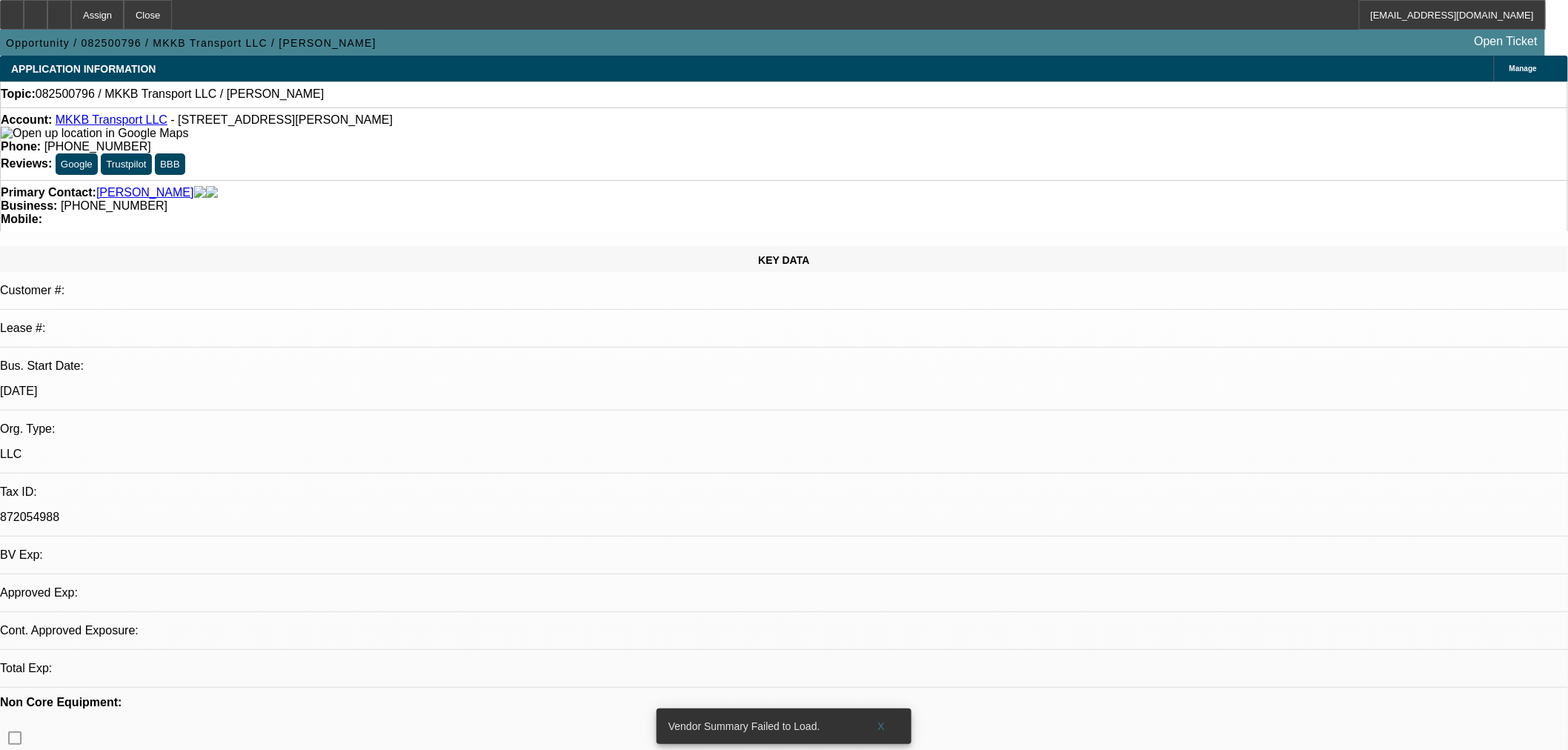
select select "0"
select select "2"
select select "0"
select select "6"
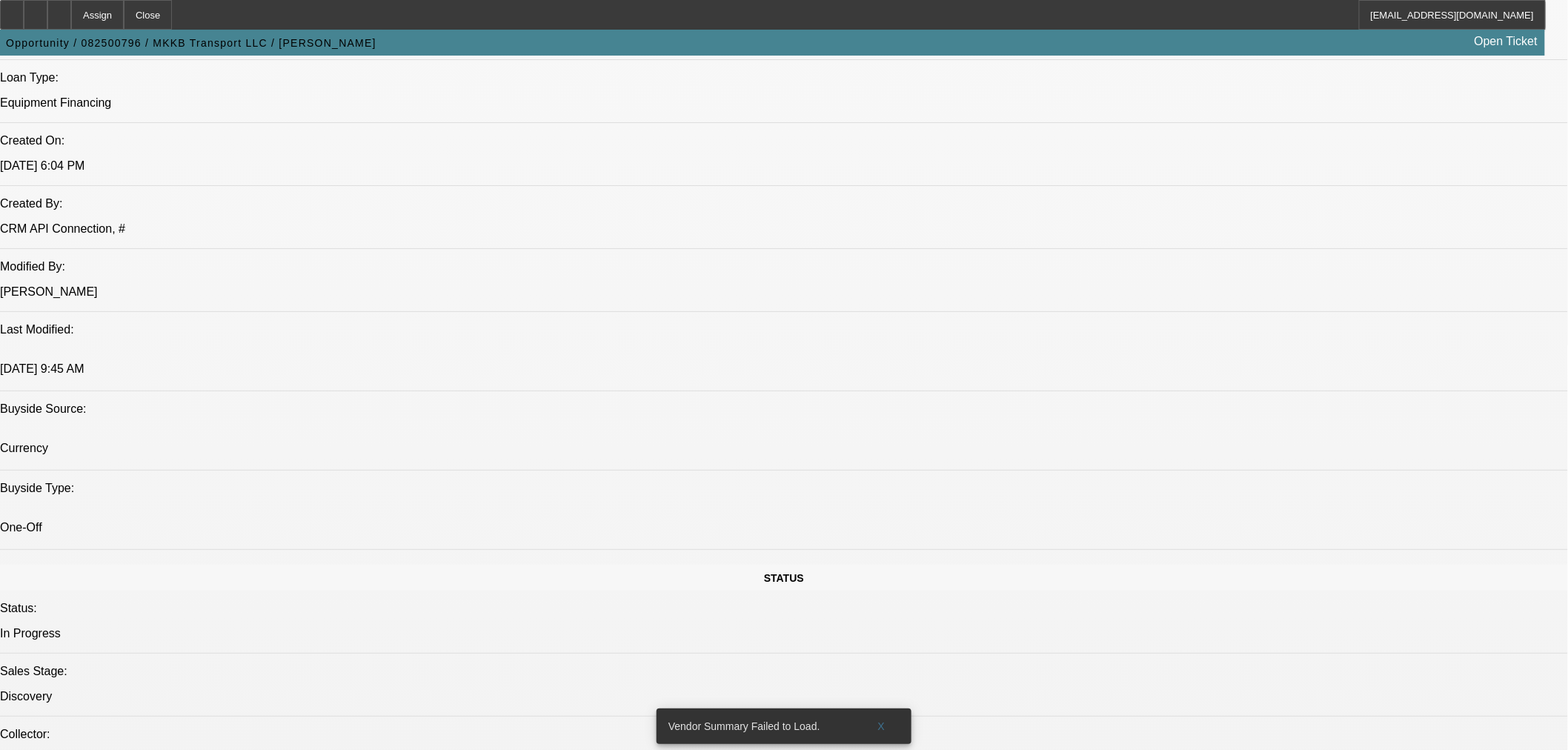
scroll to position [1097, 0]
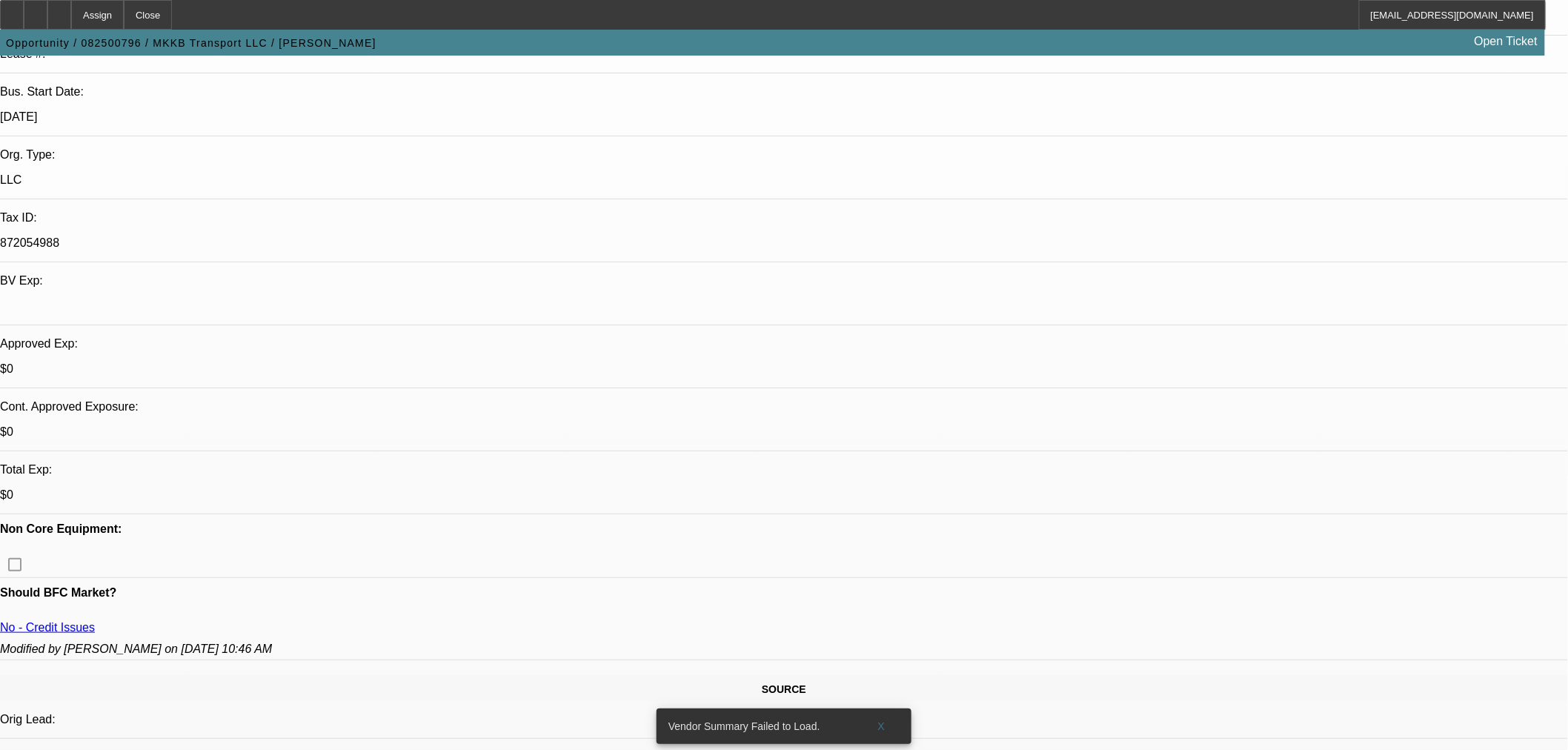
scroll to position [137, 0]
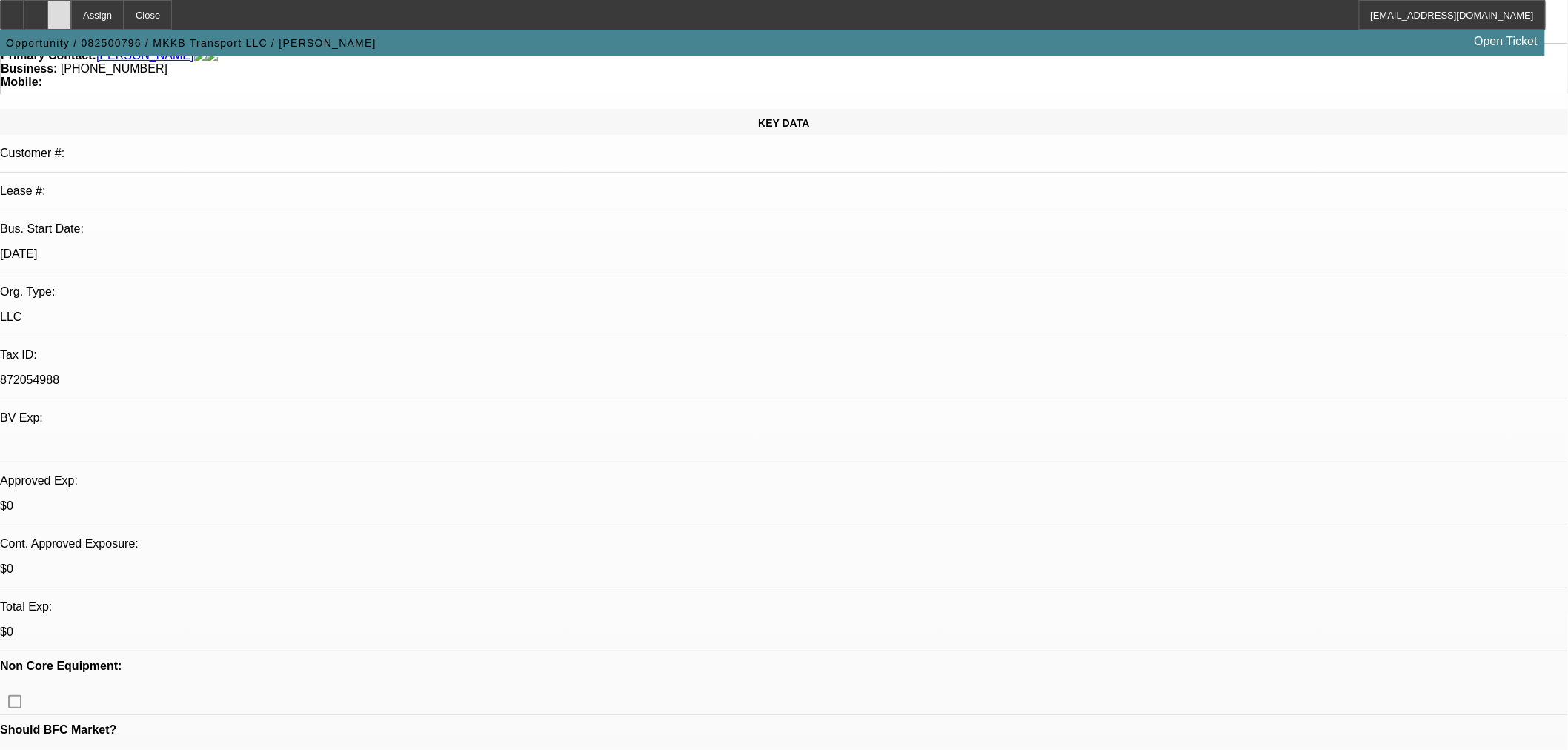
click at [71, 17] on div at bounding box center [59, 15] width 24 height 30
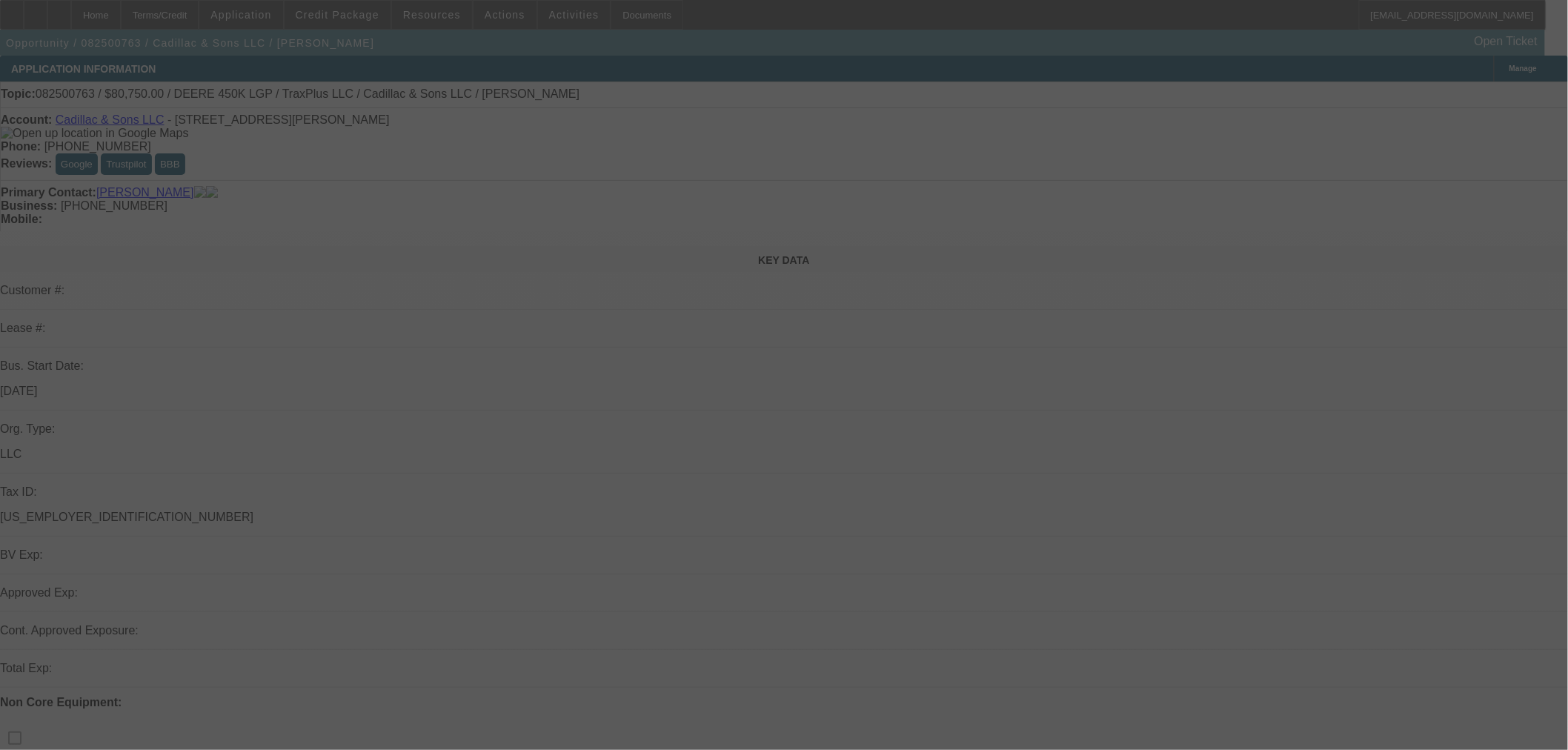
select select "0.15"
select select "2"
select select "0"
select select "6"
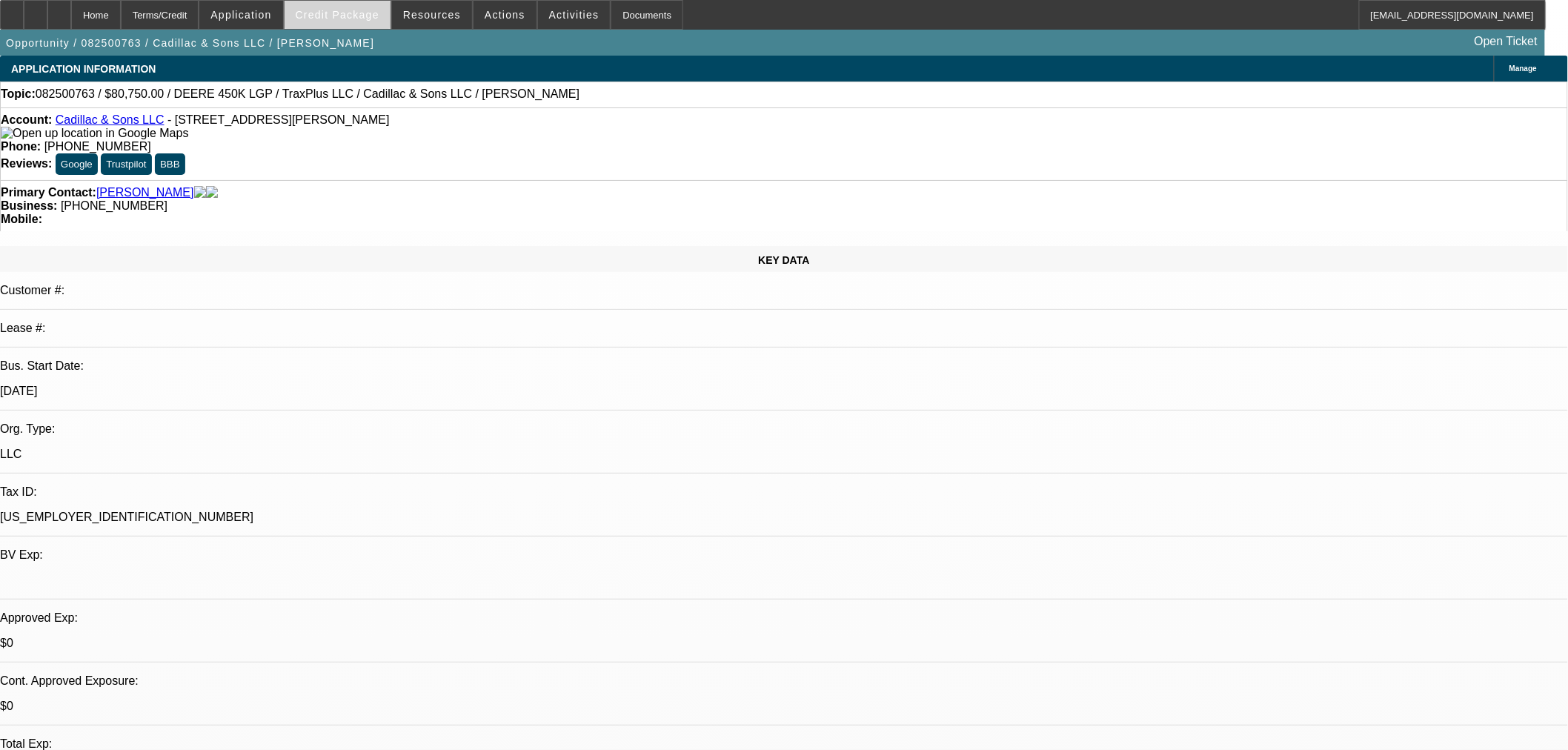
click at [344, 17] on span "Credit Package" at bounding box center [337, 15] width 83 height 12
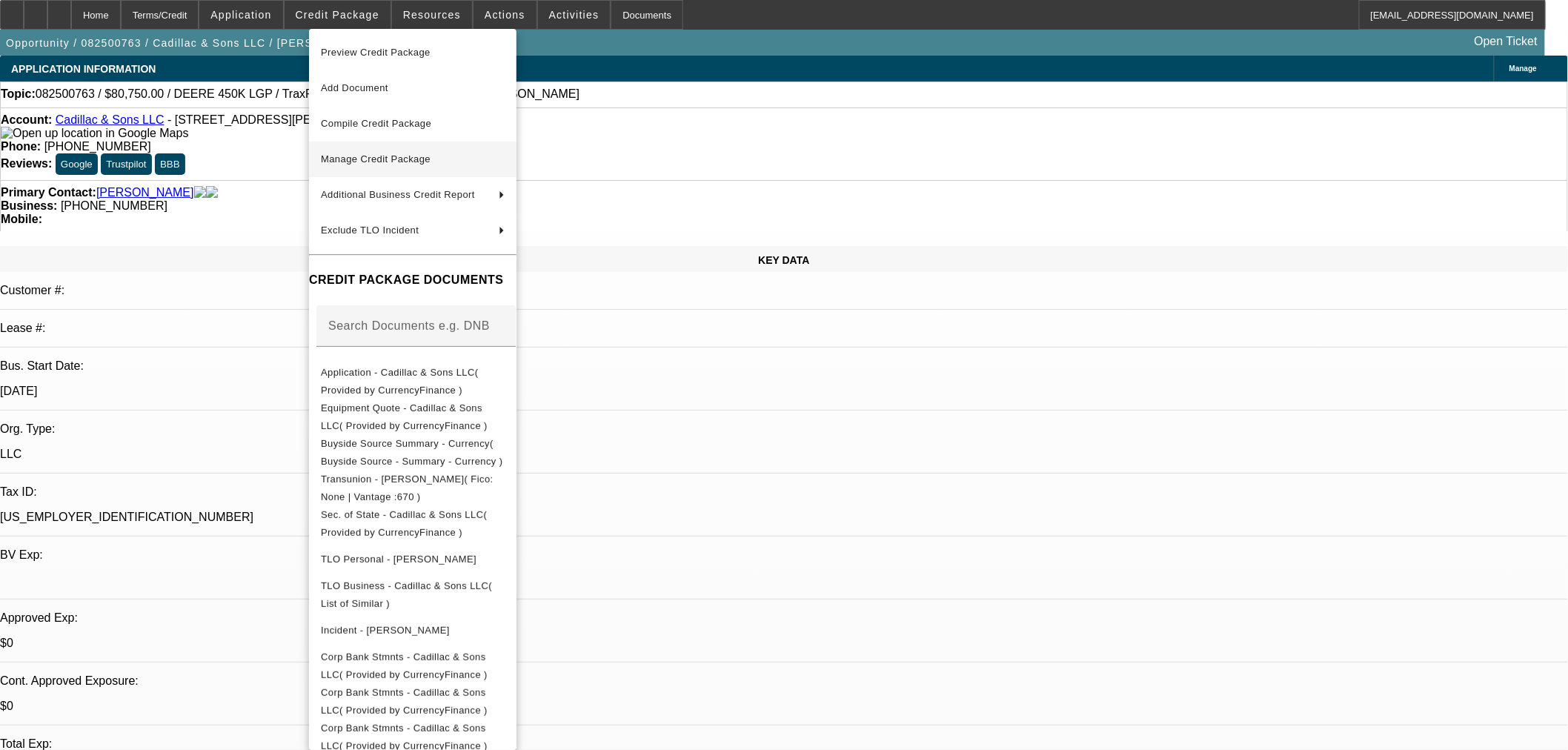
click at [378, 156] on span "Manage Credit Package" at bounding box center [375, 159] width 110 height 11
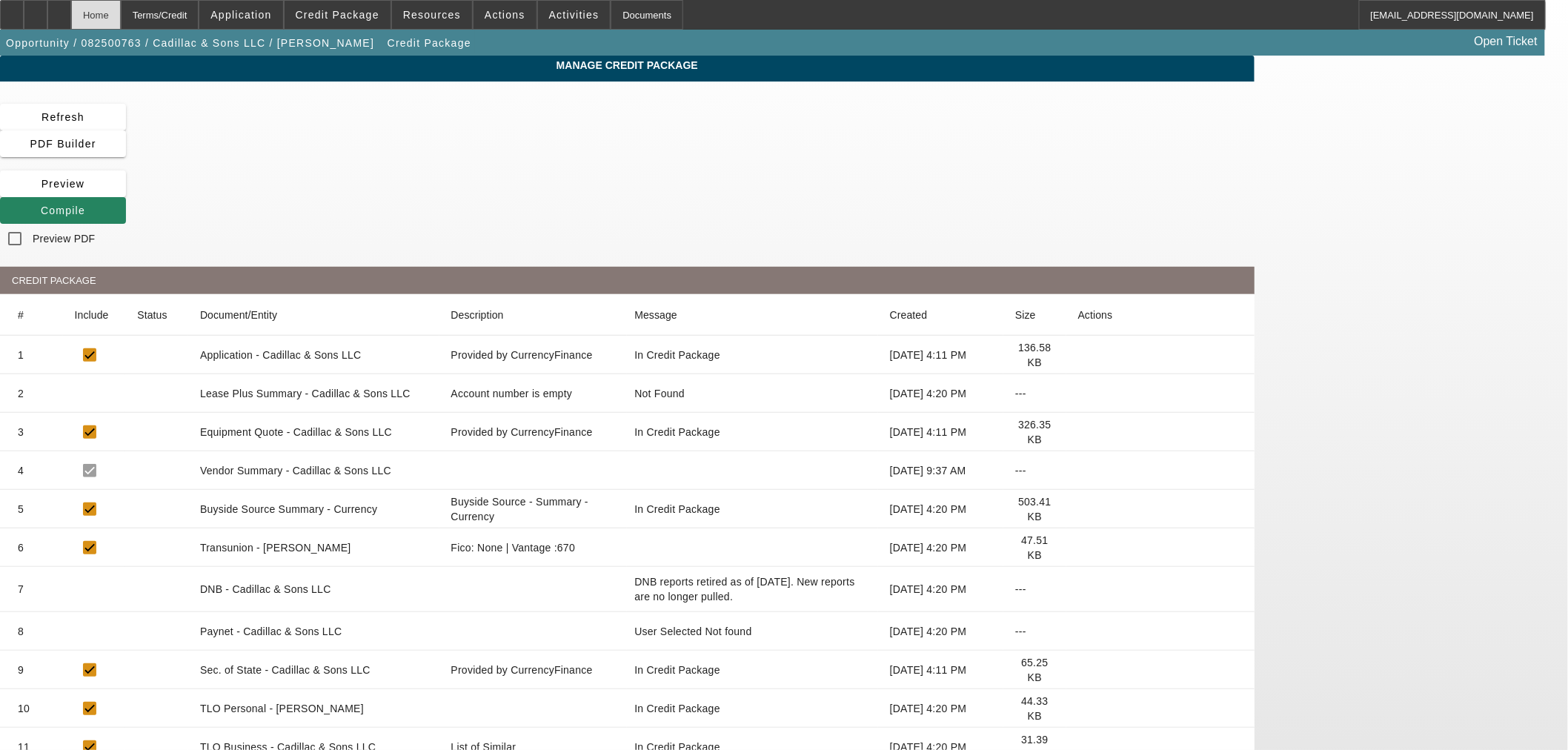
click at [116, 13] on div "Home" at bounding box center [96, 15] width 50 height 30
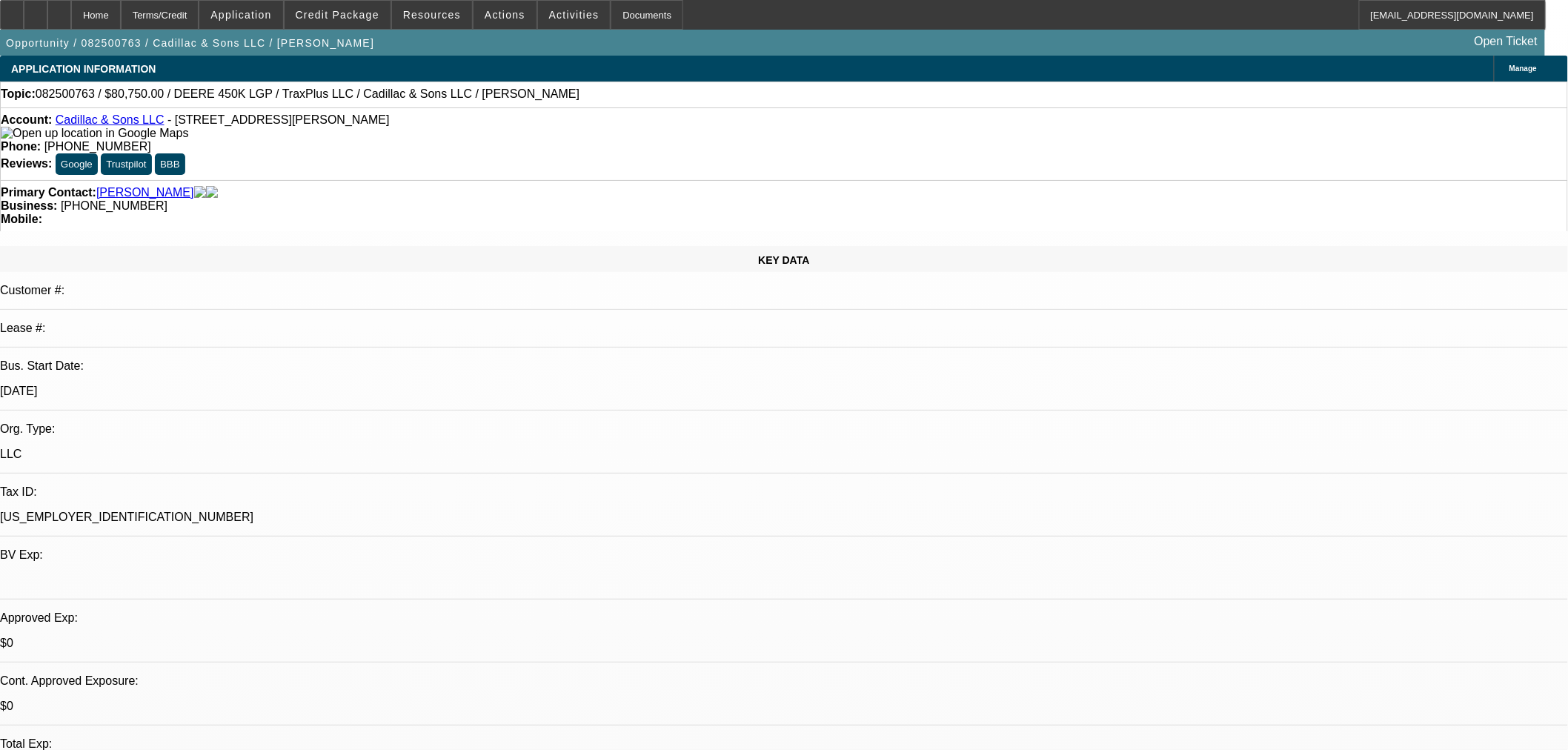
select select "0.15"
select select "2"
select select "0"
select select "6"
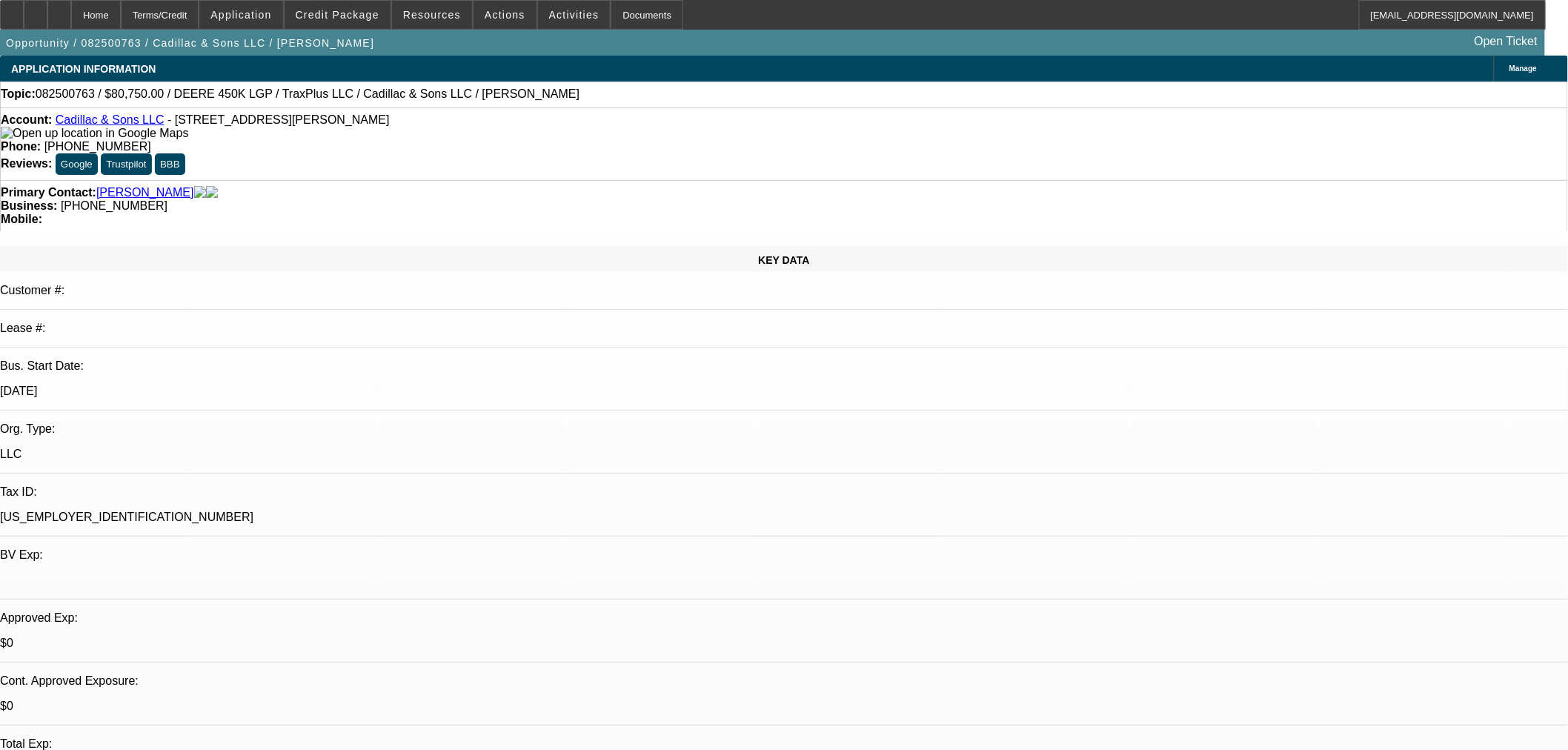
drag, startPoint x: 1380, startPoint y: 578, endPoint x: 1186, endPoint y: 584, distance: 194.1
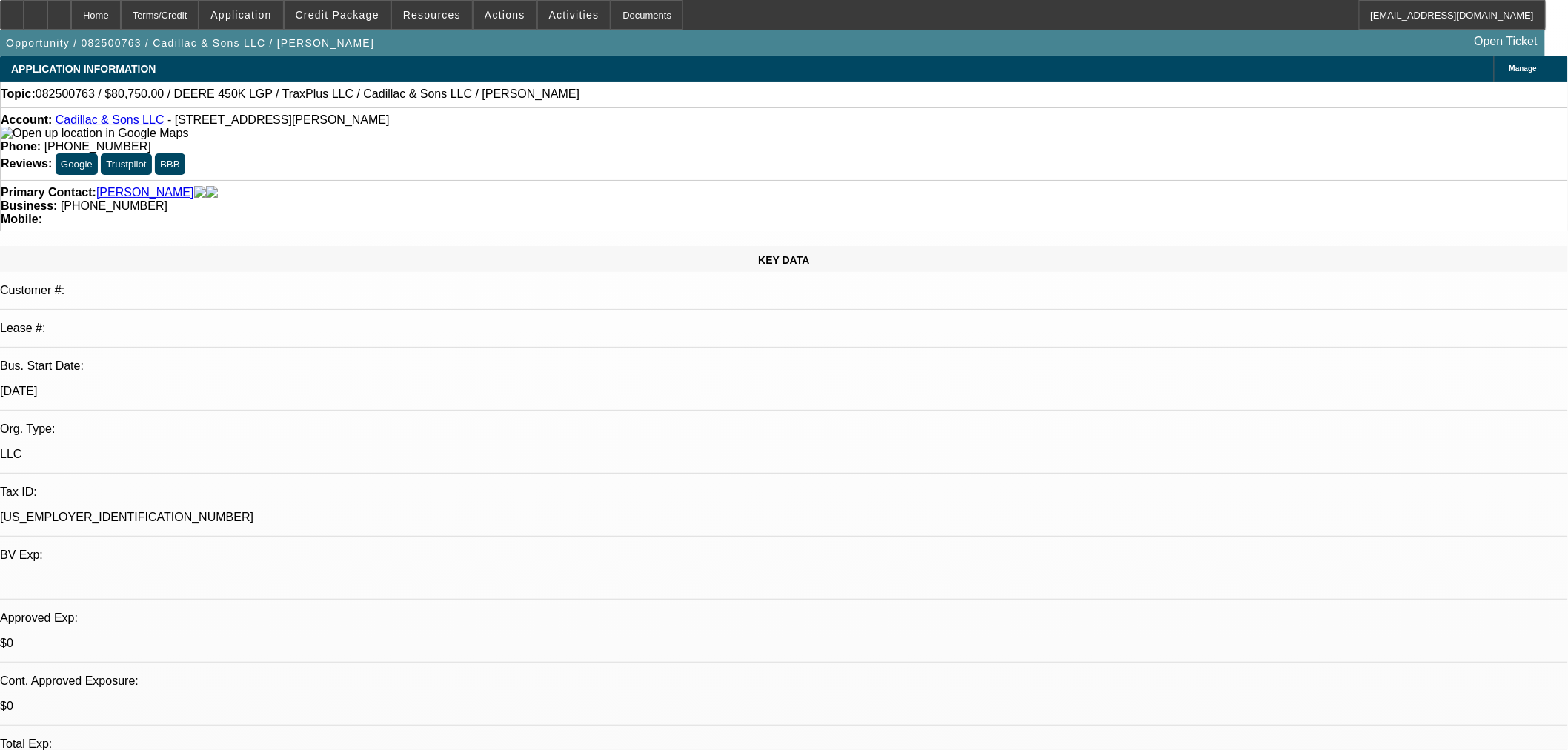
copy td "adam-punteney@gocurrency.com"
drag, startPoint x: 478, startPoint y: 97, endPoint x: 319, endPoint y: 107, distance: 159.3
click at [319, 107] on div "Topic: 082500763 / $80,750.00 / DEERE 450K LGP / TraxPlus LLC / Cadillac & Sons…" at bounding box center [784, 94] width 1568 height 26
copy span "Cadillac & Sons LLC / Meraz, Luis"
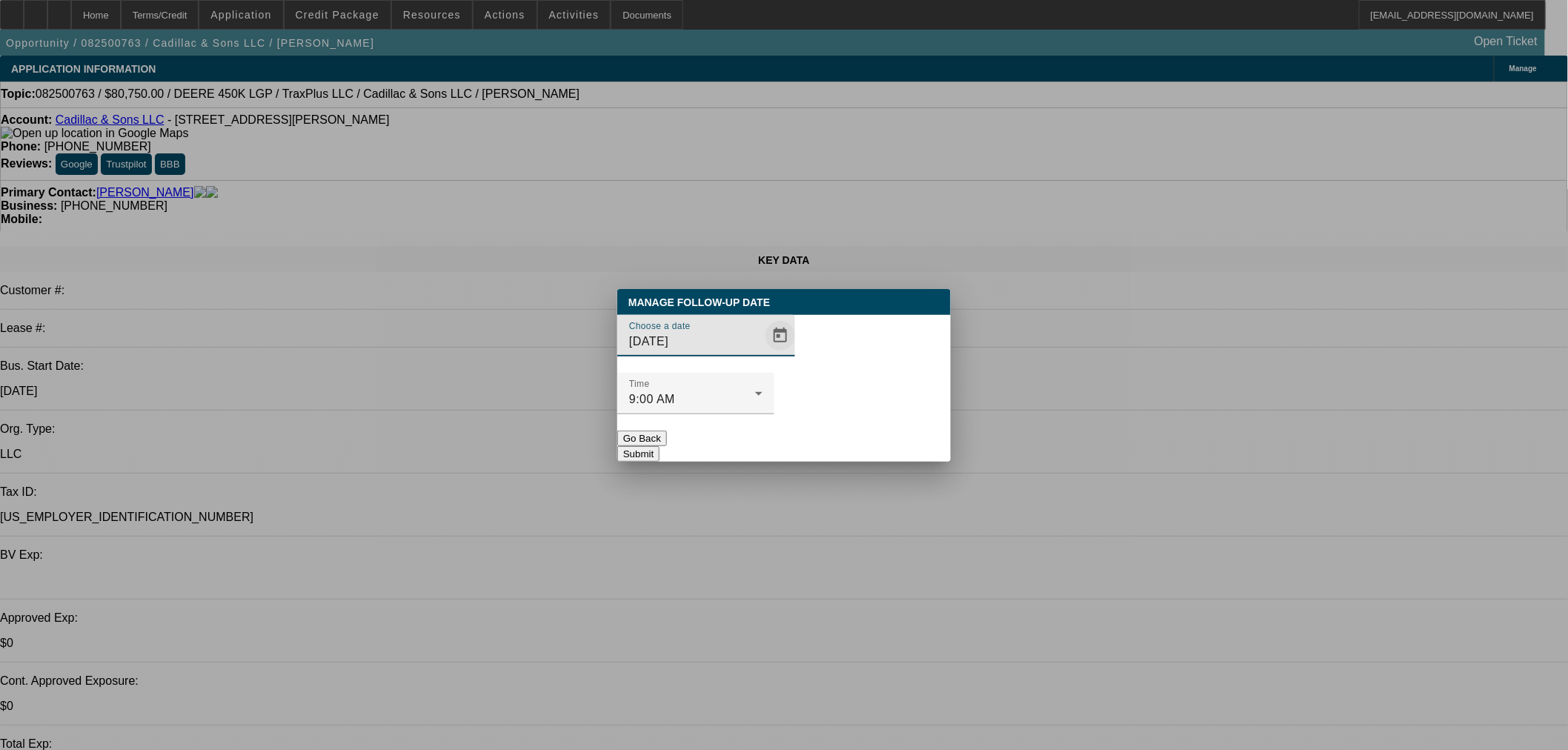
click at [763, 354] on span "Open calendar" at bounding box center [780, 335] width 36 height 36
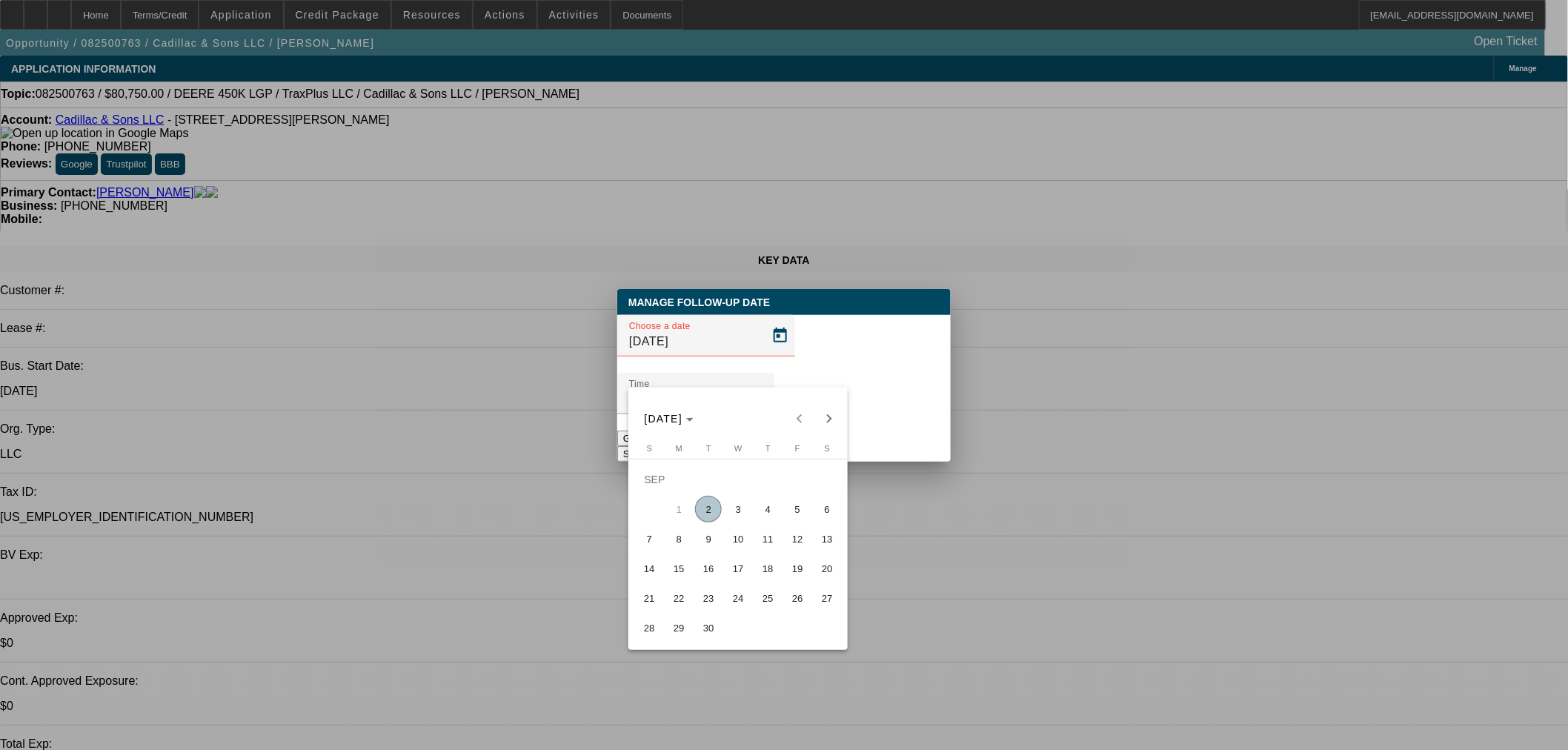
click at [763, 513] on span "4" at bounding box center [767, 509] width 26 height 26
type input "9/4/2025"
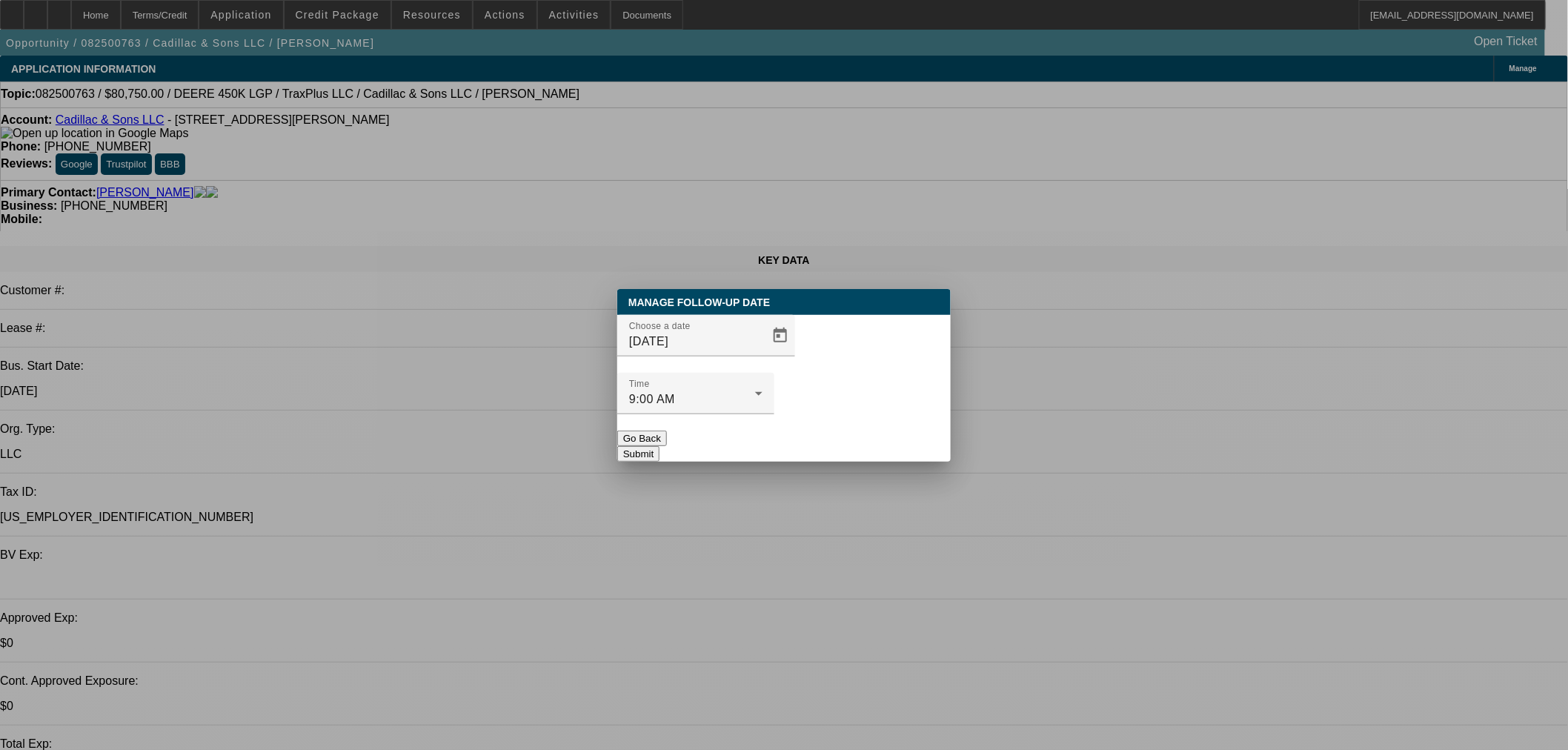
click at [659, 446] on button "Submit" at bounding box center [638, 453] width 42 height 16
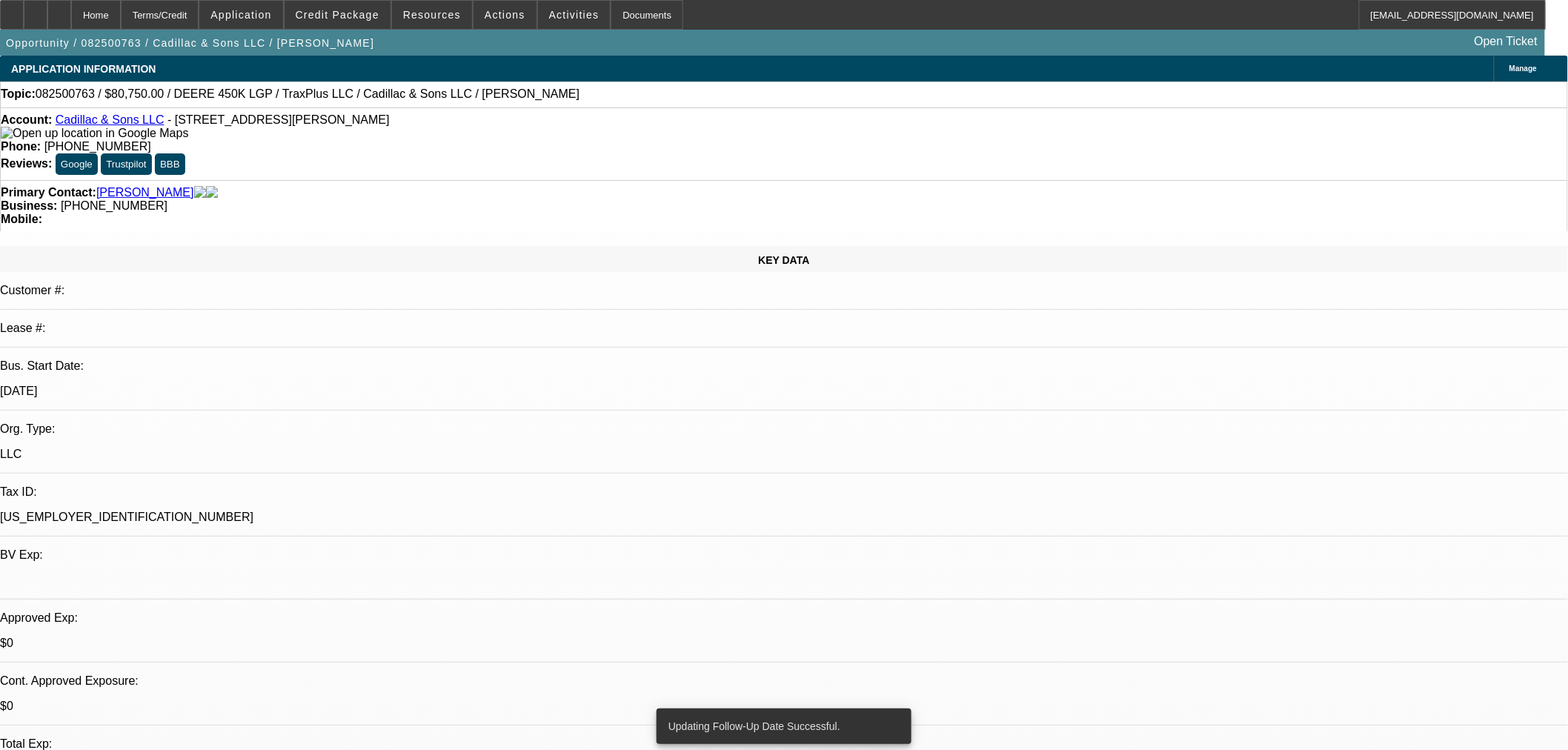
radio input "true"
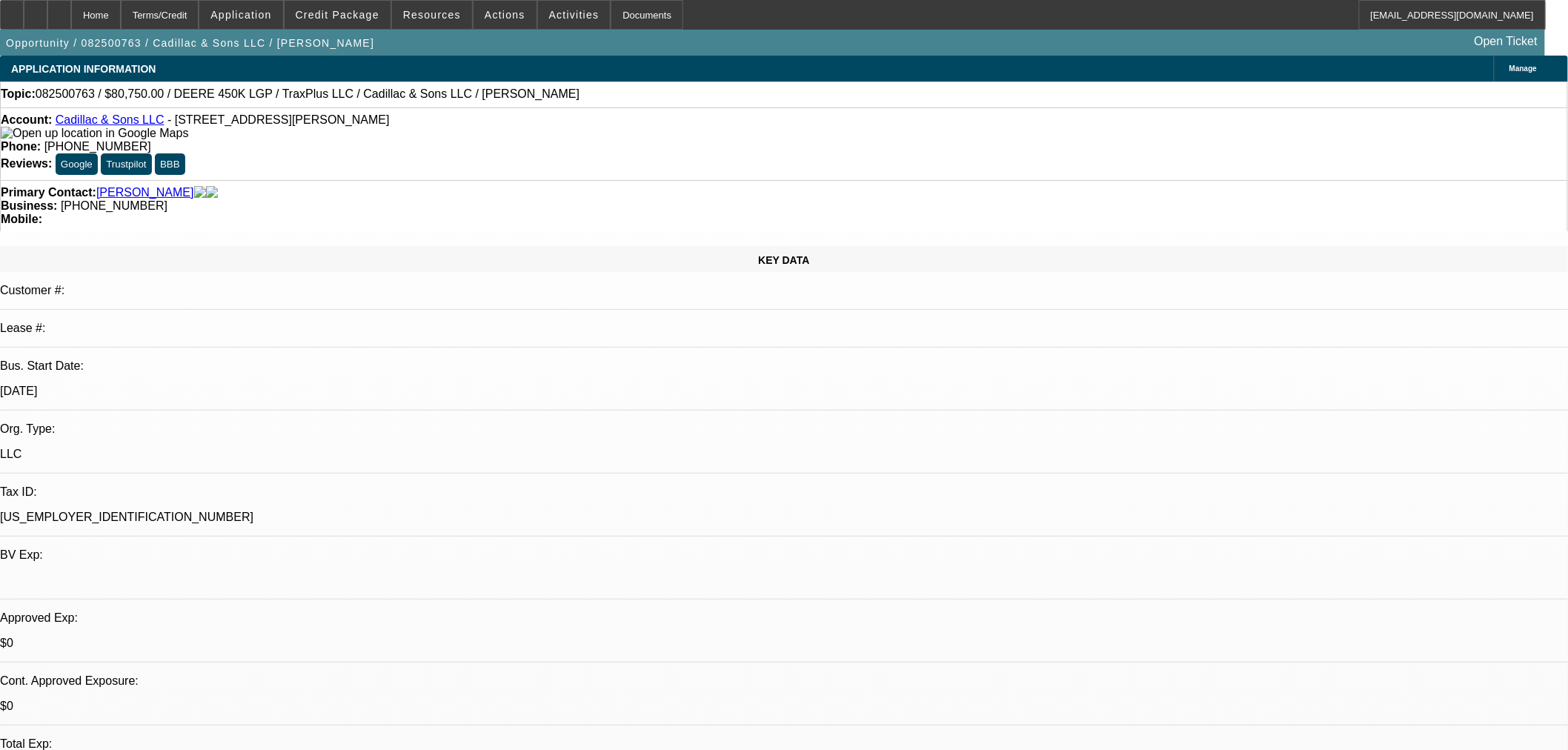
type textarea "Need updated banks so Ocrolus reads them correctly or DL."
radio input "true"
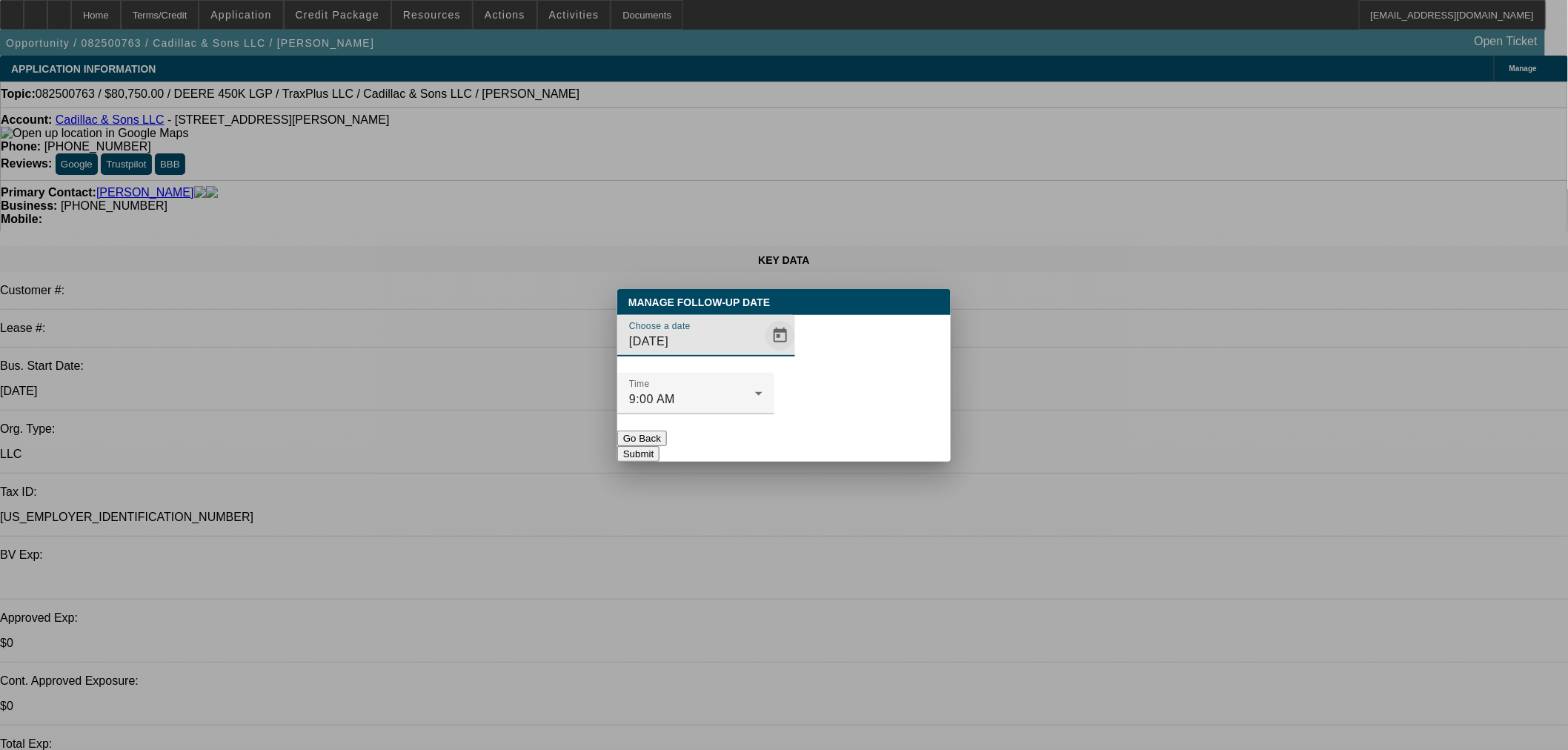
click at [763, 354] on span "Open calendar" at bounding box center [780, 335] width 36 height 36
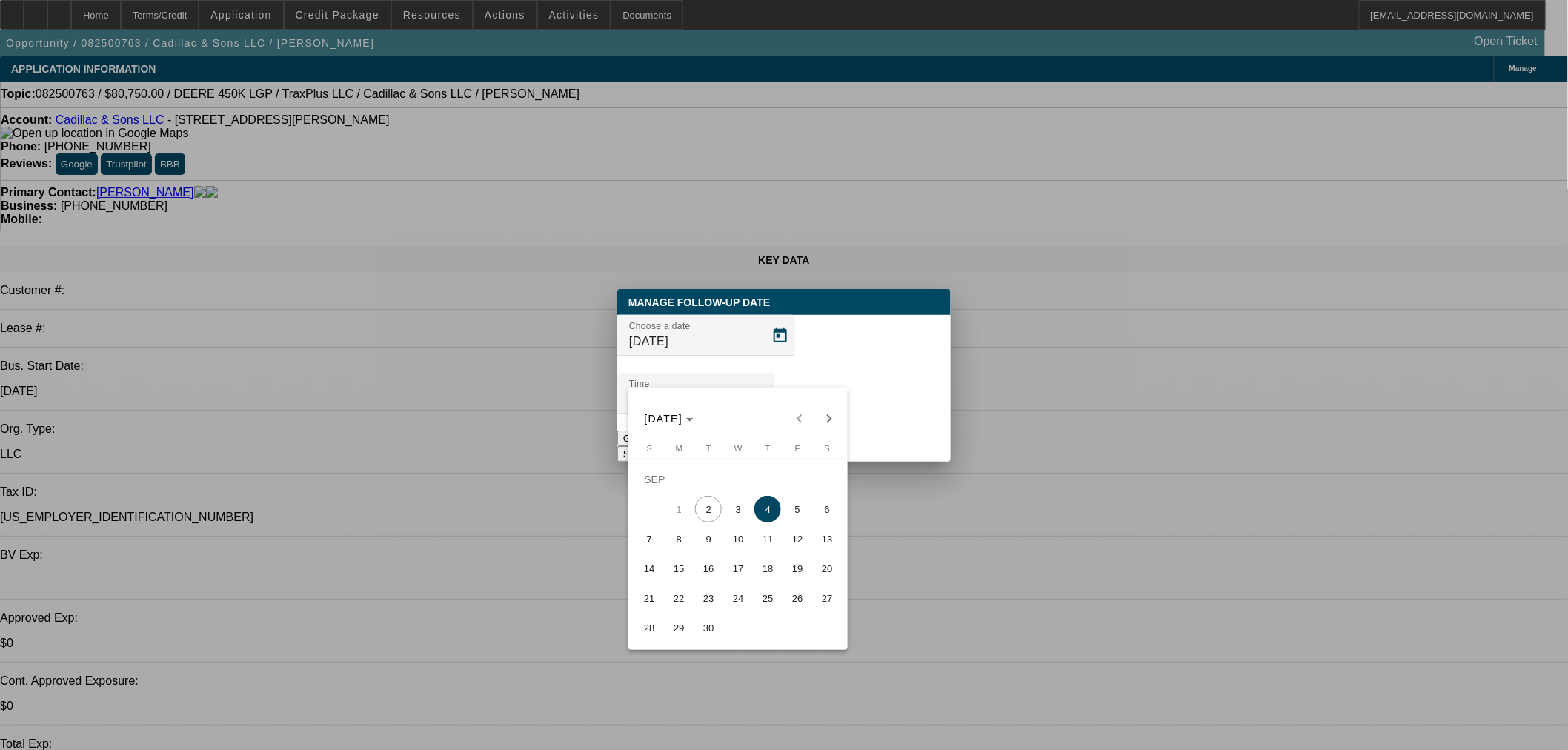
click at [1190, 435] on div at bounding box center [784, 375] width 1568 height 750
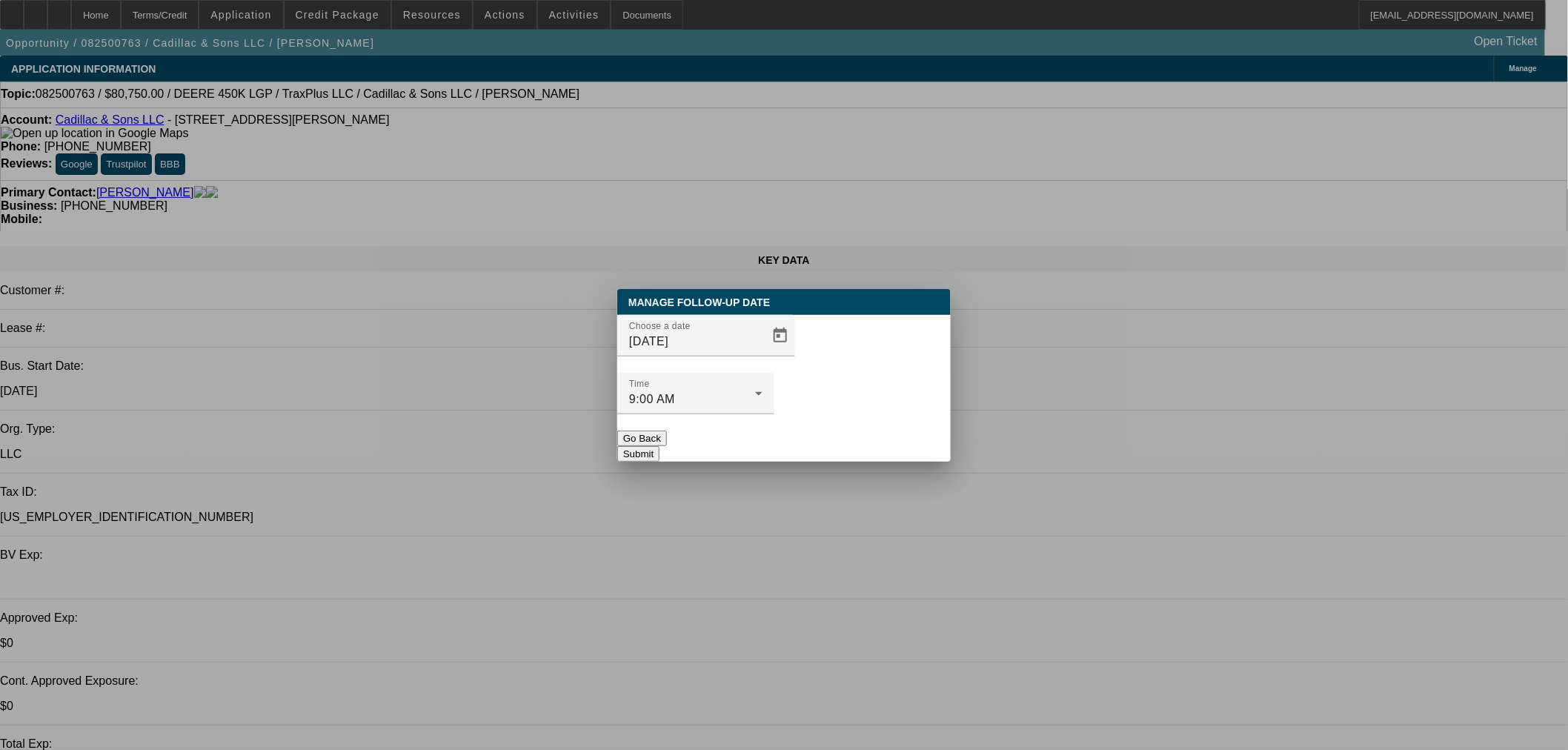
click at [667, 430] on button "Go Back" at bounding box center [642, 438] width 50 height 16
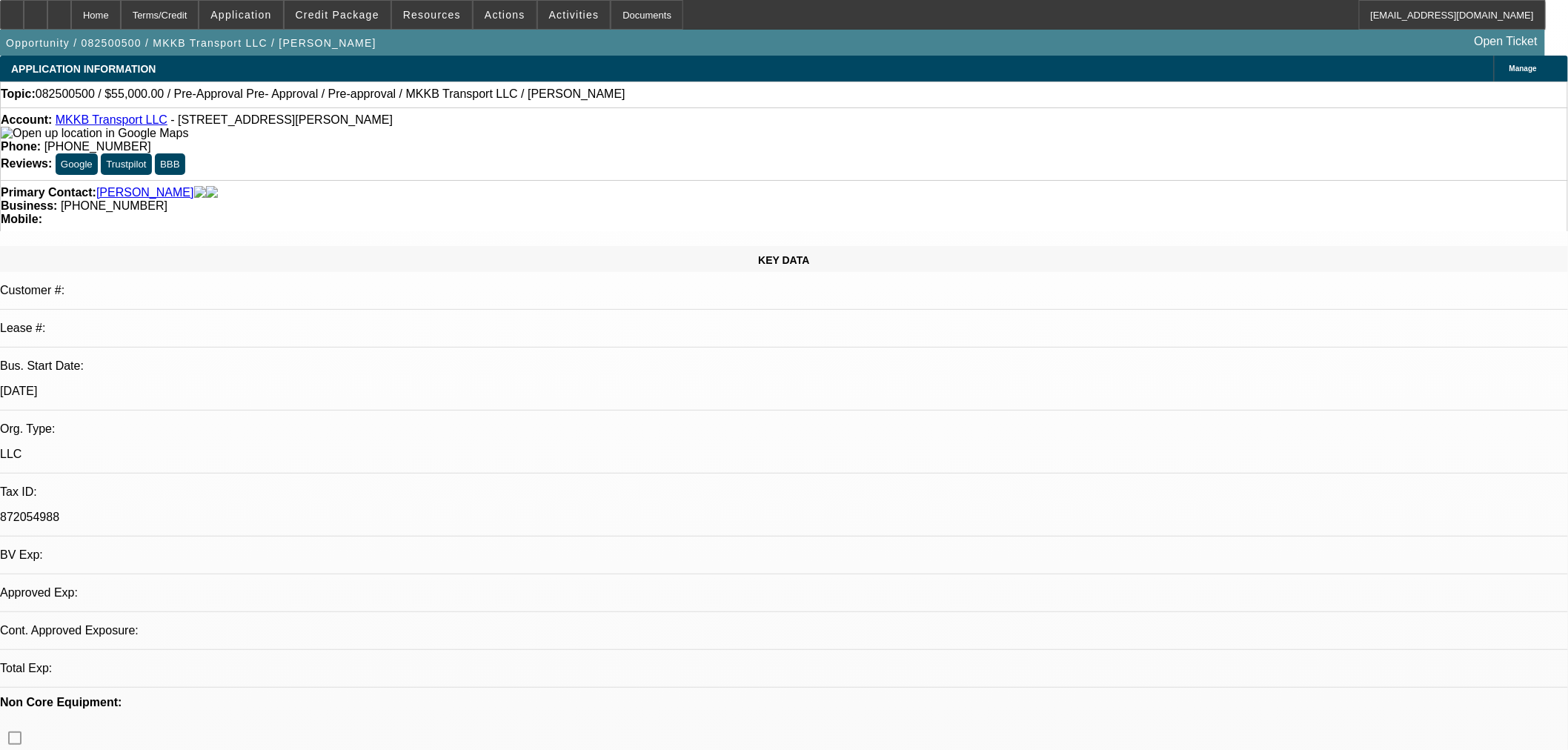
select select "0"
select select "2"
select select "0.1"
select select "4"
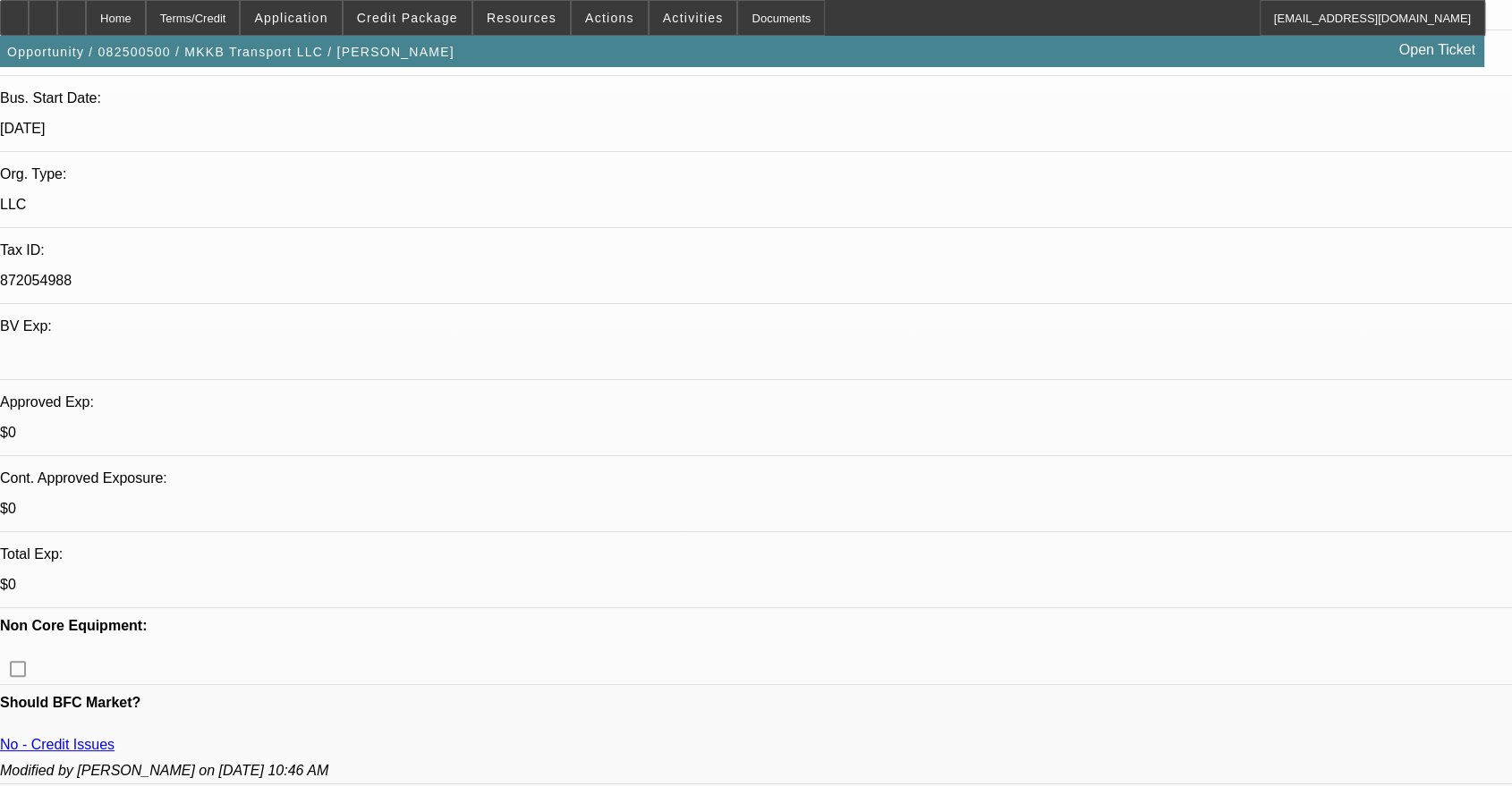
scroll to position [331, 0]
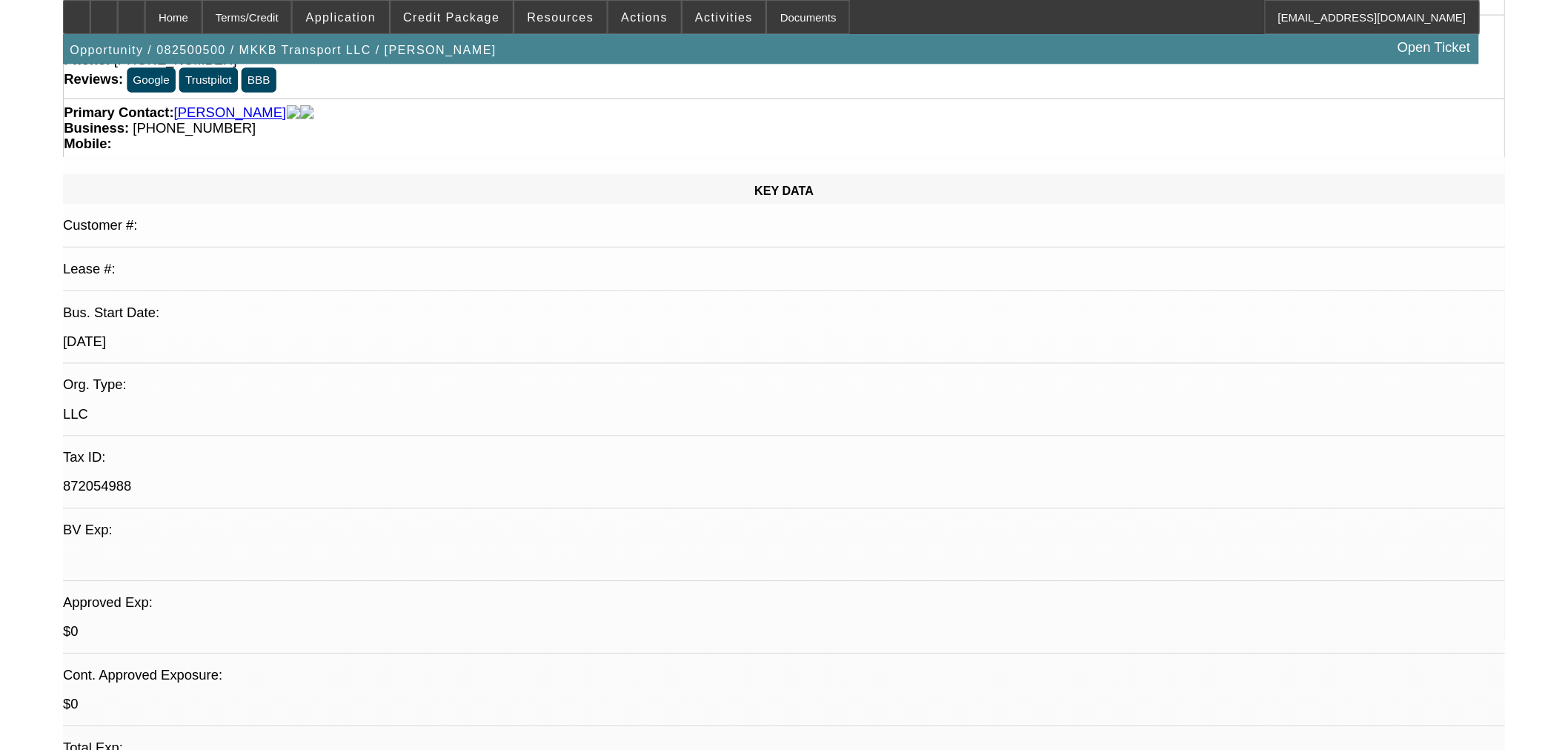
scroll to position [0, 0]
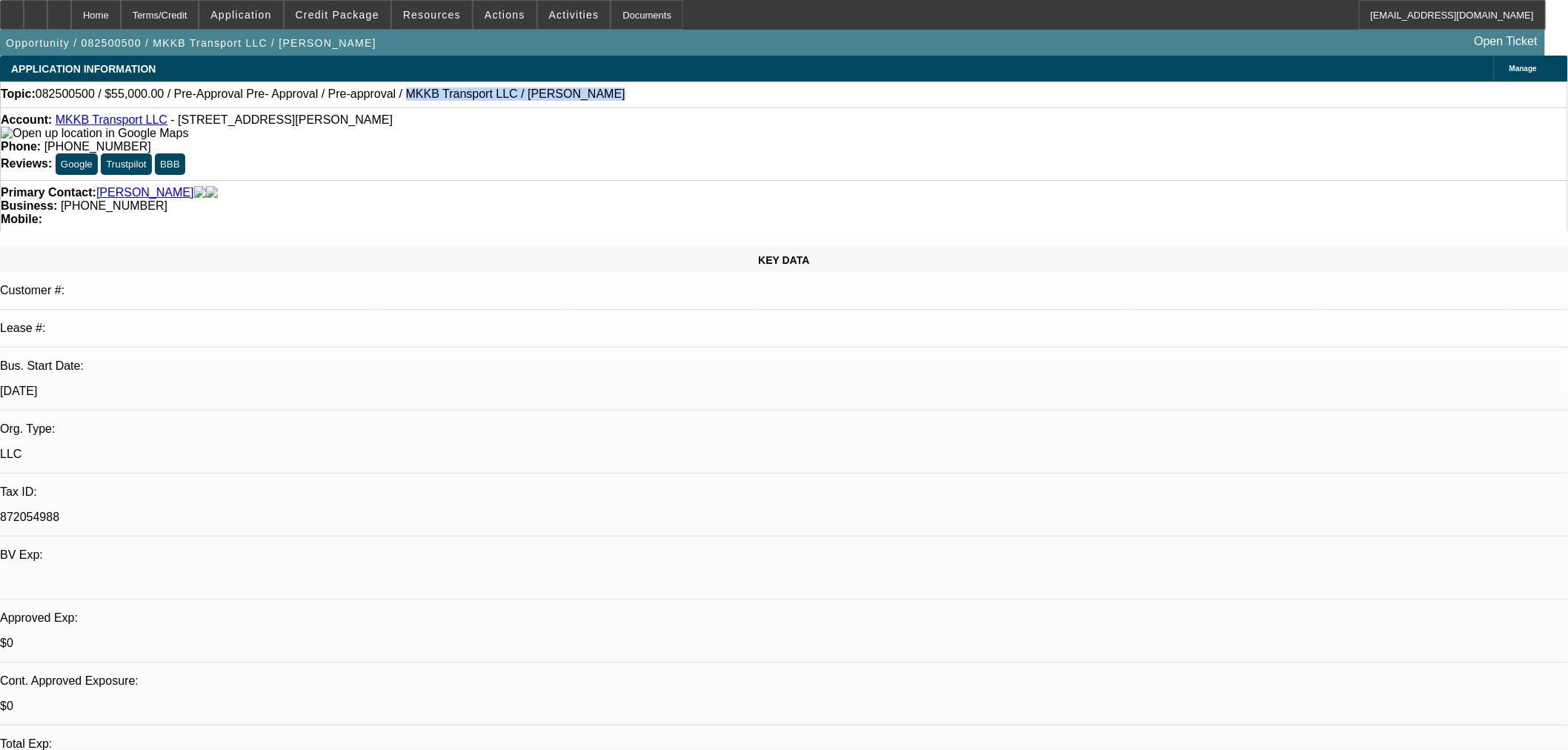
drag, startPoint x: 520, startPoint y: 90, endPoint x: 353, endPoint y: 102, distance: 167.4
click at [353, 101] on div "Topic: 082500500 / $55,000.00 / Pre-Approval Pre- Approval / Pre-approval / MKK…" at bounding box center [784, 94] width 1566 height 13
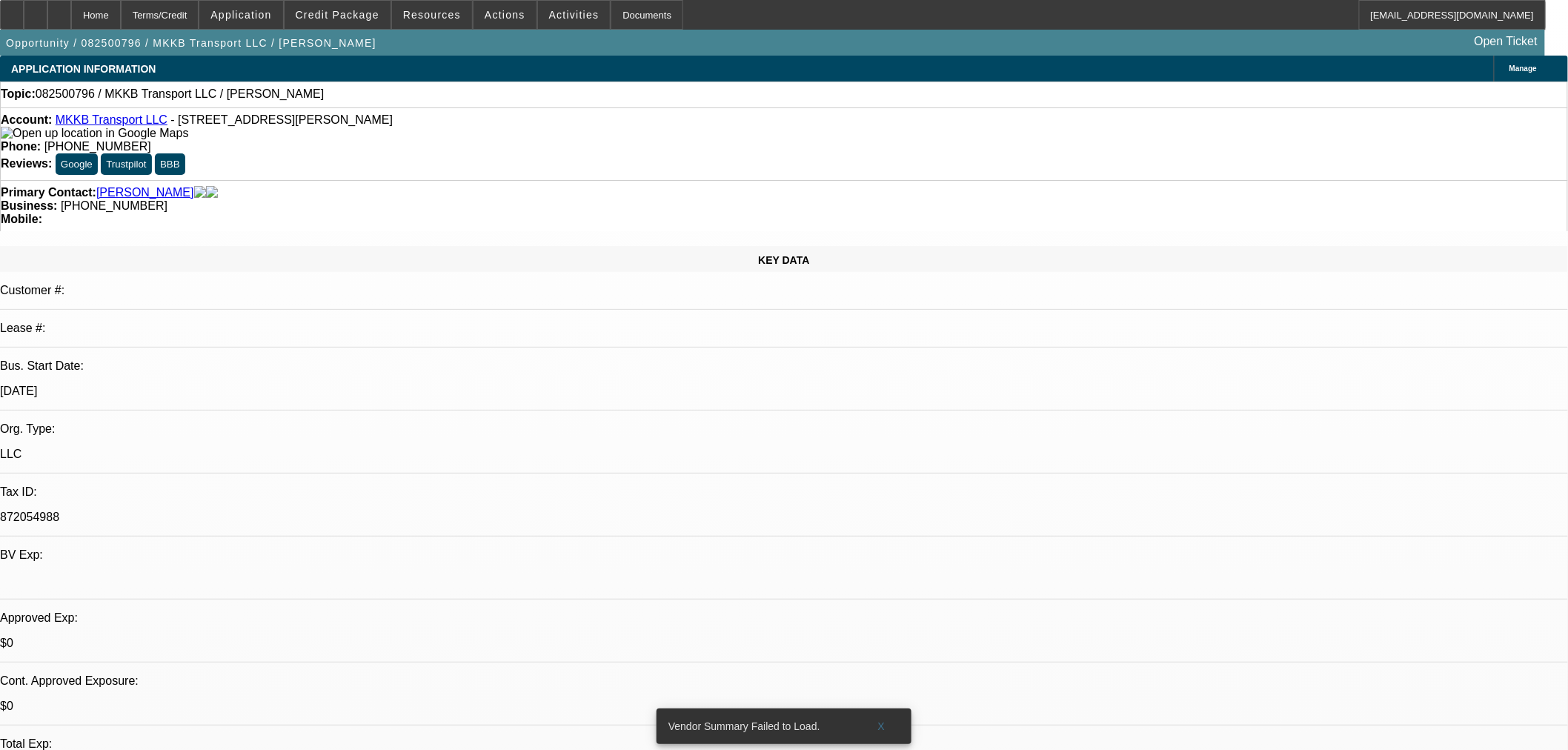
select select "0"
select select "2"
select select "0"
select select "1"
select select "2"
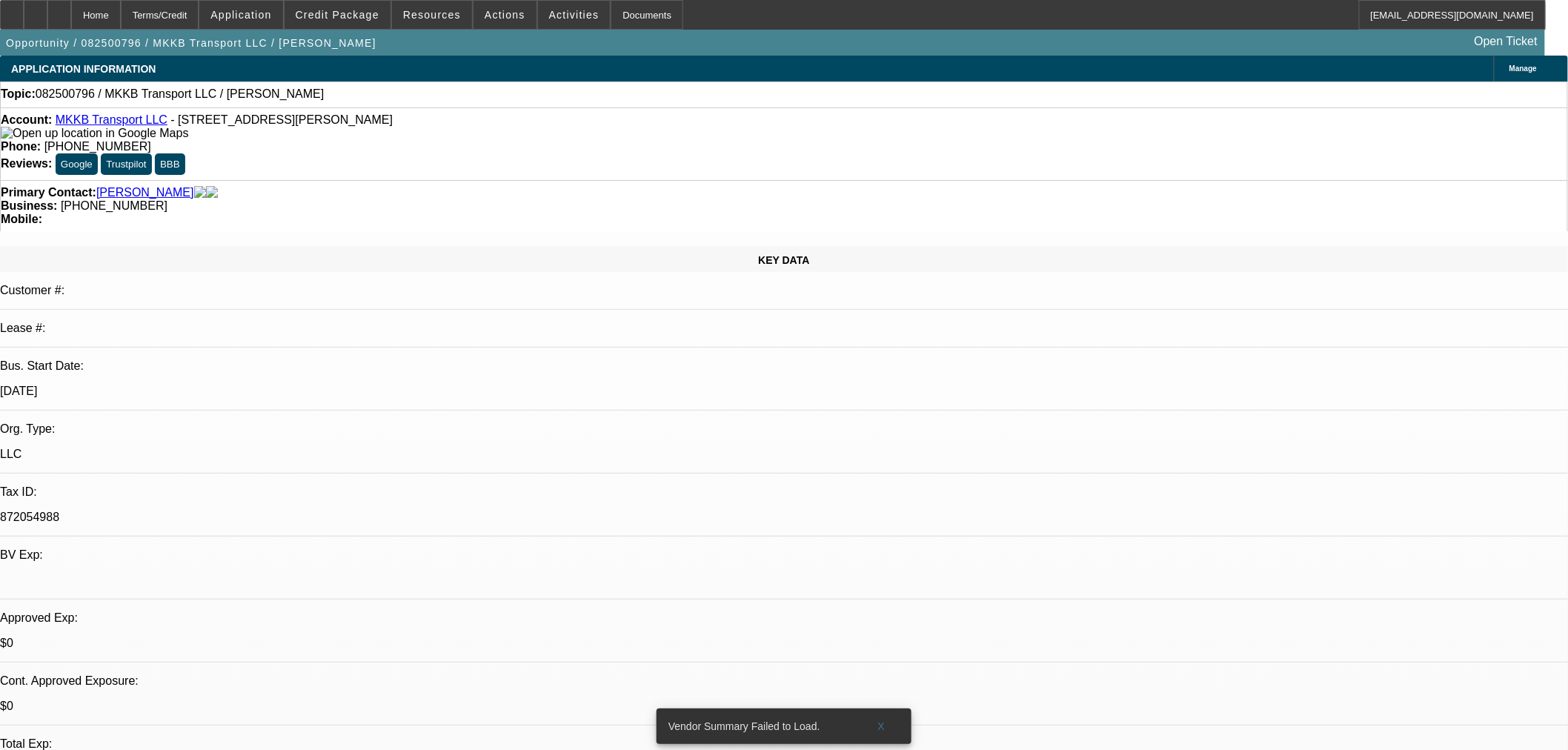
select select "6"
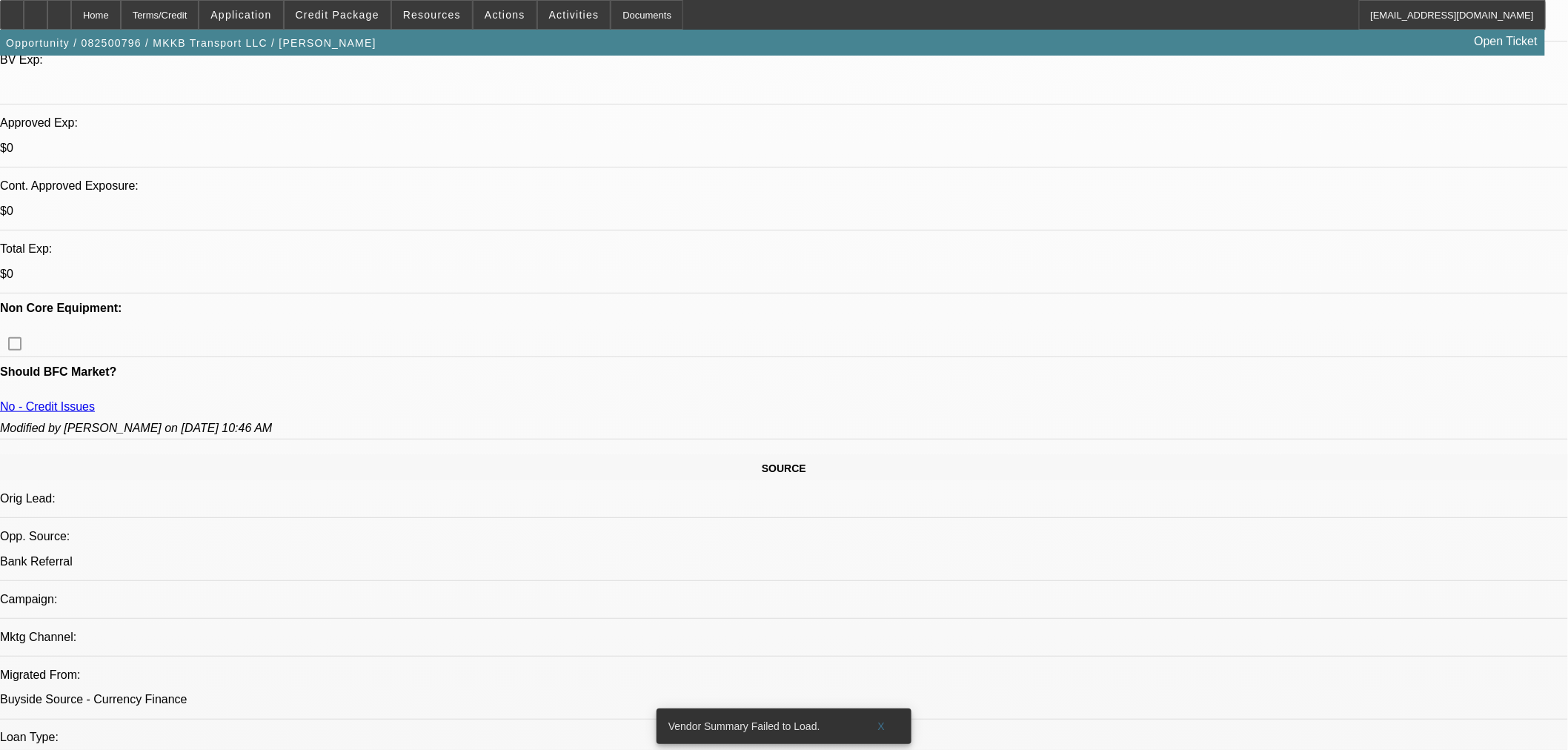
scroll to position [549, 0]
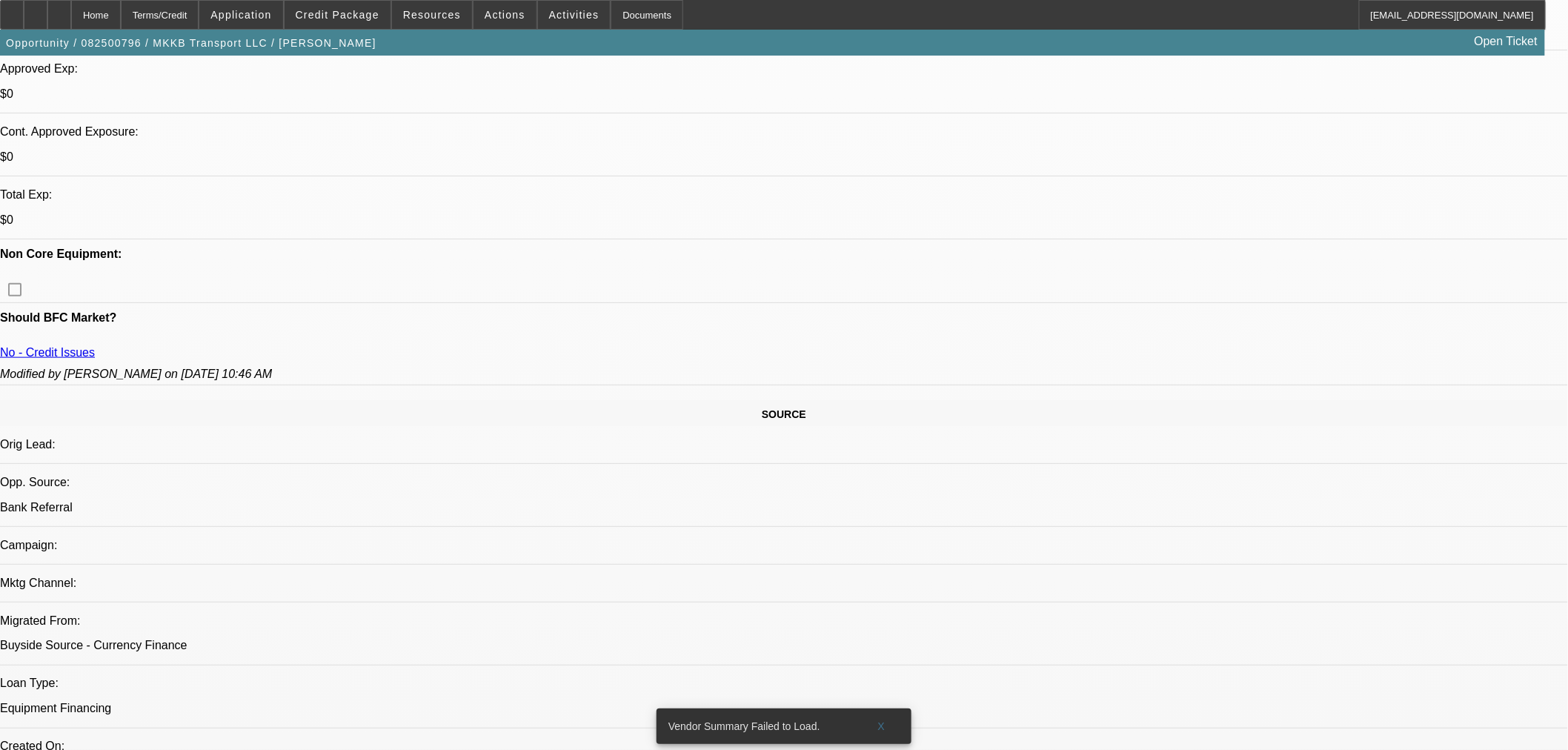
drag, startPoint x: 1388, startPoint y: 604, endPoint x: 1186, endPoint y: 606, distance: 202.0
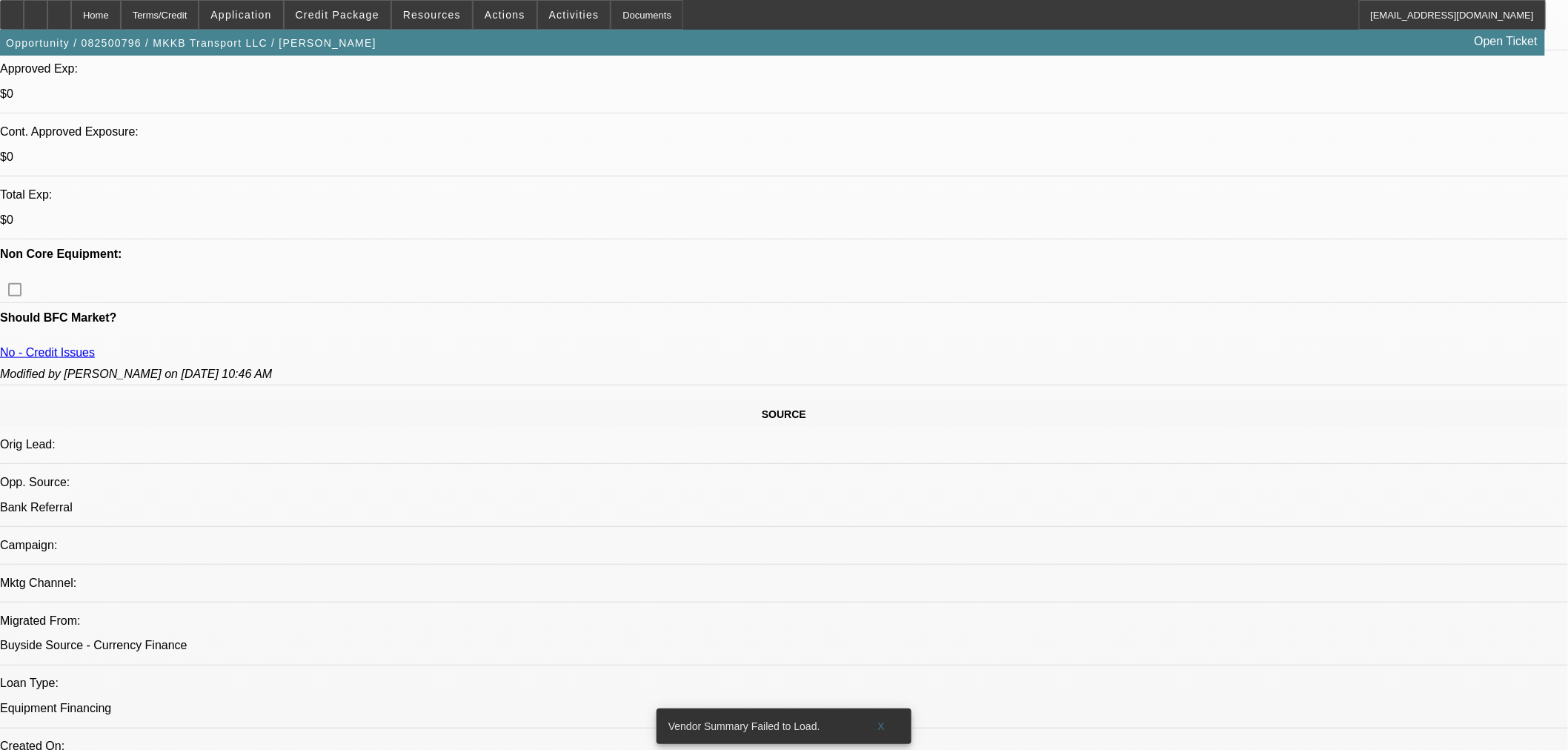
copy td "[PERSON_NAME][EMAIL_ADDRESS][DOMAIN_NAME]"
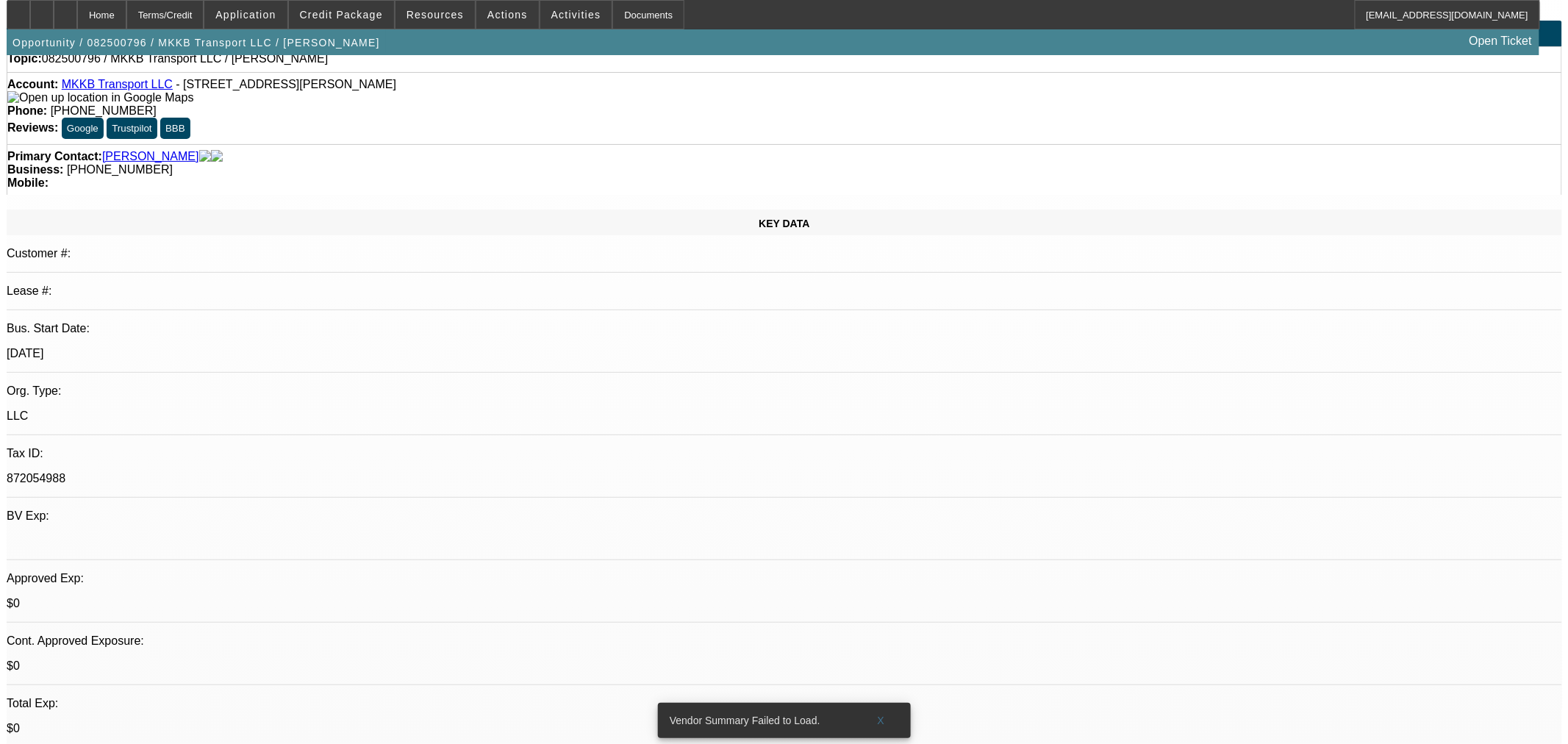
scroll to position [0, 0]
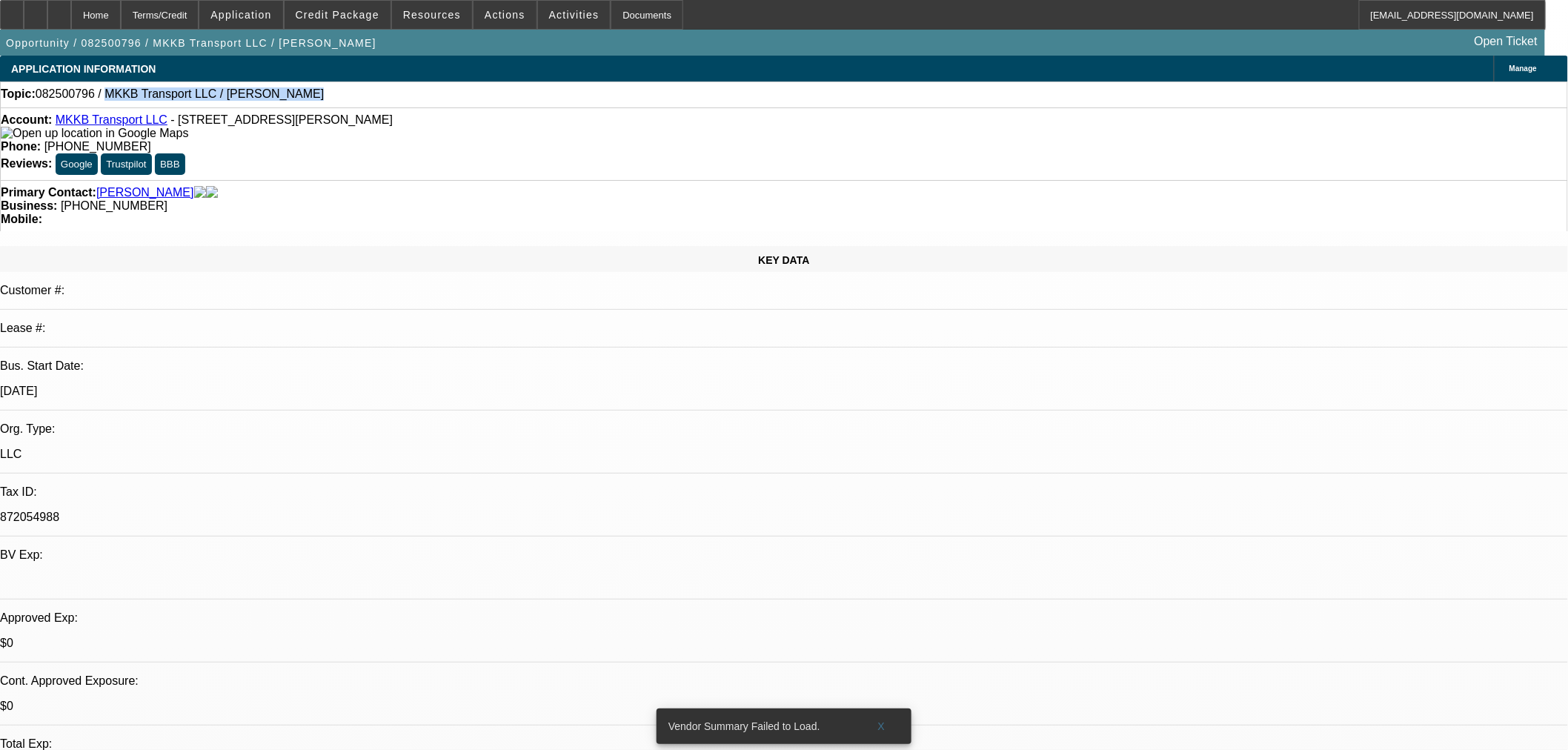
drag, startPoint x: 284, startPoint y: 92, endPoint x: 106, endPoint y: 99, distance: 178.1
click at [106, 99] on div "Topic: 082500796 / MKKB Transport LLC / [PERSON_NAME]" at bounding box center [784, 94] width 1566 height 13
copy span "MKKB Transport LLC / [PERSON_NAME]"
click at [269, 321] on div "Lease #:" at bounding box center [784, 334] width 1568 height 26
click at [440, 15] on span "Resources" at bounding box center [432, 15] width 58 height 12
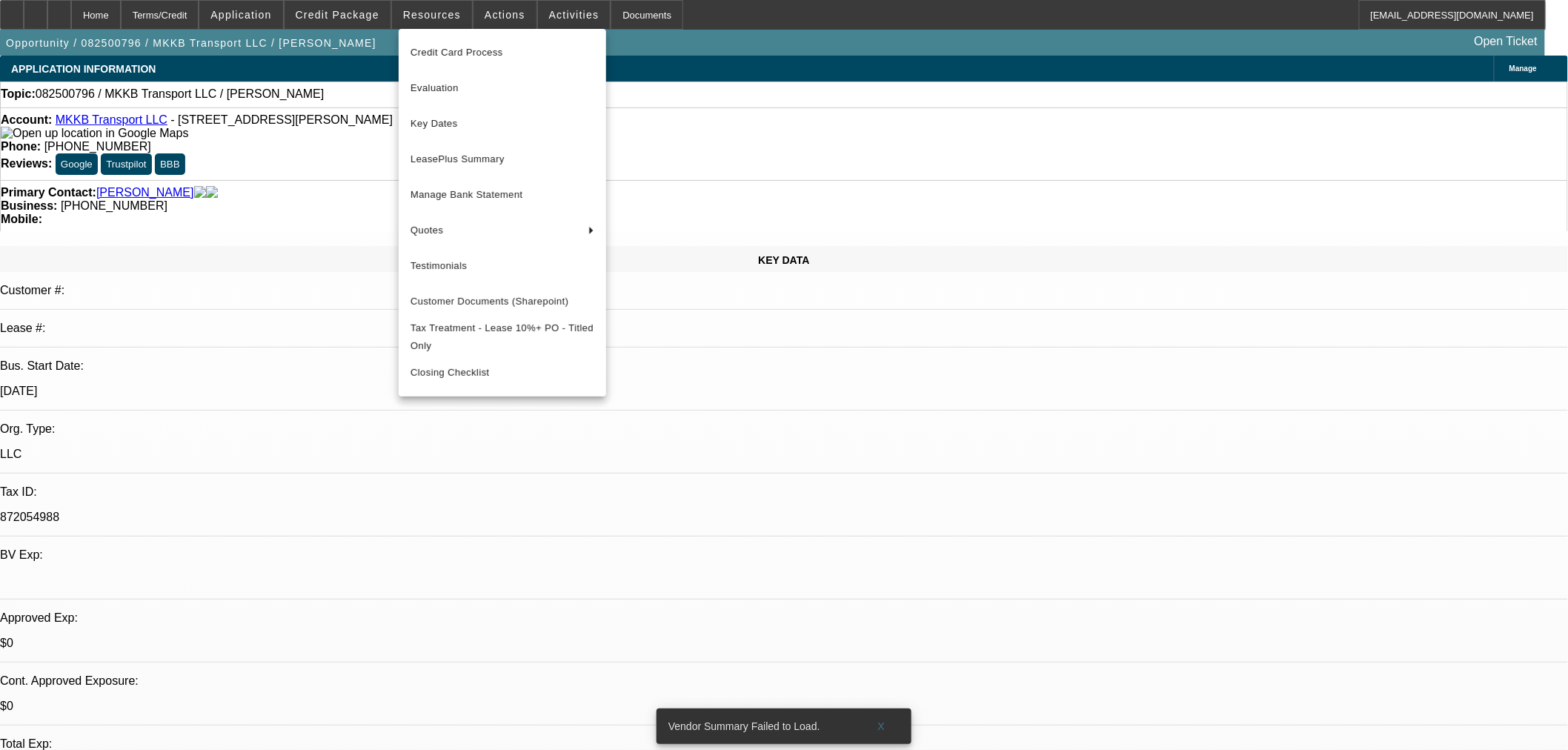
click at [493, 8] on div at bounding box center [784, 375] width 1568 height 750
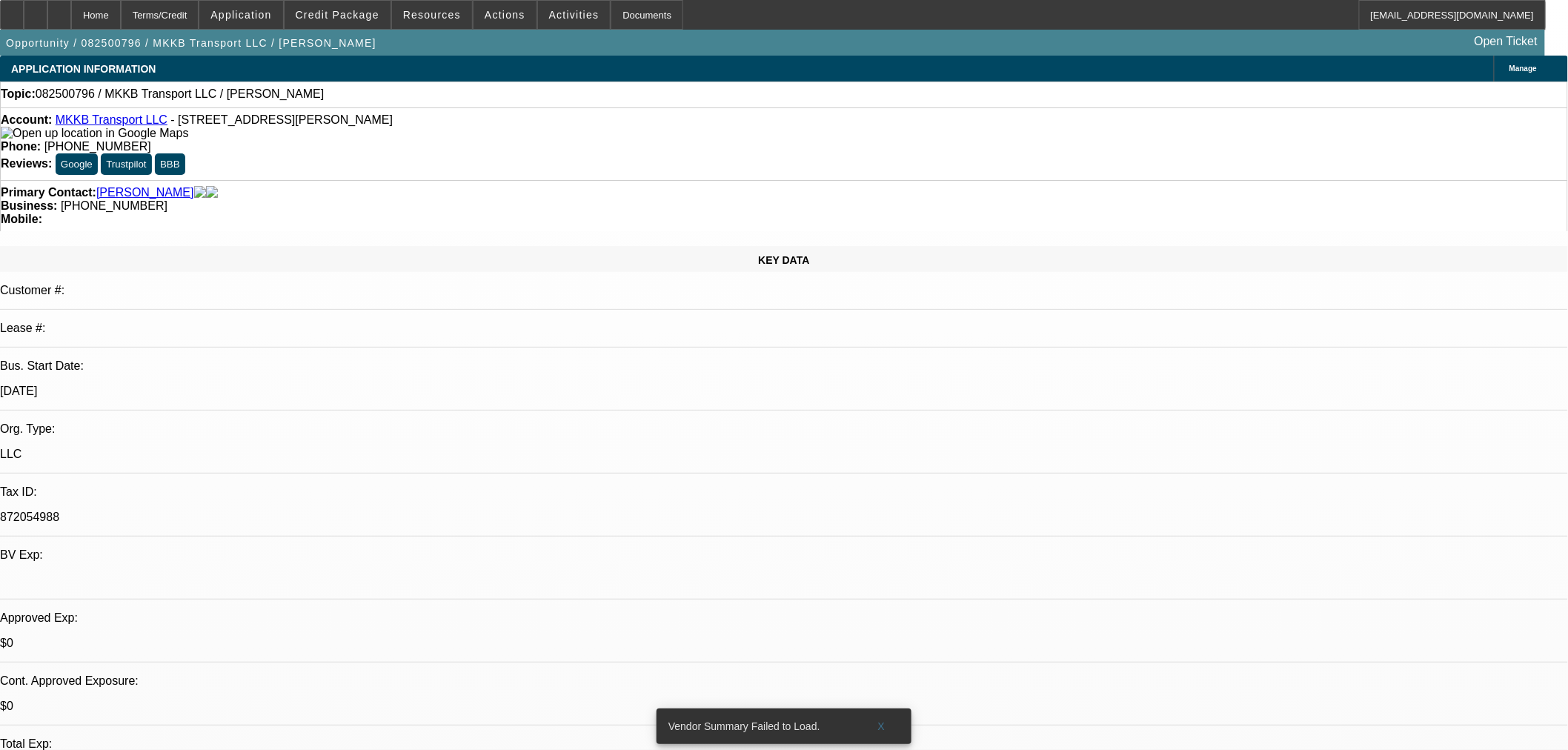
click at [497, 13] on span "Actions" at bounding box center [505, 15] width 40 height 12
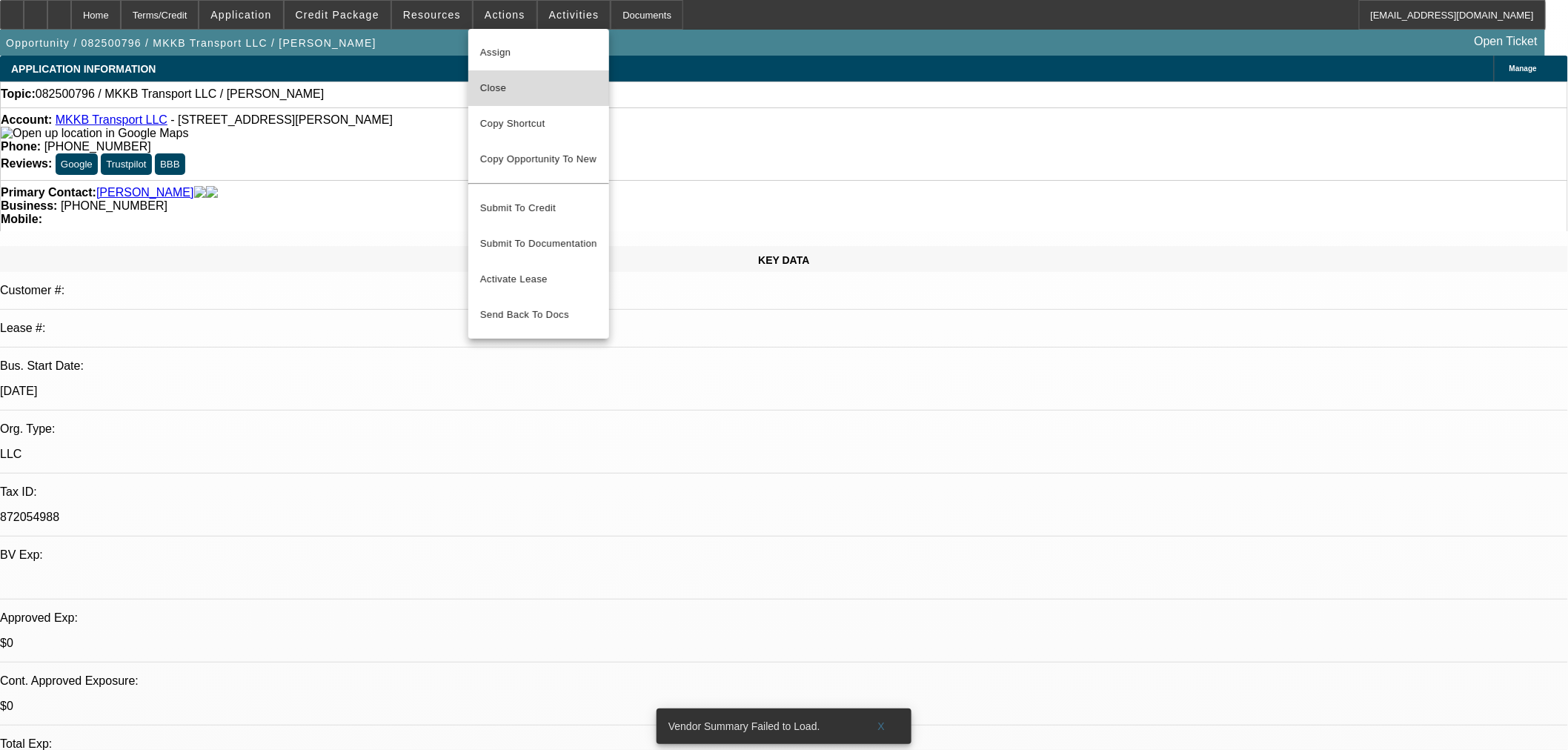
click at [517, 86] on span "Close" at bounding box center [539, 88] width 117 height 18
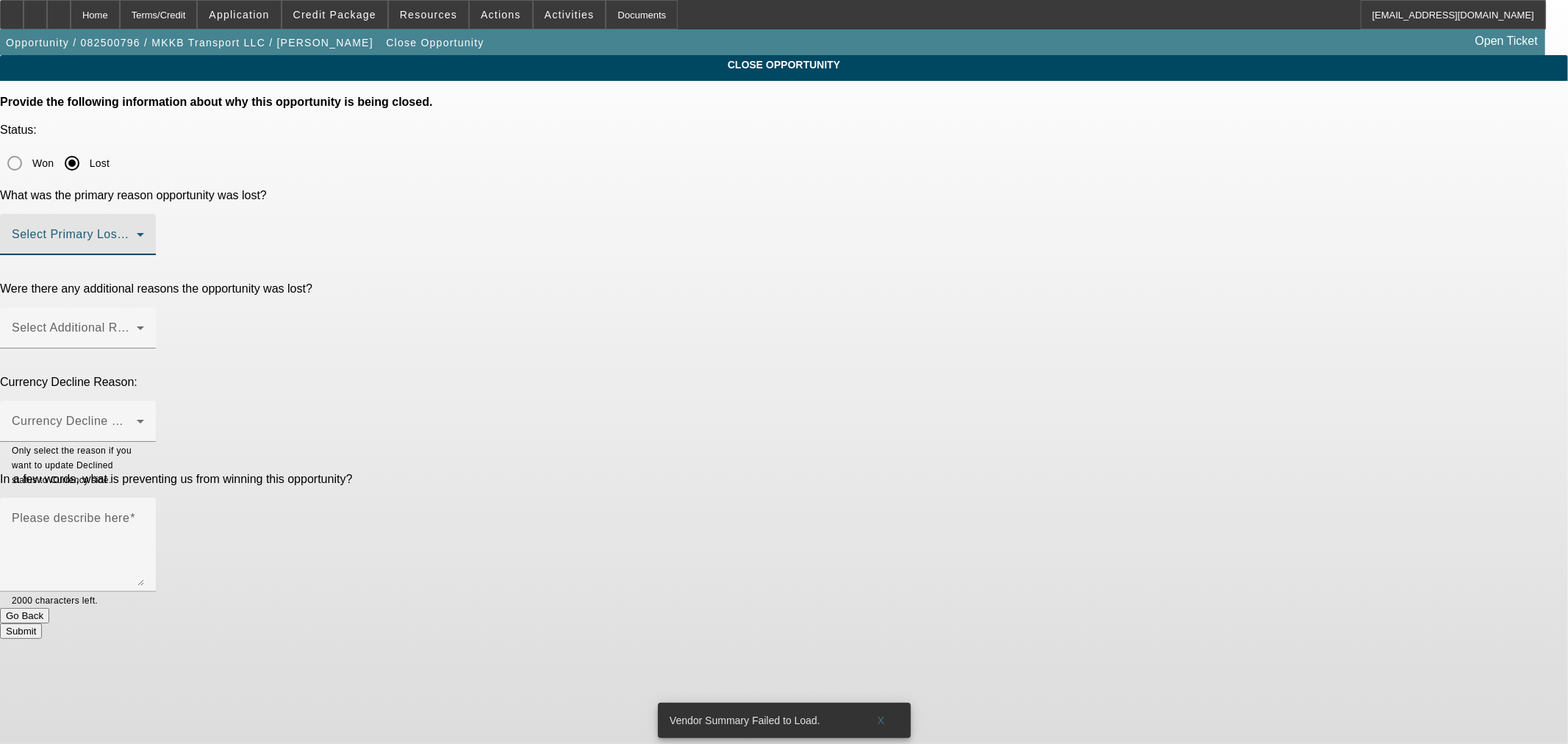
click at [137, 232] on span at bounding box center [74, 241] width 125 height 18
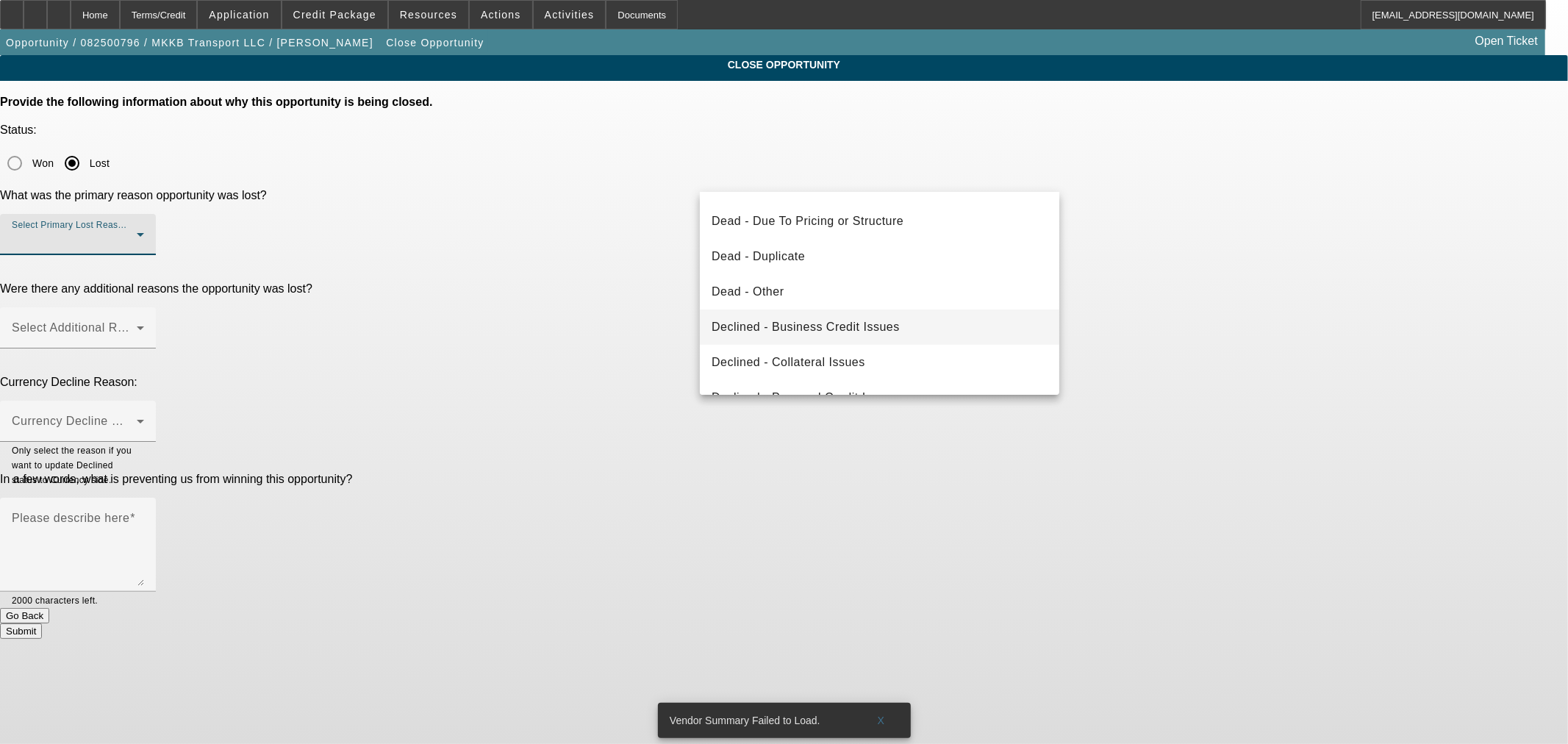
scroll to position [196, 0]
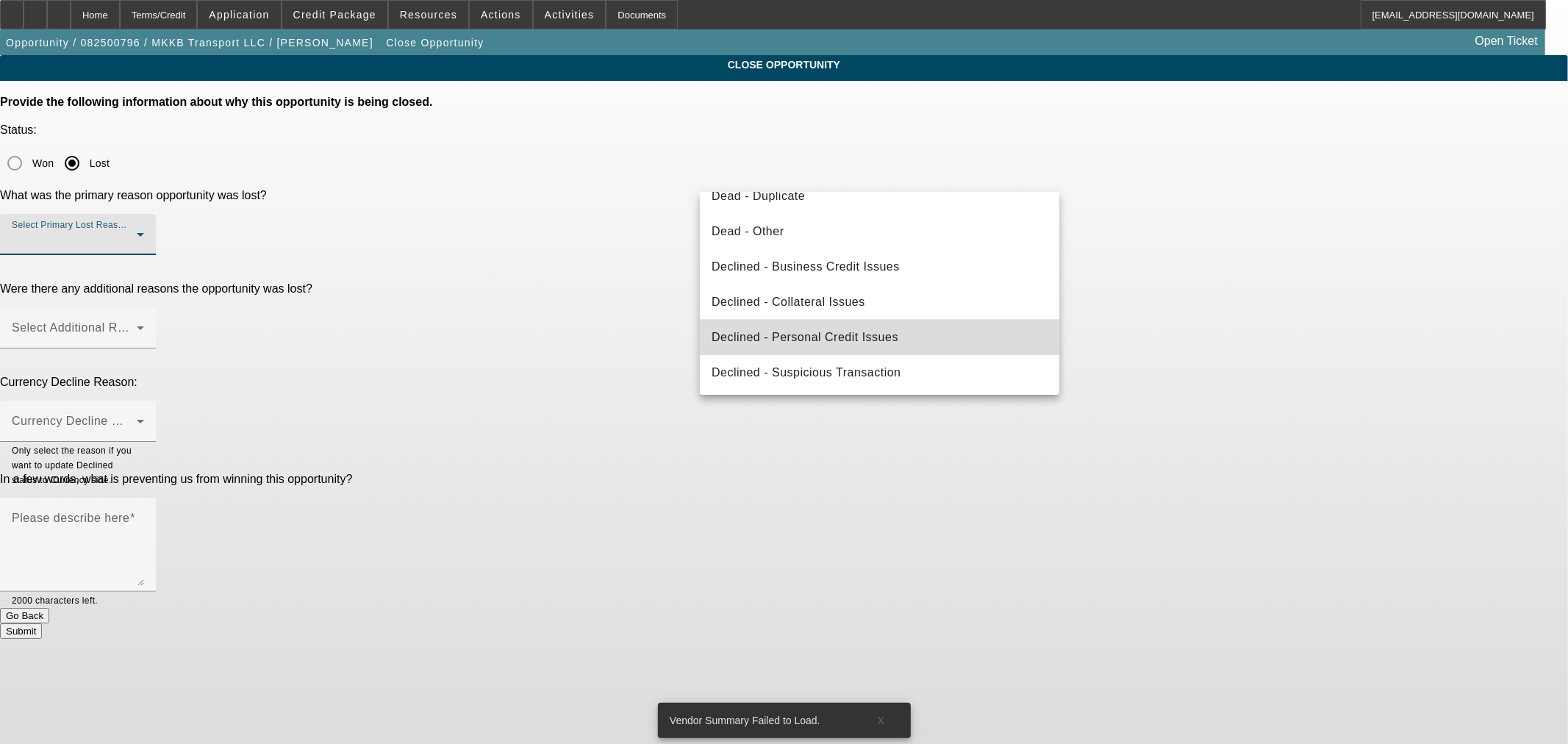
click at [900, 331] on mat-option "Declined - Personal Credit Issues" at bounding box center [879, 337] width 360 height 35
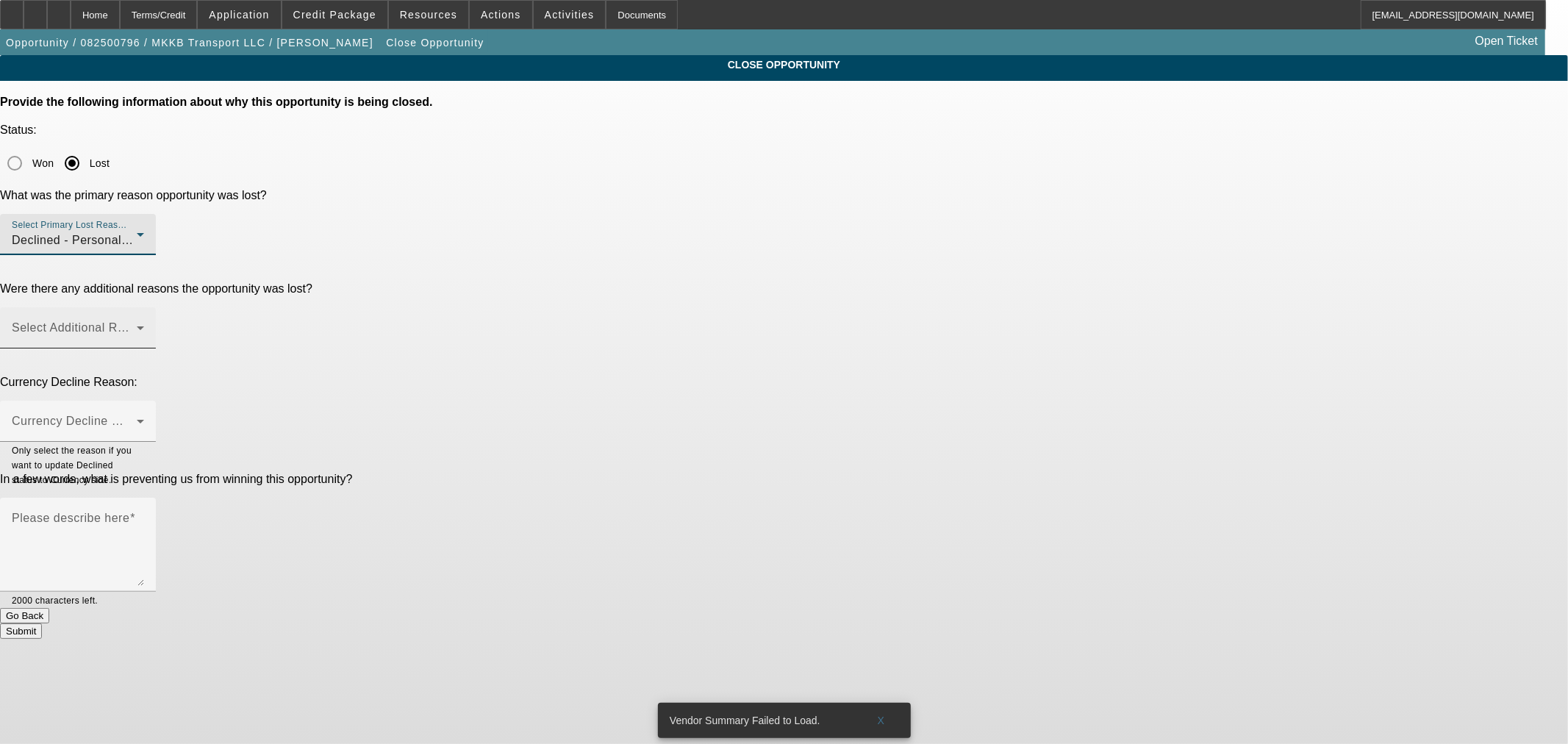
click at [137, 324] on span at bounding box center [74, 333] width 125 height 18
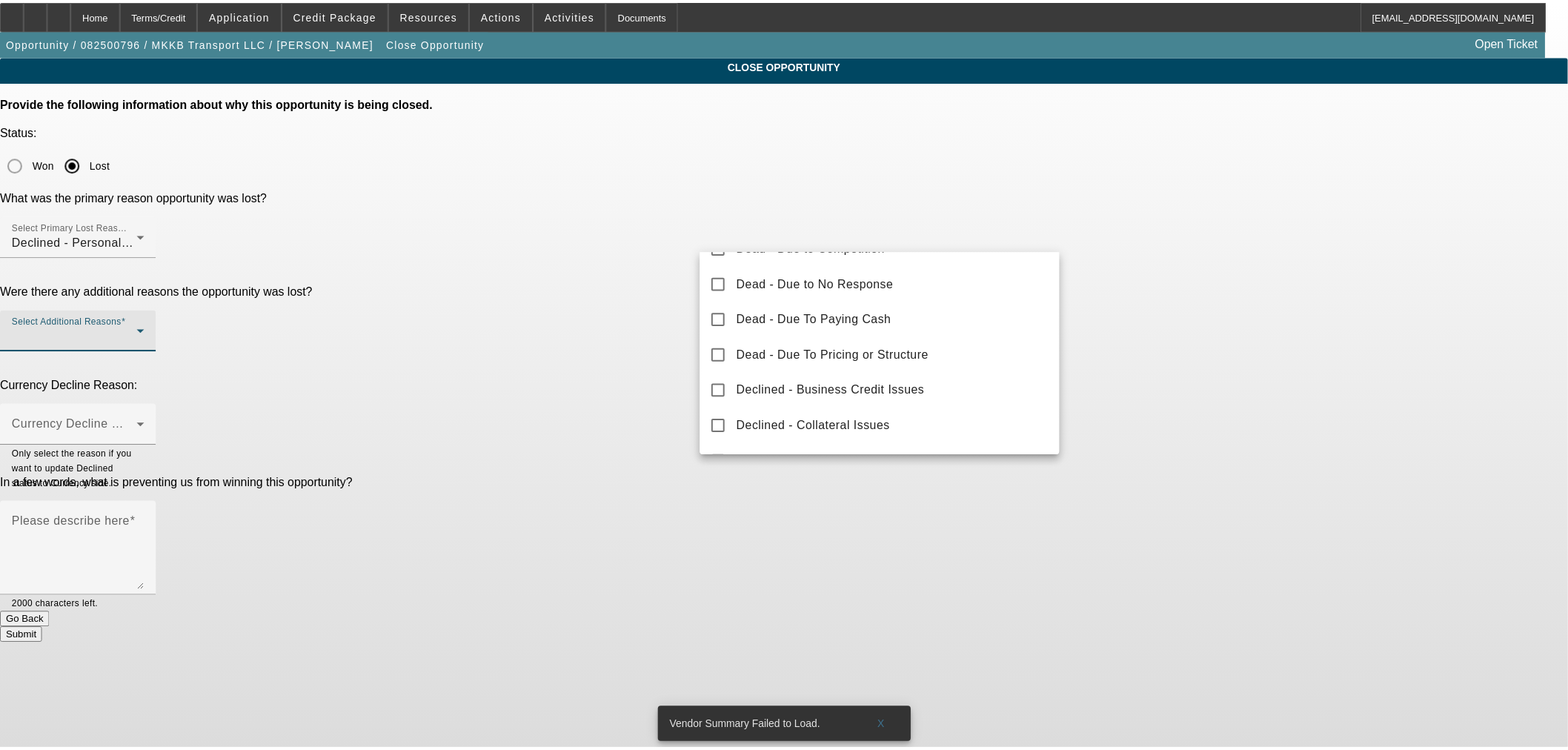
scroll to position [137, 0]
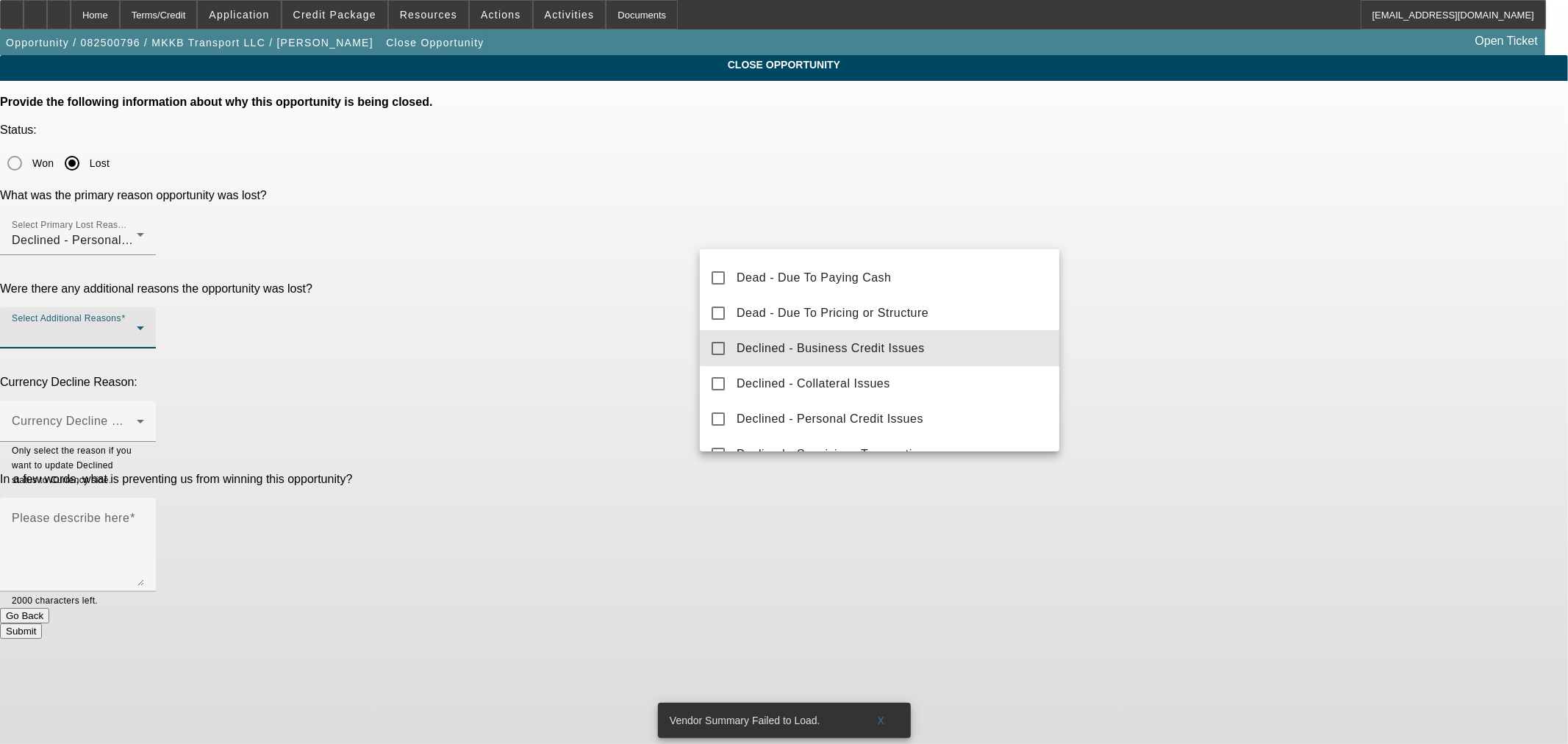
drag, startPoint x: 892, startPoint y: 338, endPoint x: 678, endPoint y: 312, distance: 215.6
click at [878, 341] on span "Declined - Business Credit Issues" at bounding box center [831, 348] width 189 height 18
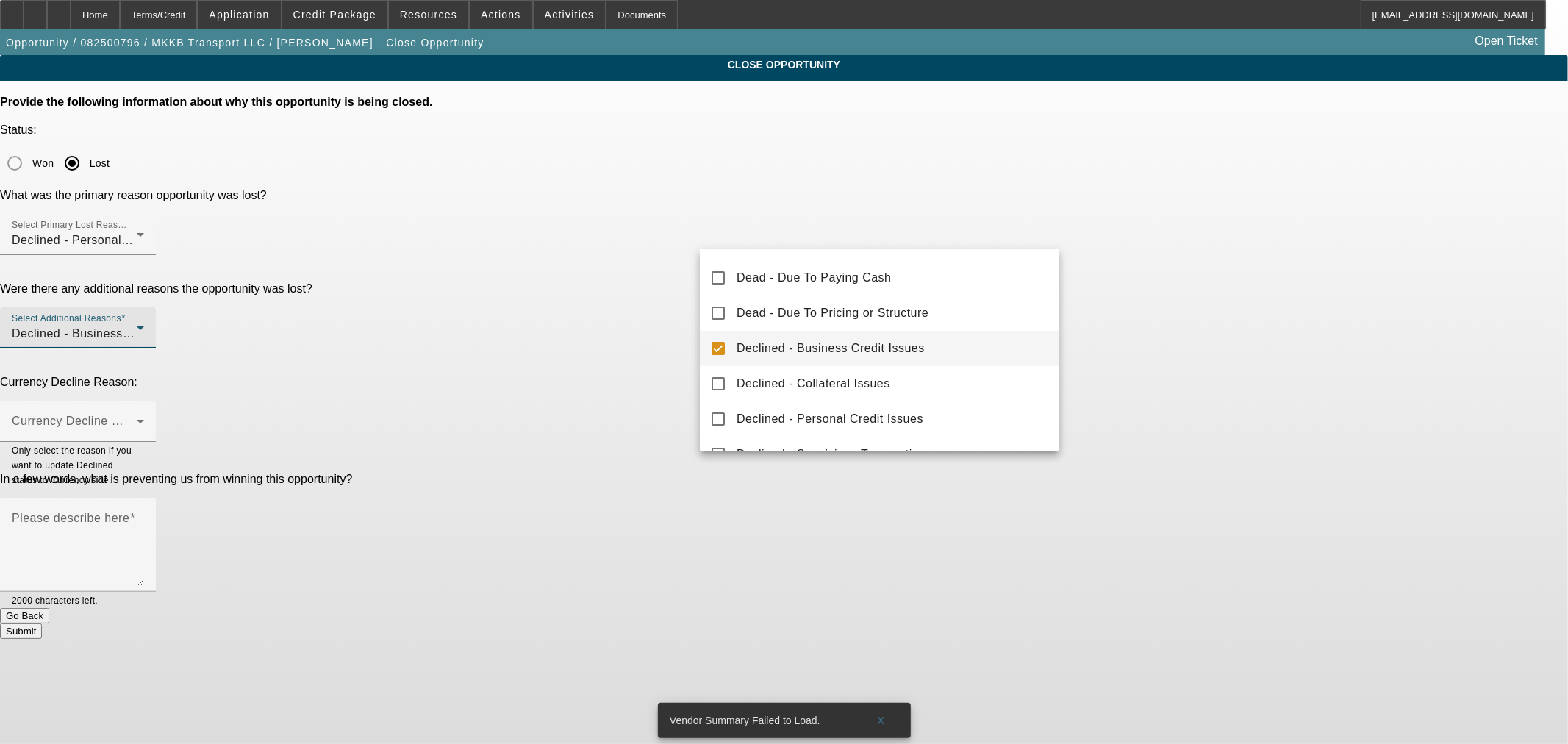
click at [561, 296] on div at bounding box center [784, 372] width 1568 height 744
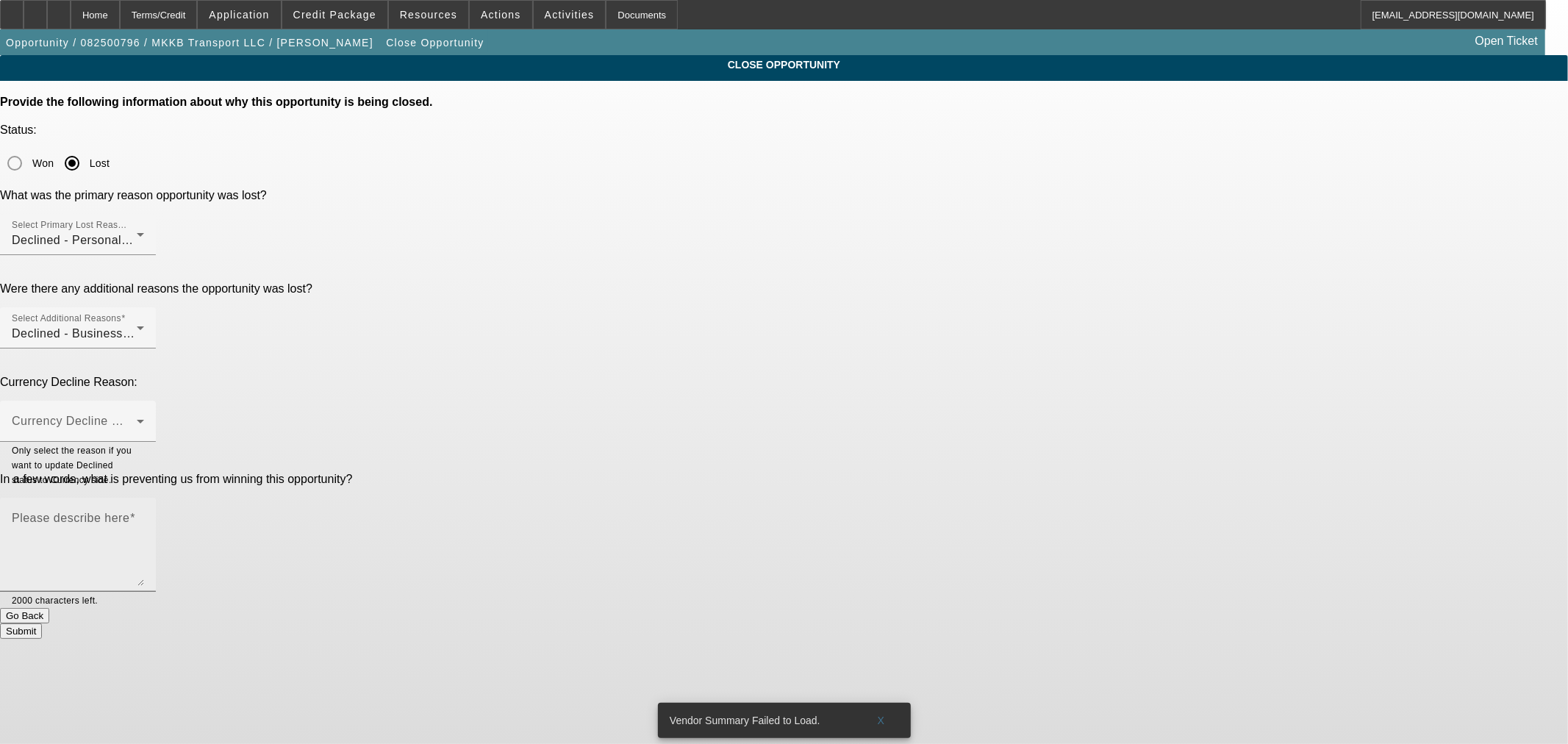
drag, startPoint x: 792, startPoint y: 361, endPoint x: 1012, endPoint y: 361, distance: 220.0
click at [144, 515] on textarea "Please describe here" at bounding box center [77, 551] width 132 height 70
type textarea "Previously applied through Reveal. Poor credit. Poor background."
click at [42, 624] on button "Submit" at bounding box center [20, 631] width 42 height 16
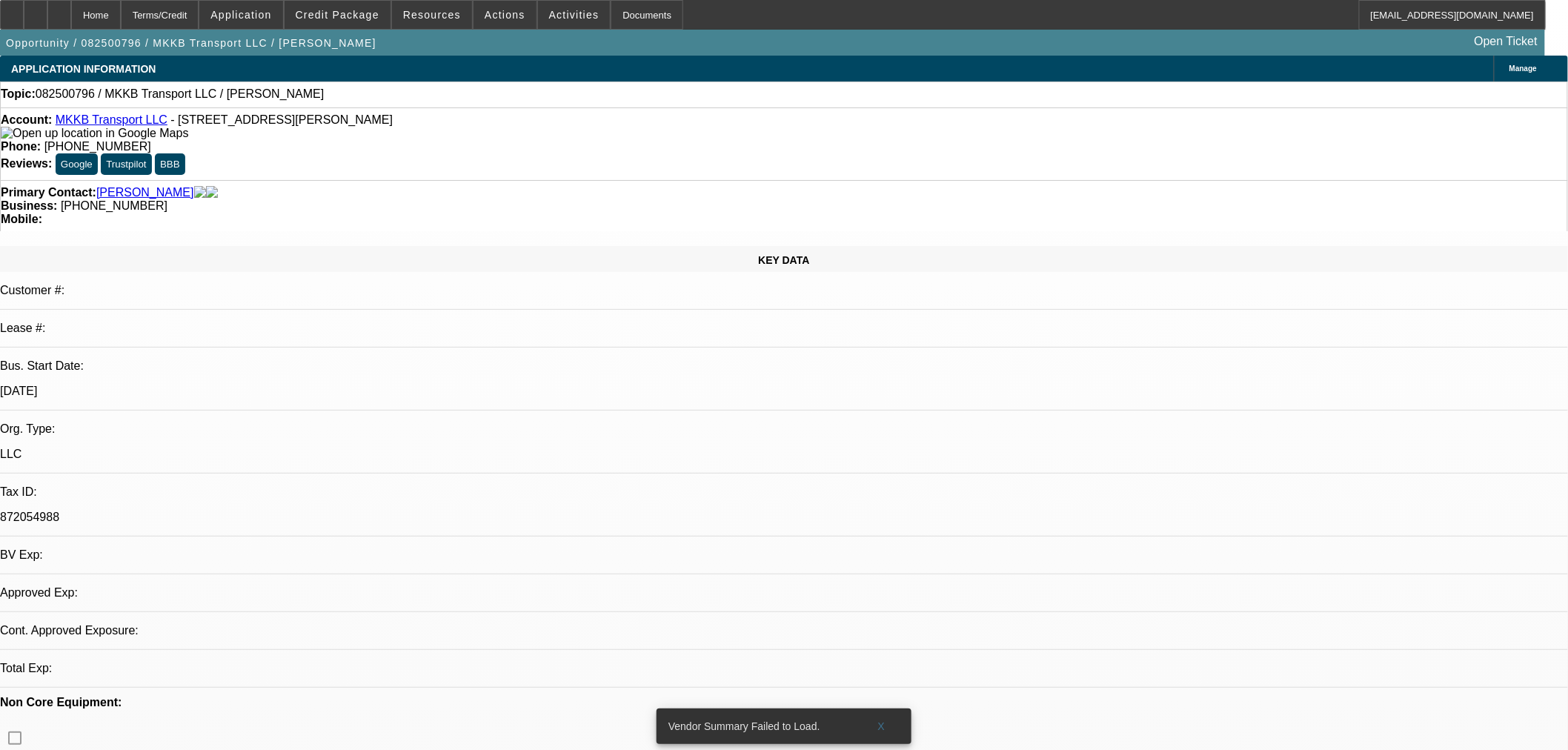
select select "0"
select select "2"
select select "0"
select select "6"
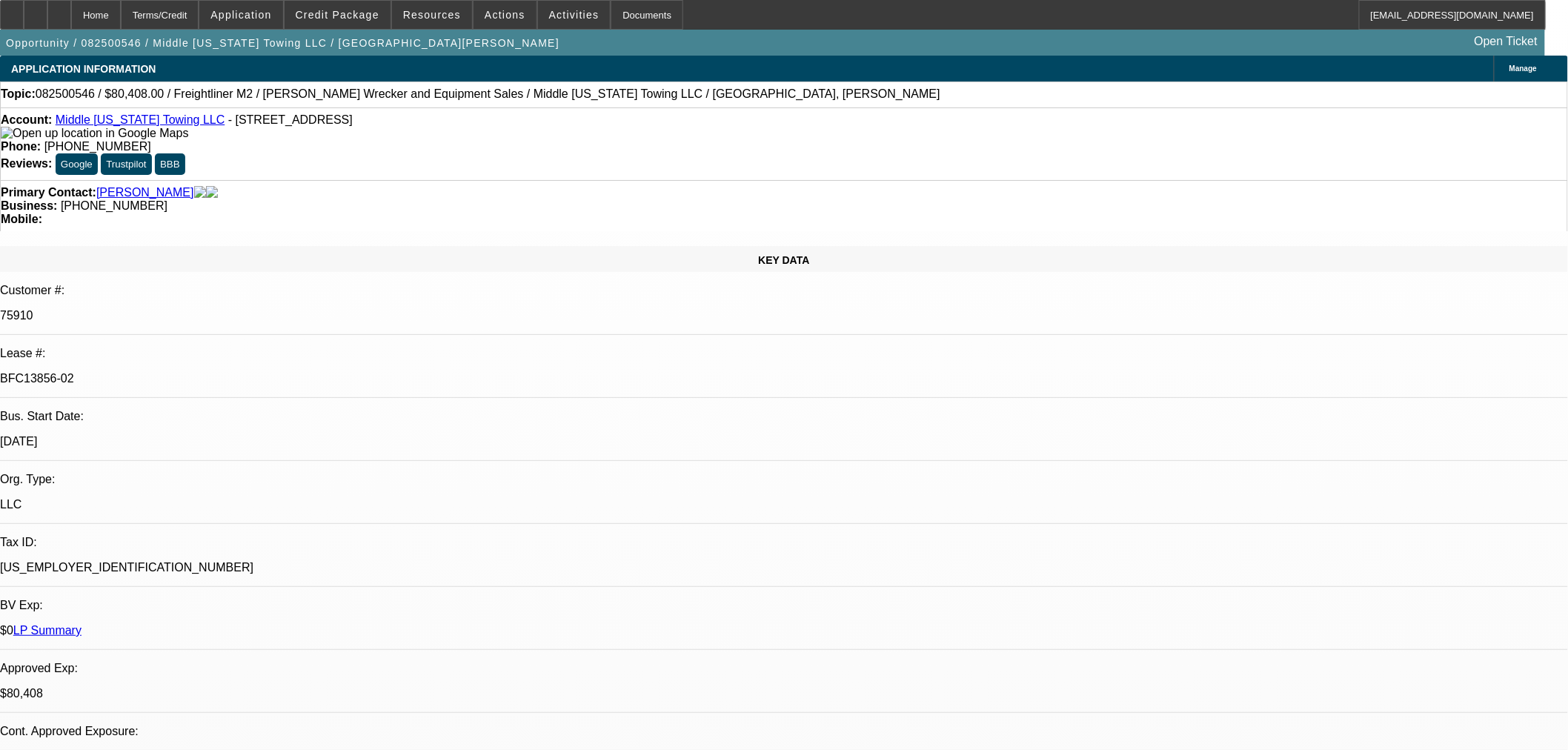
select select "0"
select select "2"
select select "0"
select select "6"
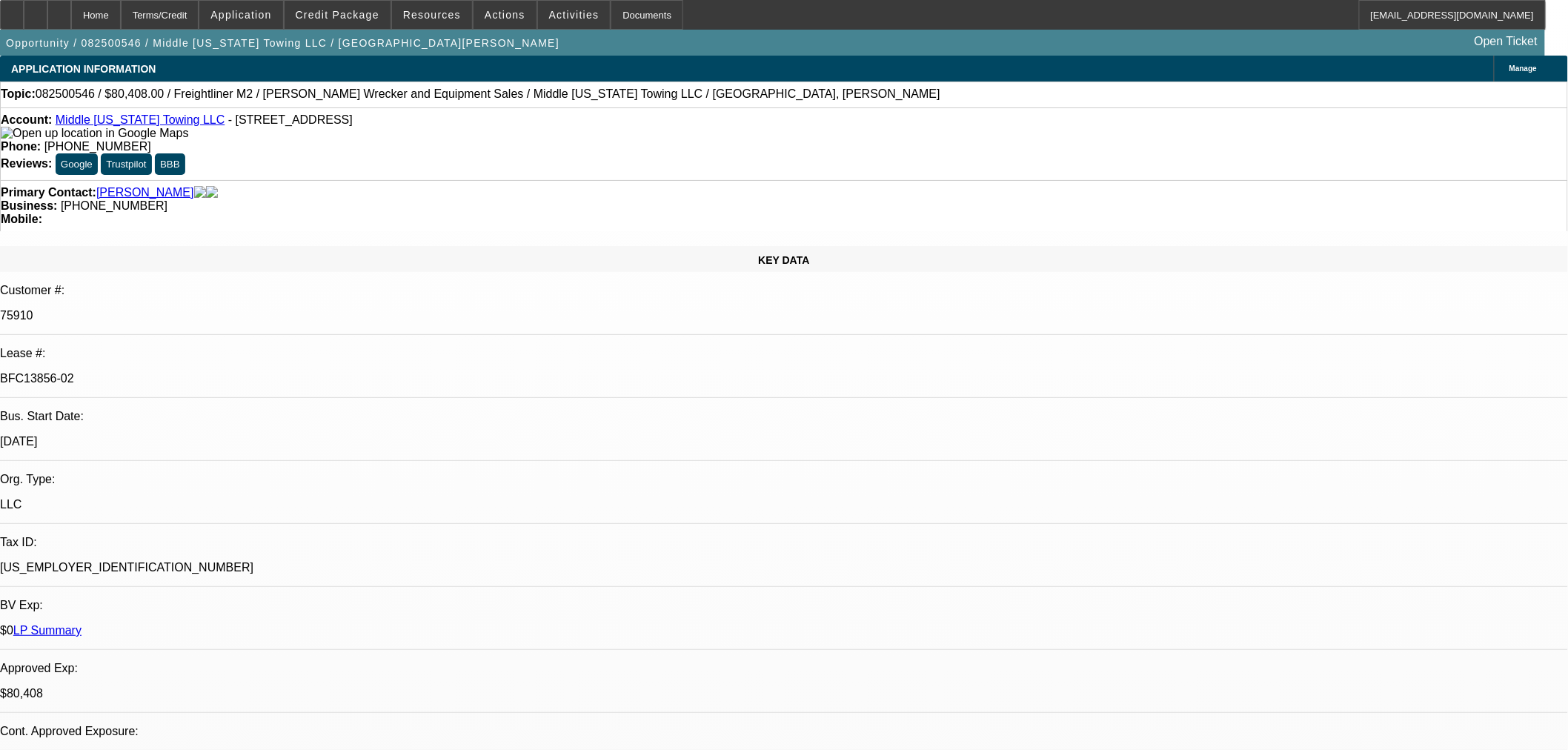
select select "0"
select select "6"
select select "0"
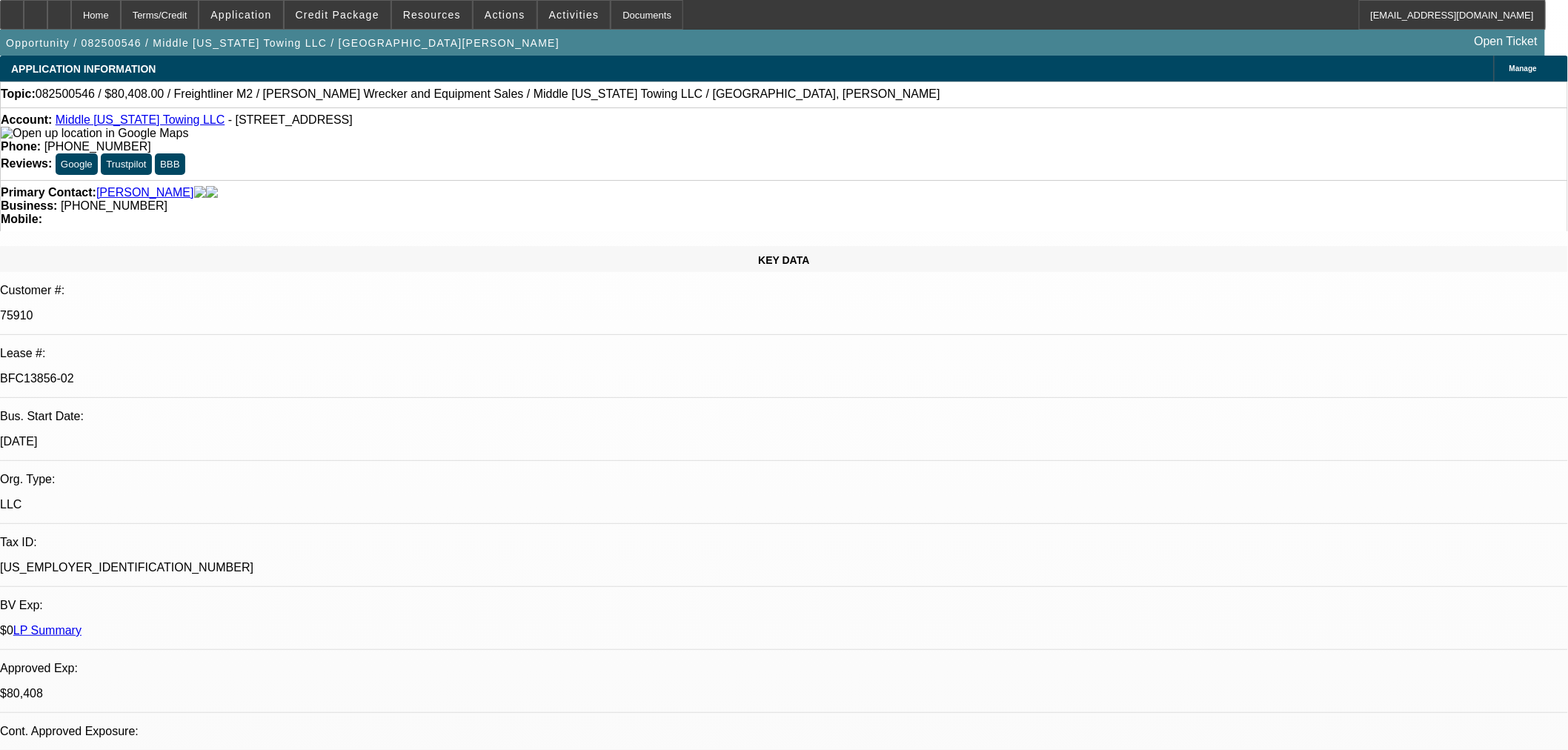
select select "0"
select select "2"
select select "0"
select select "6"
select select "0"
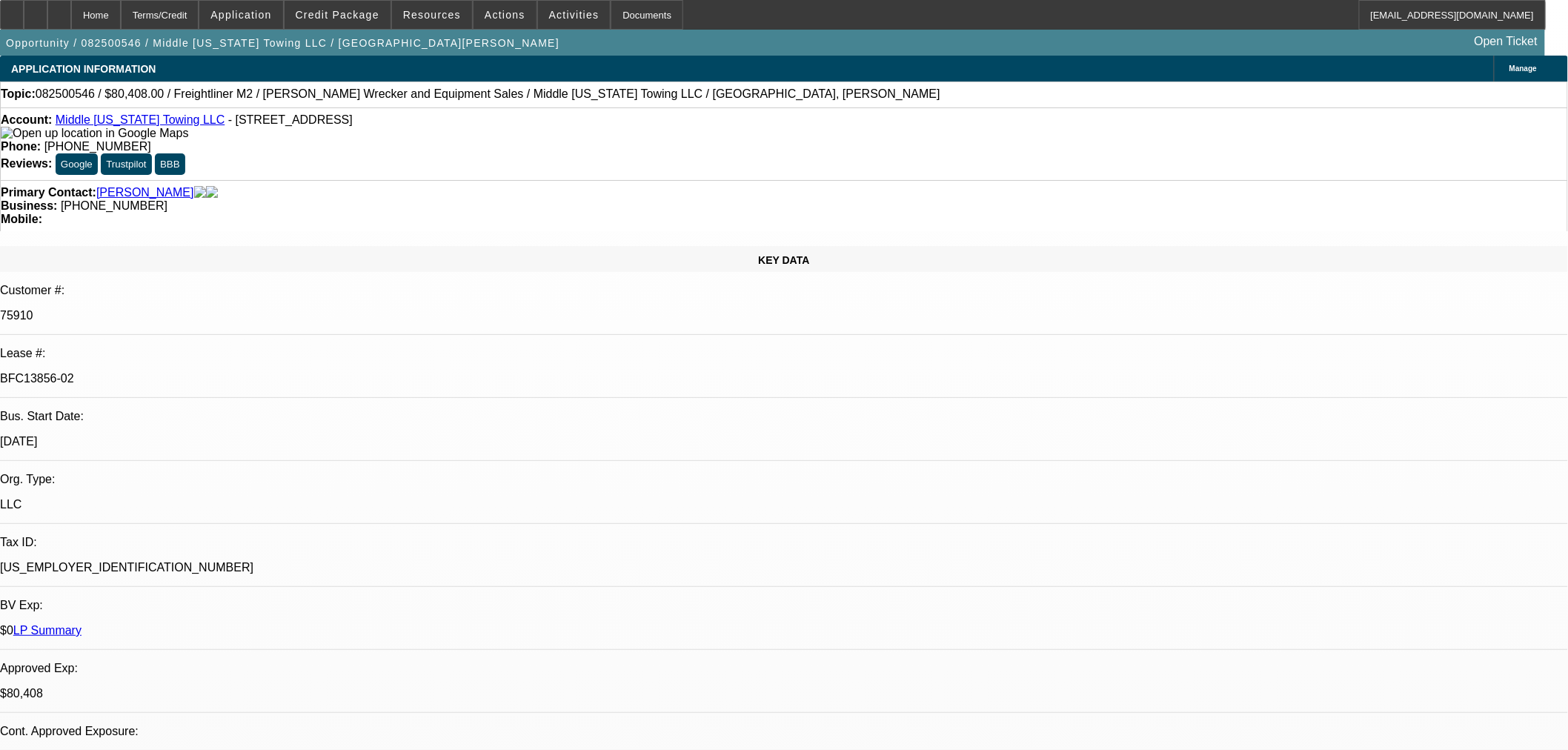
select select "0"
select select "2"
select select "0"
select select "6"
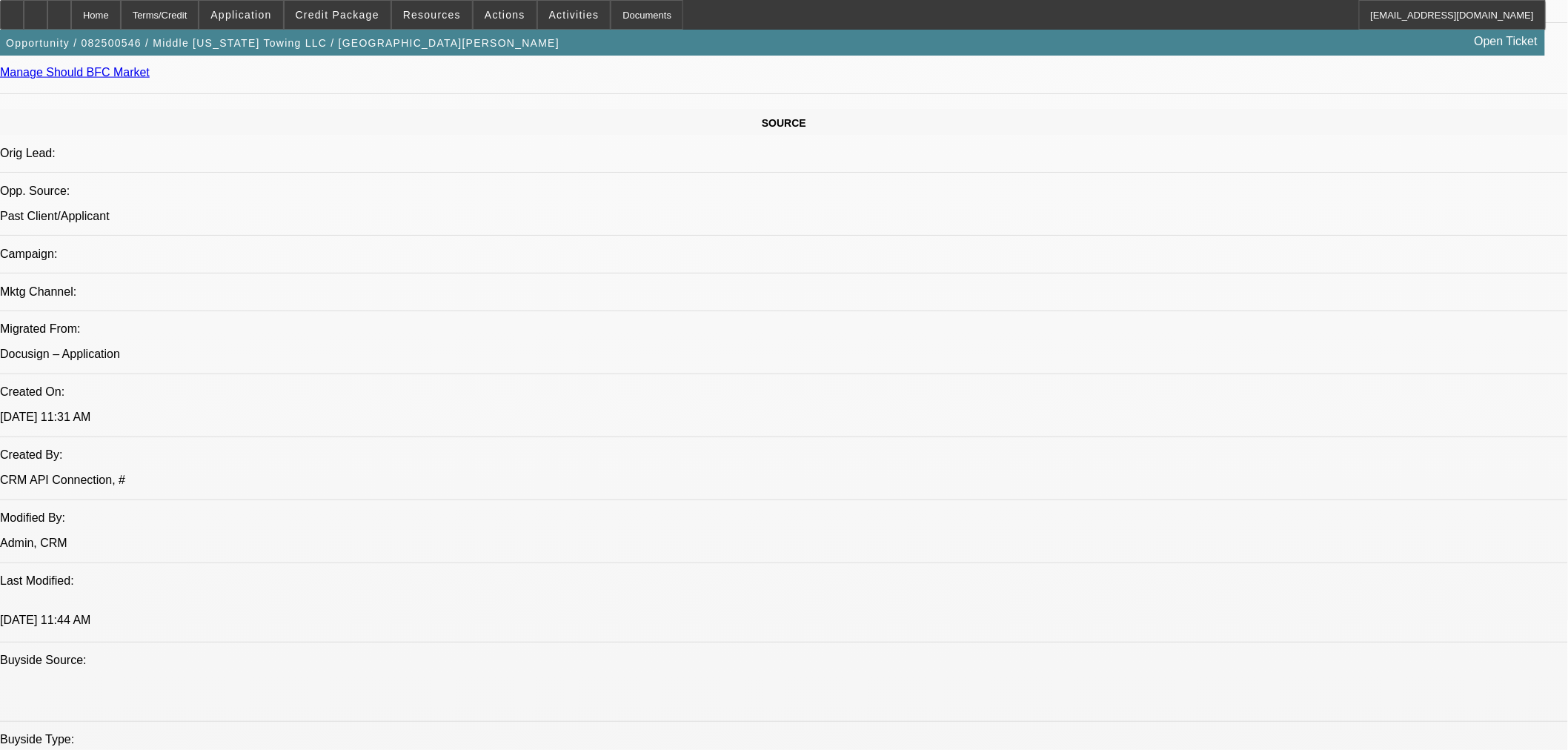
scroll to position [824, 0]
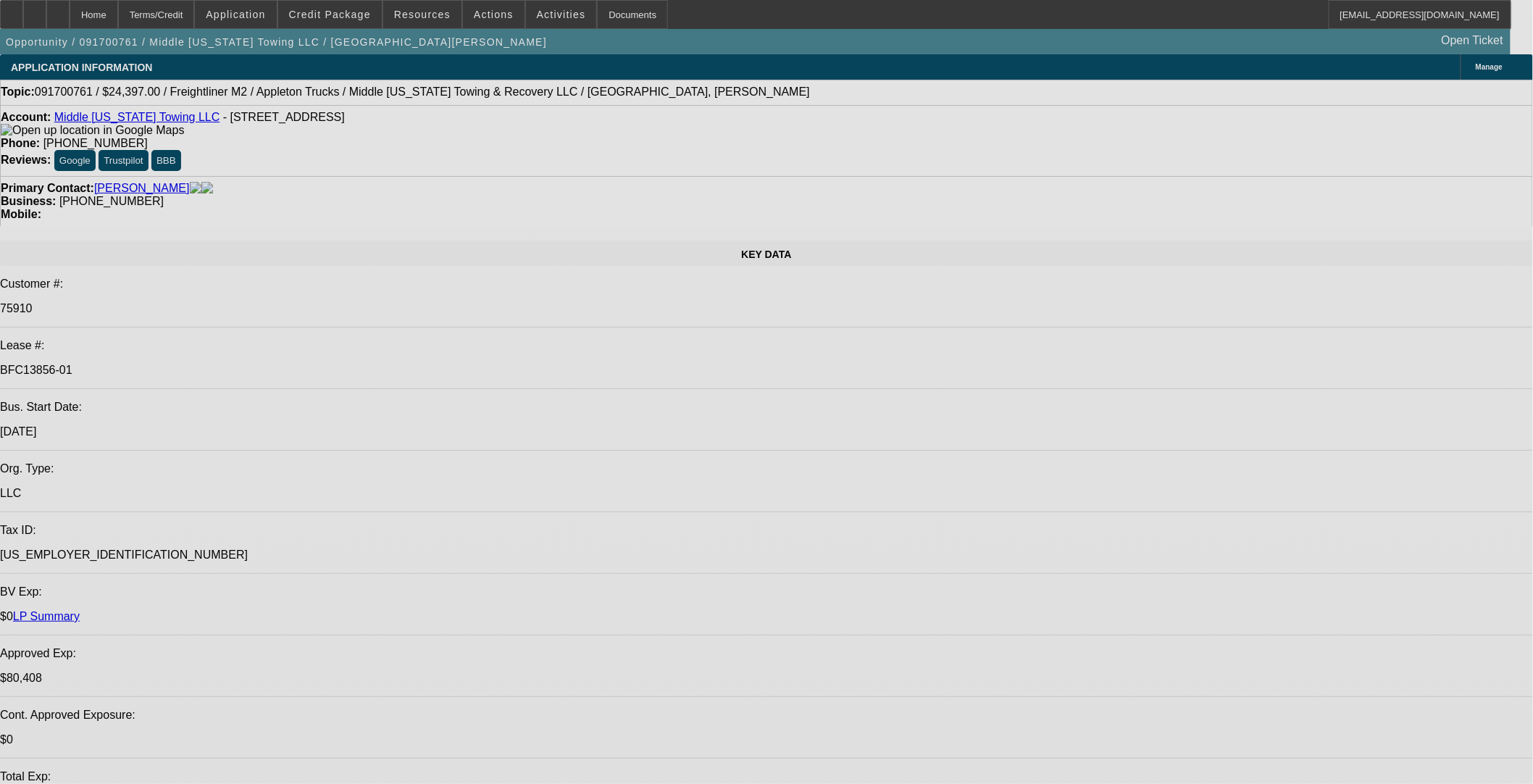
select select "0"
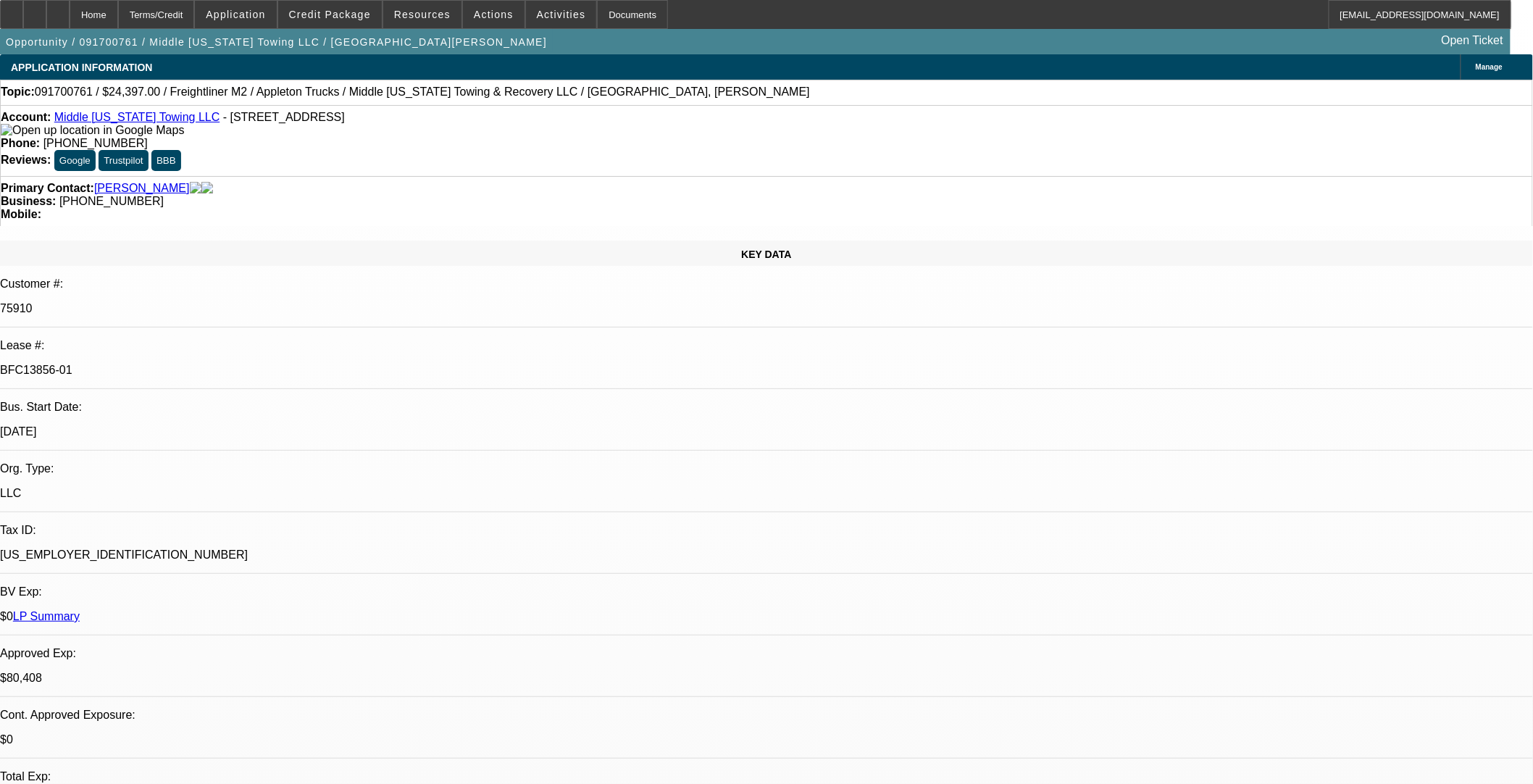
select select "0"
select select "6"
select select "0"
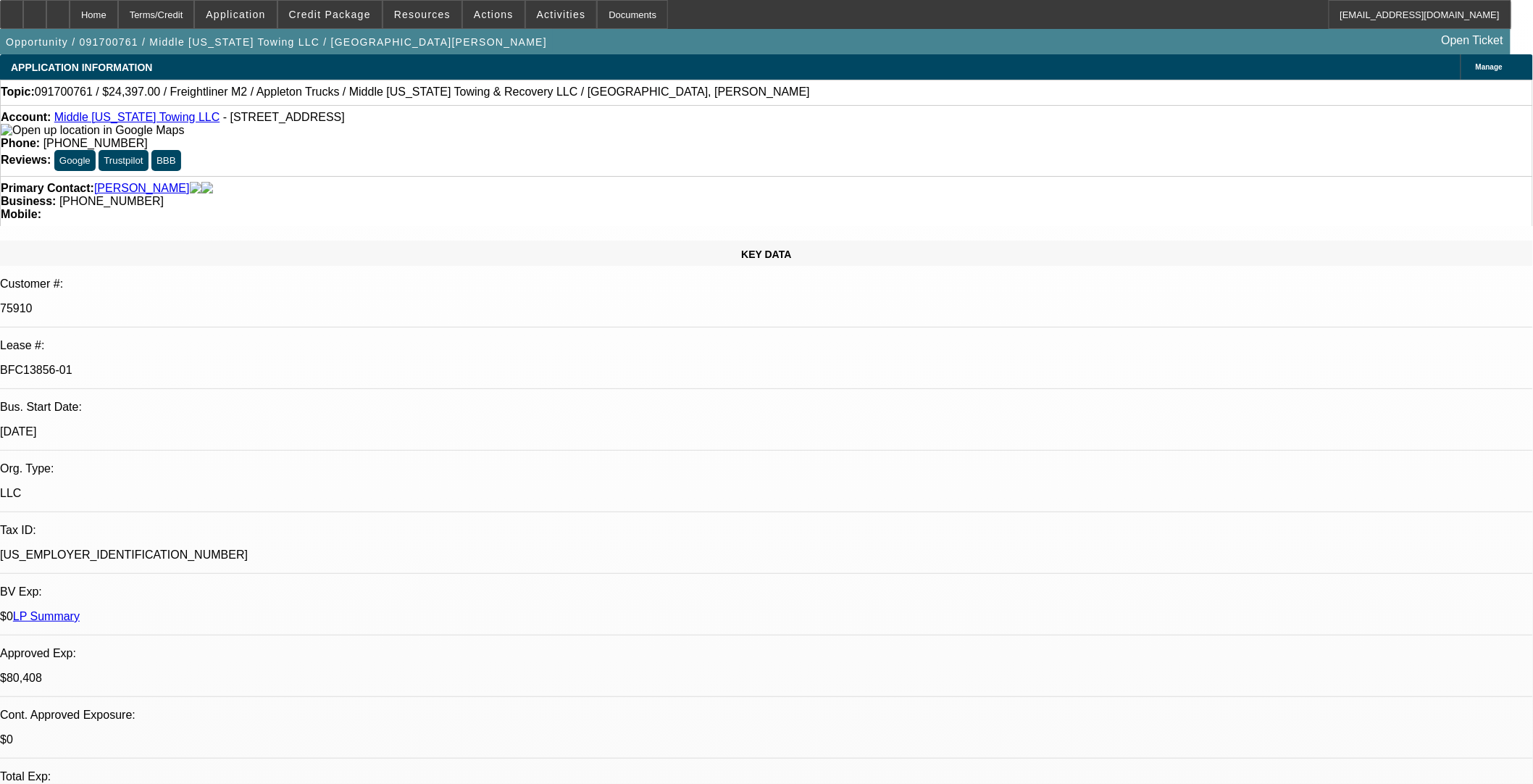
select select "0"
select select "6"
select select "0"
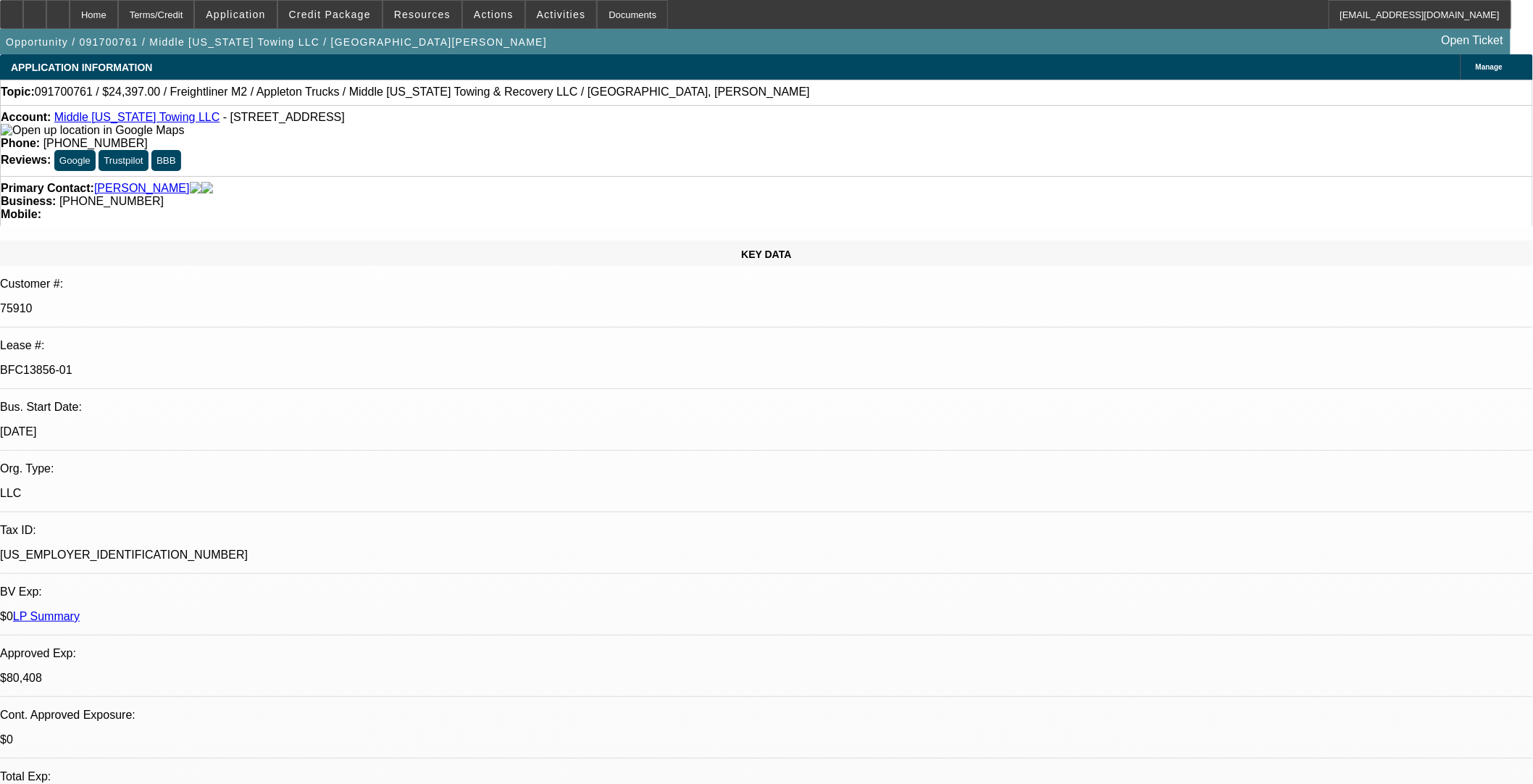
select select "6"
select select "0"
select select "6"
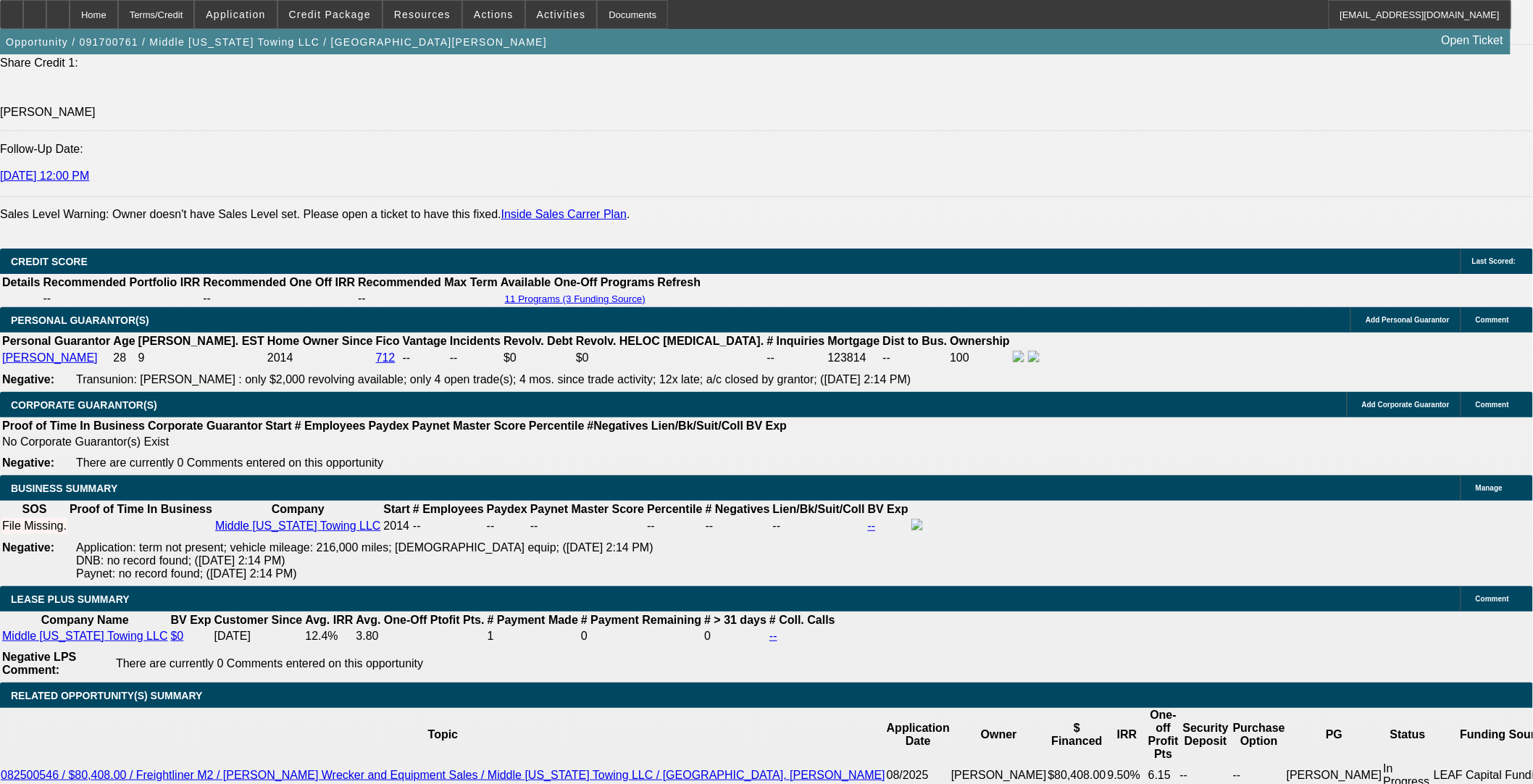
scroll to position [2146, 0]
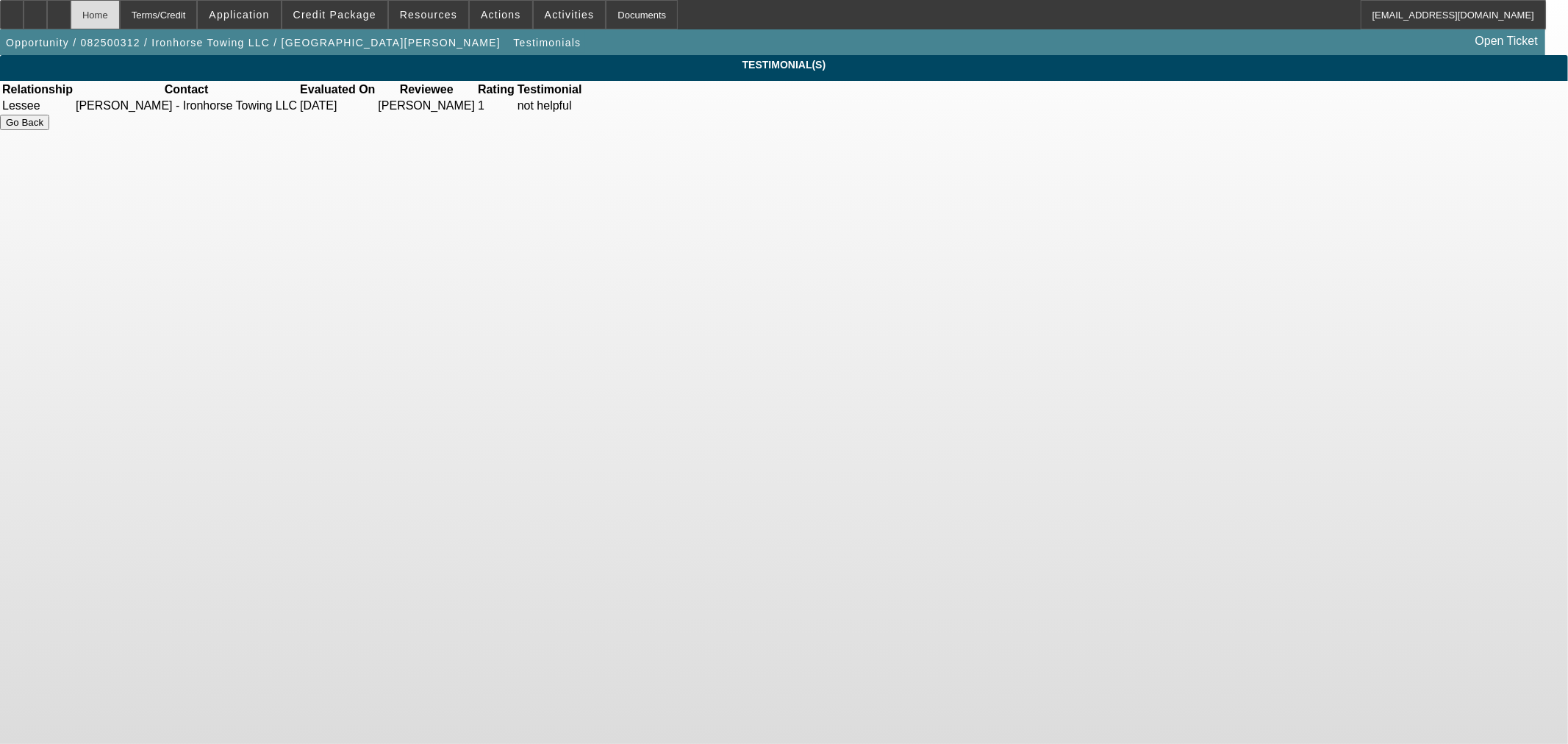
click at [120, 11] on div "Home" at bounding box center [95, 15] width 49 height 29
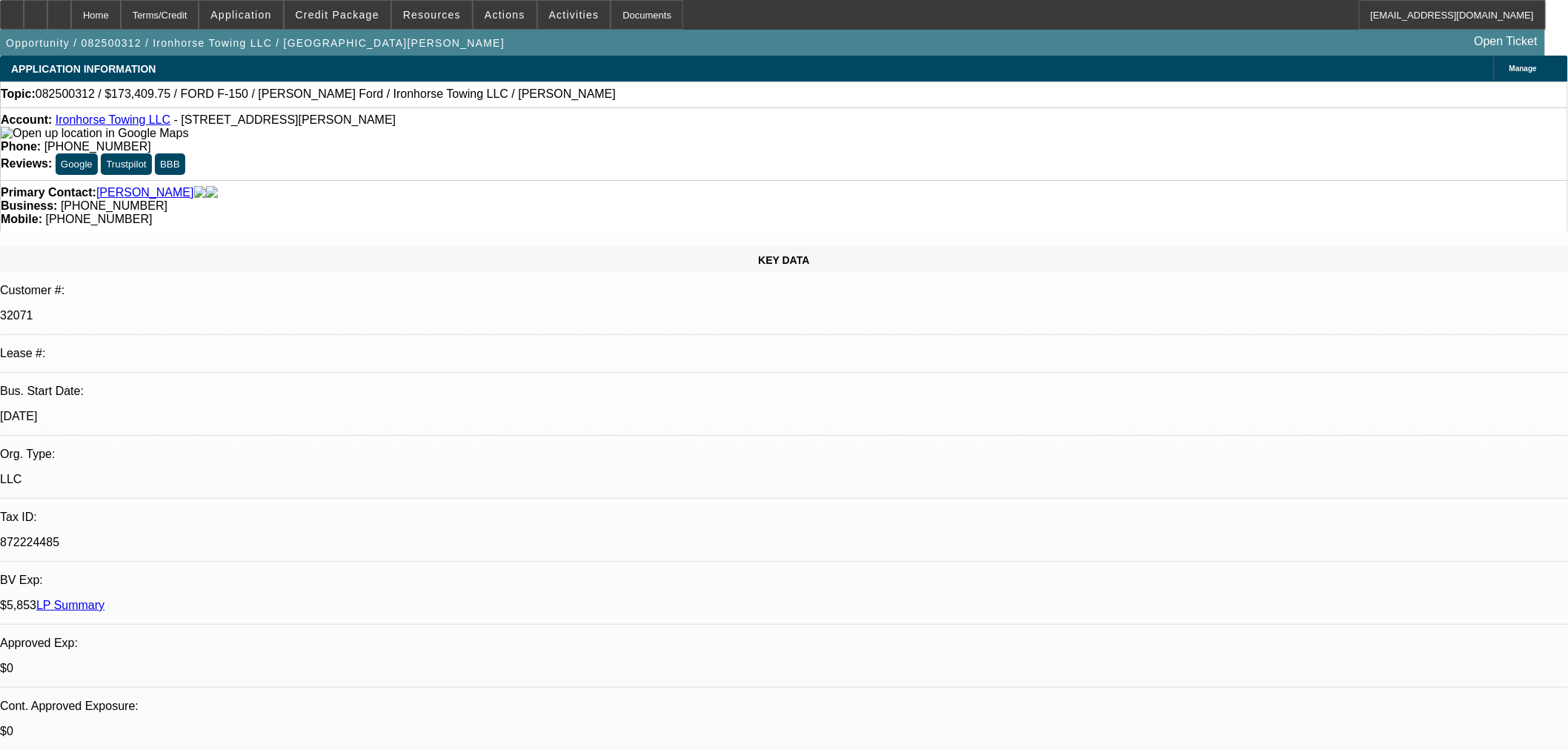
select select "0"
select select "3"
select select "0.1"
select select "4"
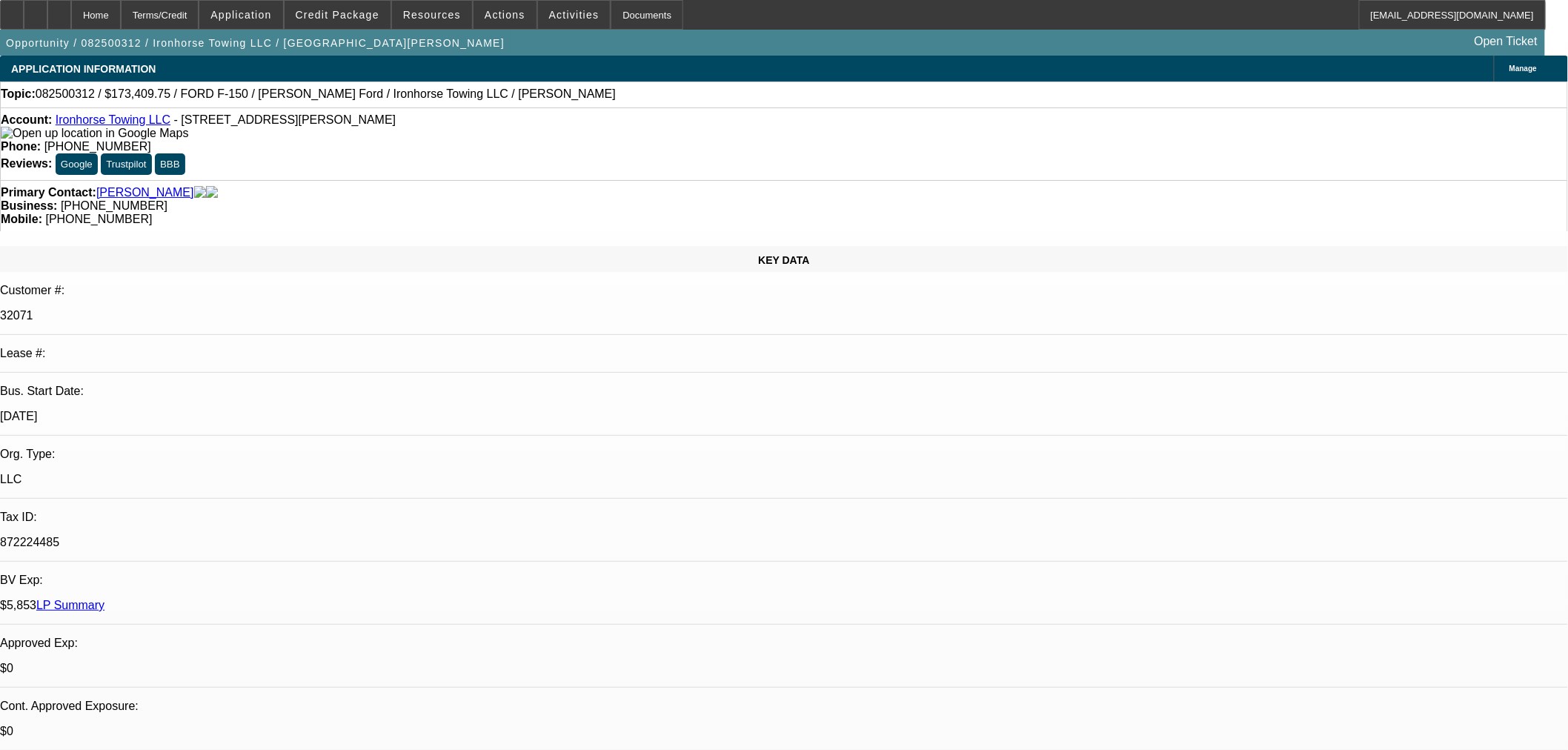
select select "0"
select select "3"
select select "0.1"
select select "4"
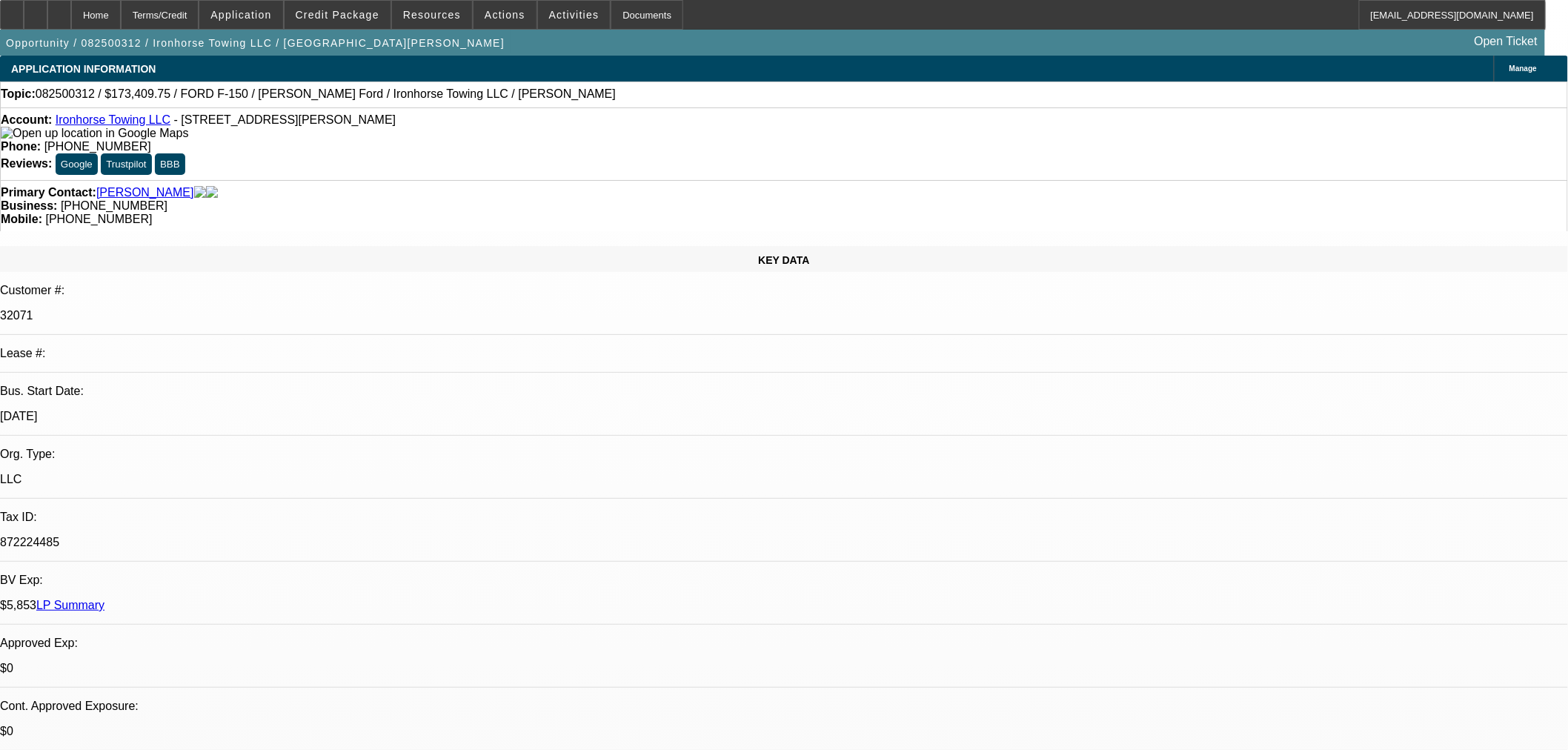
select select "0"
select select "3"
select select "0.1"
select select "4"
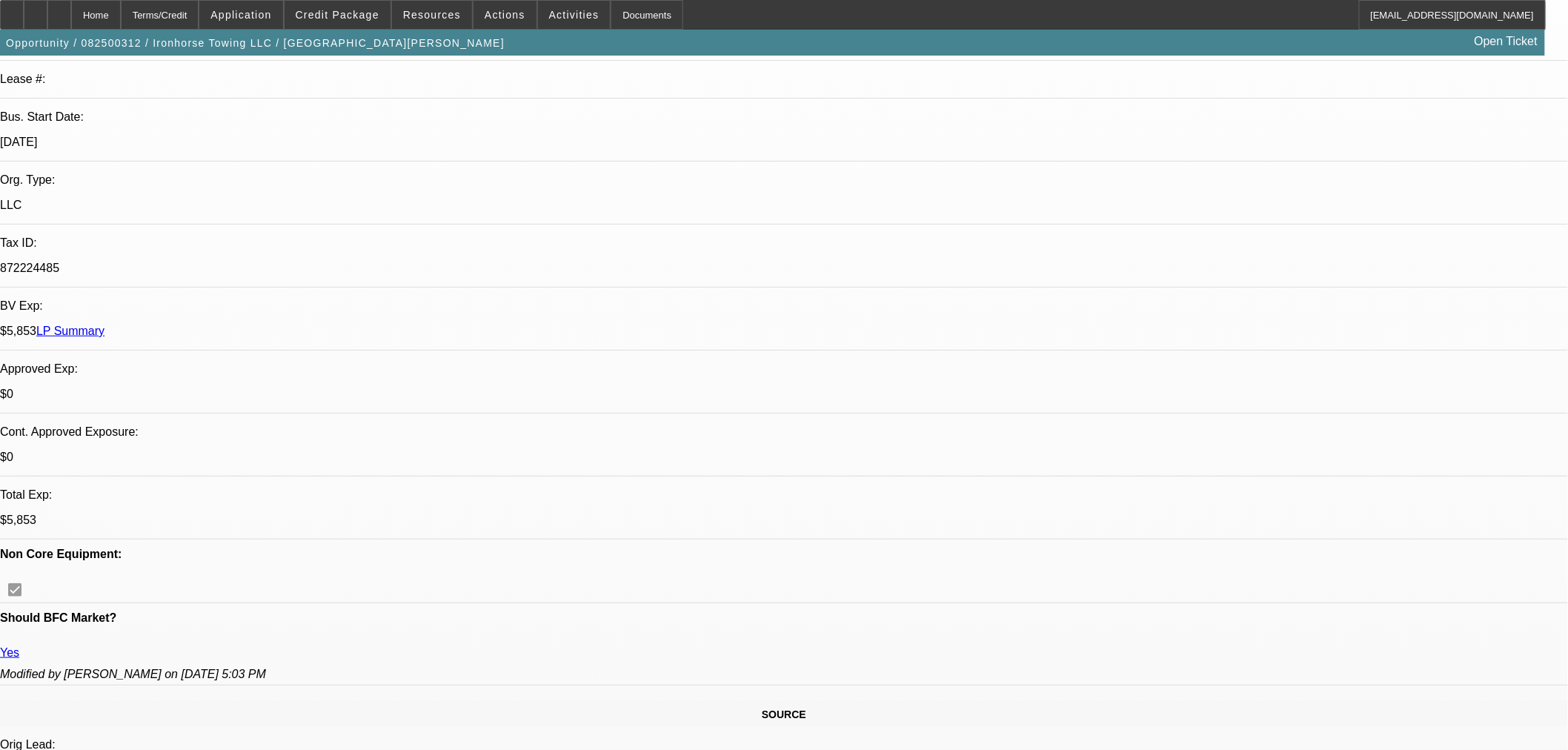
scroll to position [137, 0]
